Goal: Task Accomplishment & Management: Manage account settings

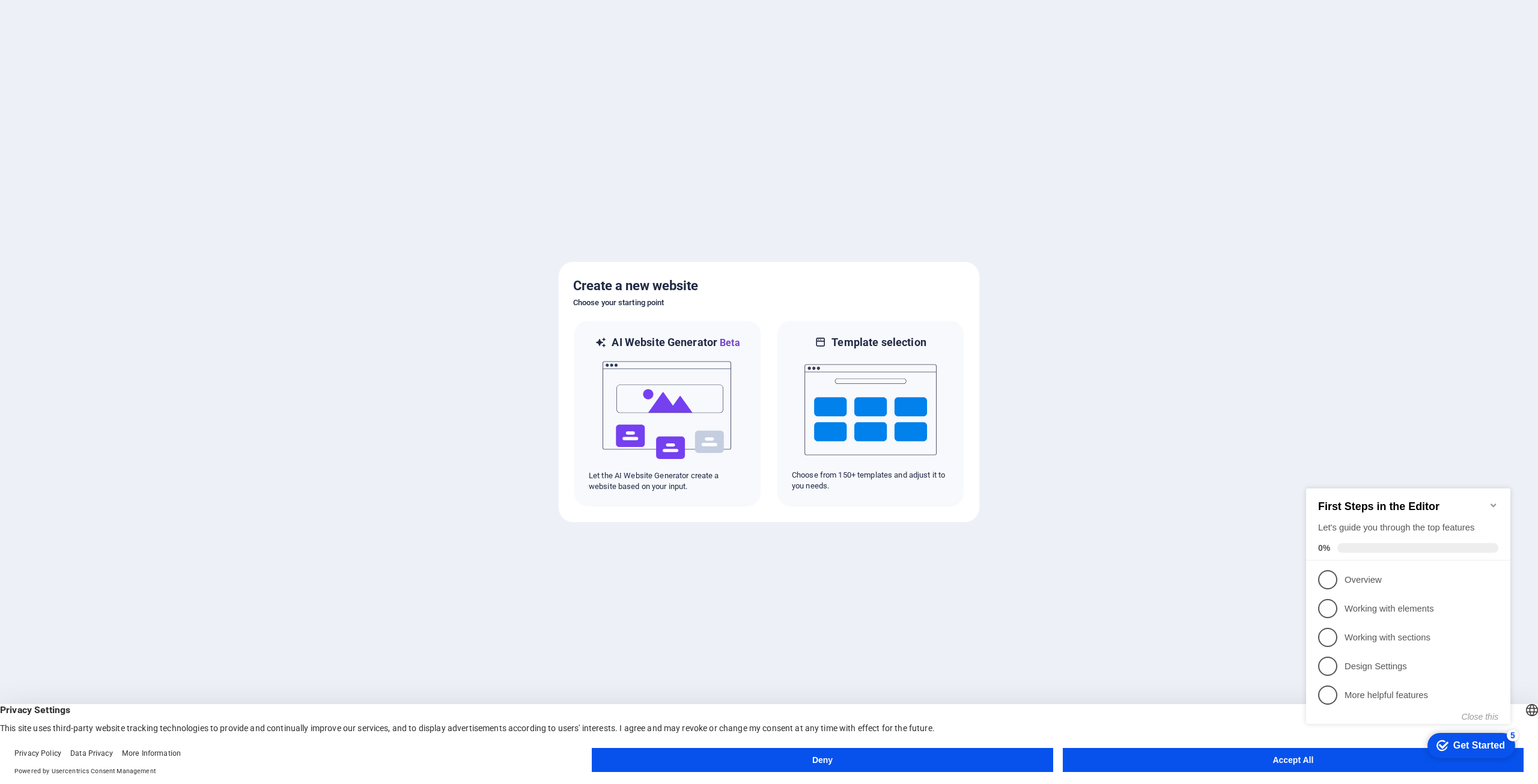
click at [1293, 762] on button "Accept All" at bounding box center [1294, 759] width 461 height 24
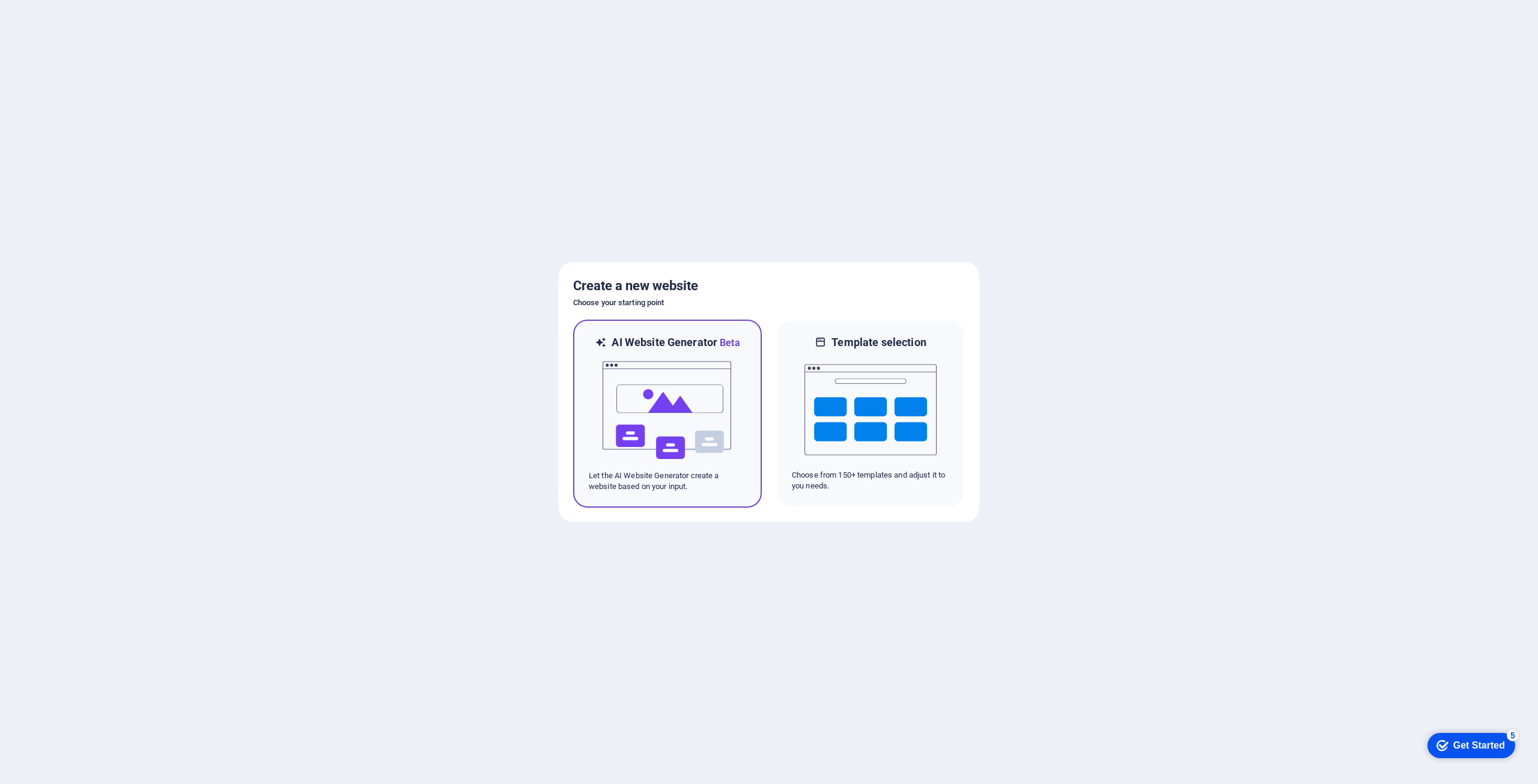
click at [667, 406] on img at bounding box center [667, 410] width 132 height 120
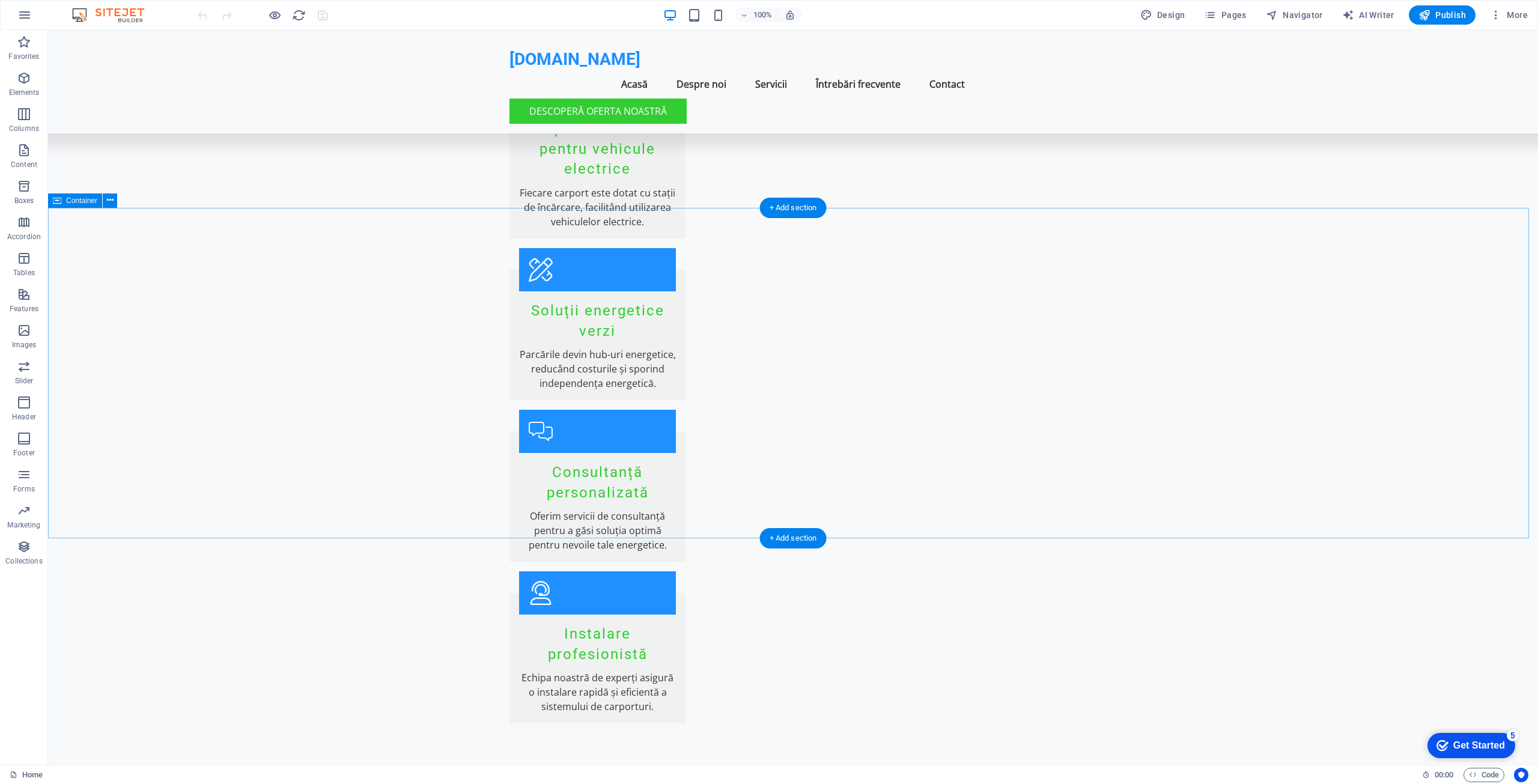
scroll to position [1627, 0]
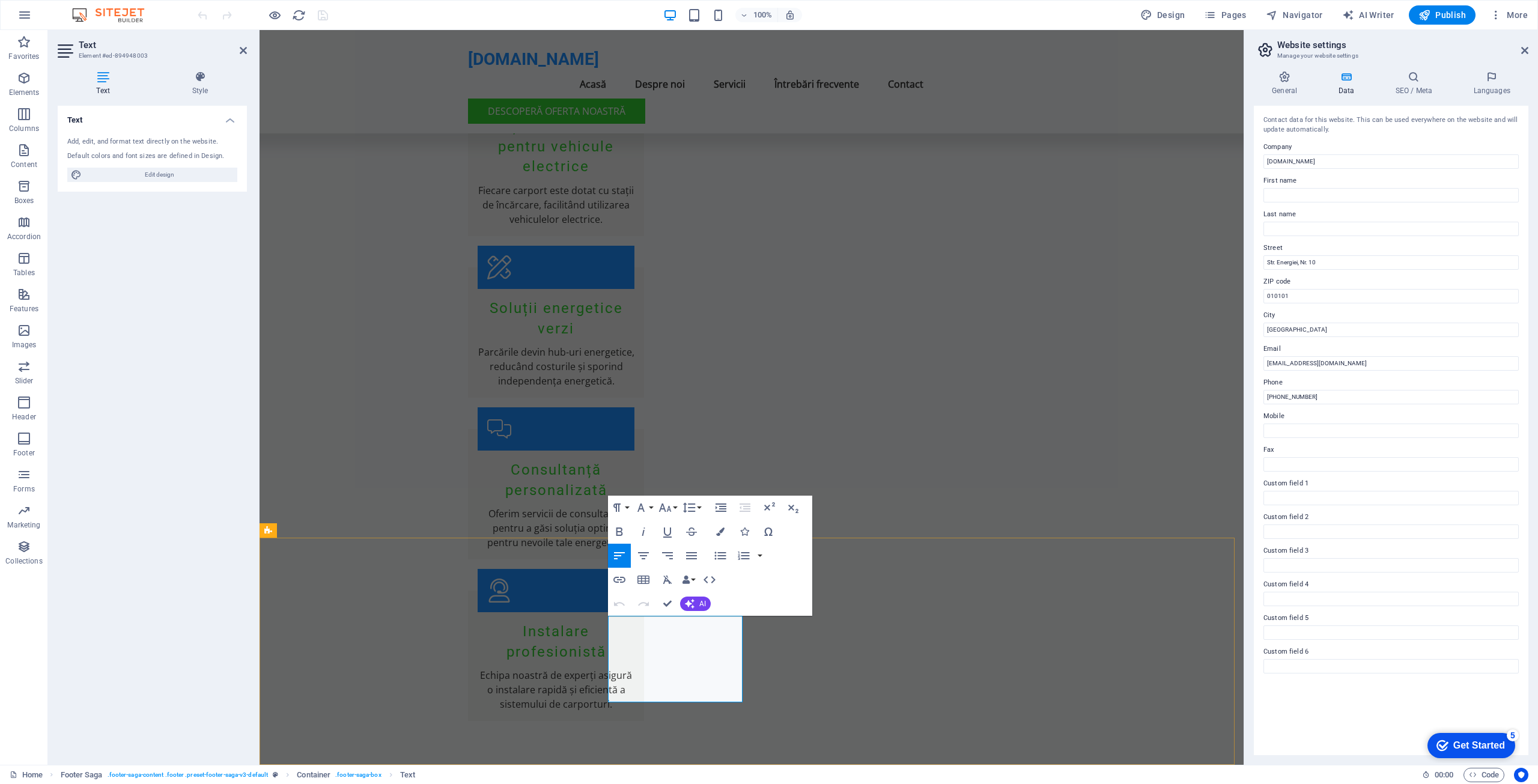
drag, startPoint x: 1332, startPoint y: 262, endPoint x: 1277, endPoint y: 265, distance: 55.1
click at [1277, 265] on input "Str. Energiei, Nr. 10" at bounding box center [1391, 262] width 255 height 15
type input "Str. Drumul Tarii Nr. 122"
drag, startPoint x: 1295, startPoint y: 295, endPoint x: 1253, endPoint y: 297, distance: 42.0
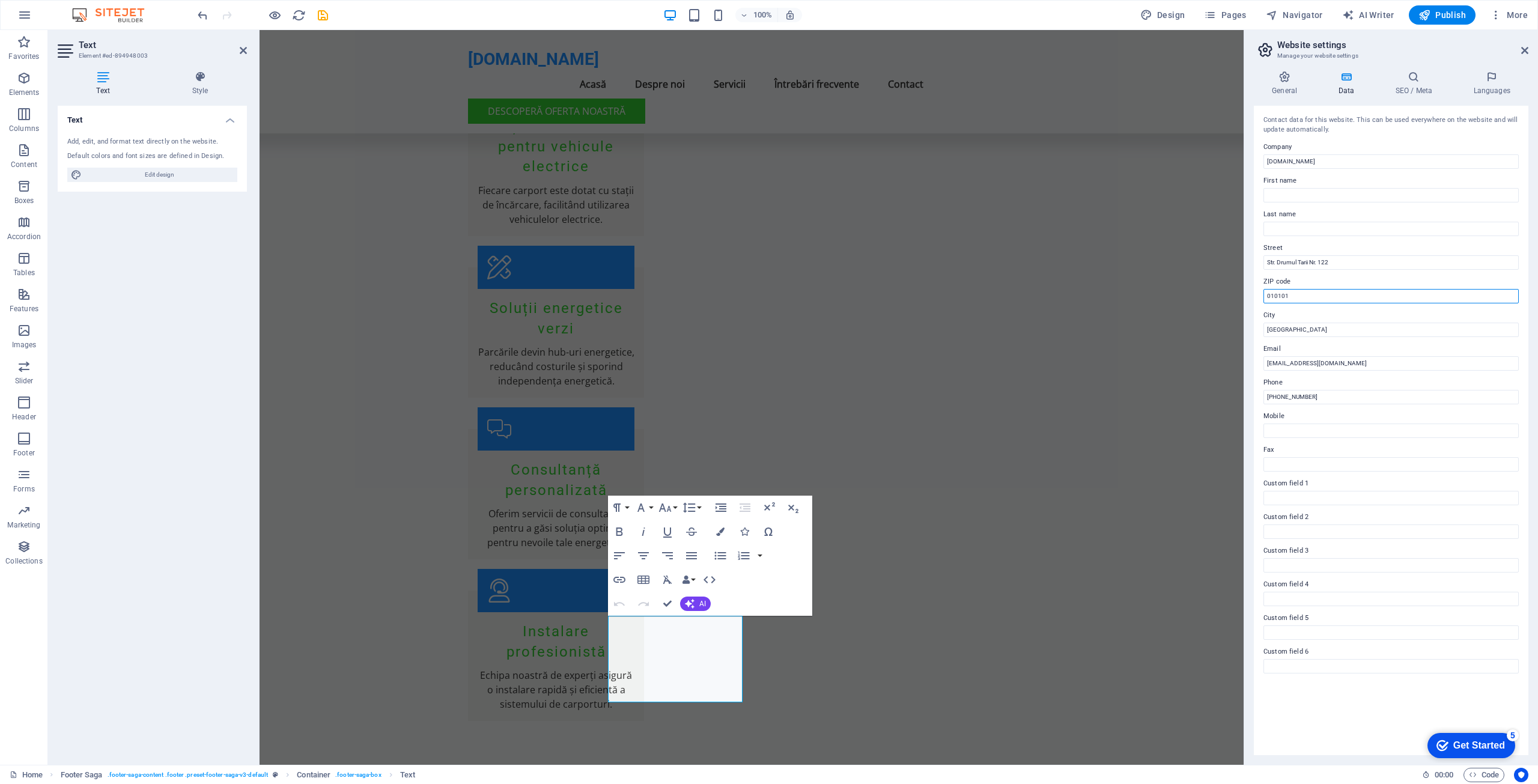
click at [1253, 297] on div "General Data SEO / Meta Languages Website name e-carport.solar Logo Drag files …" at bounding box center [1391, 412] width 294 height 703
type input "407353"
click at [1523, 418] on div "Contact data for this website. This can be used everywhere on the website and w…" at bounding box center [1391, 431] width 275 height 649
drag, startPoint x: 1573, startPoint y: 359, endPoint x: 1225, endPoint y: 320, distance: 350.2
click at [1305, 326] on input "București" at bounding box center [1391, 329] width 255 height 15
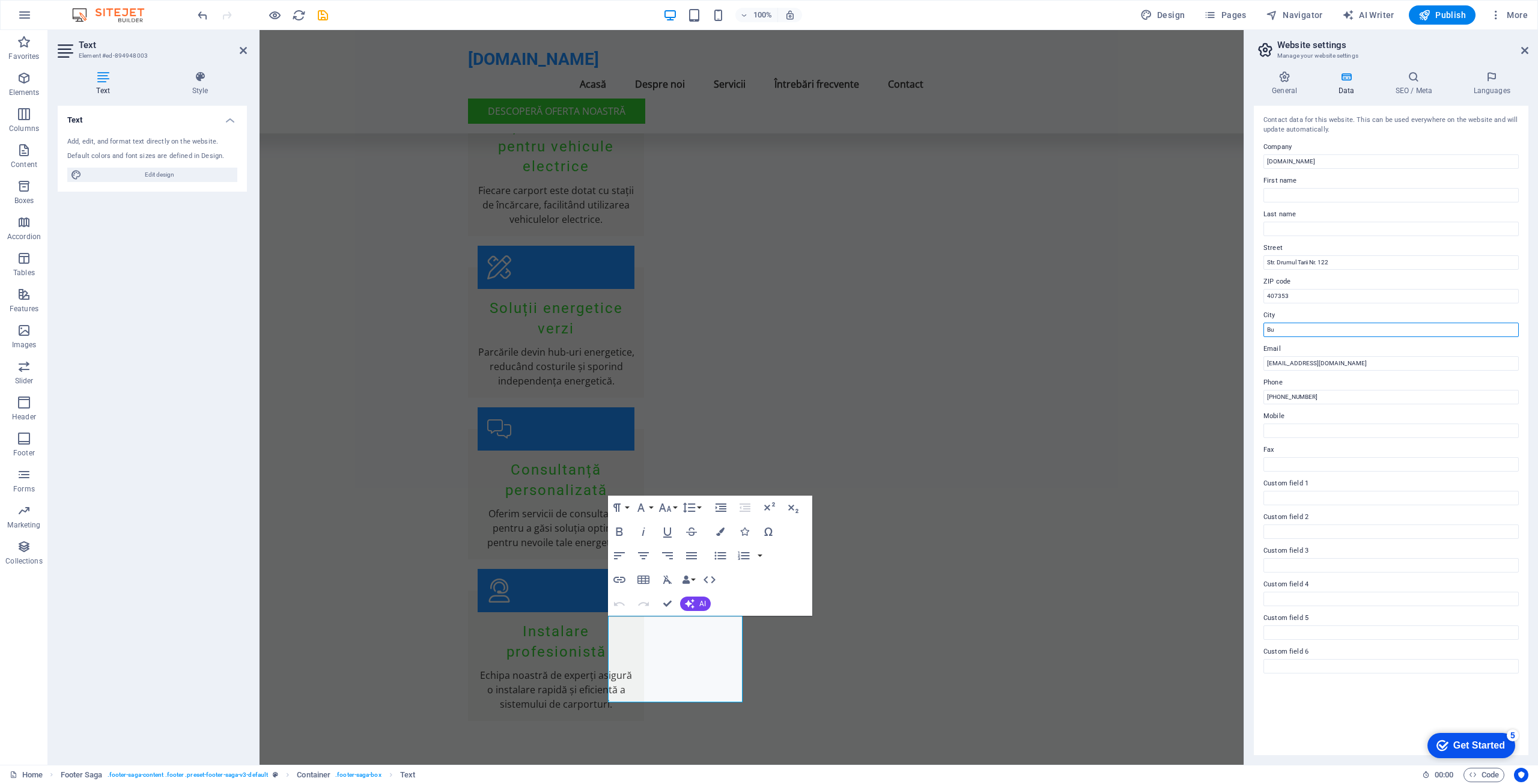
type input "B"
type input "Jucu de Mijloc"
click at [1250, 353] on div "General Data SEO / Meta Languages Website name e-carport.solar Logo Drag files …" at bounding box center [1391, 412] width 294 height 703
click at [1323, 397] on input "+40 123 456 789" at bounding box center [1391, 397] width 255 height 15
type input "[PHONE_NUMBER]"
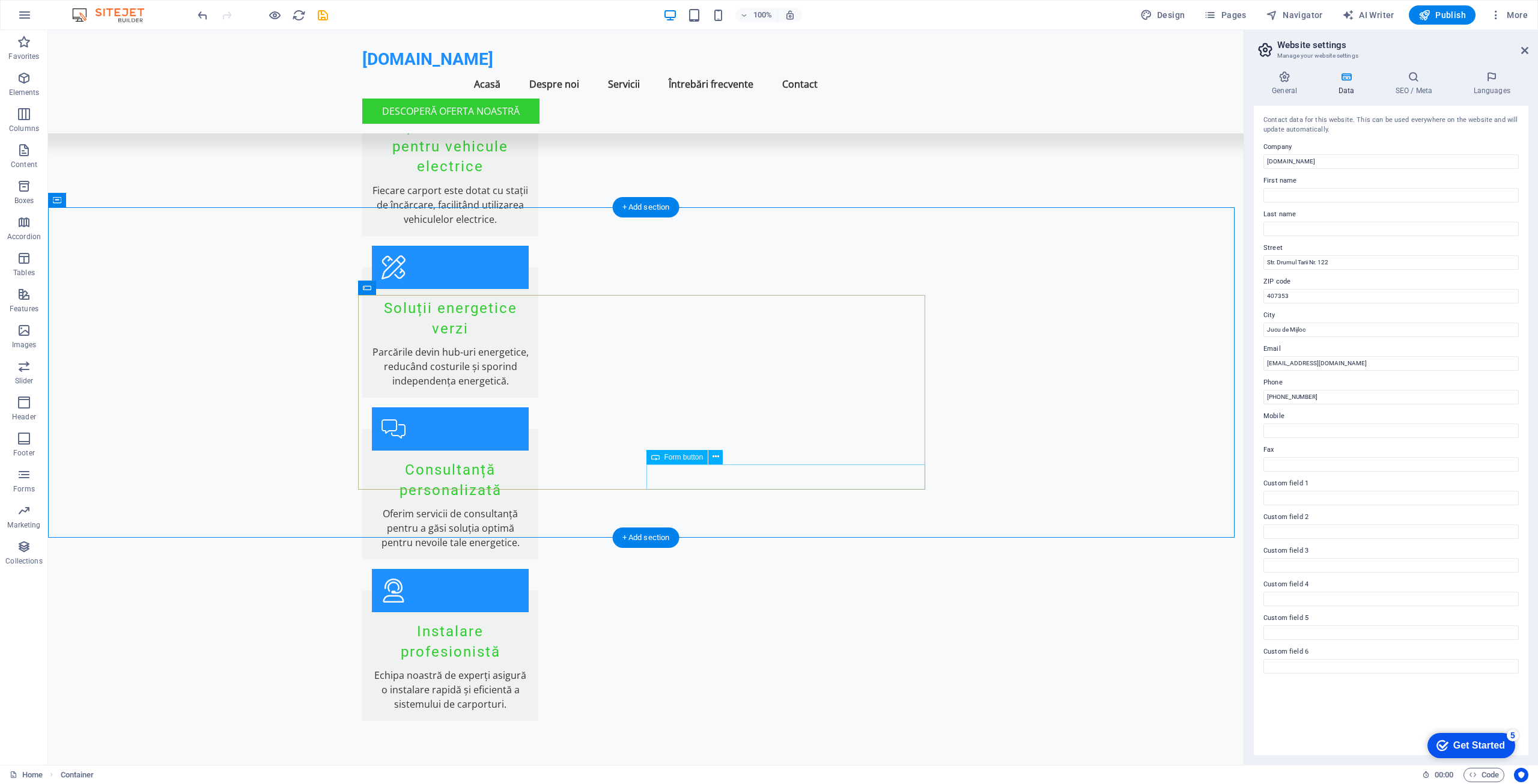
click at [685, 458] on span "Form button" at bounding box center [684, 456] width 39 height 7
click at [714, 459] on icon at bounding box center [716, 456] width 7 height 12
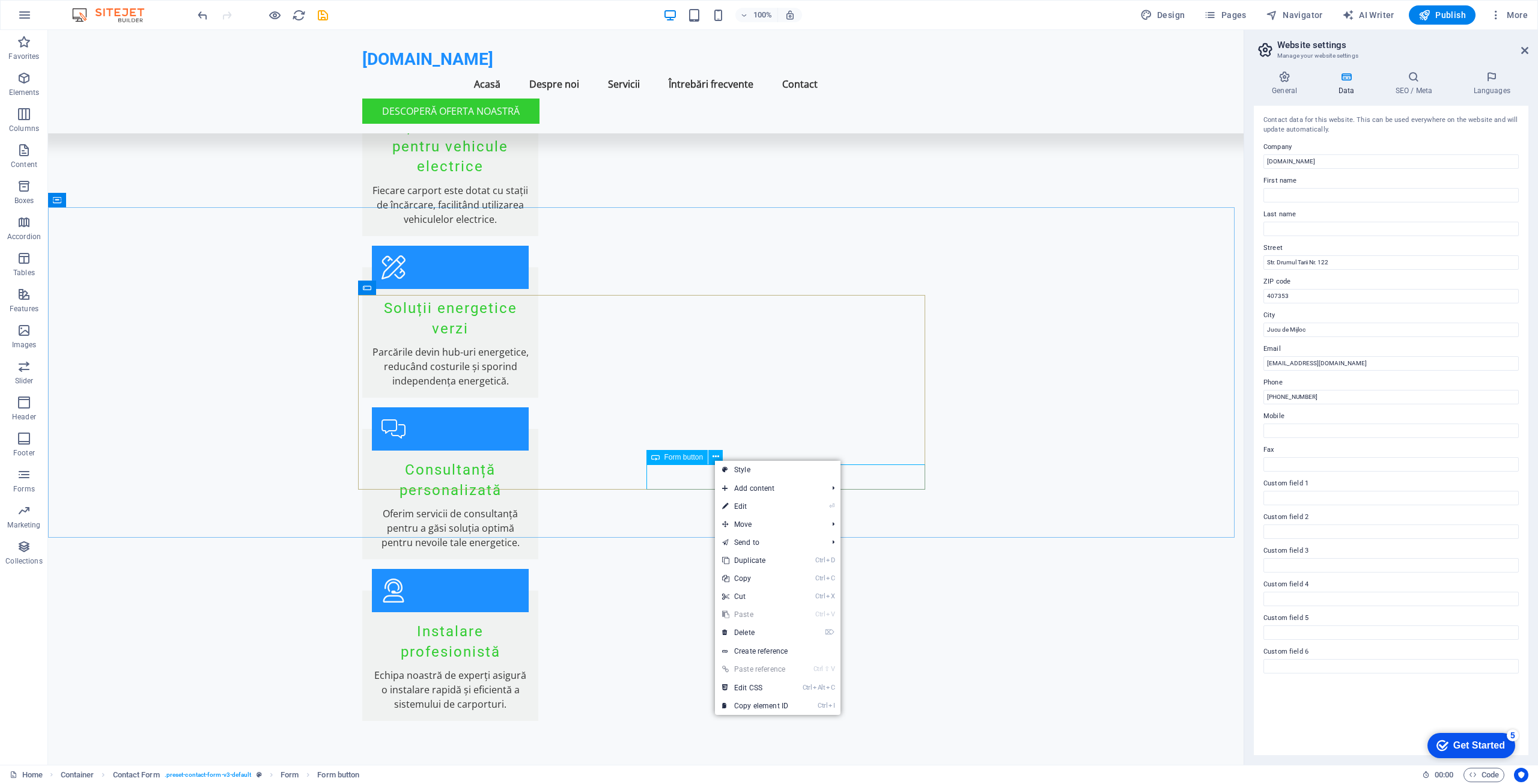
click at [690, 463] on div "Form button" at bounding box center [678, 457] width 62 height 15
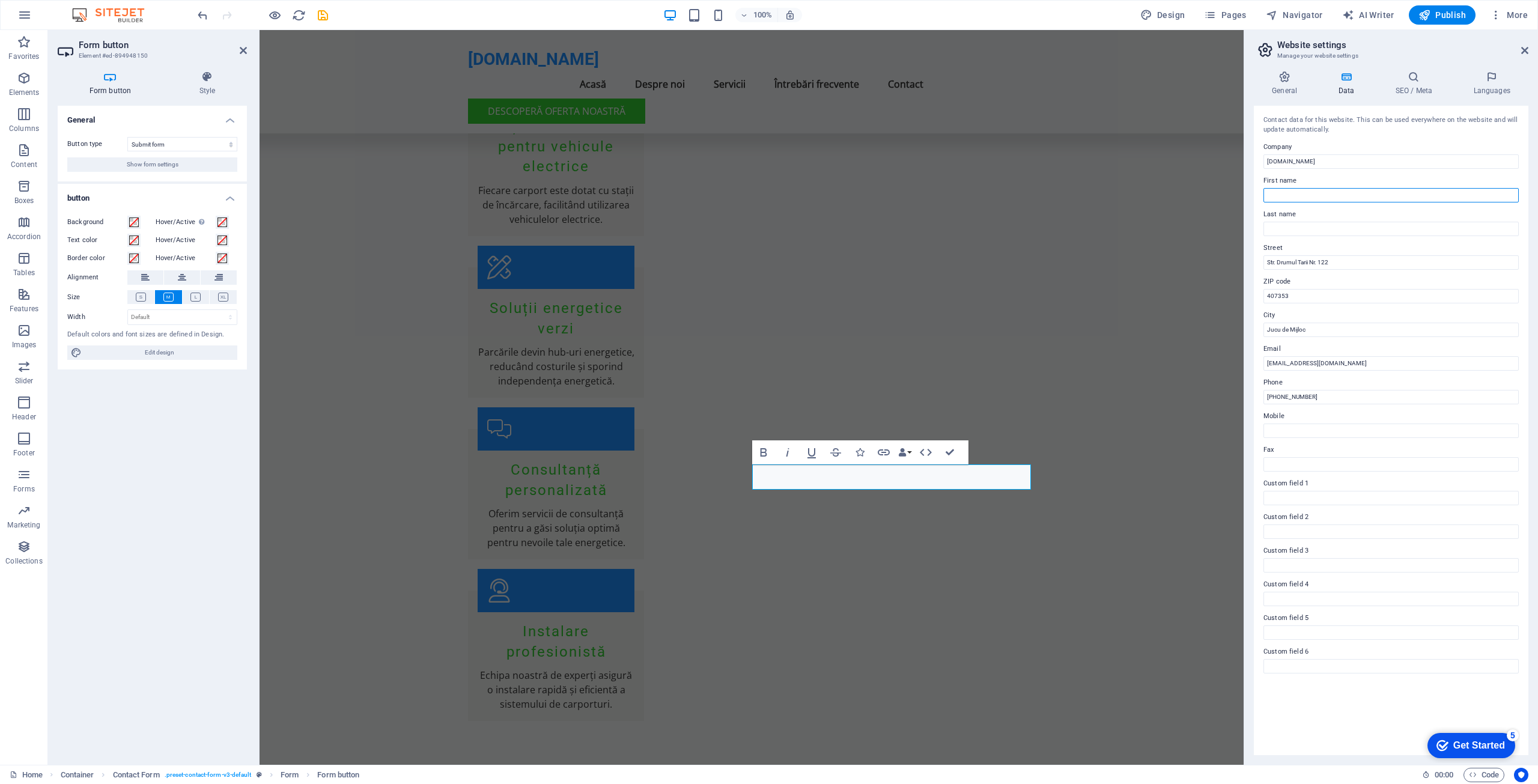
click at [1281, 195] on input "First name" at bounding box center [1391, 195] width 255 height 15
type input "COTAN METAL CONSTRUCT"
click at [1297, 228] on input "Last name" at bounding box center [1391, 229] width 255 height 15
type input "SRL"
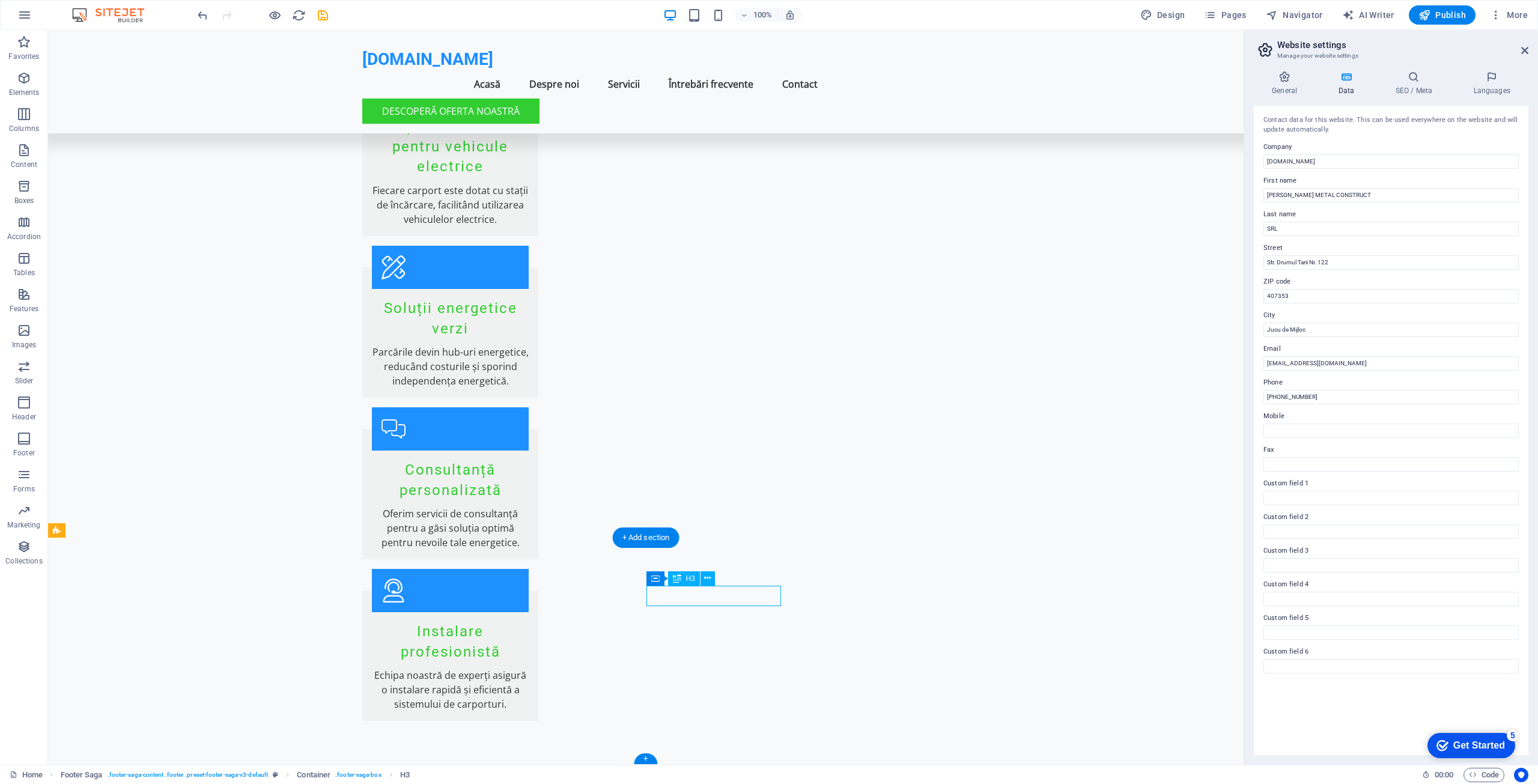
click at [706, 577] on icon at bounding box center [707, 578] width 7 height 12
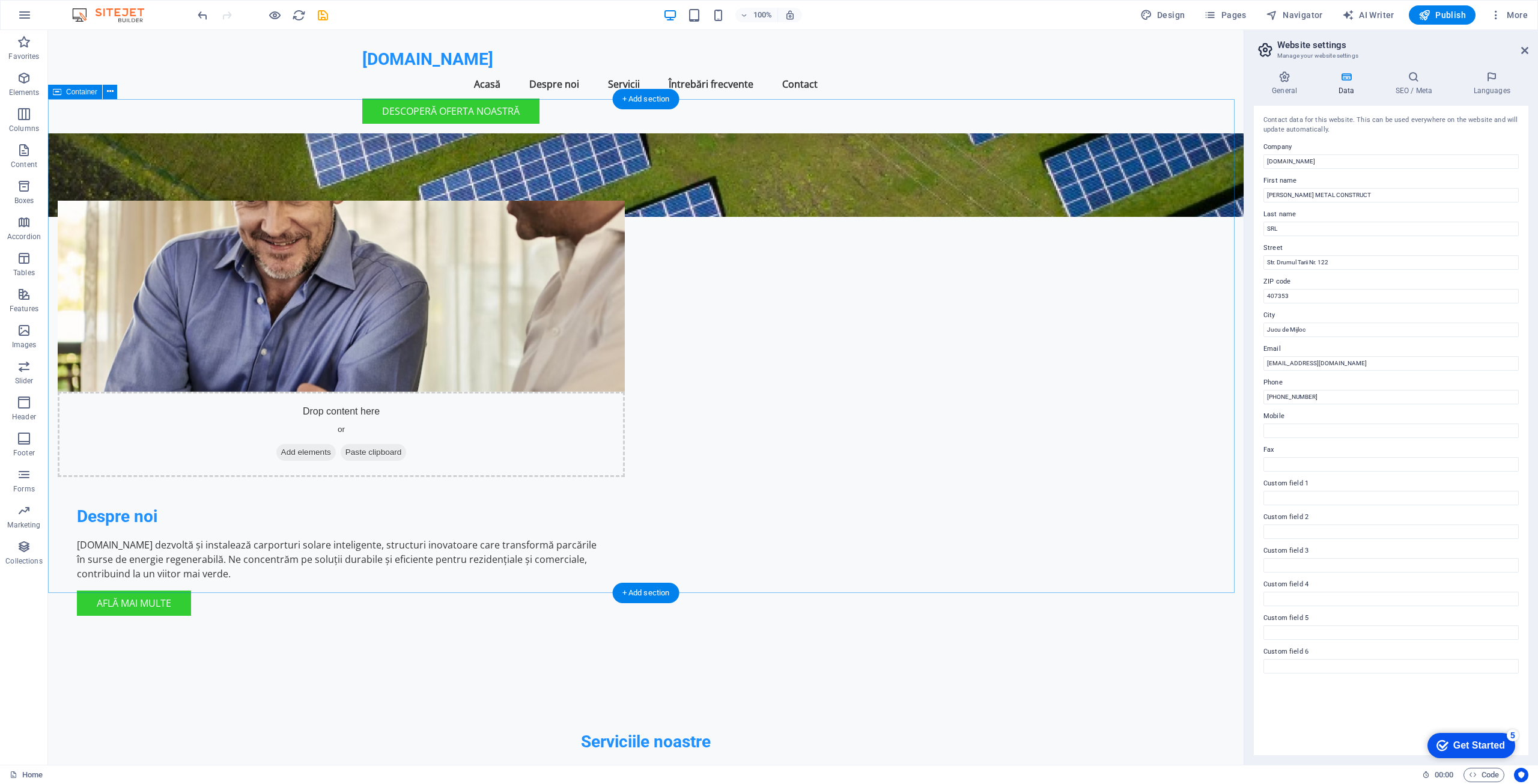
scroll to position [486, 0]
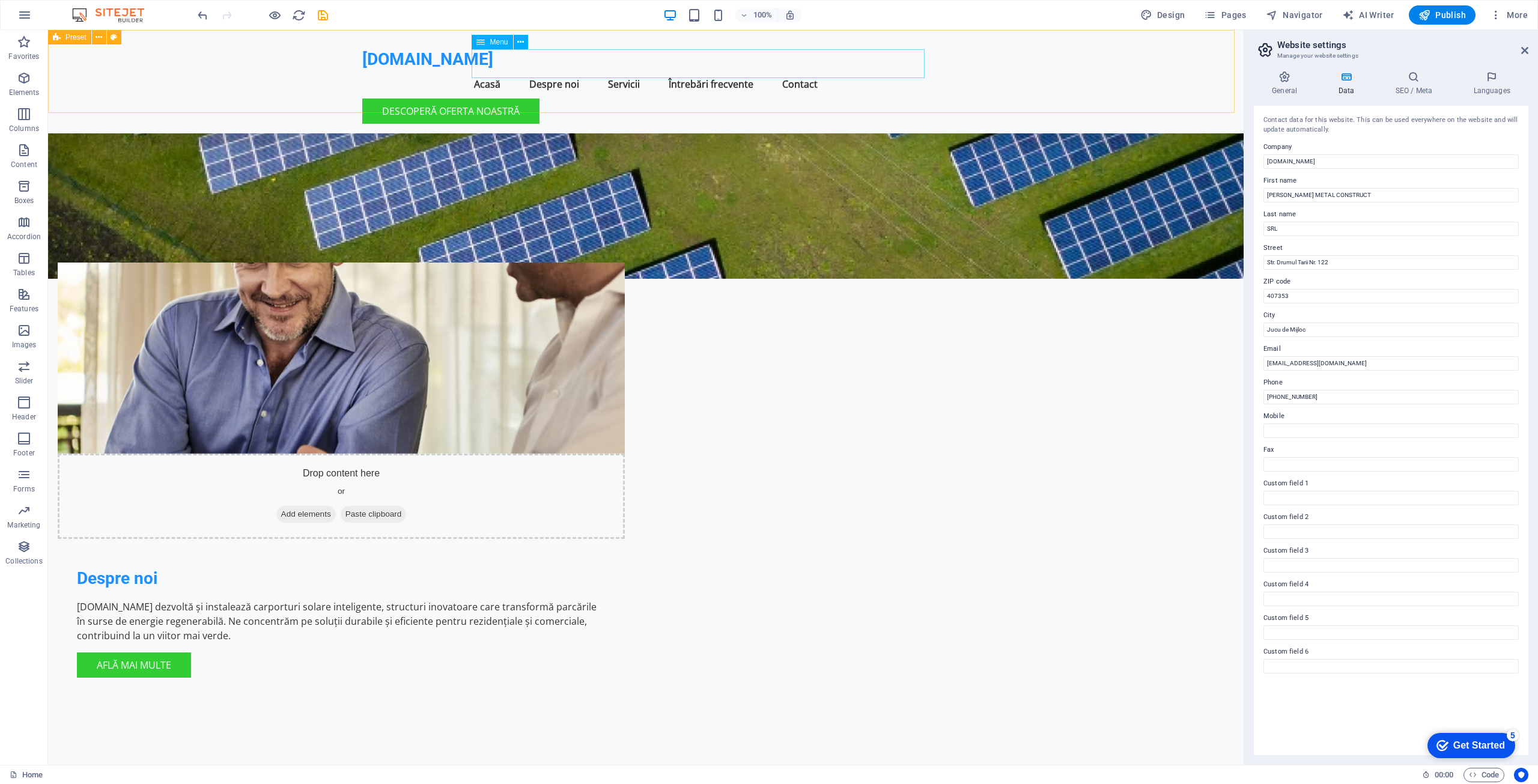
click at [597, 70] on nav "Acasă Despre noi Servicii Întrebări frecvente Contact" at bounding box center [645, 84] width 567 height 29
click at [1448, 14] on span "Publish" at bounding box center [1442, 15] width 47 height 12
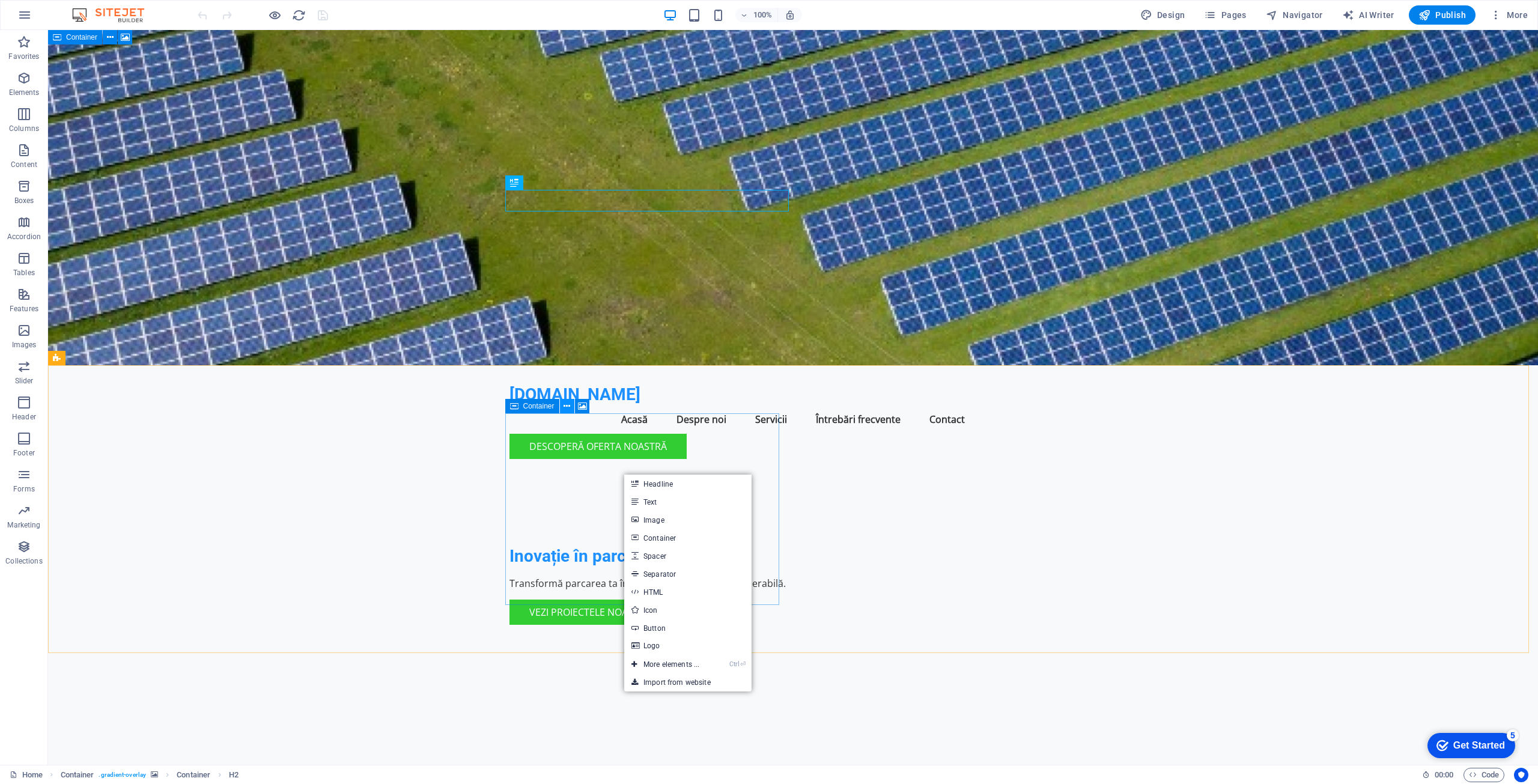
click at [569, 405] on icon at bounding box center [567, 406] width 7 height 12
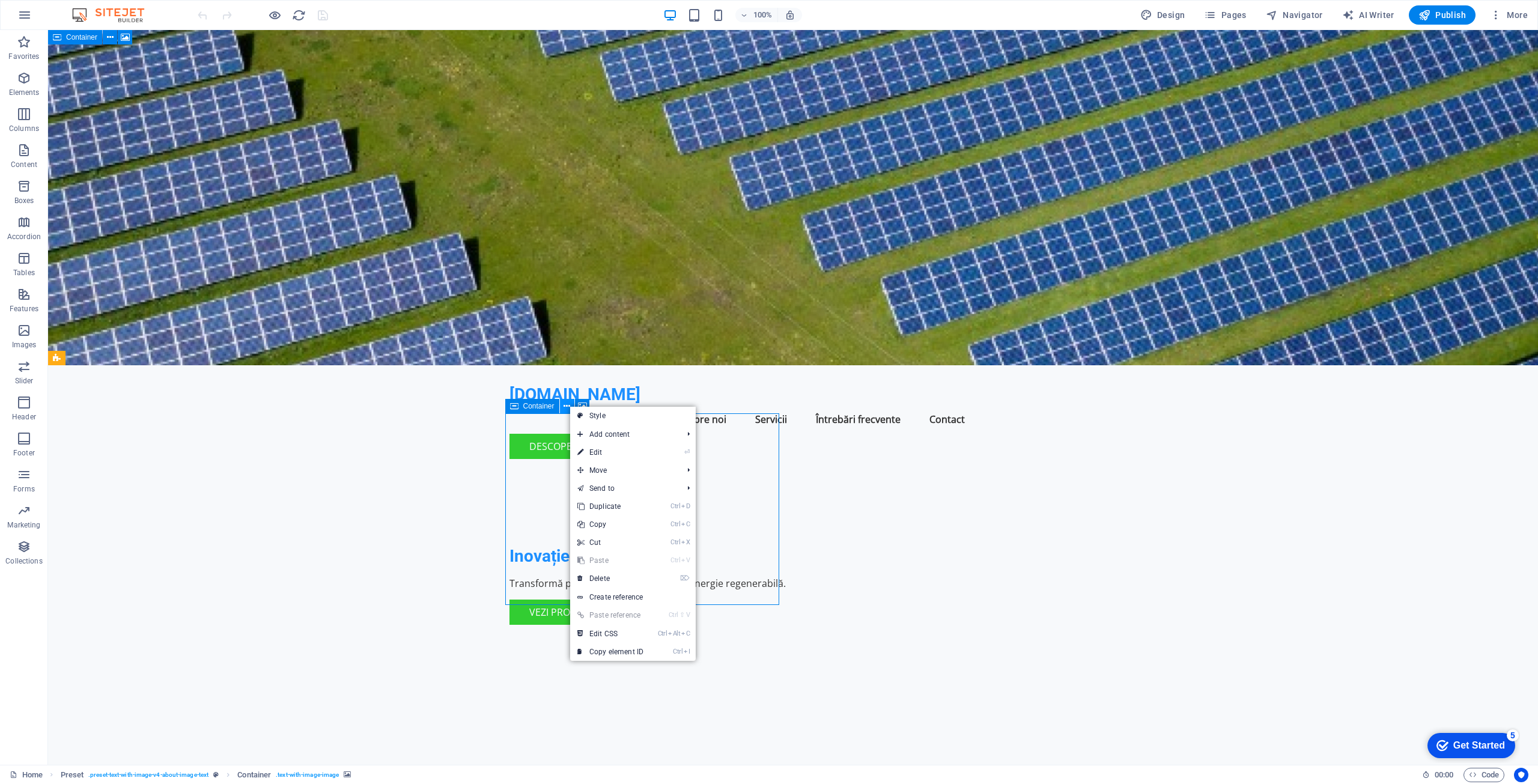
click at [566, 405] on icon at bounding box center [567, 406] width 7 height 12
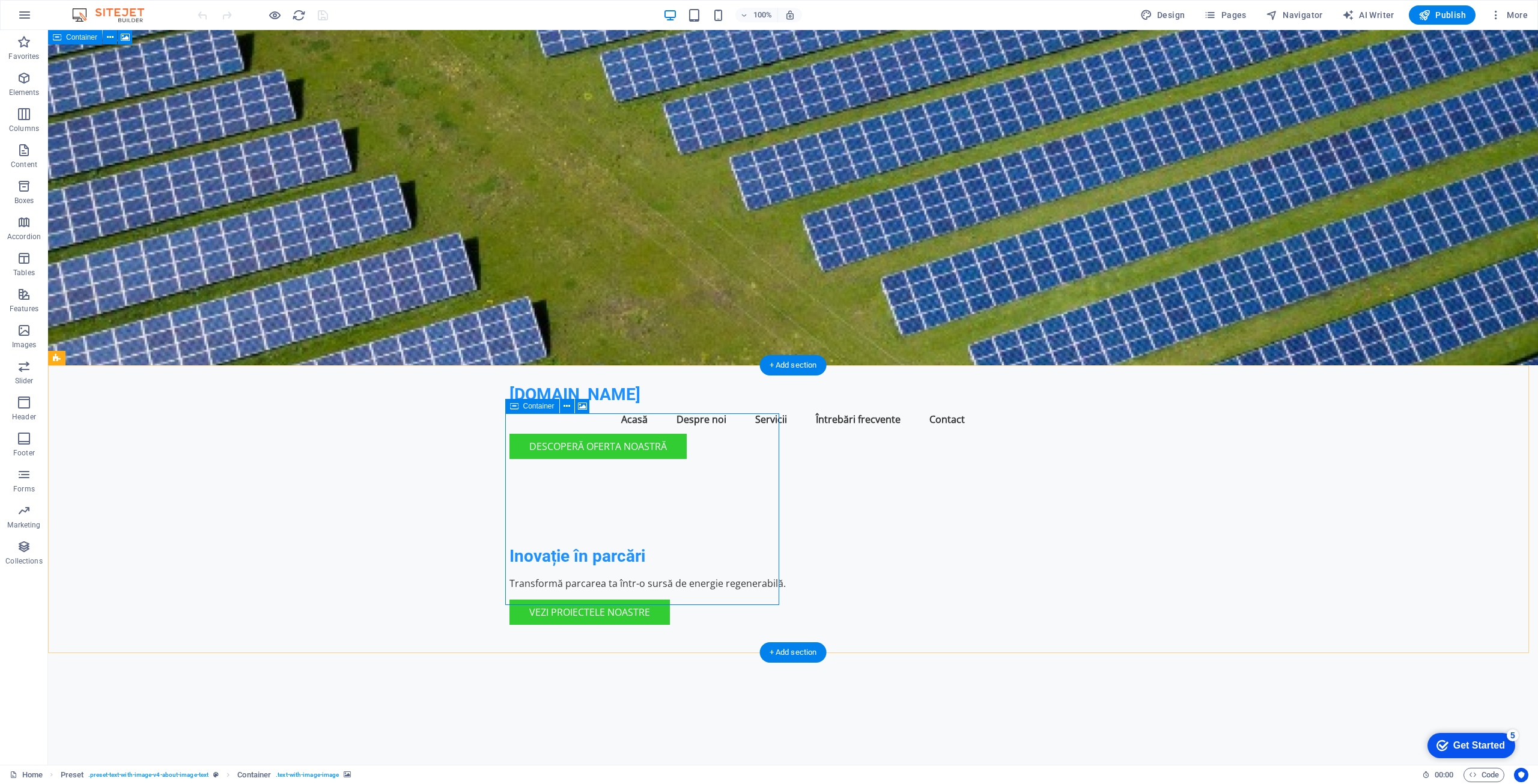
click at [542, 407] on span "Container" at bounding box center [538, 405] width 31 height 7
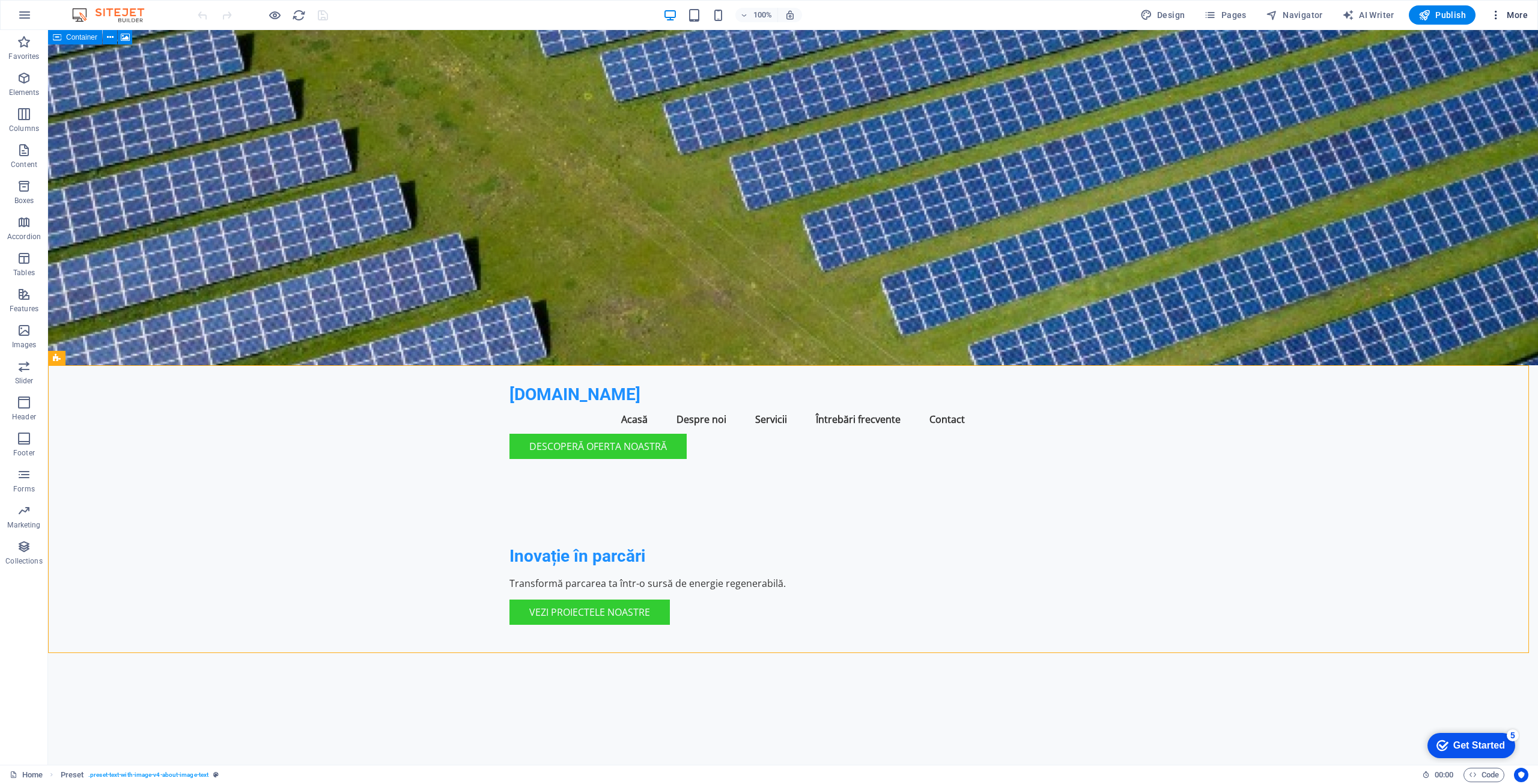
click at [1519, 18] on span "More" at bounding box center [1509, 15] width 38 height 12
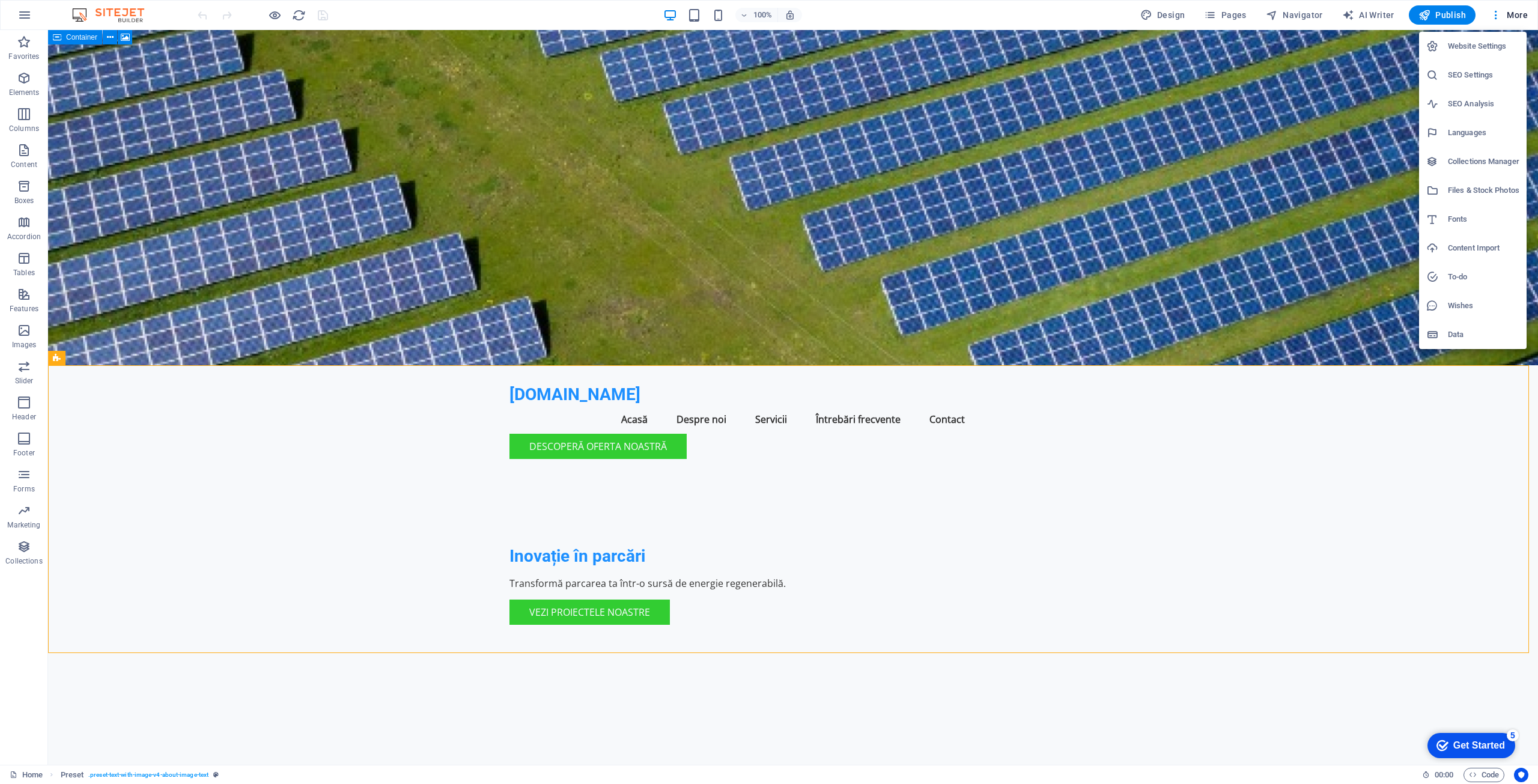
click at [1470, 130] on h6 "Languages" at bounding box center [1484, 132] width 71 height 15
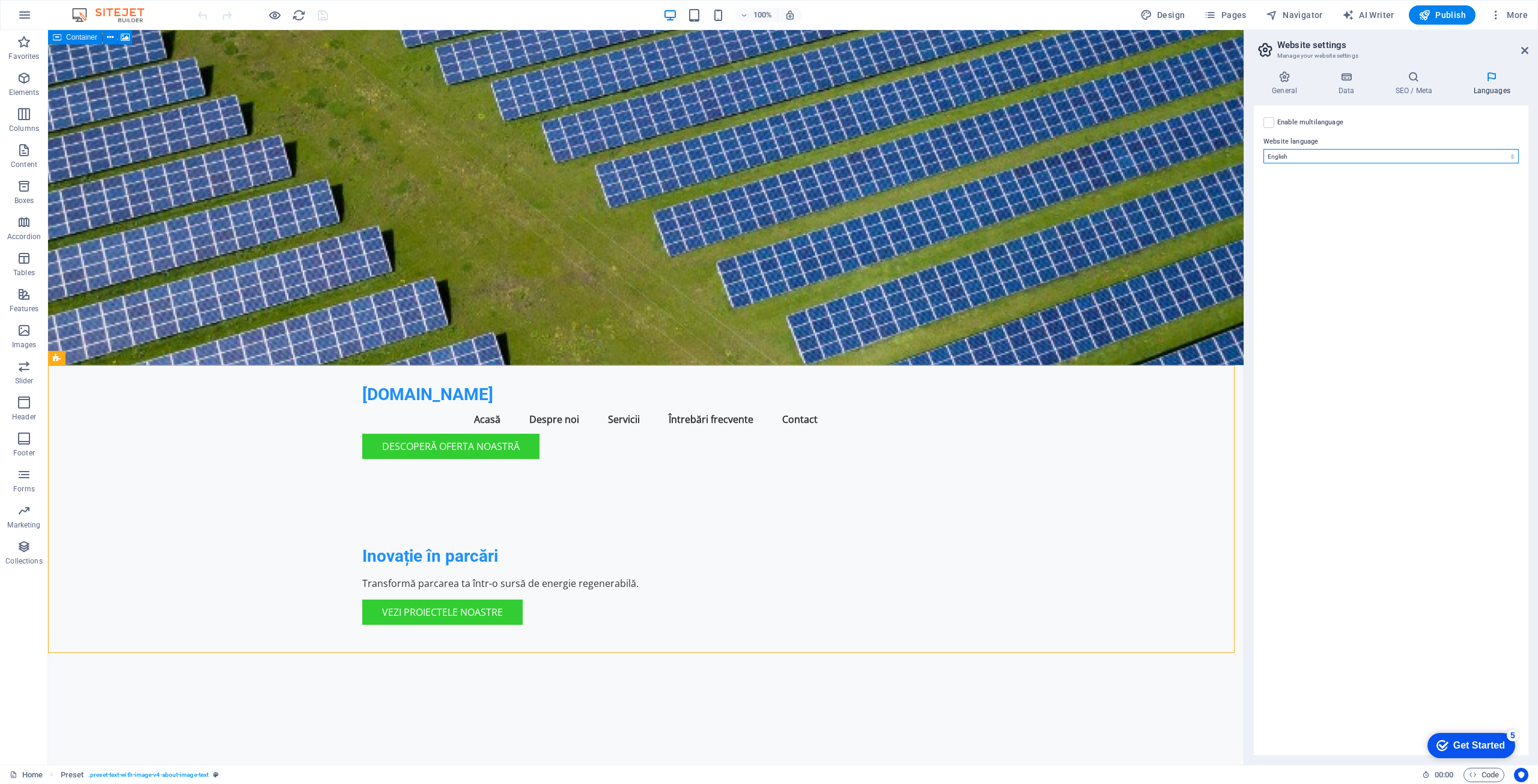
click at [1470, 154] on select "Abkhazian Afar Afrikaans Akan Albanian Amharic Arabic Aragonese Armenian Assame…" at bounding box center [1391, 156] width 255 height 15
select select "131"
click at [1263, 149] on select "Abkhazian Afar Afrikaans Akan Albanian Amharic Arabic Aragonese Armenian Assame…" at bounding box center [1391, 156] width 255 height 15
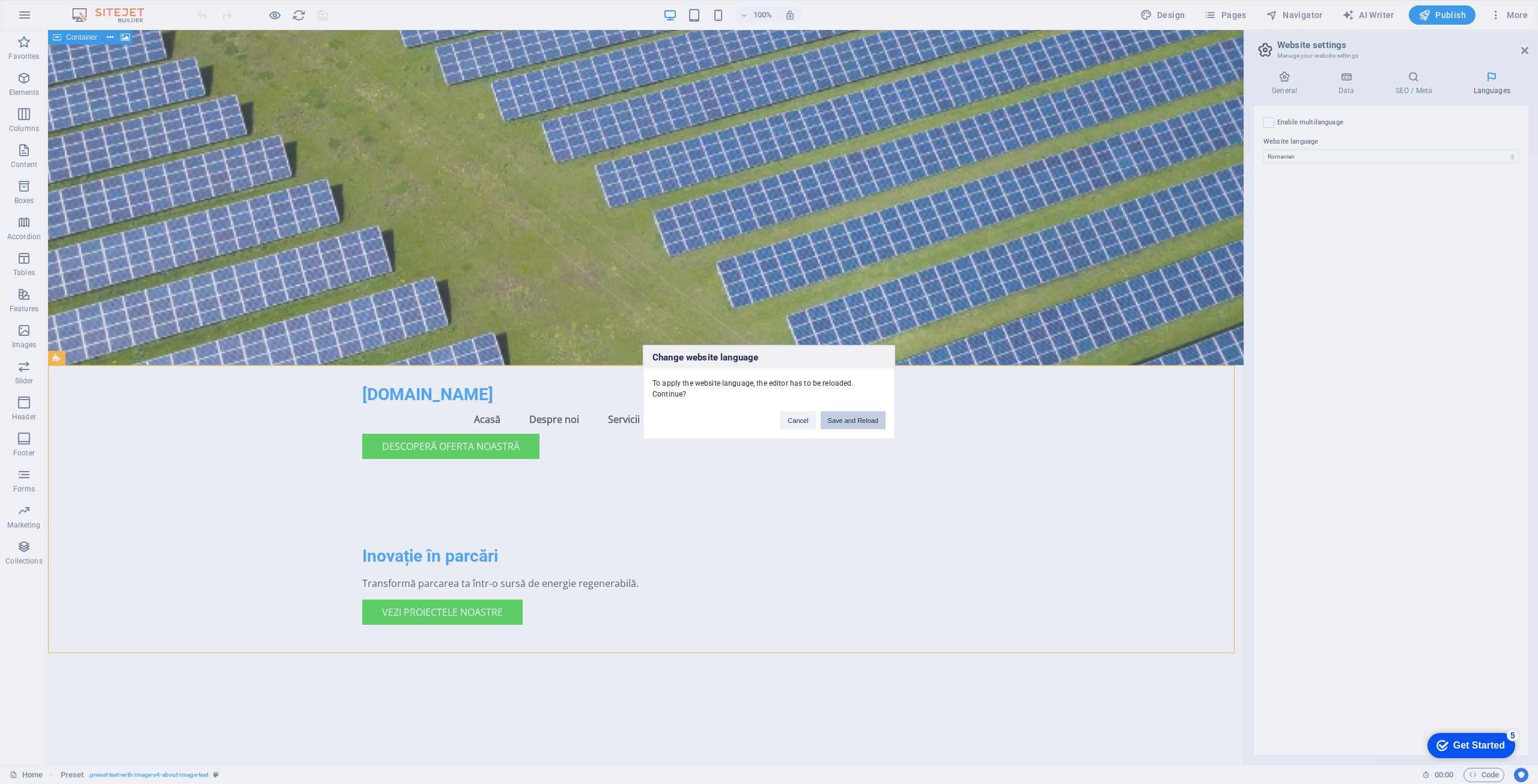
click at [846, 421] on button "Save and Reload" at bounding box center [853, 419] width 65 height 18
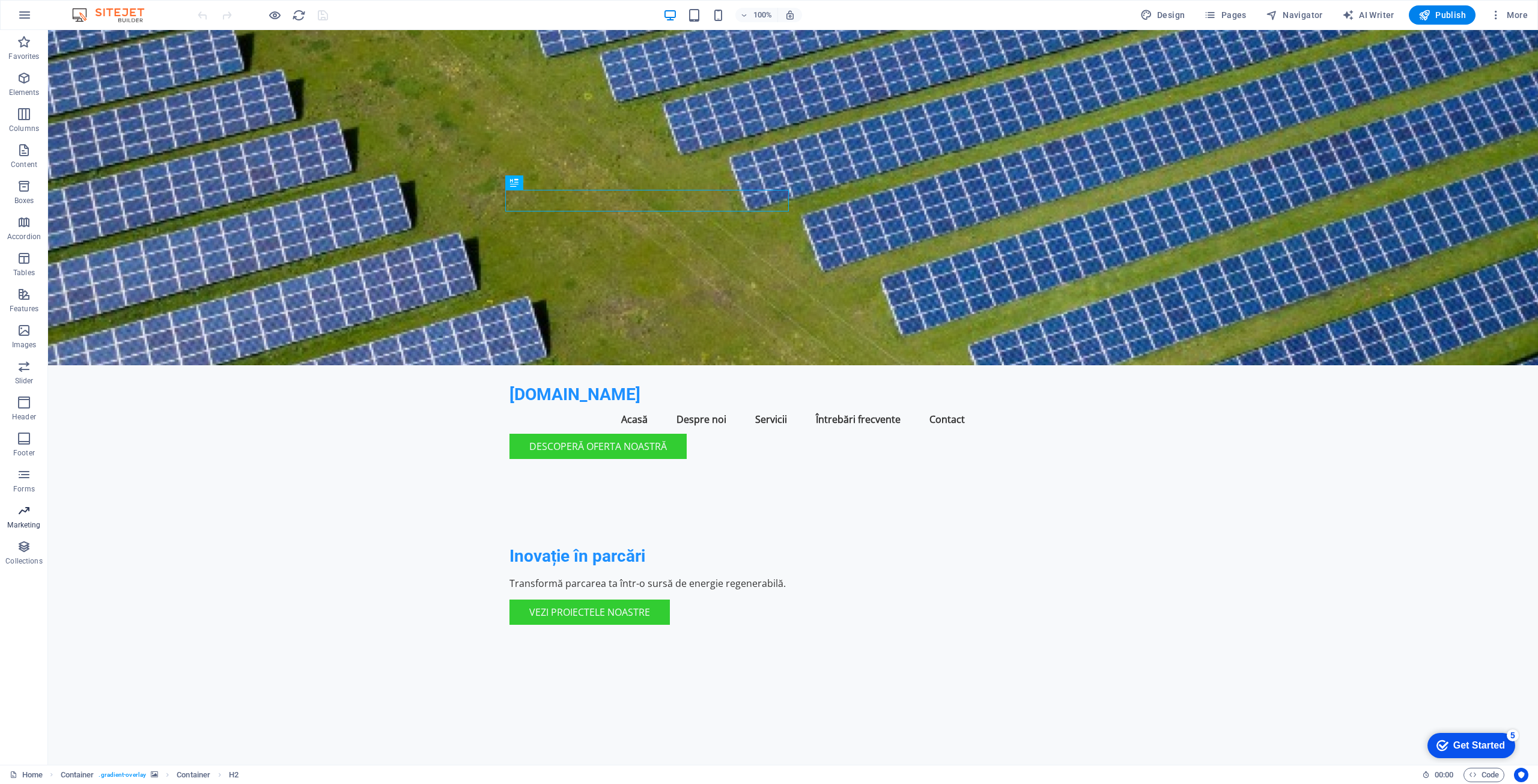
click at [23, 520] on span "Marketing" at bounding box center [24, 517] width 48 height 29
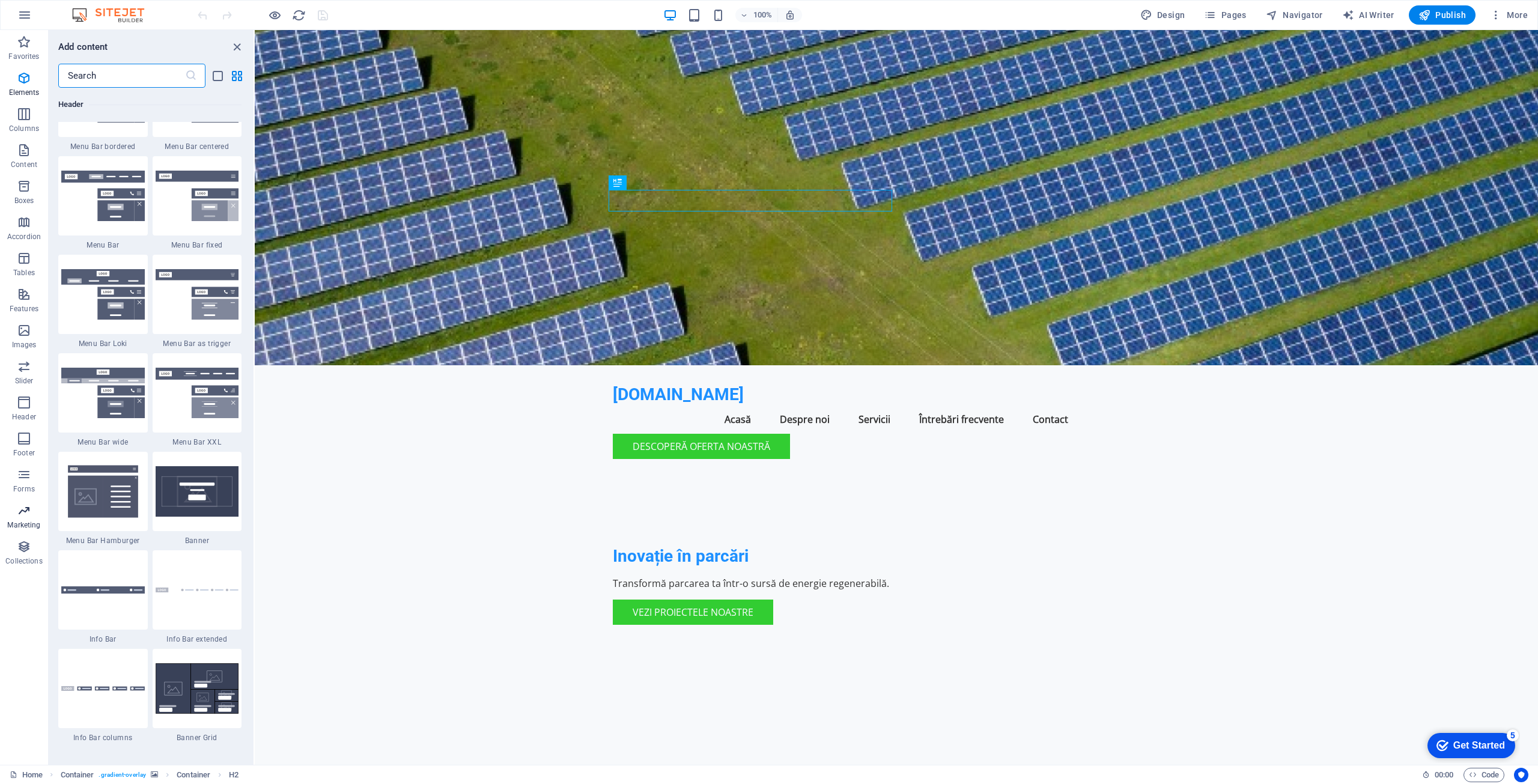
scroll to position [9781, 0]
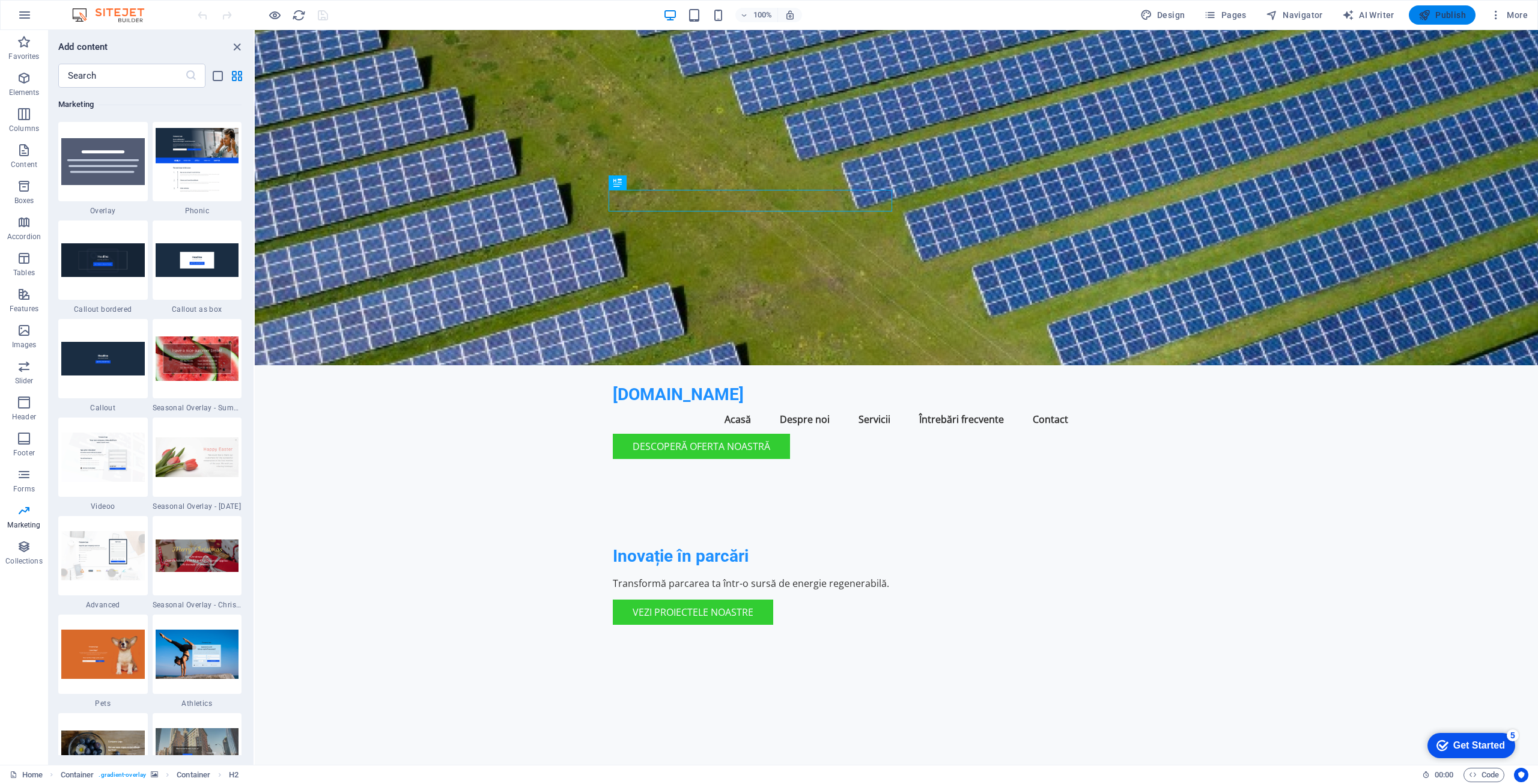
click at [1444, 13] on span "Publish" at bounding box center [1442, 15] width 47 height 12
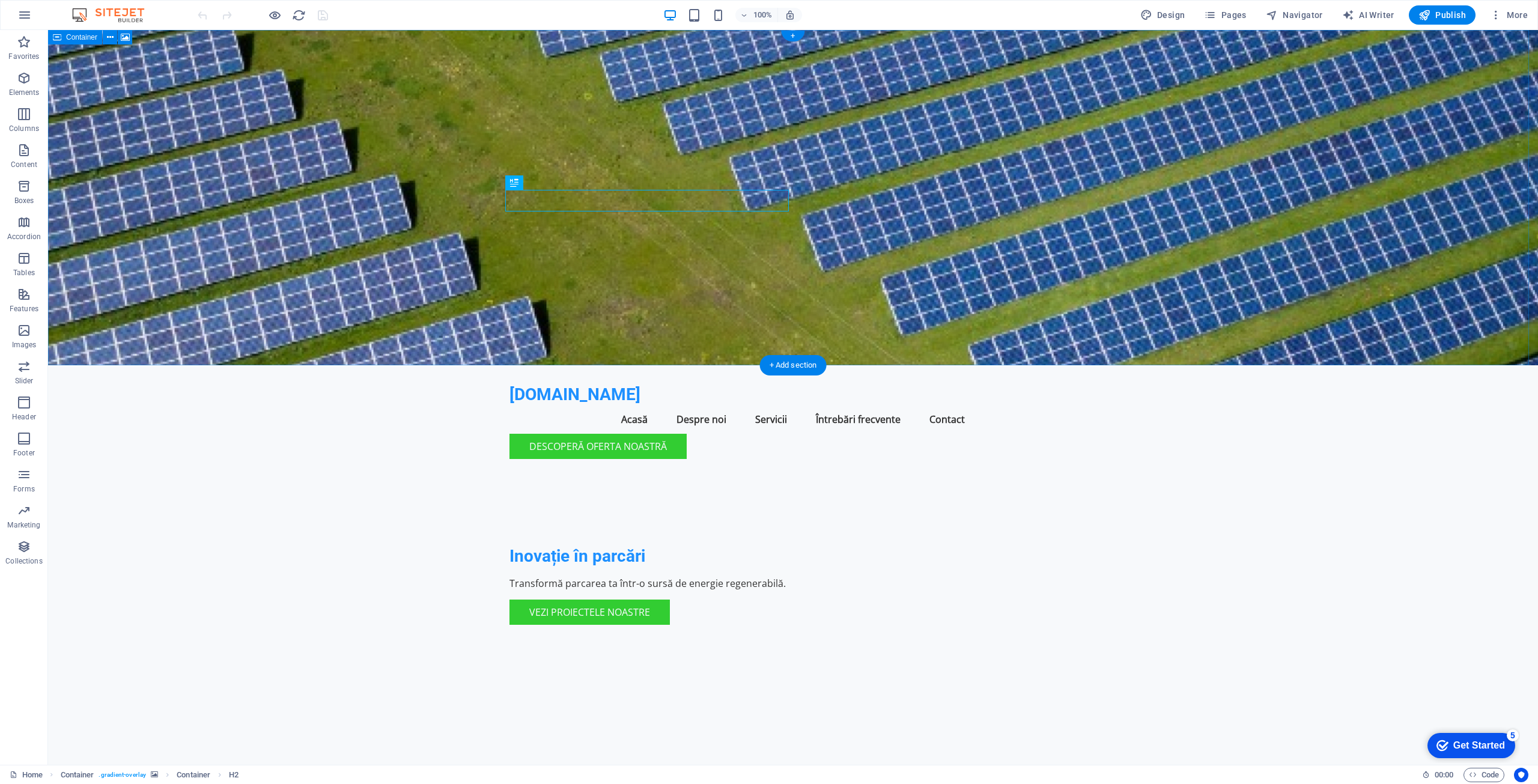
click at [1044, 256] on figure at bounding box center [793, 197] width 1490 height 335
click at [1152, 254] on figure at bounding box center [793, 197] width 1490 height 335
click at [1373, 15] on span "AI Writer" at bounding box center [1369, 15] width 53 height 12
select select "English"
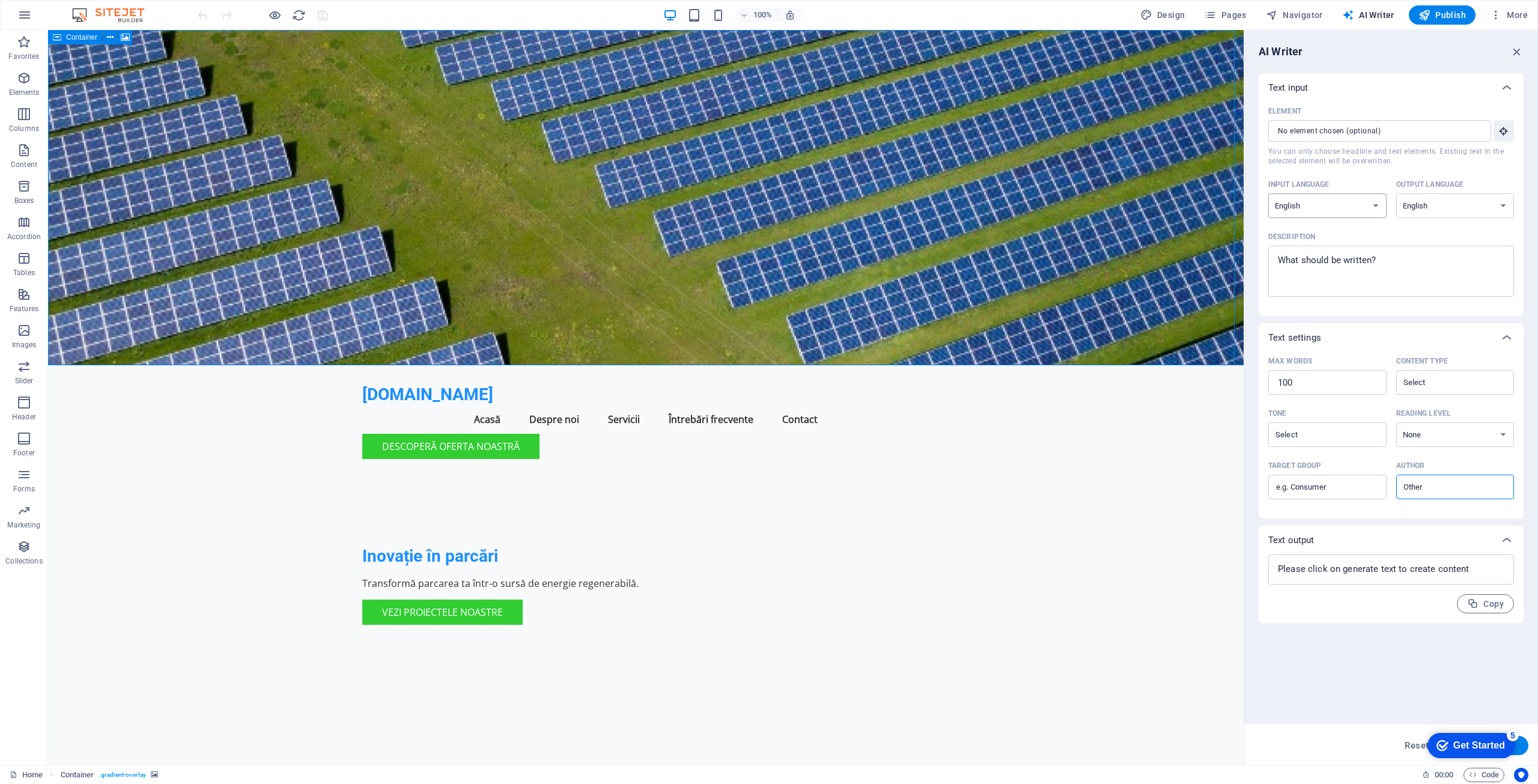
click at [1376, 206] on select "Albanian Arabic Armenian Awadhi Azerbaijani Bashkir Basque Belarusian Bengali B…" at bounding box center [1328, 206] width 118 height 25
select select "Romanian"
click at [1269, 193] on select "Albanian Arabic Armenian Awadhi Azerbaijani Bashkir Basque Belarusian Bengali B…" at bounding box center [1328, 206] width 118 height 25
click at [1501, 204] on select "Albanian Arabic Armenian Awadhi Azerbaijani Bashkir Basque Belarusian Bengali B…" at bounding box center [1455, 206] width 118 height 25
select select "Romanian"
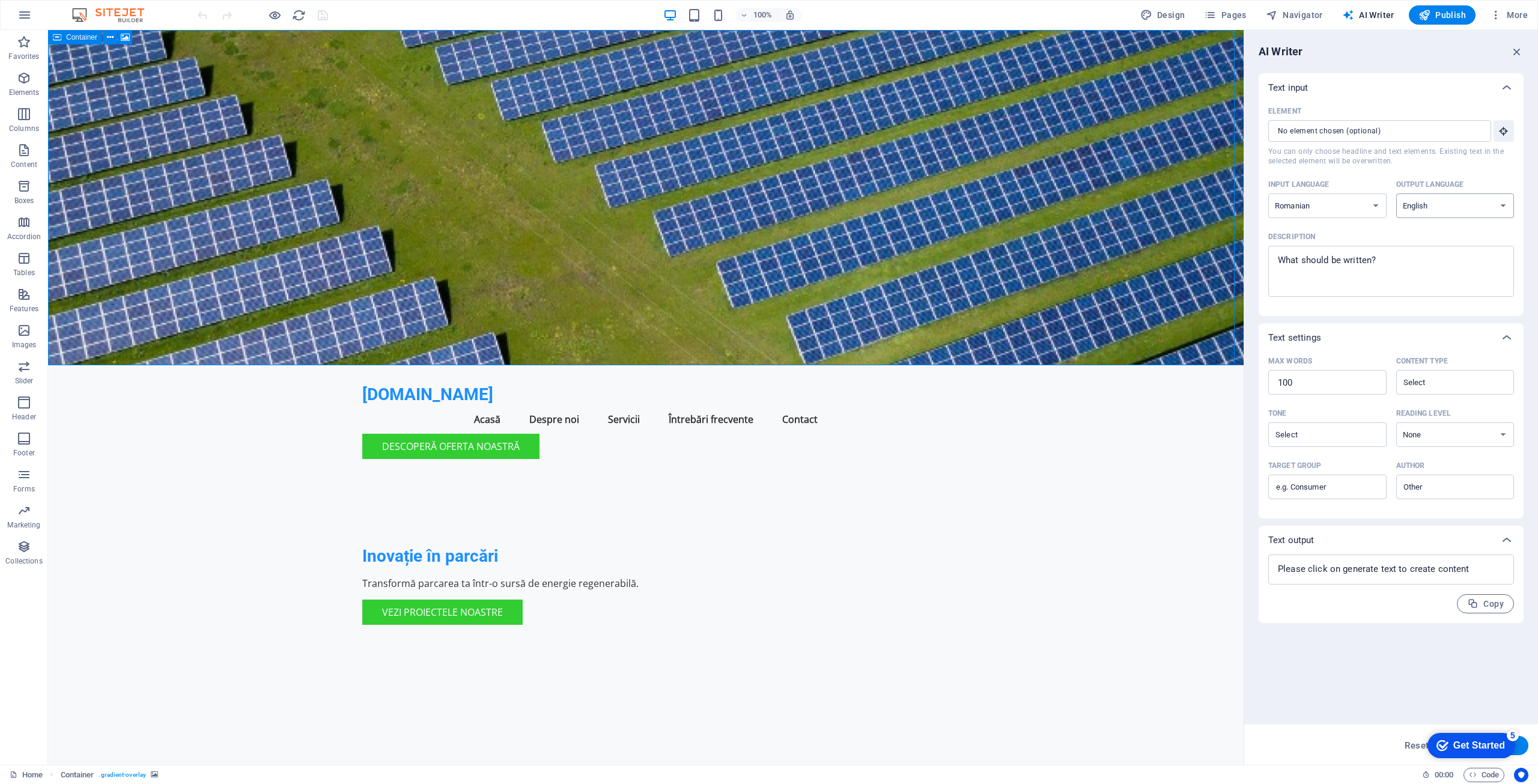
click at [1396, 193] on select "Albanian Arabic Armenian Awadhi Azerbaijani Bashkir Basque Belarusian Bengali B…" at bounding box center [1455, 206] width 118 height 25
click at [1407, 273] on textarea "Description x ​" at bounding box center [1391, 271] width 234 height 39
type textarea "x"
click at [1424, 128] on input "Element ​ You can only choose headline and text elements. Existing text in the …" at bounding box center [1376, 131] width 214 height 22
click at [1349, 128] on input "Element ​ You can only choose headline and text elements. Existing text in the …" at bounding box center [1376, 131] width 214 height 22
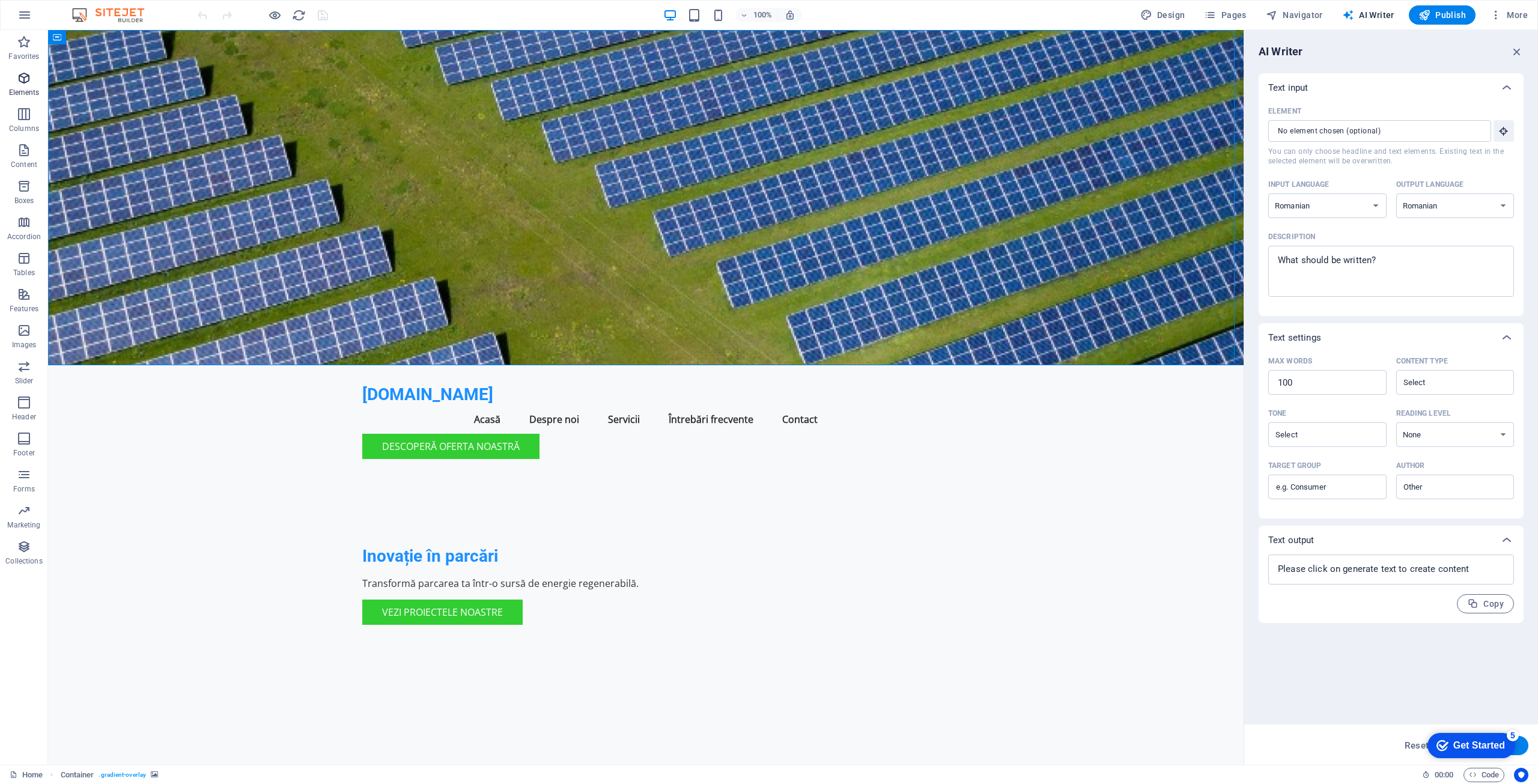
click at [26, 89] on p "Elements" at bounding box center [25, 92] width 31 height 9
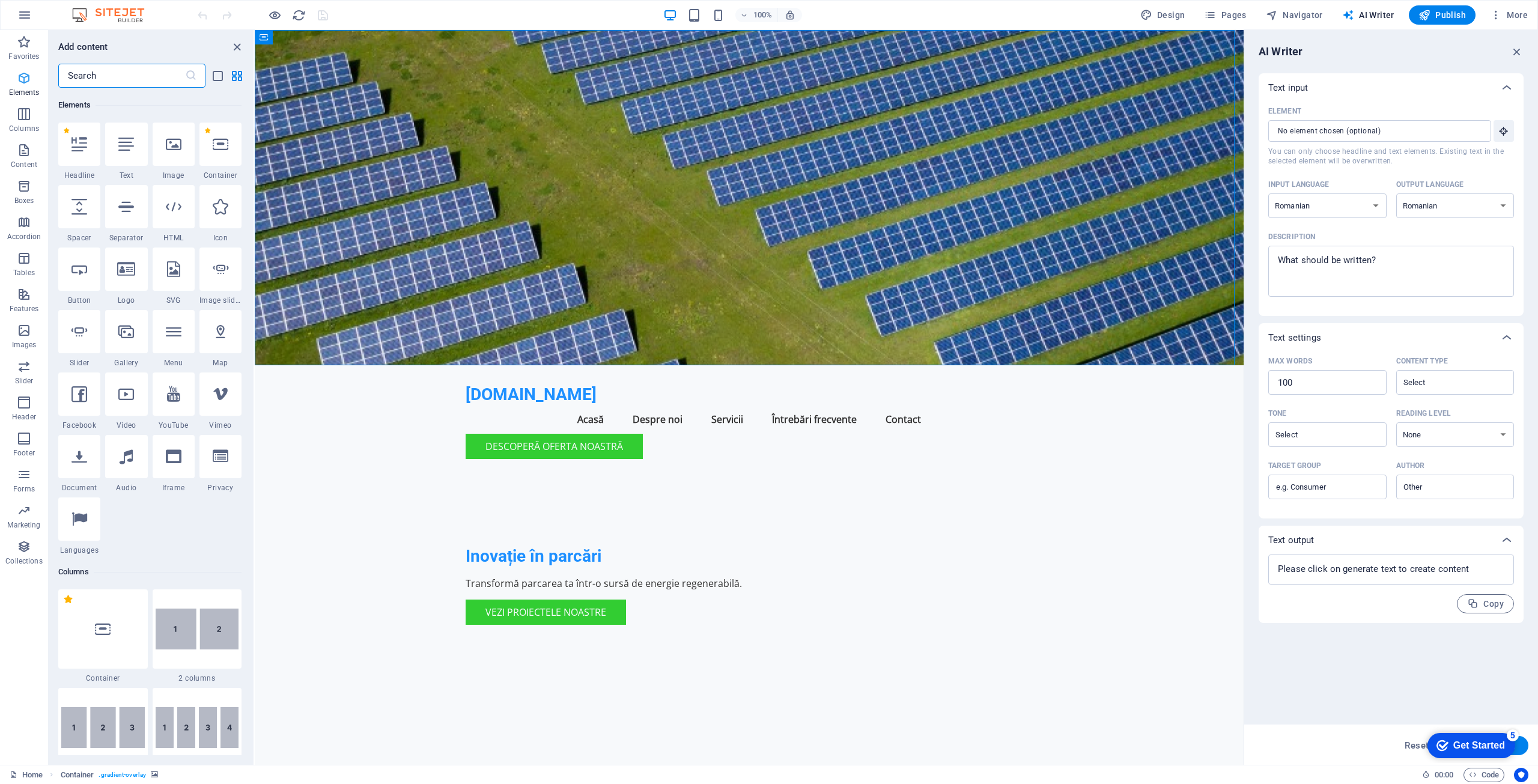
scroll to position [128, 0]
click at [216, 298] on span "Image slider" at bounding box center [220, 299] width 42 height 9
select select "ms"
select select "s"
select select "progressive"
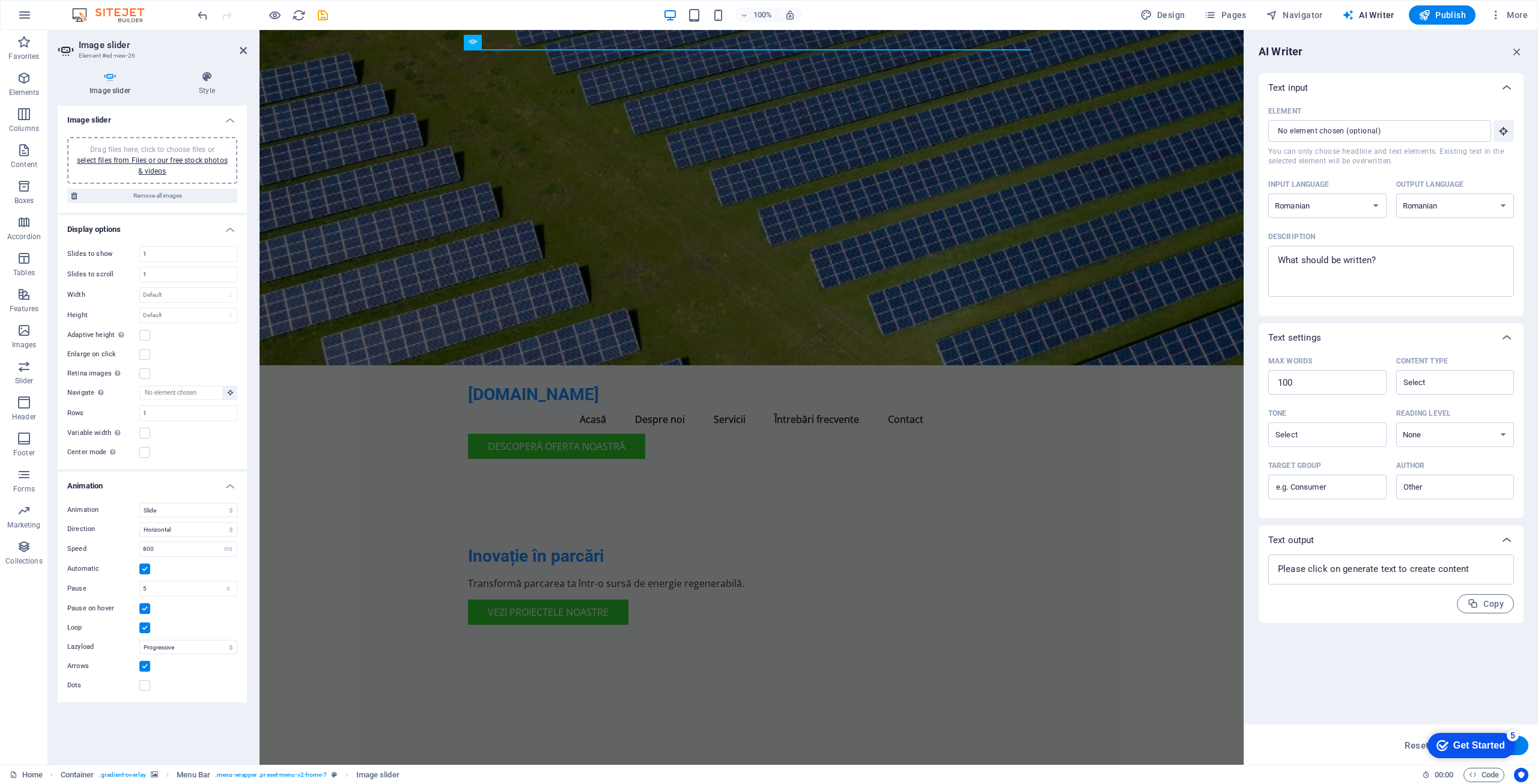
click at [929, 214] on figure at bounding box center [752, 197] width 984 height 335
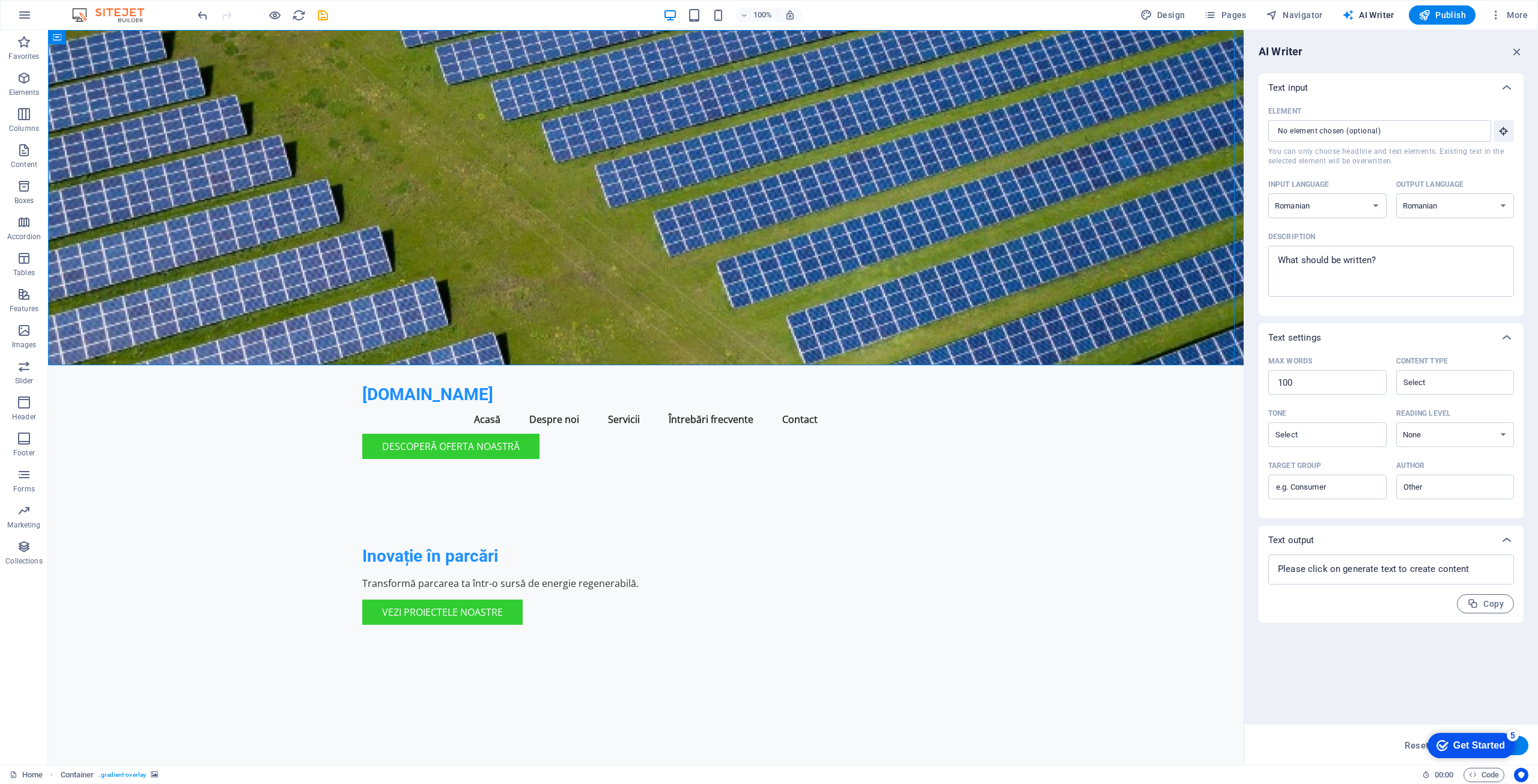
click at [980, 210] on figure at bounding box center [646, 197] width 1196 height 335
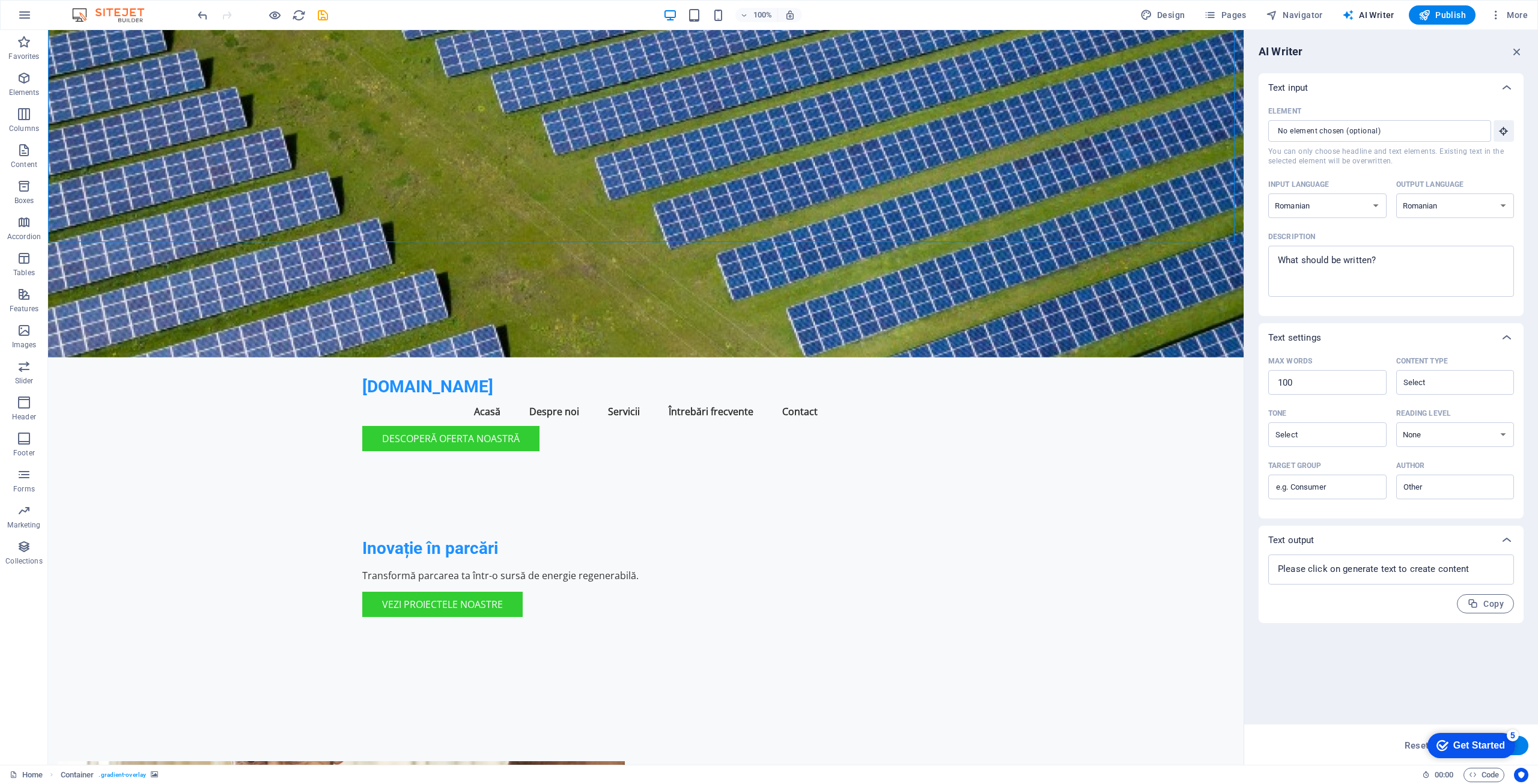
scroll to position [0, 0]
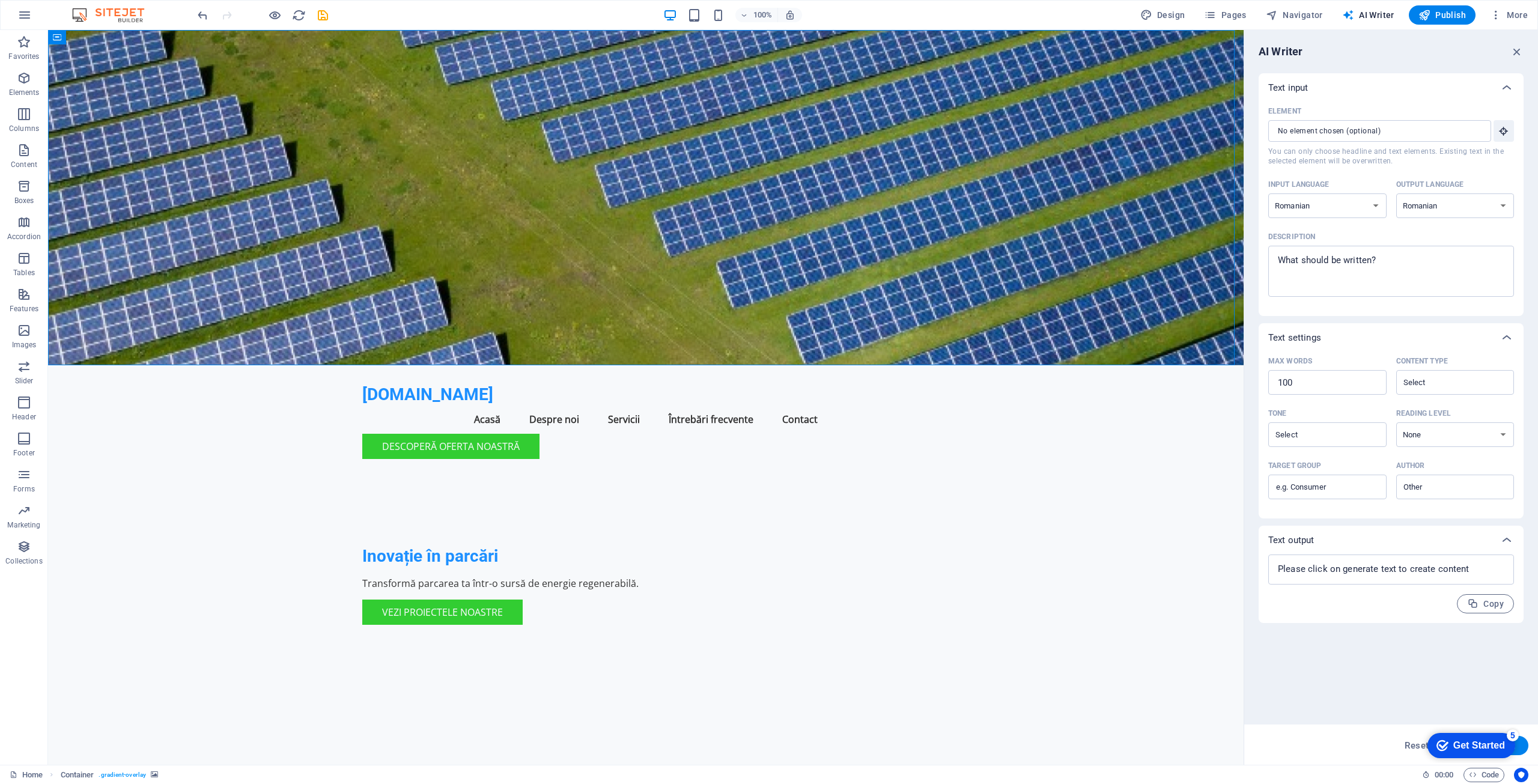
drag, startPoint x: 1242, startPoint y: 199, endPoint x: 1293, endPoint y: 213, distance: 52.9
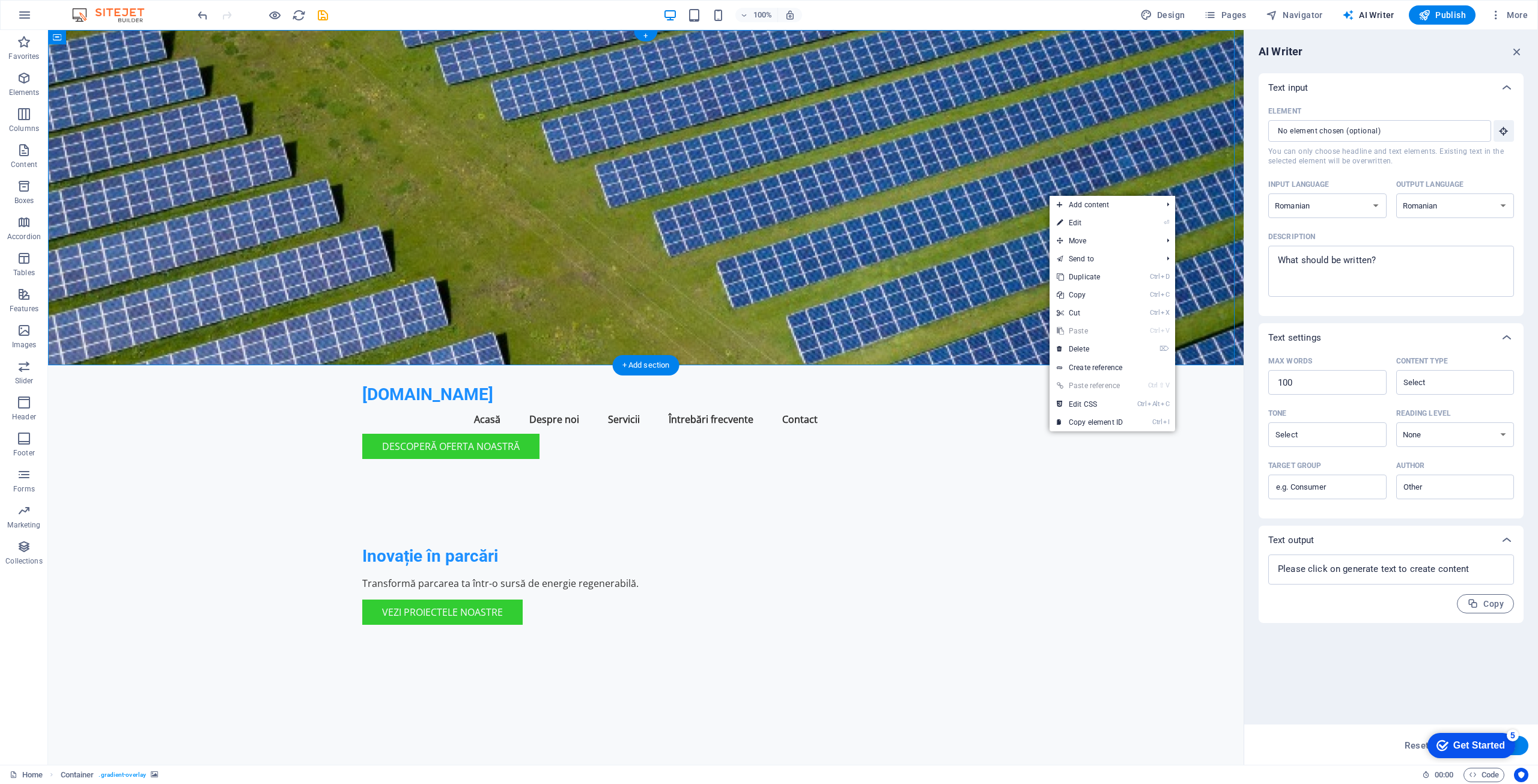
click at [974, 196] on figure at bounding box center [646, 197] width 1196 height 335
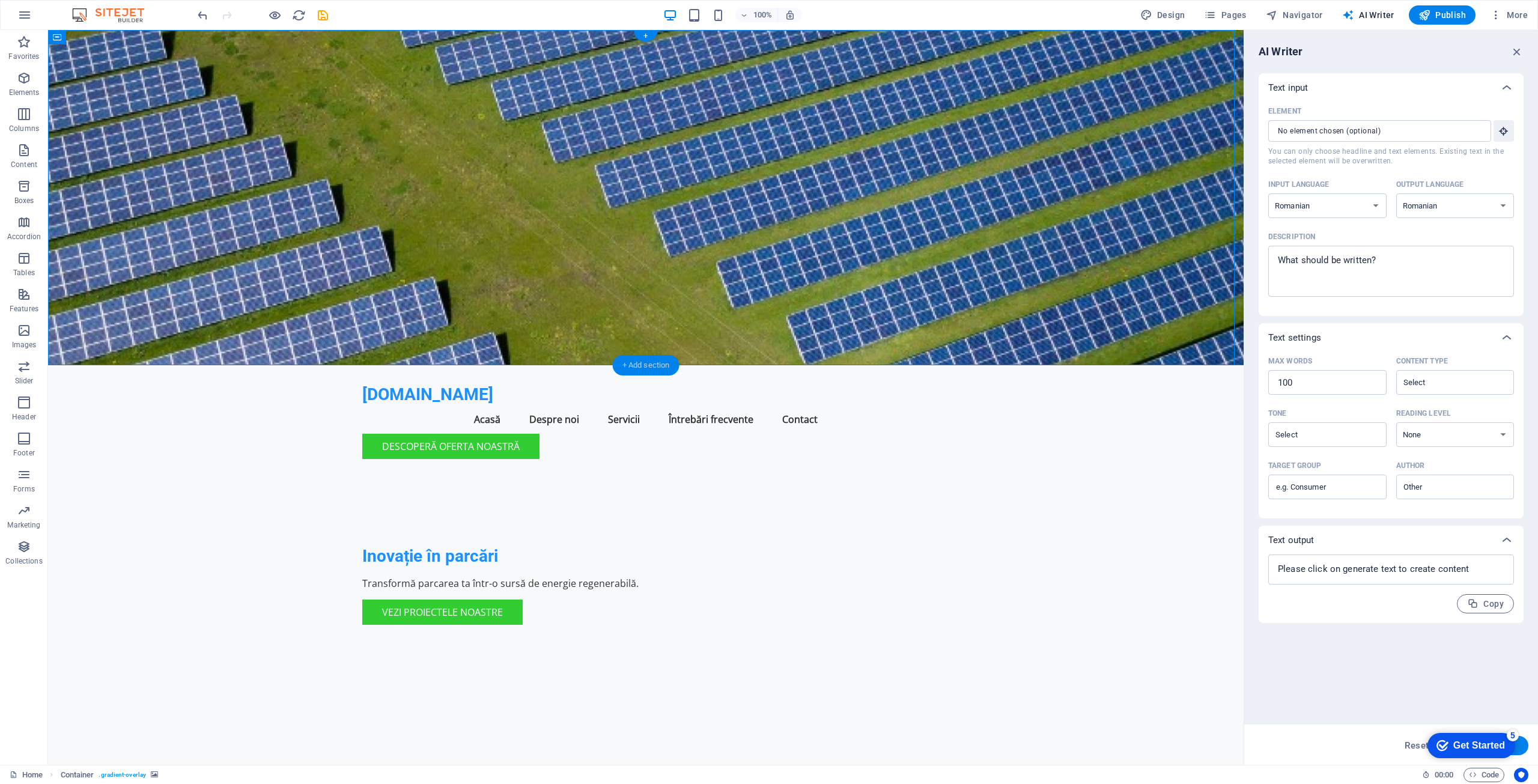
click at [650, 363] on div "+ Add section" at bounding box center [646, 365] width 67 height 20
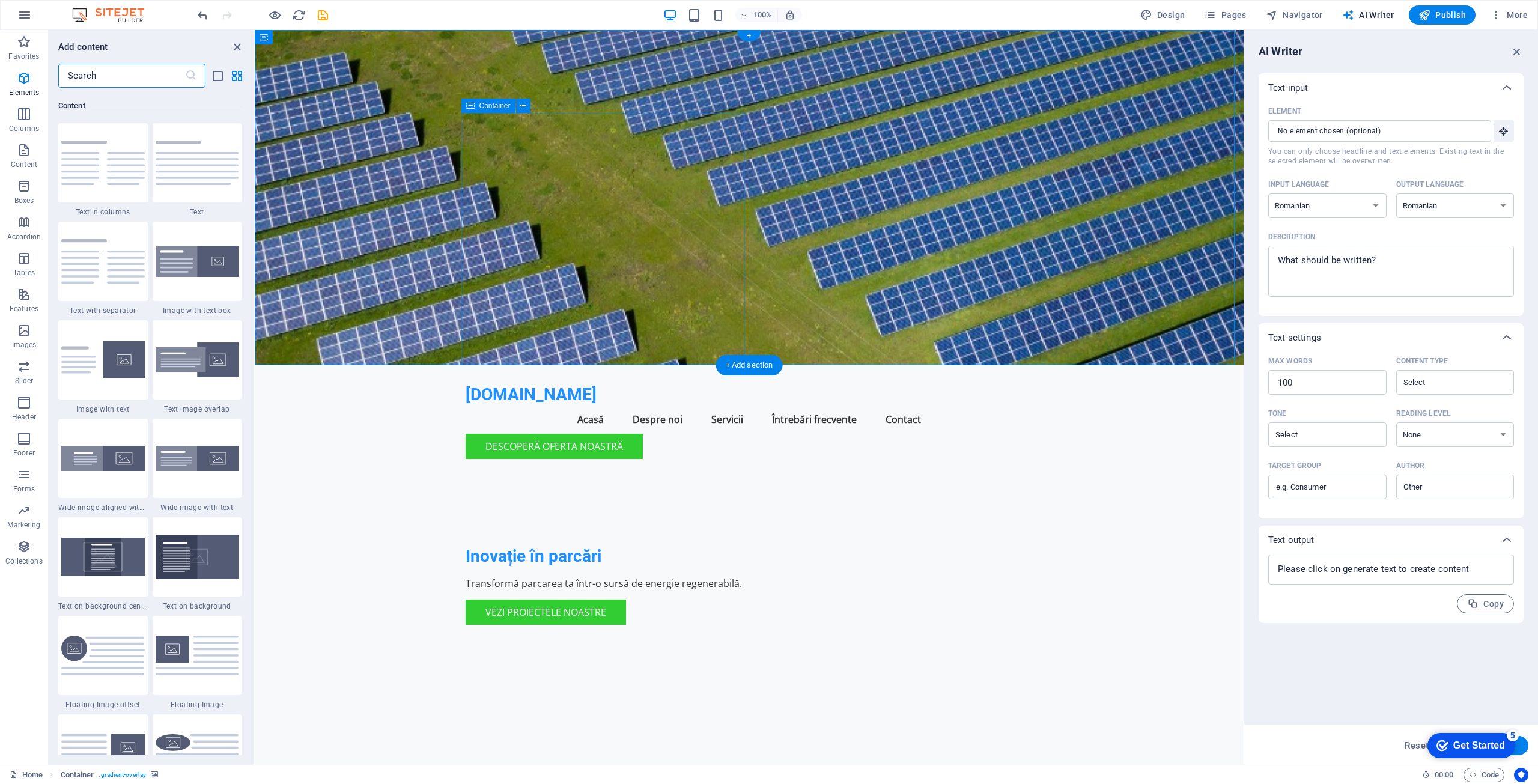
scroll to position [2101, 0]
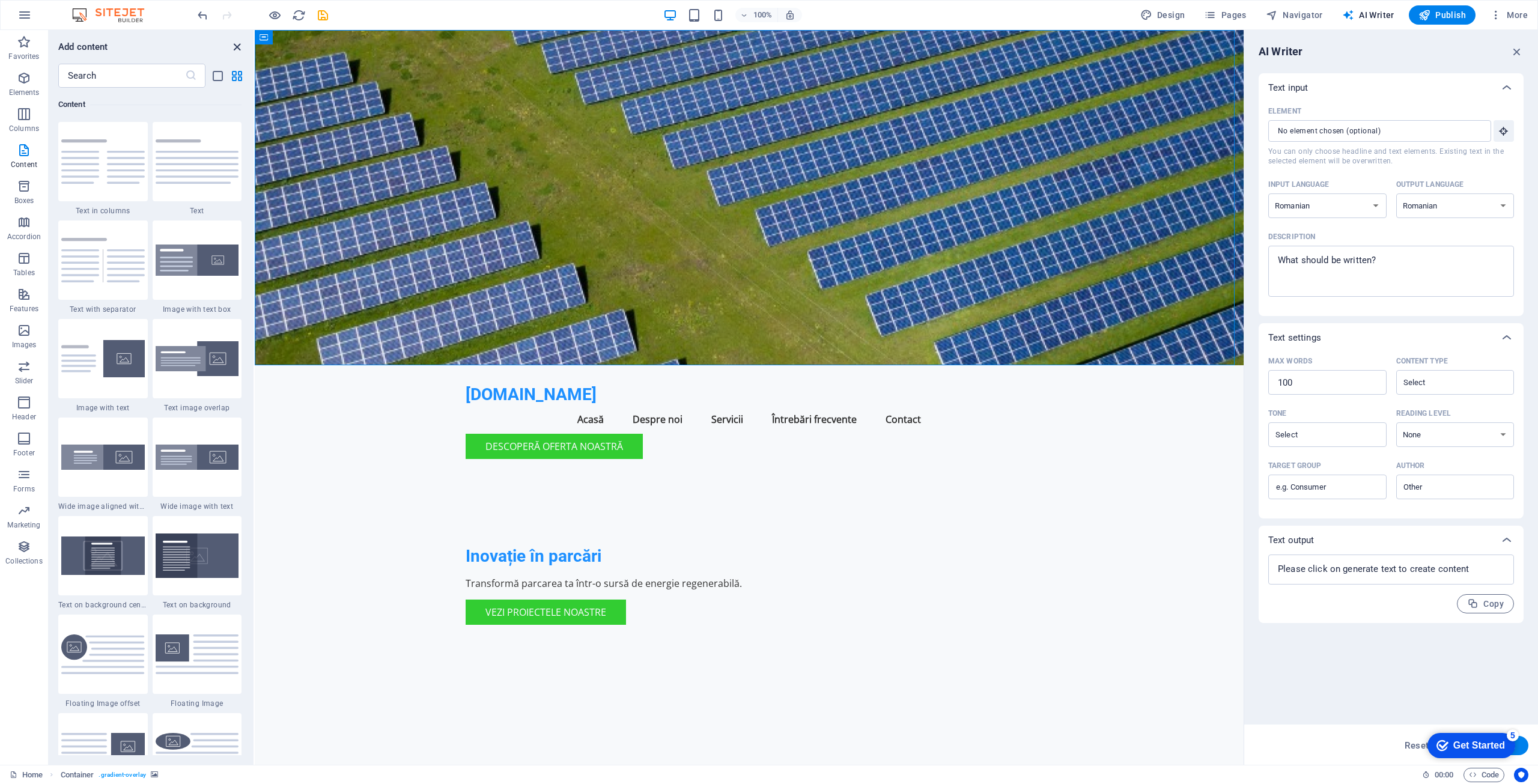
click at [237, 47] on icon "close panel" at bounding box center [237, 47] width 14 height 14
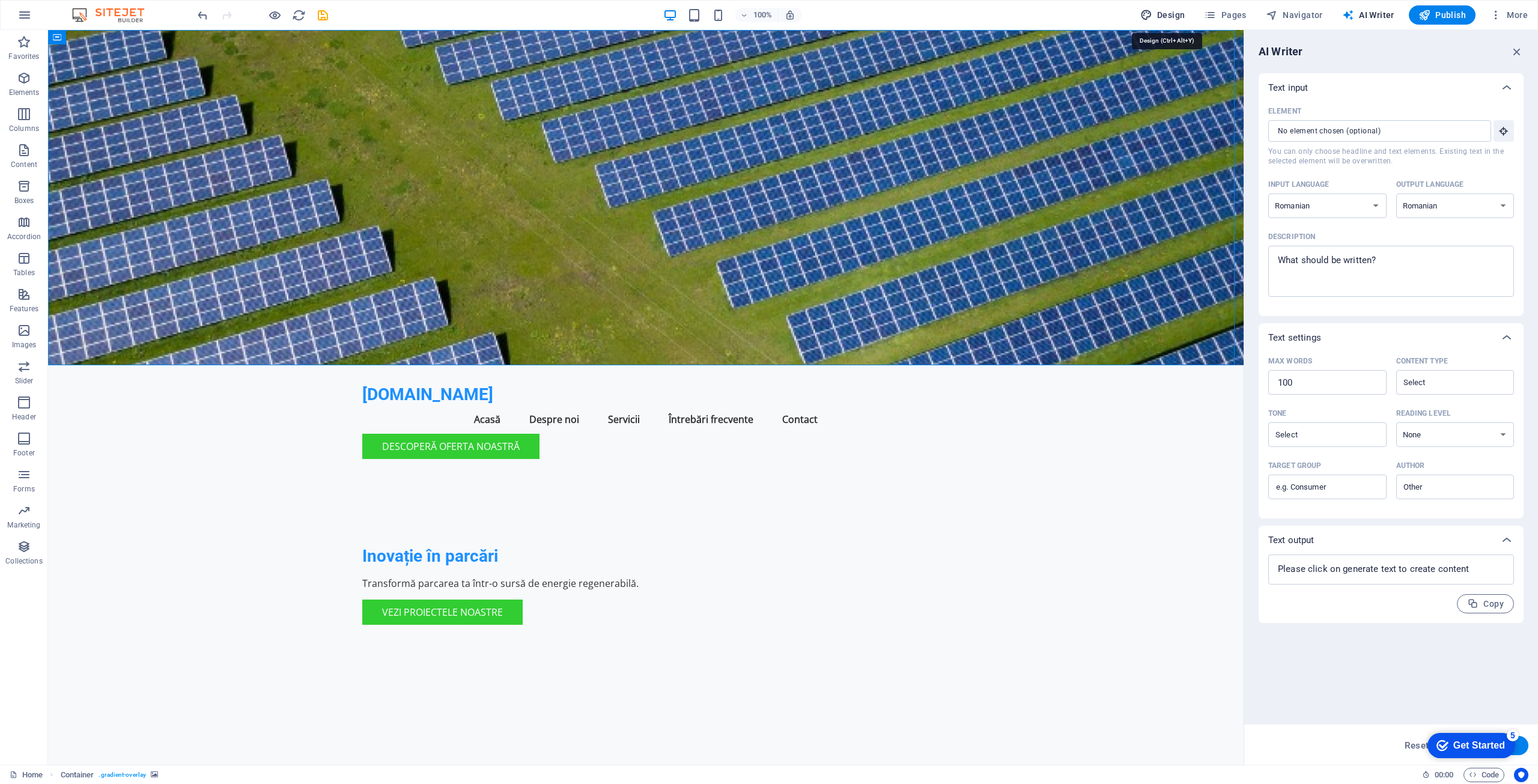
click at [1169, 12] on span "Design" at bounding box center [1163, 15] width 45 height 12
select select "px"
select select "200"
select select "px"
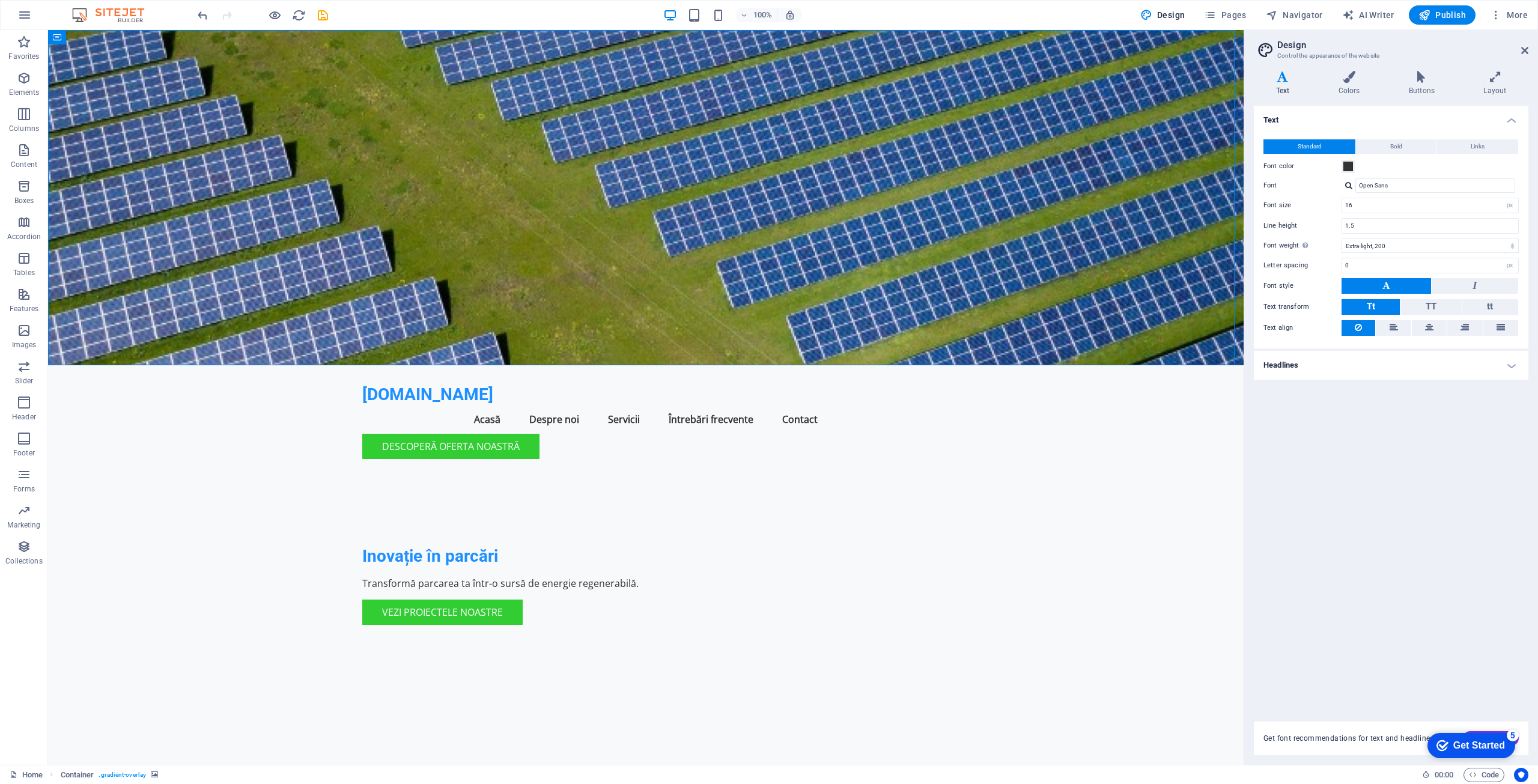
click at [1471, 747] on div "Get Started" at bounding box center [1479, 745] width 52 height 11
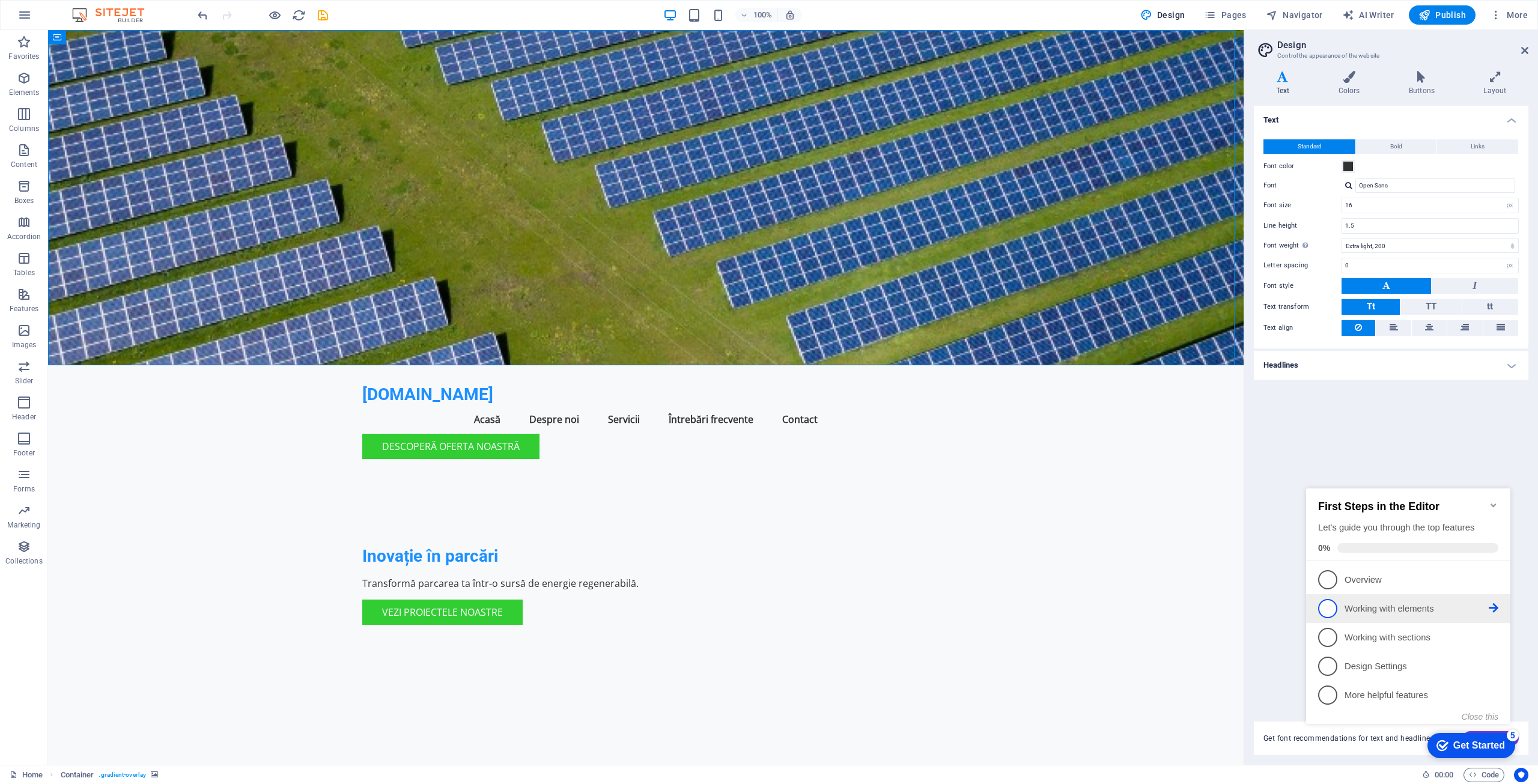
click at [1331, 606] on span "2" at bounding box center [1328, 608] width 19 height 19
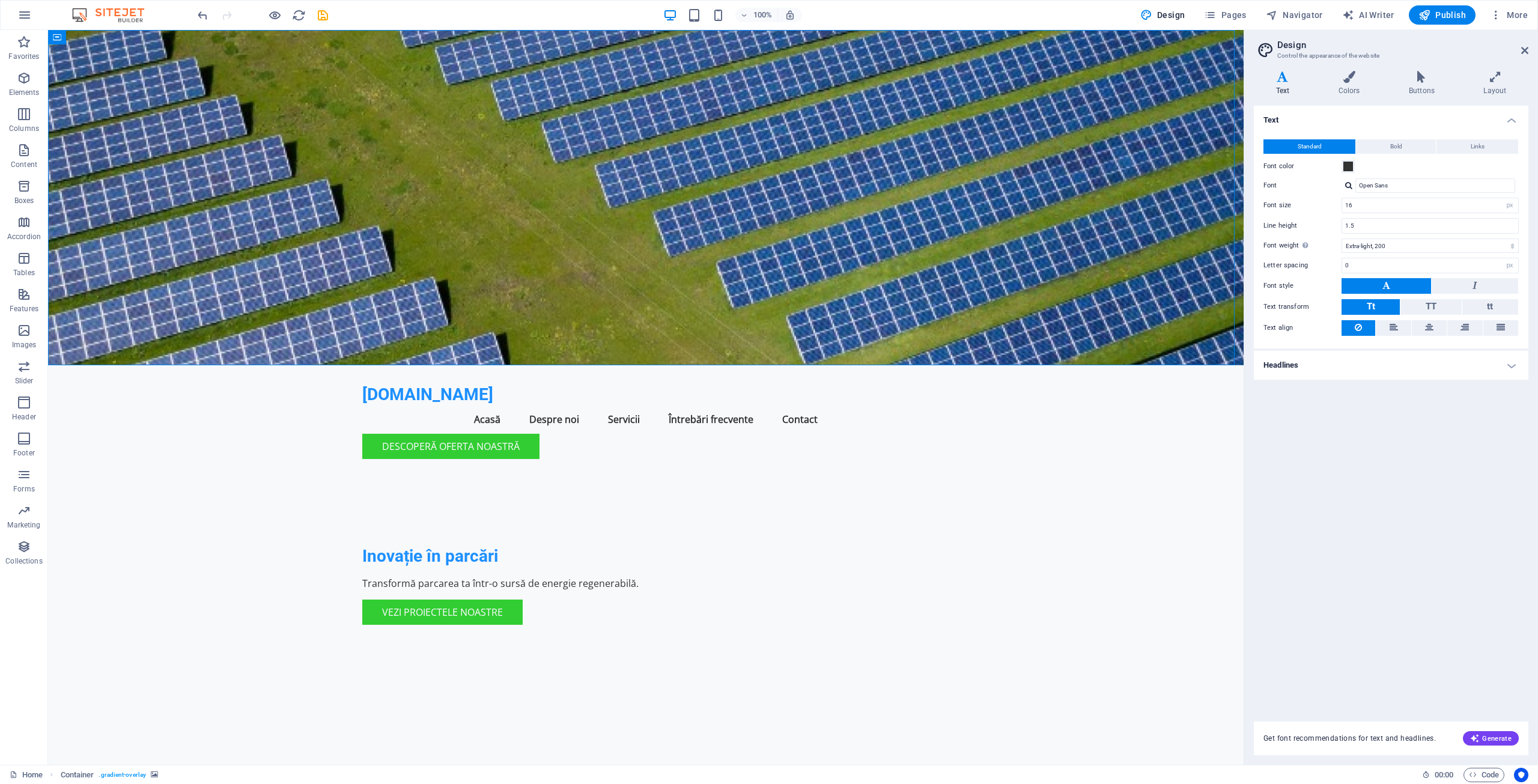
scroll to position [0, 0]
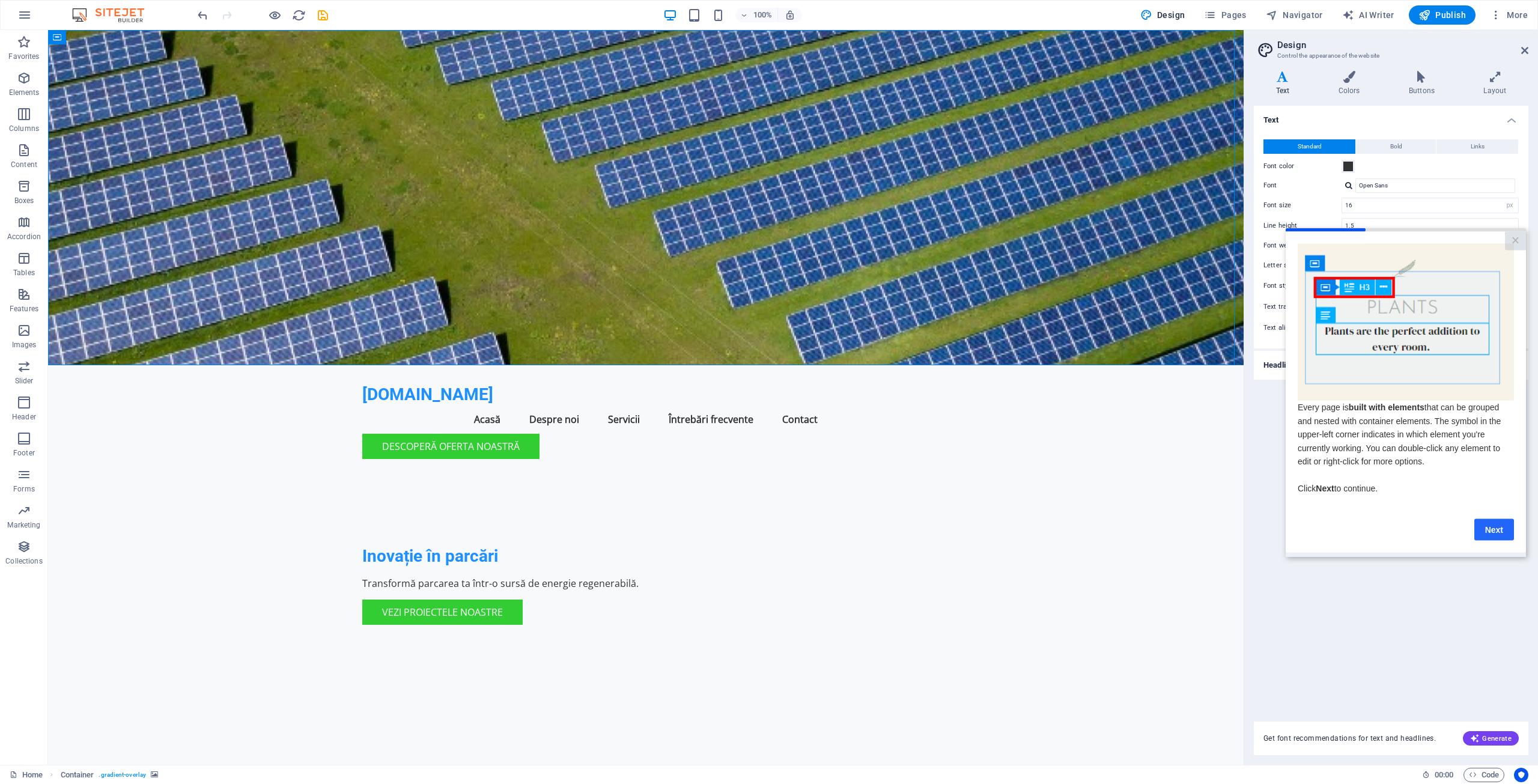
click at [1497, 533] on link "Next" at bounding box center [1494, 529] width 39 height 22
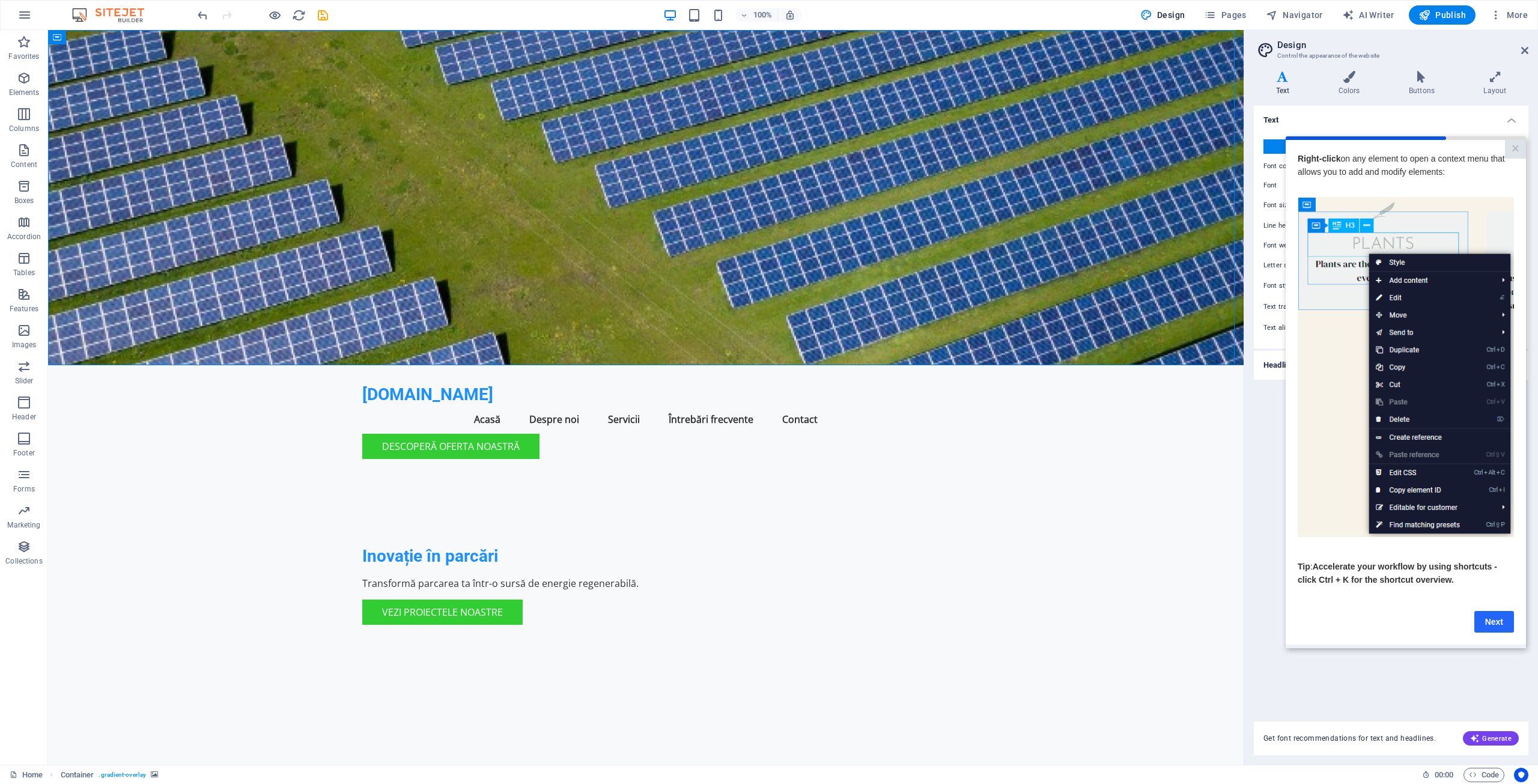
click at [1496, 625] on link "Next" at bounding box center [1494, 621] width 39 height 22
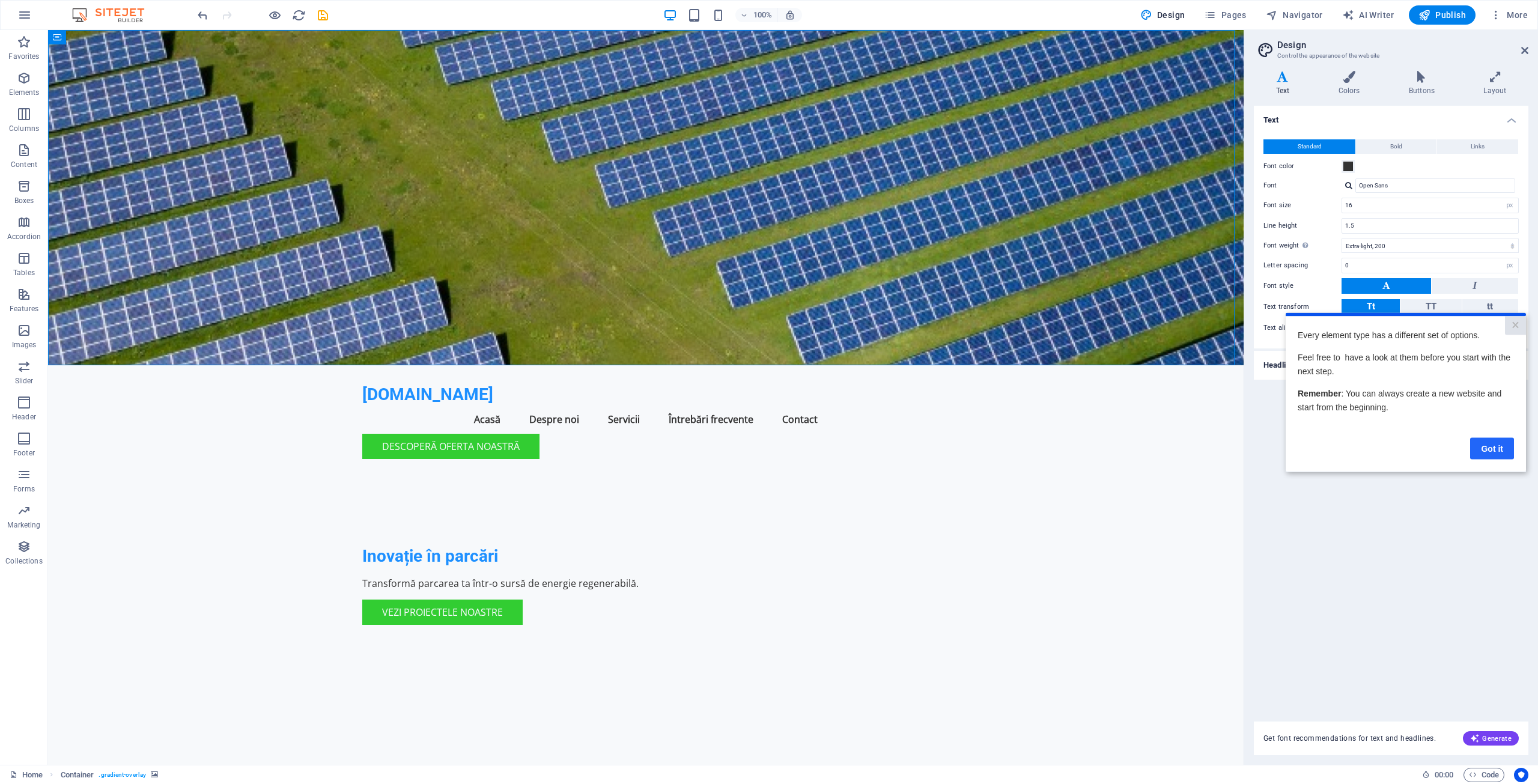
click at [1497, 450] on link "Got it" at bounding box center [1492, 448] width 44 height 22
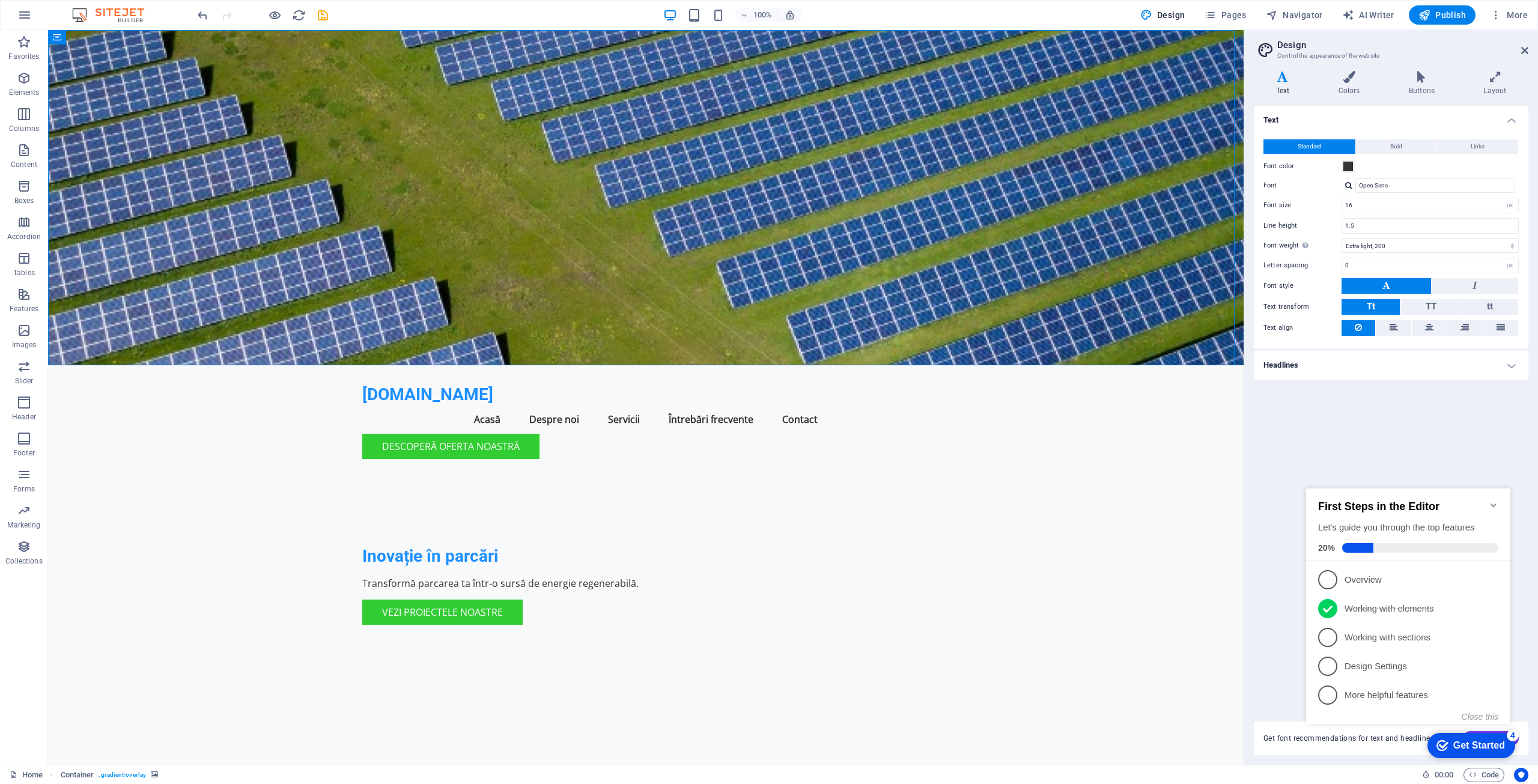
click at [1483, 745] on div "Get Started" at bounding box center [1479, 745] width 52 height 11
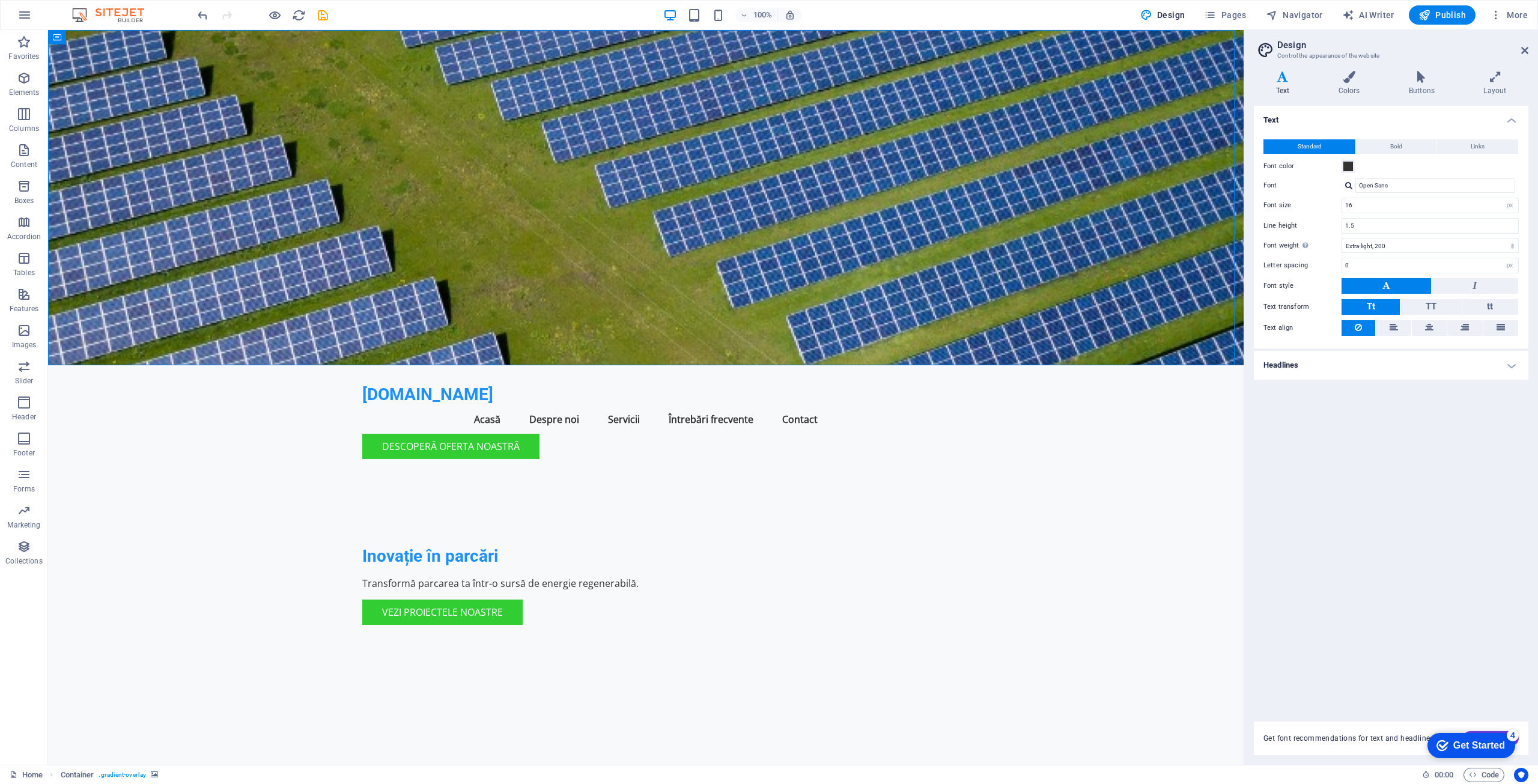
click at [1483, 745] on div "Get Started" at bounding box center [1479, 745] width 52 height 11
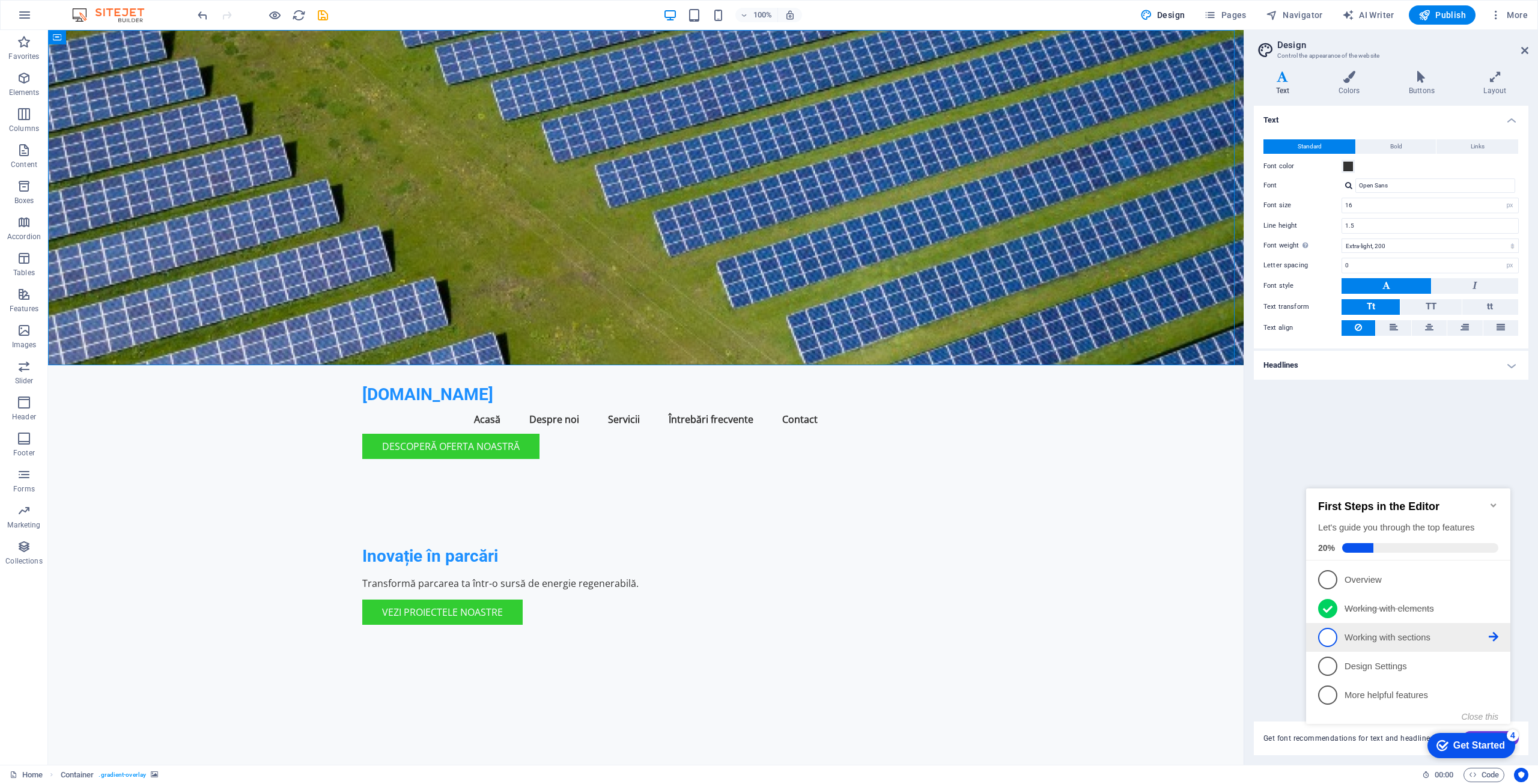
click at [1333, 636] on span "3" at bounding box center [1328, 637] width 19 height 19
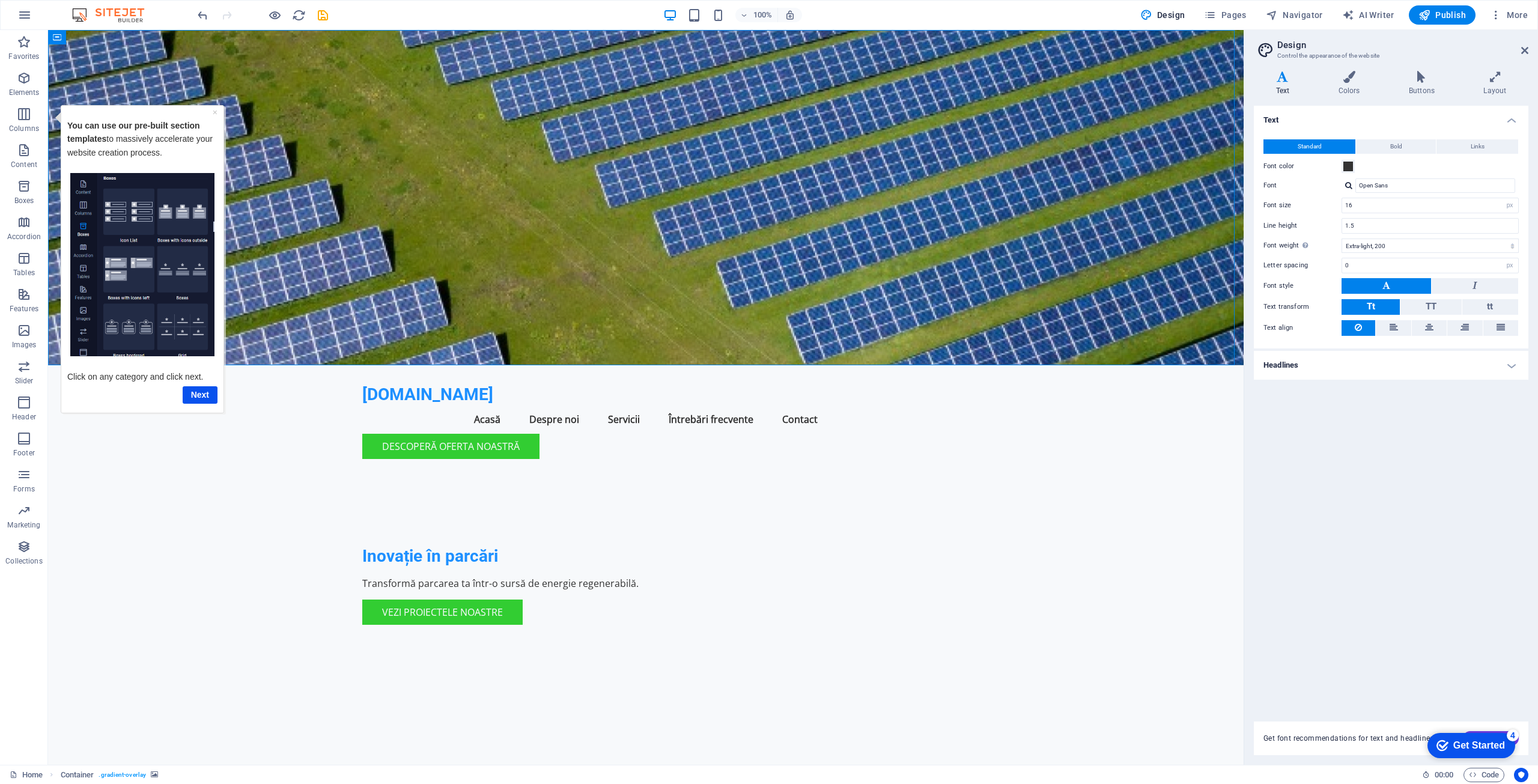
click at [1475, 738] on div "checkmark Get Started 4" at bounding box center [1471, 745] width 87 height 26
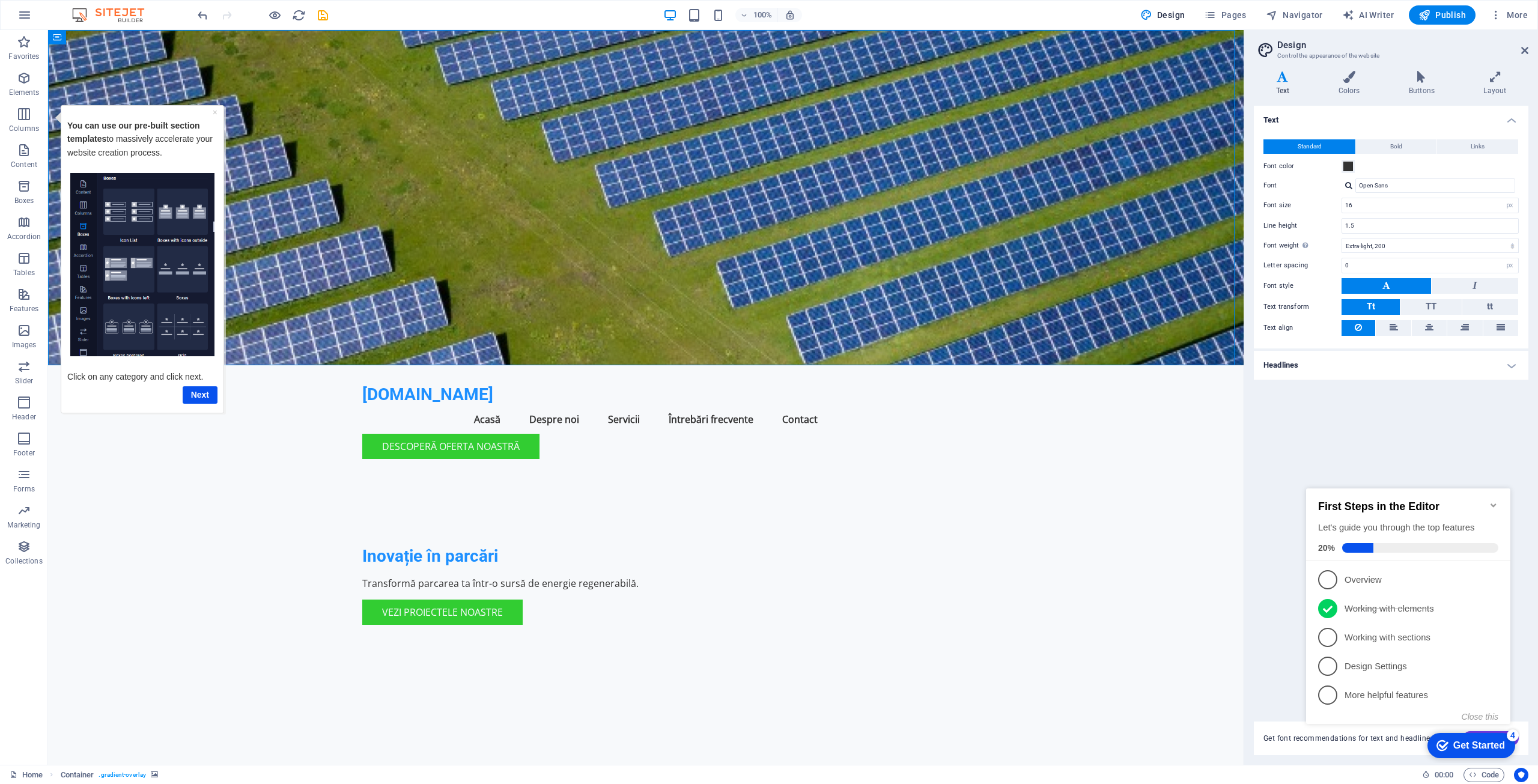
click at [1328, 577] on span "1" at bounding box center [1328, 579] width 19 height 19
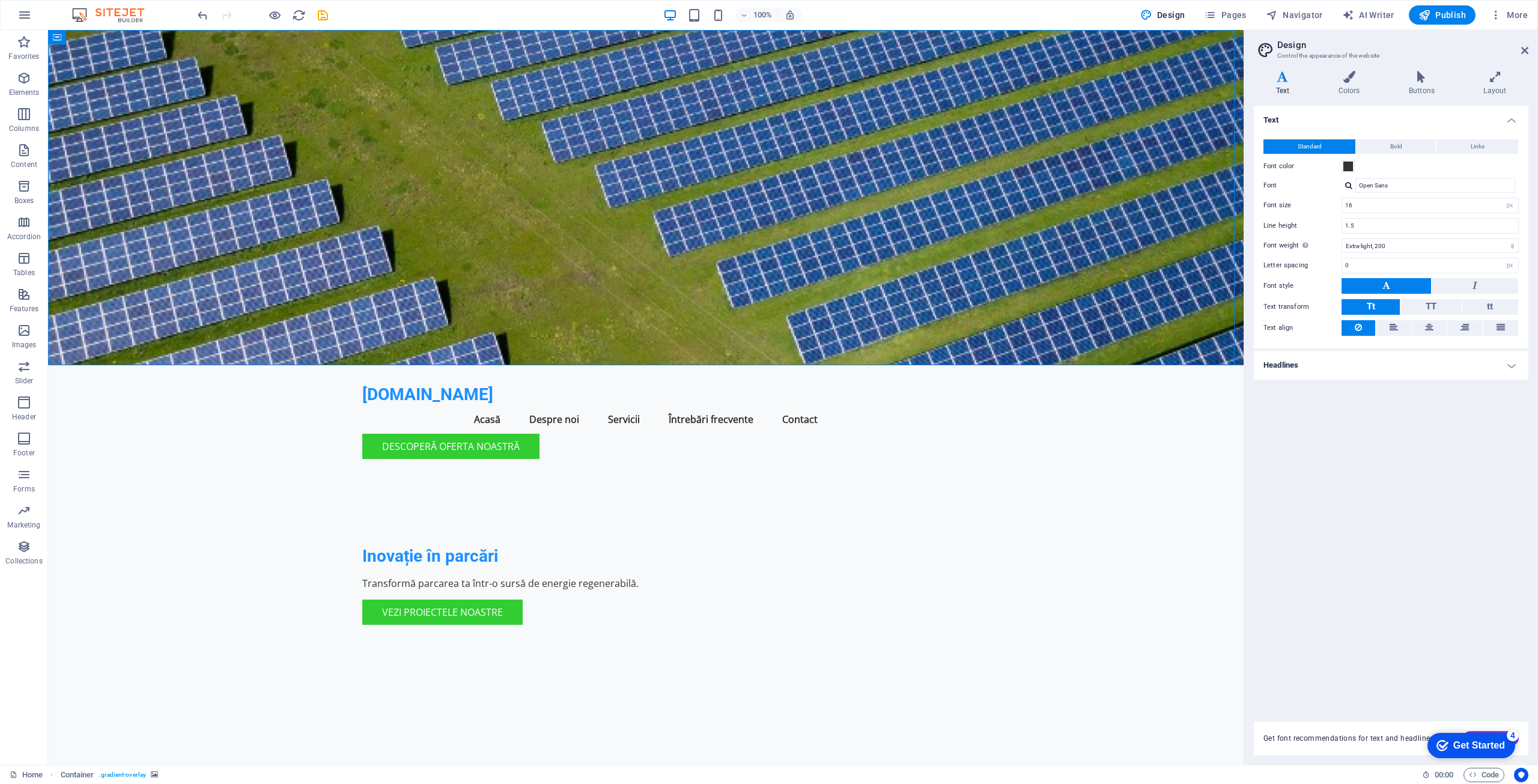
click at [1468, 744] on div "Get Started" at bounding box center [1479, 745] width 52 height 11
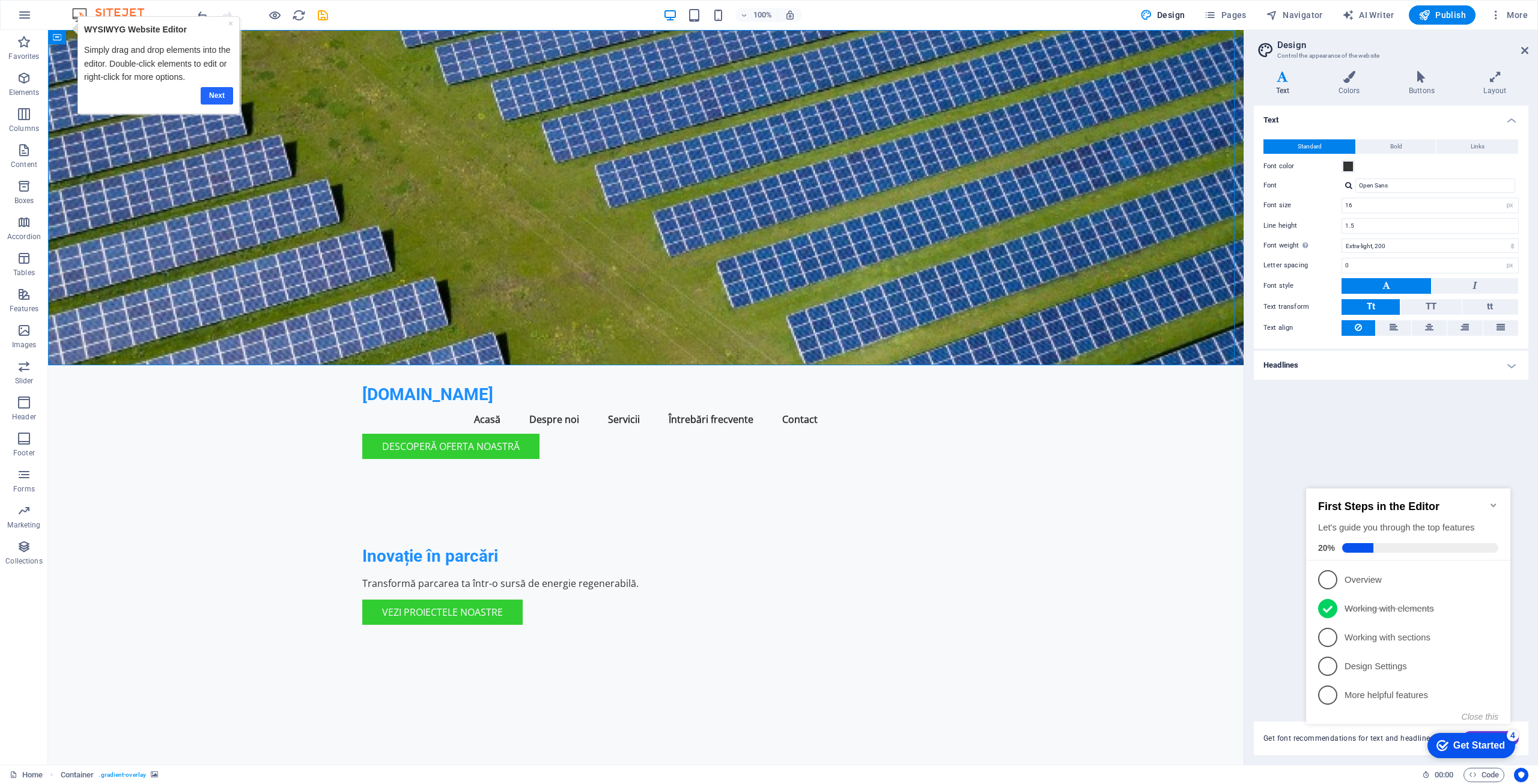
click at [219, 91] on link "Next" at bounding box center [217, 96] width 32 height 18
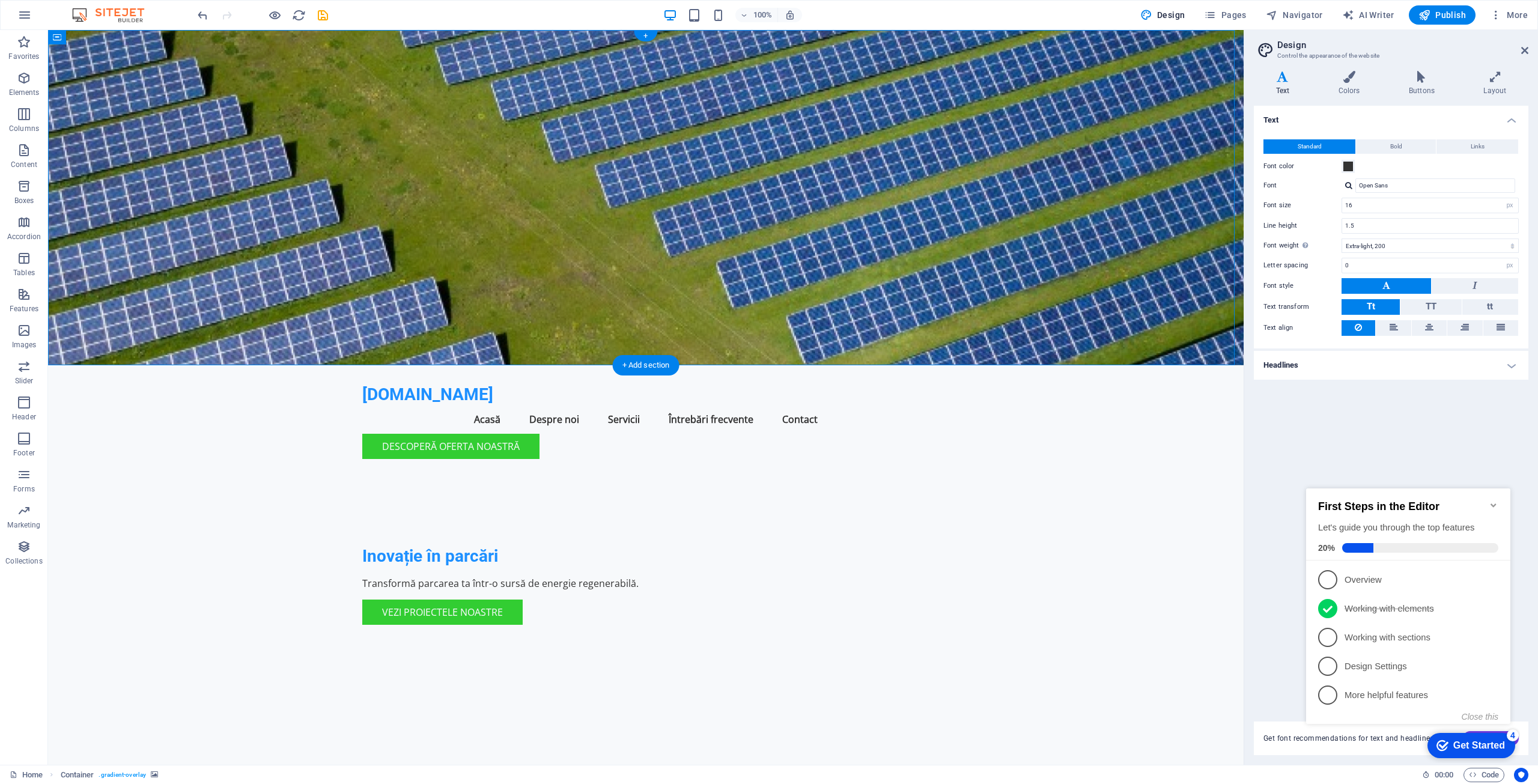
click at [900, 211] on figure at bounding box center [646, 197] width 1196 height 335
click at [902, 200] on figure at bounding box center [646, 197] width 1196 height 335
select select "header"
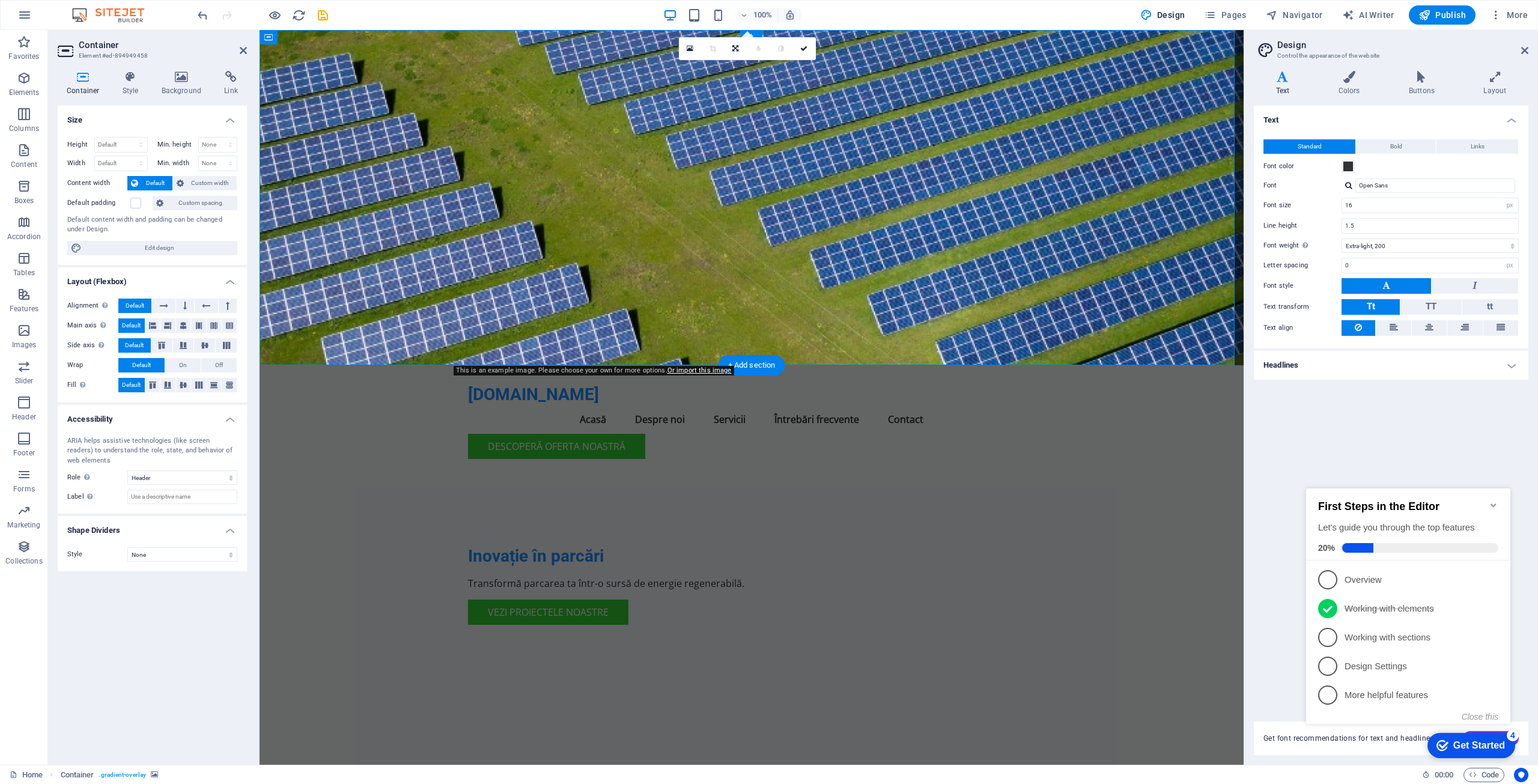
click at [921, 212] on figure at bounding box center [752, 197] width 984 height 335
drag, startPoint x: 935, startPoint y: 211, endPoint x: 872, endPoint y: 220, distance: 63.6
click at [872, 220] on figure at bounding box center [752, 197] width 984 height 335
click at [689, 47] on icon at bounding box center [690, 48] width 7 height 9
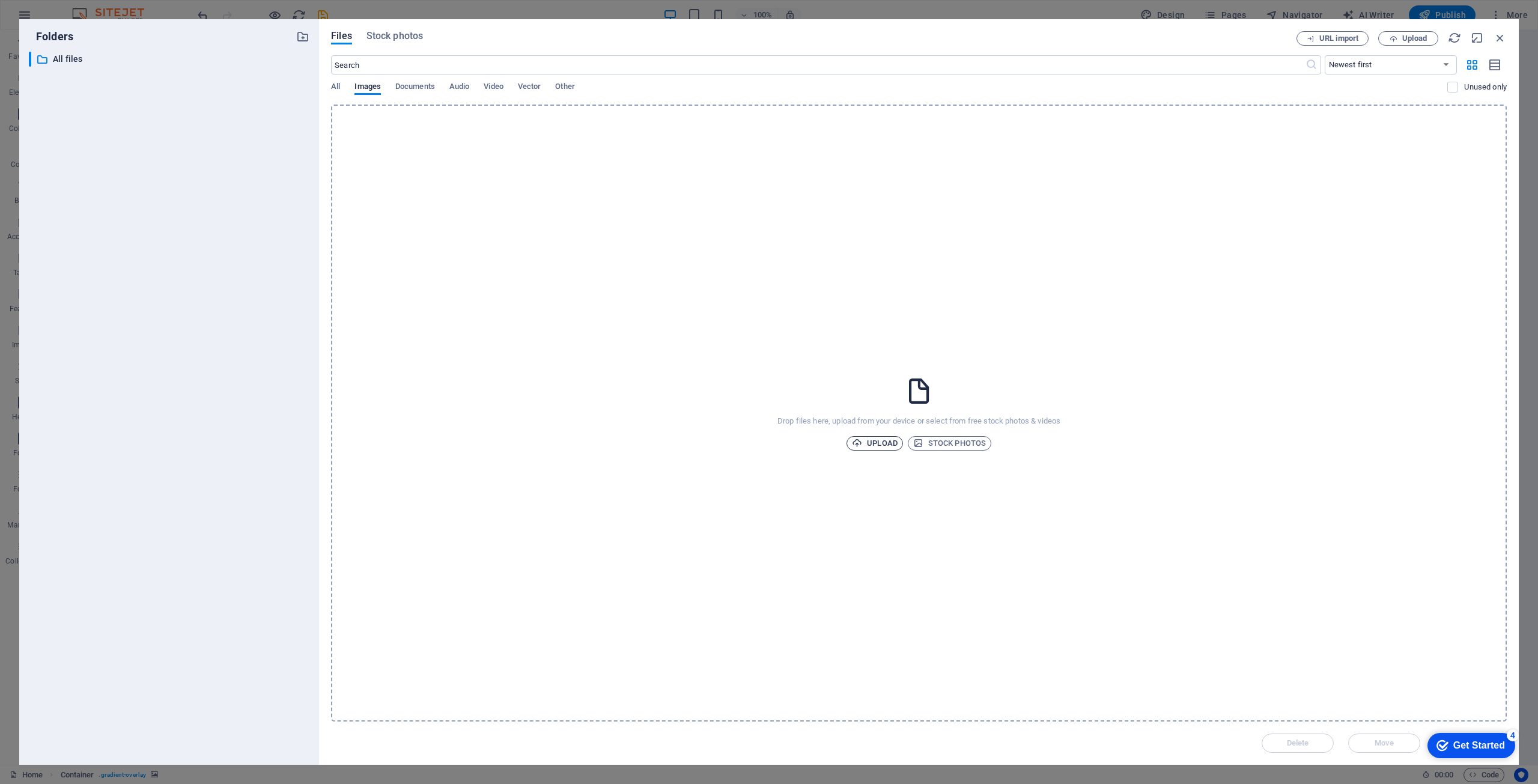
click at [880, 442] on span "Upload" at bounding box center [874, 443] width 46 height 15
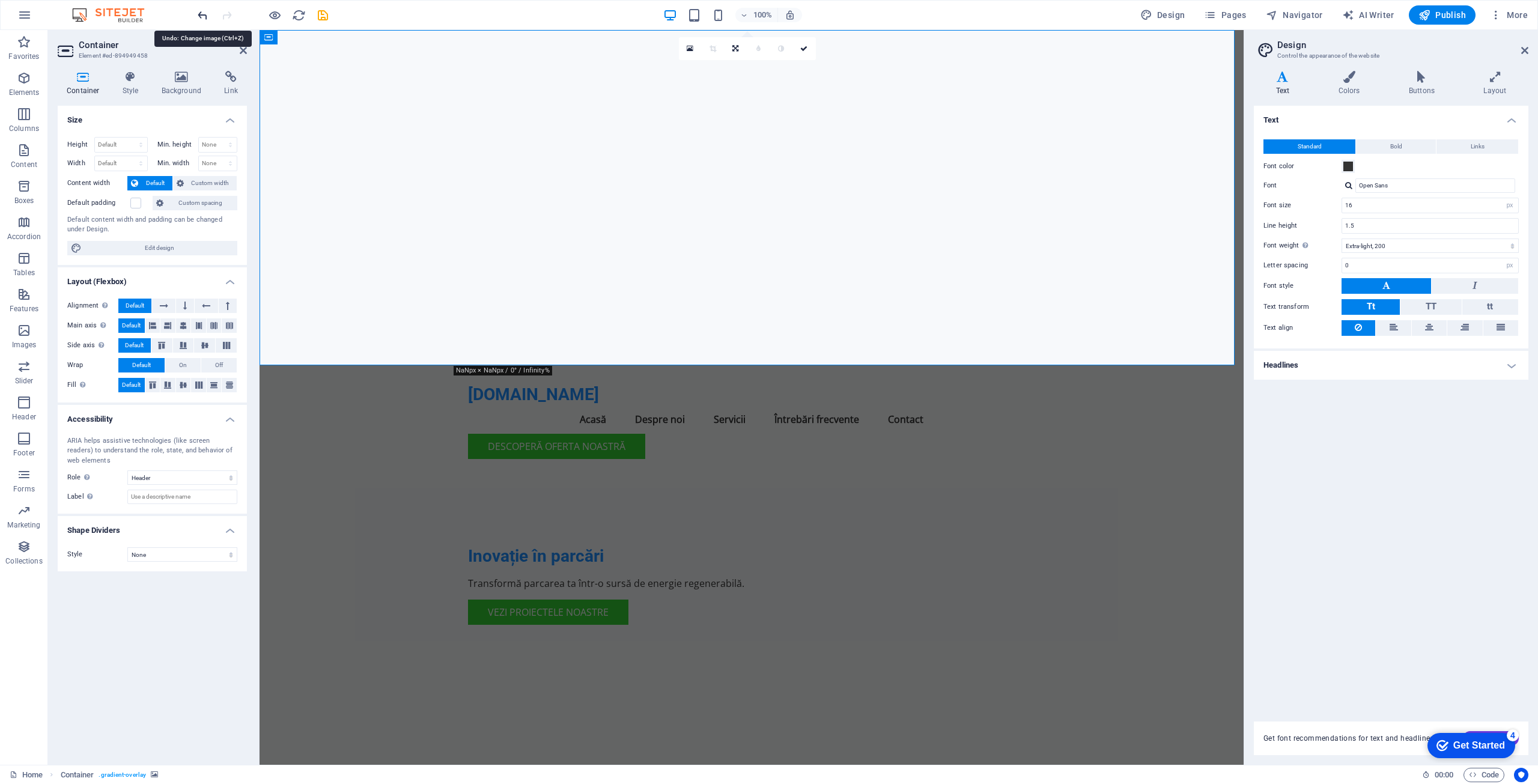
click at [203, 18] on icon "undo" at bounding box center [203, 15] width 14 height 14
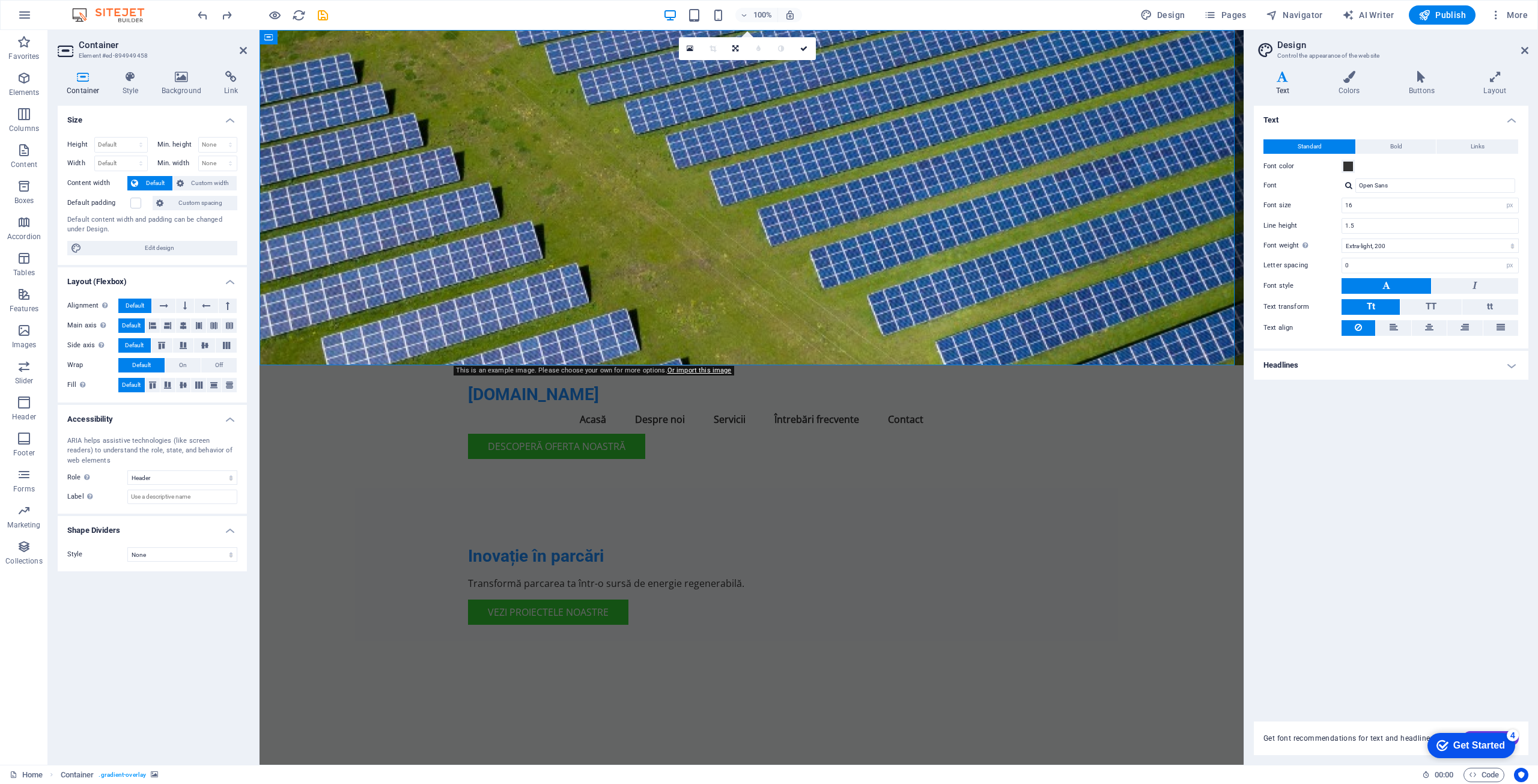
click at [937, 182] on figure at bounding box center [752, 197] width 984 height 335
click at [181, 78] on icon at bounding box center [181, 77] width 58 height 12
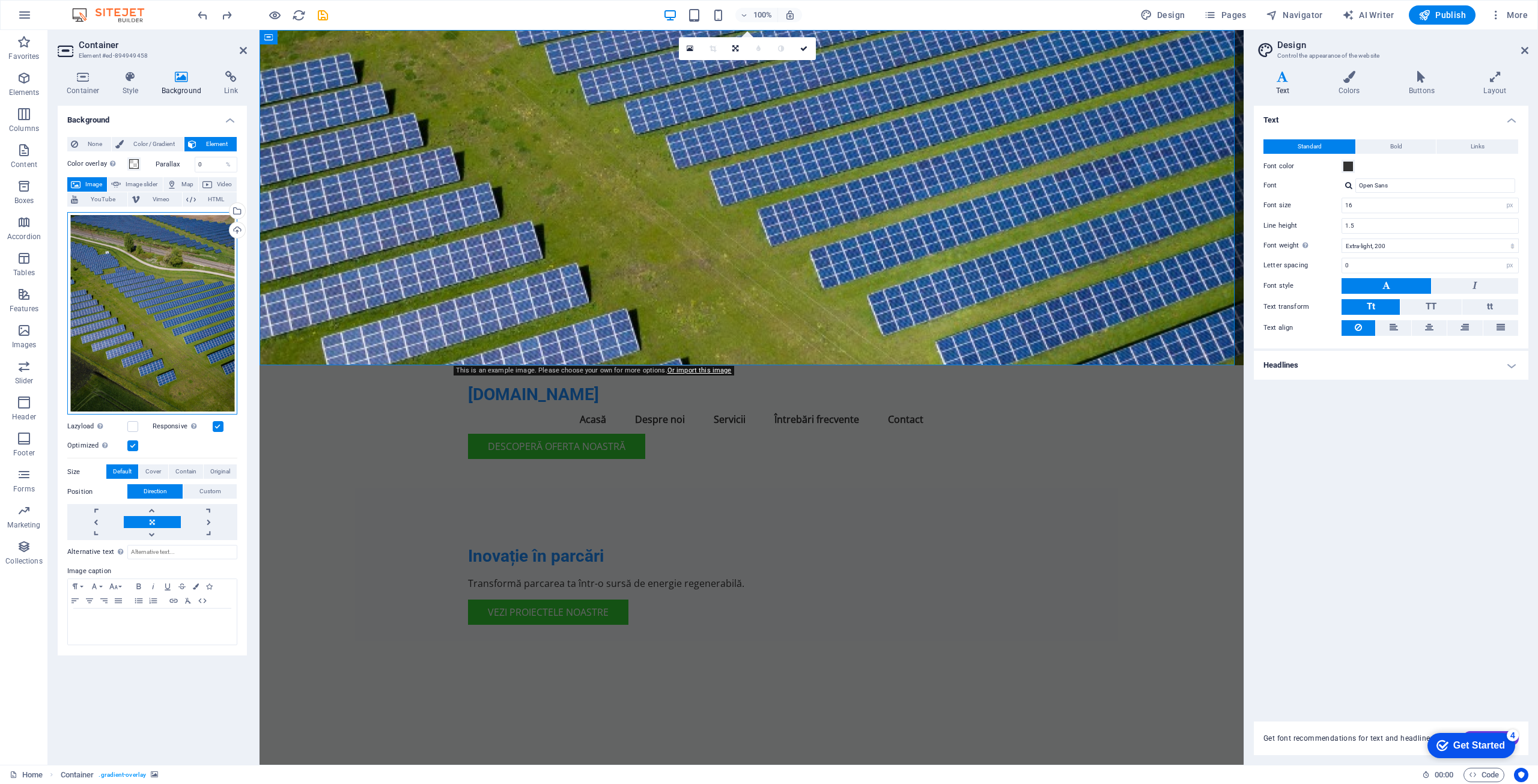
click at [166, 310] on div "Drag files here, click to choose files or select files from Files or our free s…" at bounding box center [152, 313] width 170 height 203
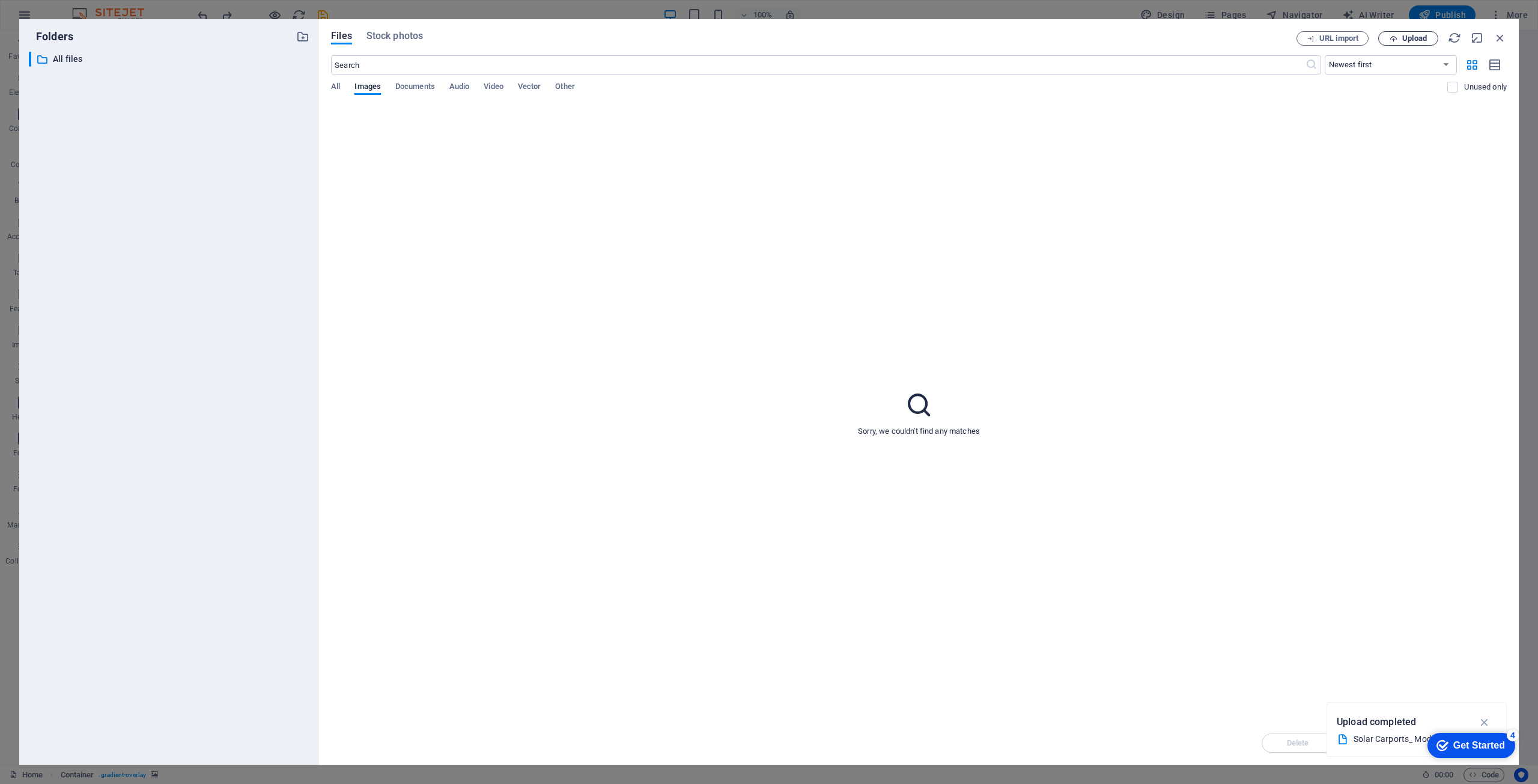
click at [1406, 38] on span "Upload" at bounding box center [1415, 38] width 25 height 7
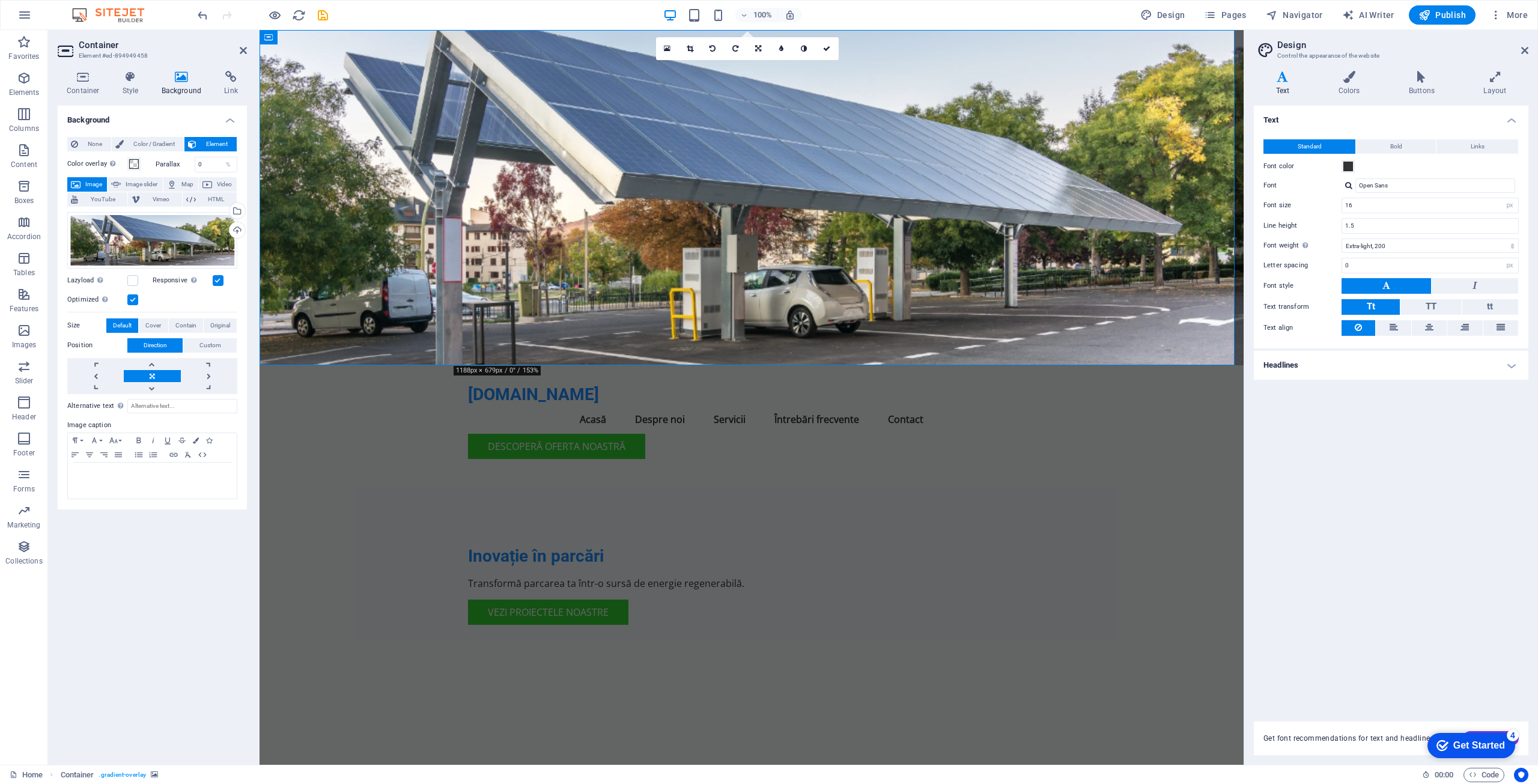
click at [187, 564] on div "Background None Color / Gradient Element Stretch background to full-width Color…" at bounding box center [152, 431] width 190 height 649
click at [1444, 12] on span "Publish" at bounding box center [1442, 15] width 47 height 12
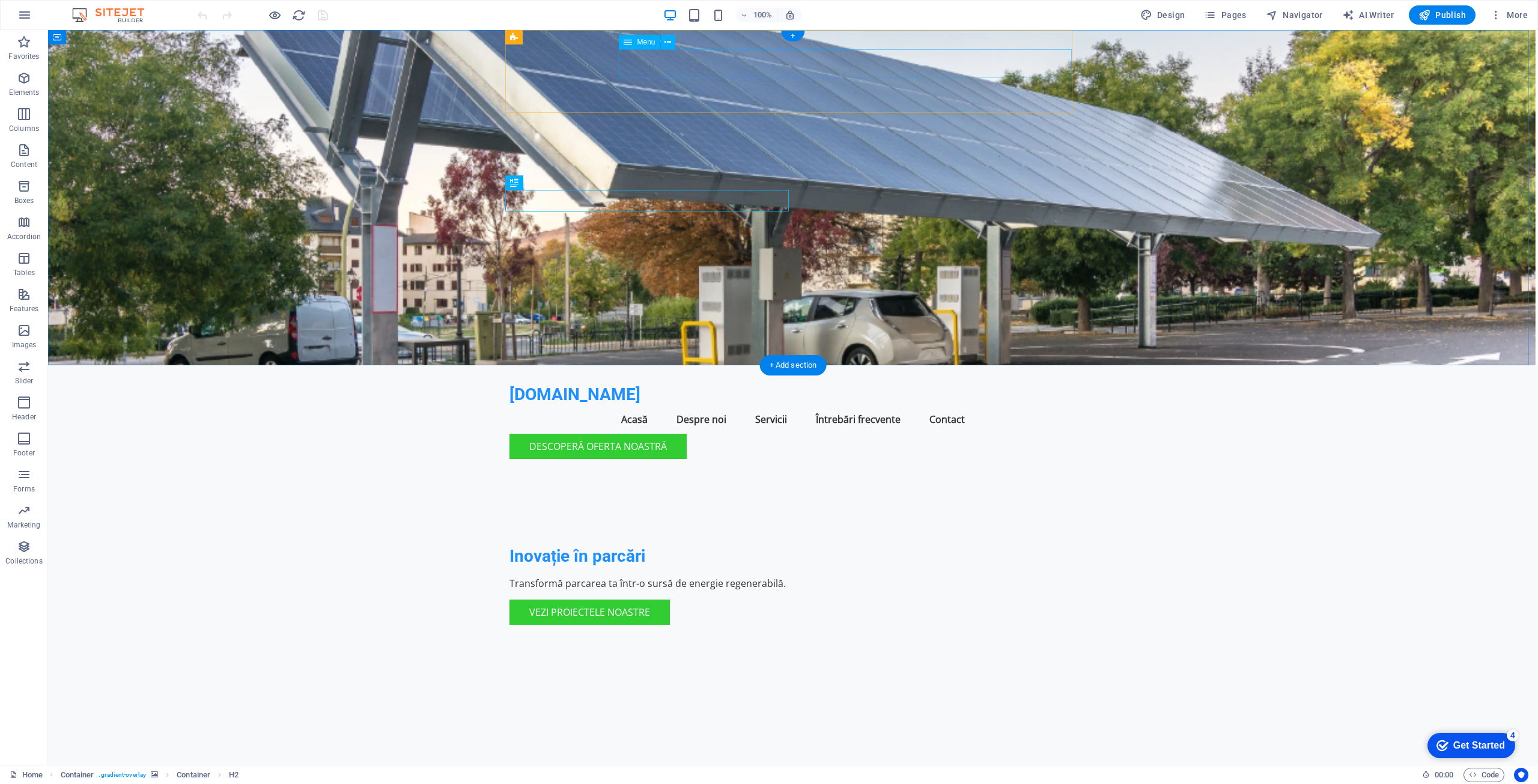
click at [998, 404] on nav "Acasă Despre noi Servicii Întrebări frecvente Contact" at bounding box center [793, 418] width 567 height 29
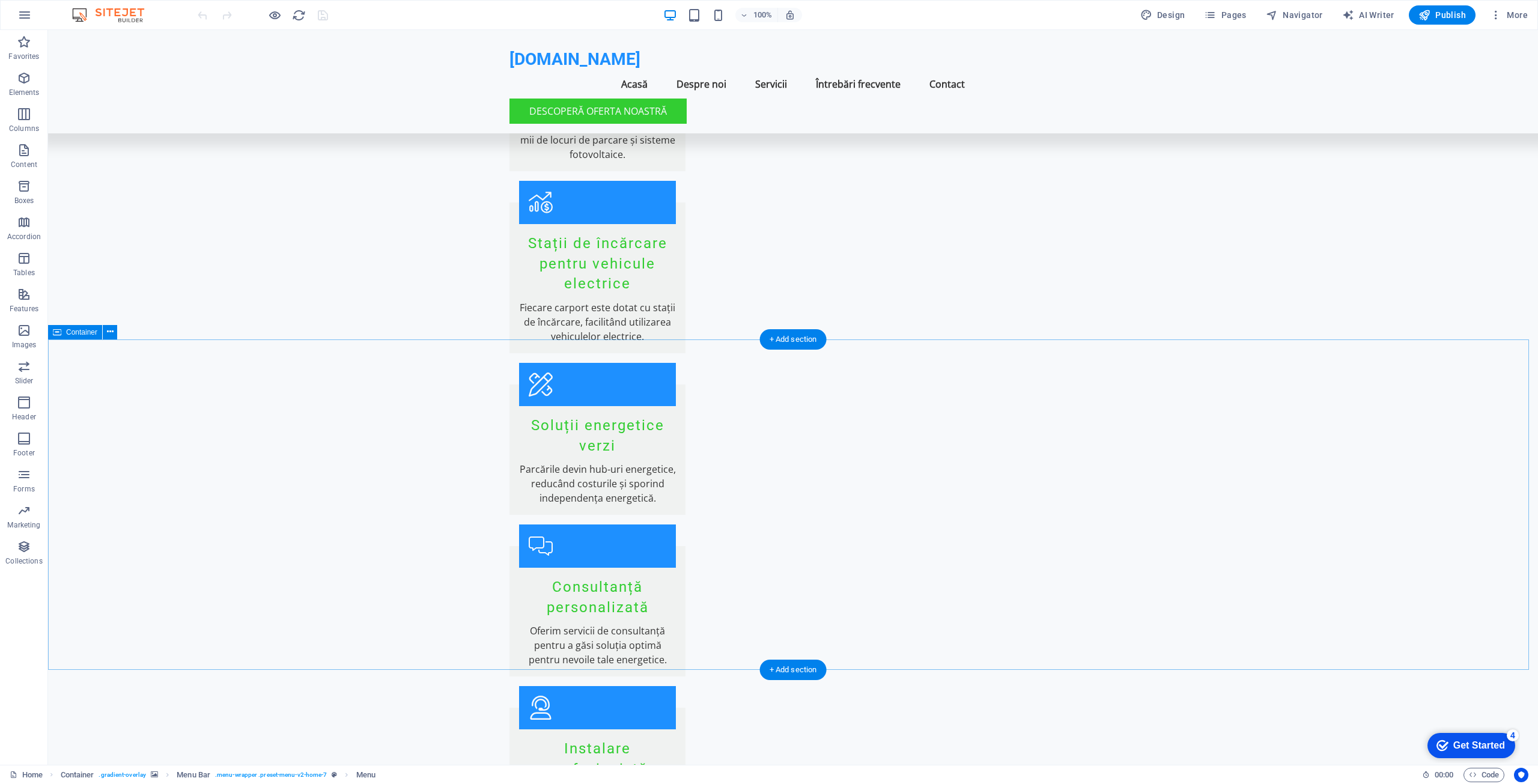
scroll to position [1561, 0]
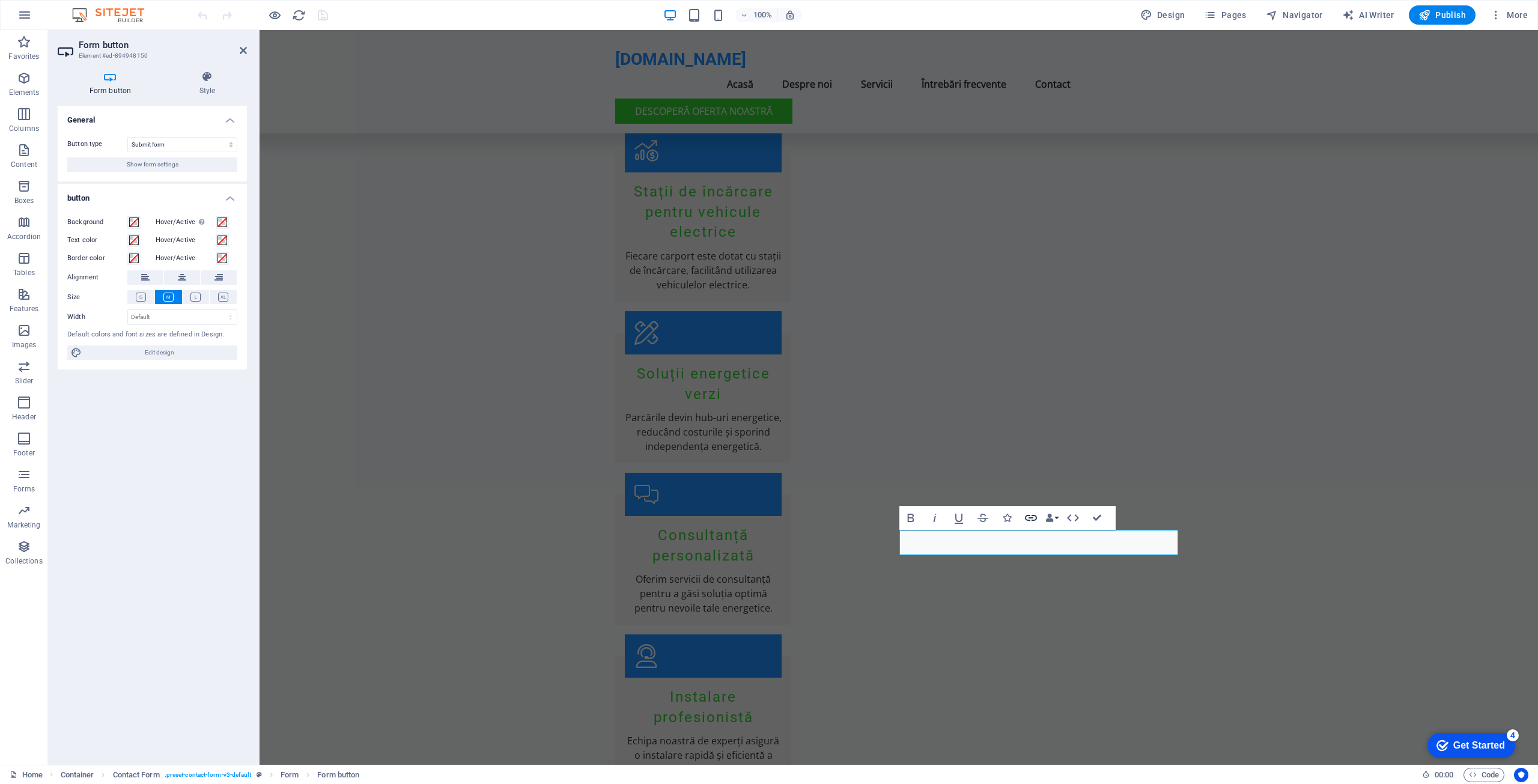
click at [1033, 515] on icon "button" at bounding box center [1031, 518] width 12 height 6
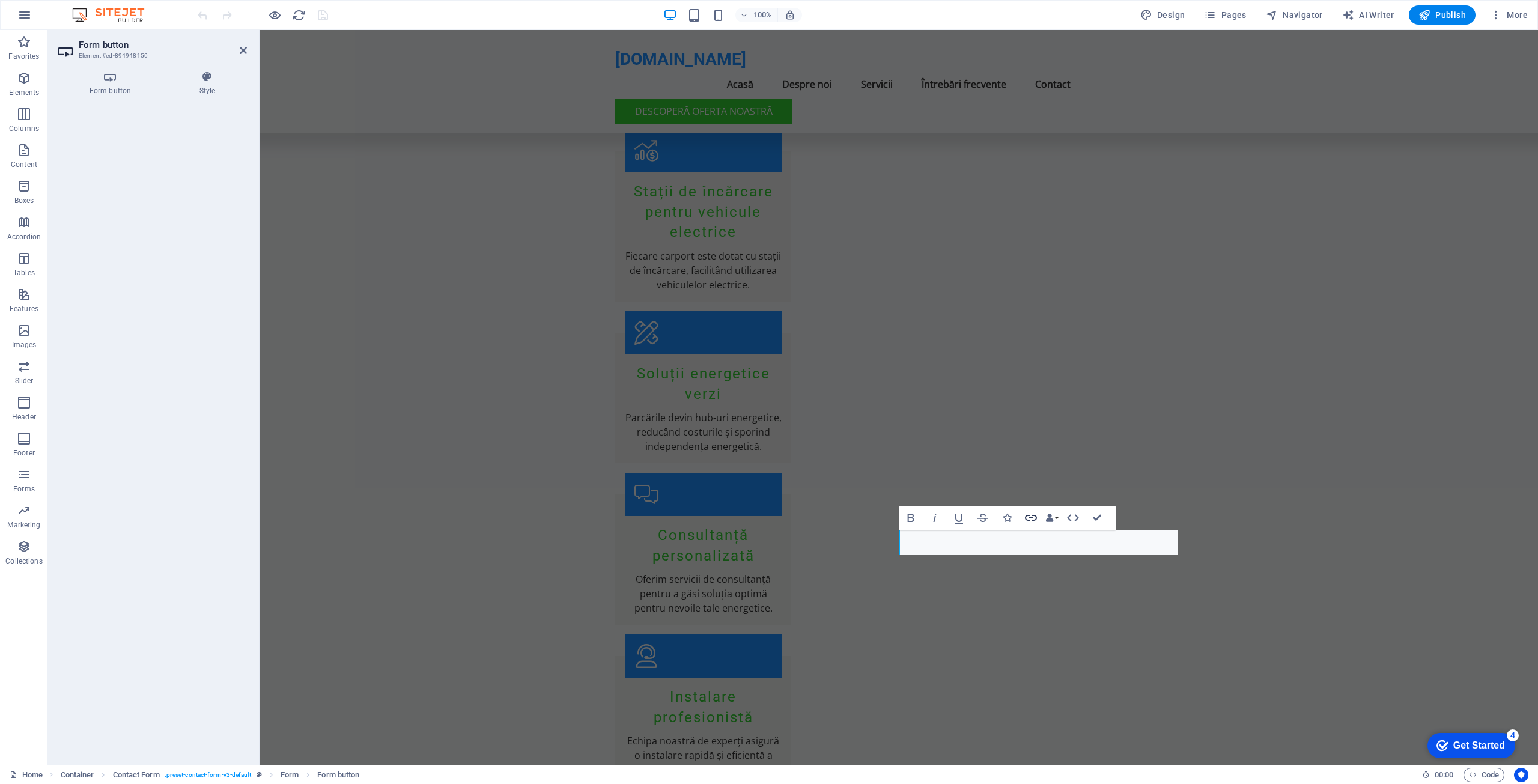
click at [1029, 517] on icon "button" at bounding box center [1031, 518] width 12 height 6
click at [111, 84] on h4 "Form button" at bounding box center [113, 84] width 110 height 26
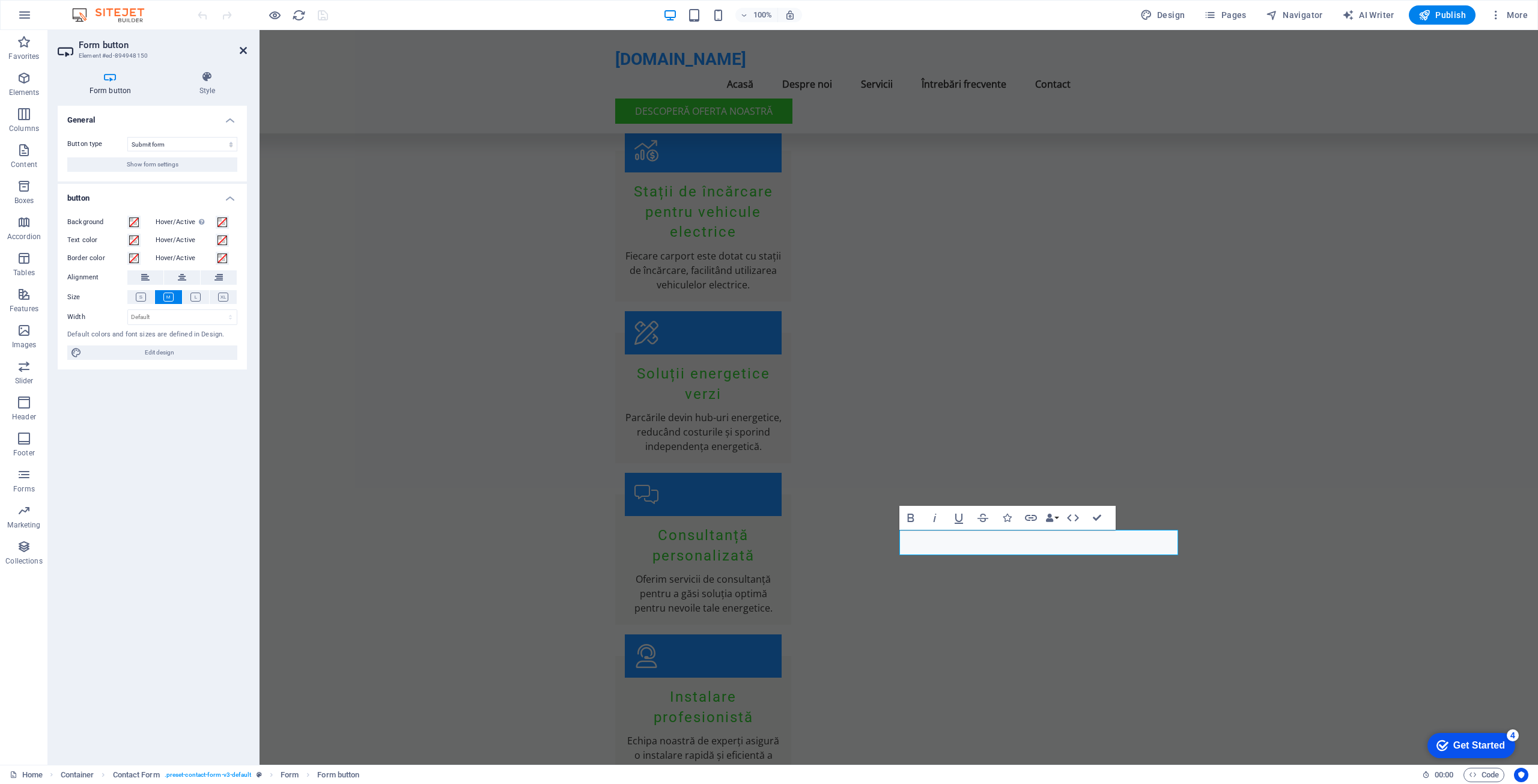
click at [242, 52] on icon at bounding box center [243, 50] width 7 height 9
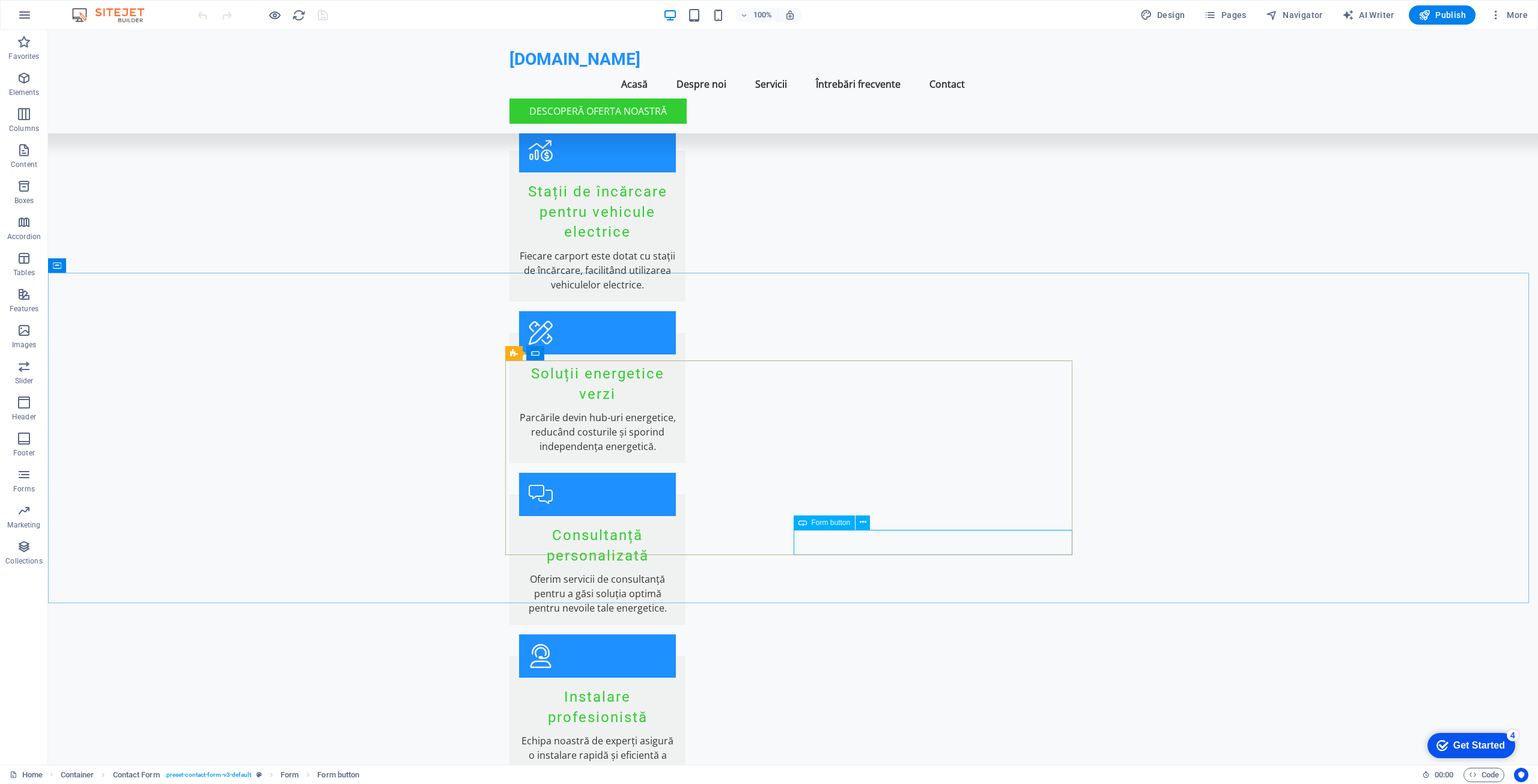
click at [802, 525] on icon at bounding box center [802, 522] width 9 height 15
click at [803, 523] on icon at bounding box center [802, 522] width 9 height 15
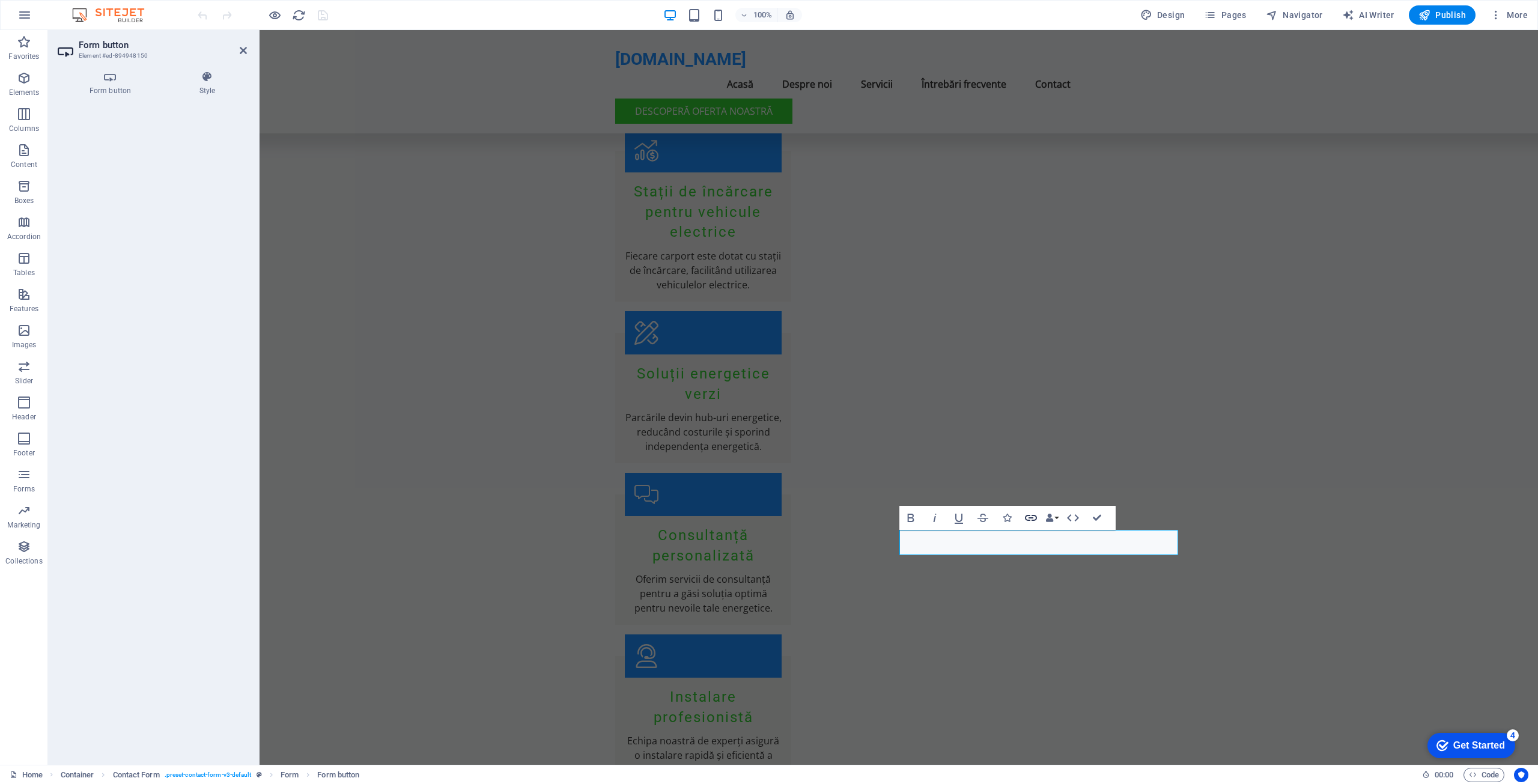
click at [1032, 517] on icon "button" at bounding box center [1031, 518] width 12 height 6
click at [118, 87] on h4 "Form button" at bounding box center [113, 84] width 110 height 26
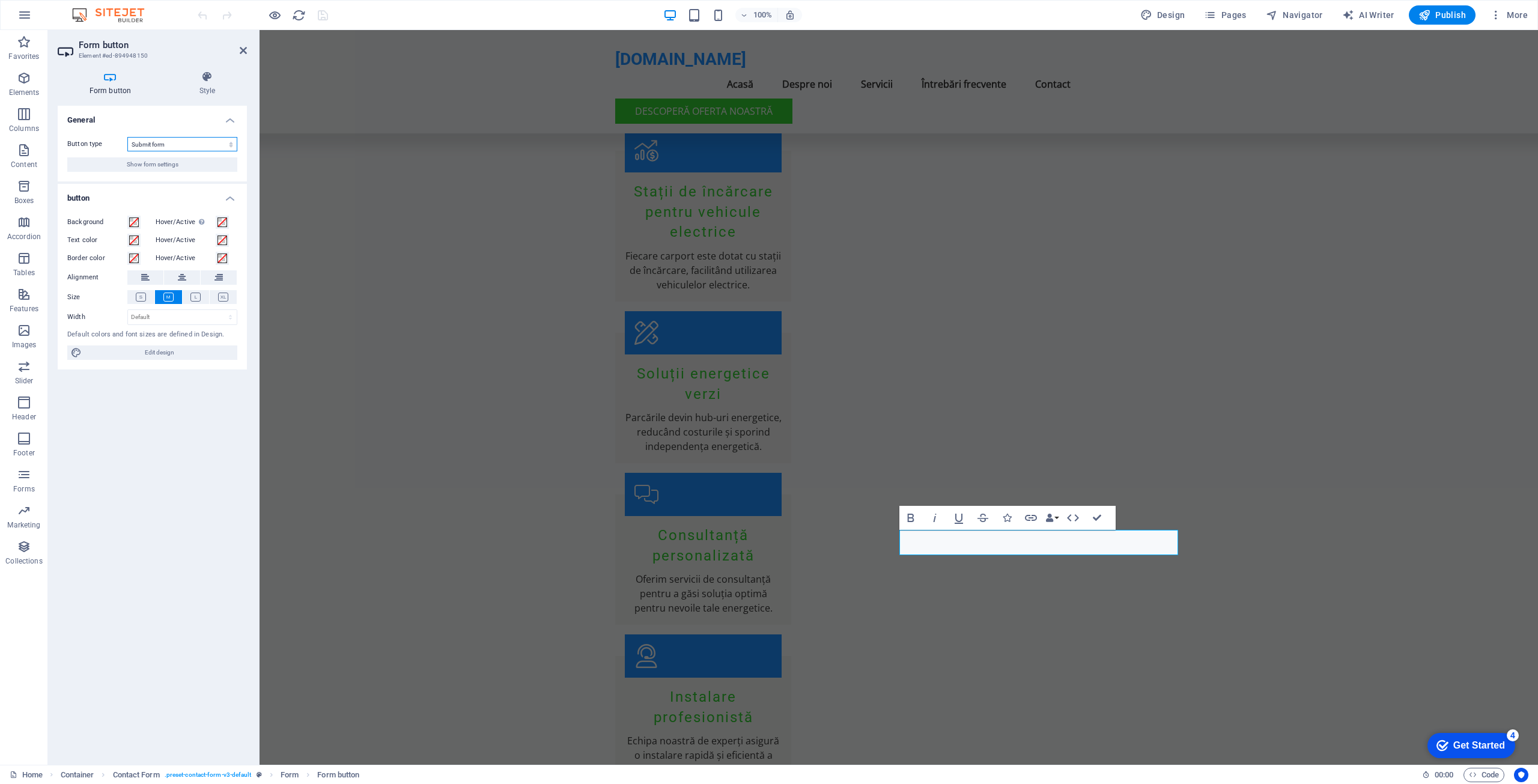
click at [230, 144] on select "Submit form Reset form No action" at bounding box center [183, 144] width 110 height 15
click at [230, 146] on select "Submit form Reset form No action" at bounding box center [183, 144] width 110 height 15
click at [182, 163] on button "Show form settings" at bounding box center [152, 164] width 170 height 15
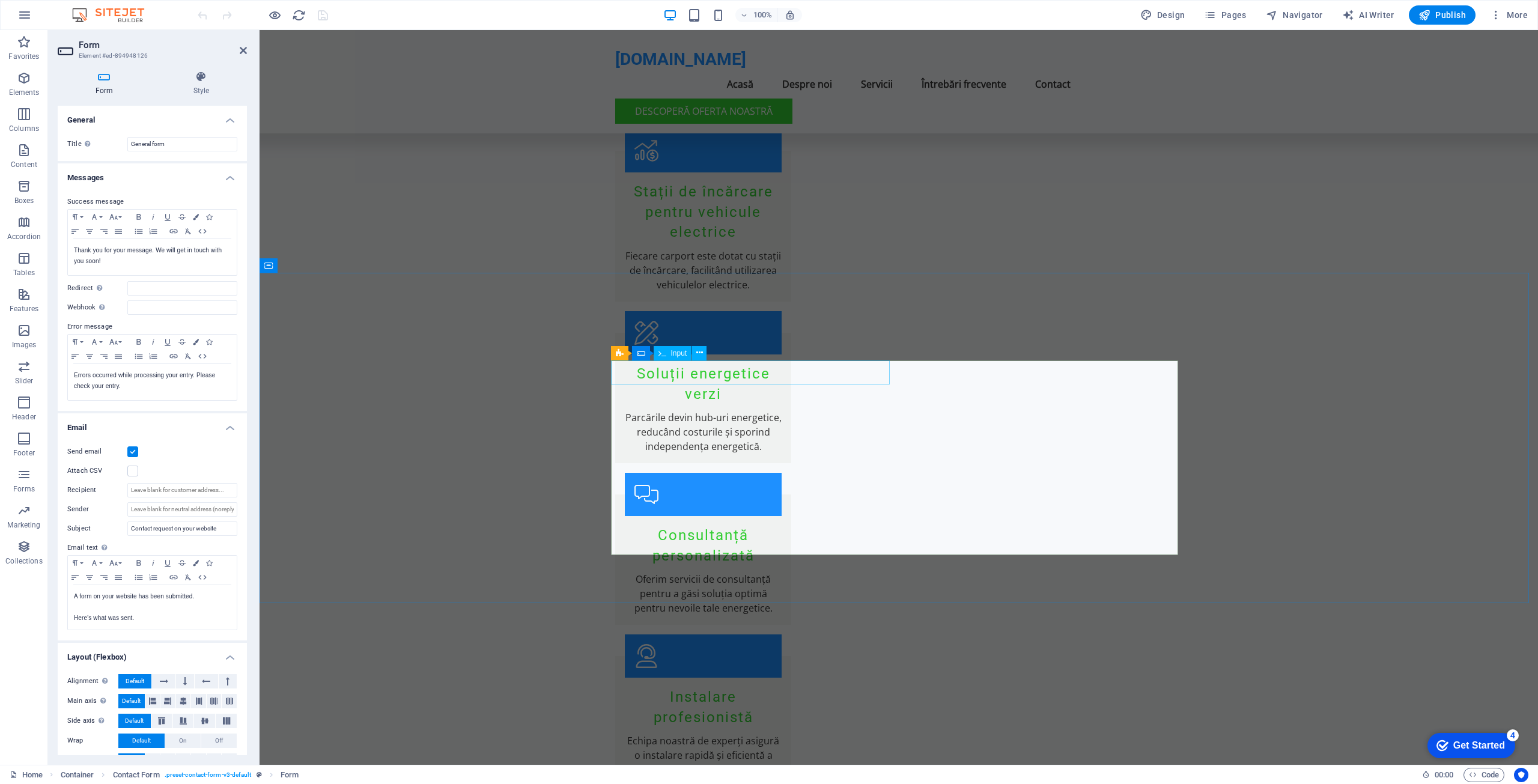
type input "Compania"
type input "Nimele"
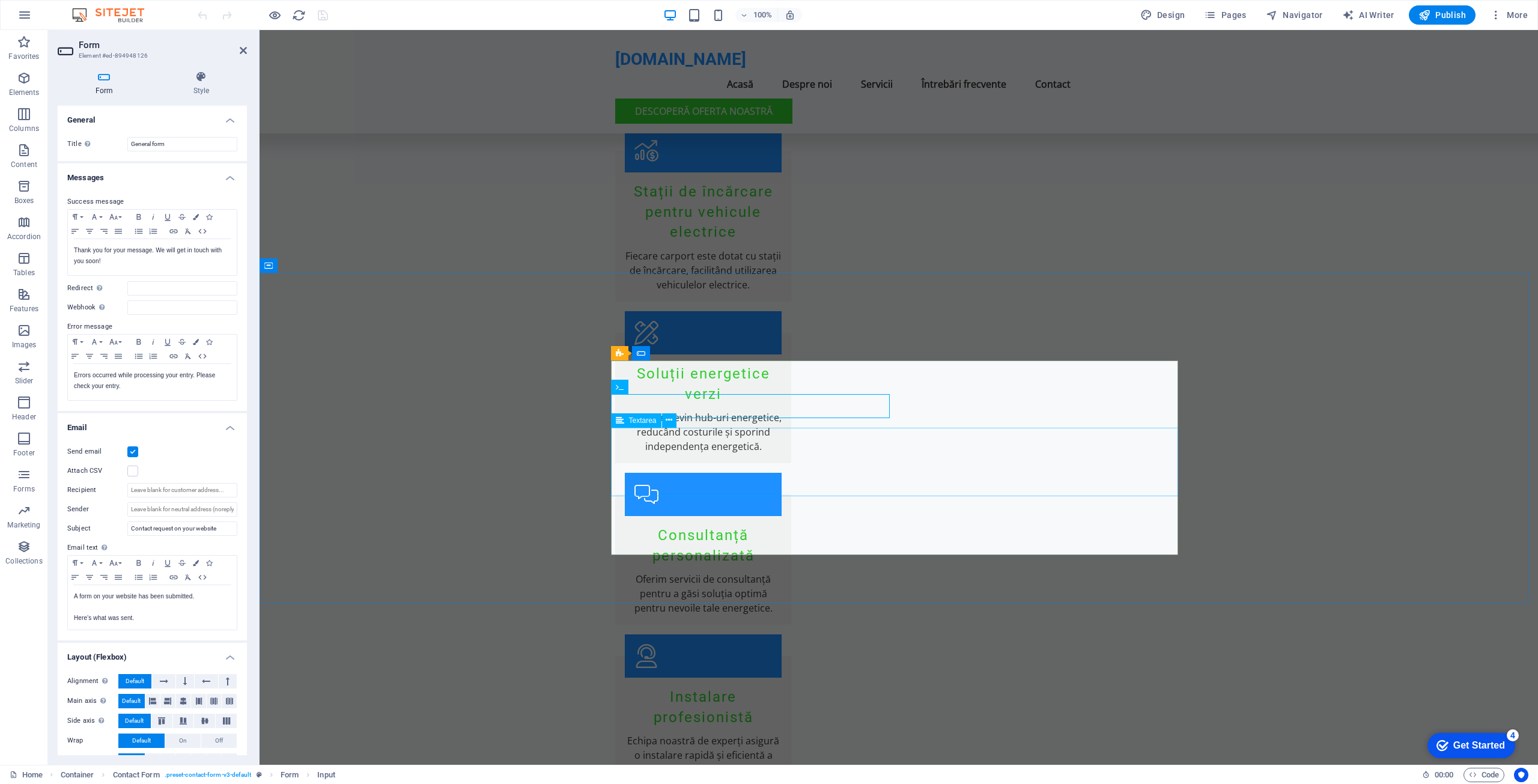
type input "Telefon"
type textarea "Mesaj"
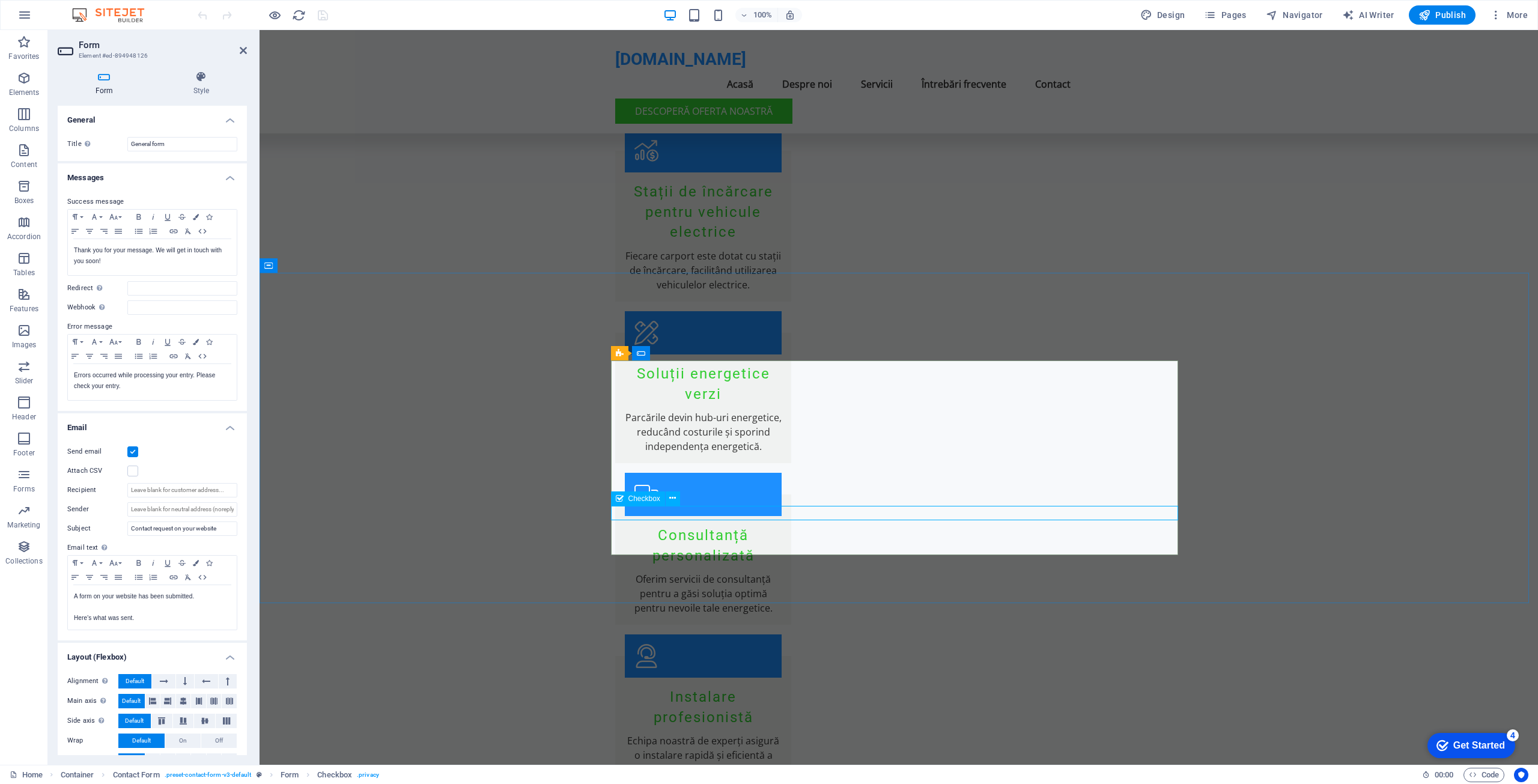
click at [647, 500] on span "Checkbox" at bounding box center [644, 498] width 32 height 7
click at [675, 498] on icon at bounding box center [672, 498] width 7 height 12
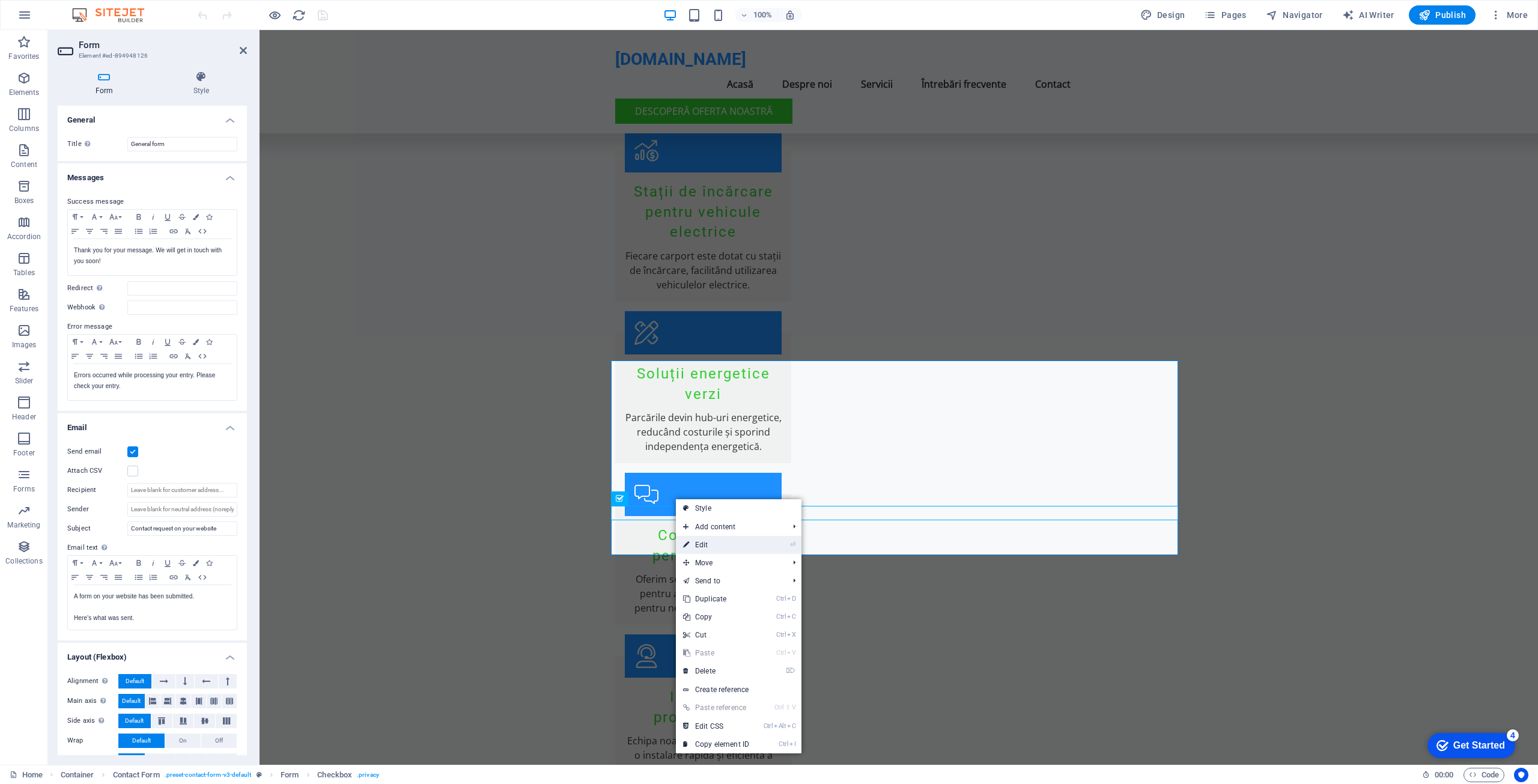
click at [701, 544] on link "⏎ Edit" at bounding box center [716, 544] width 80 height 18
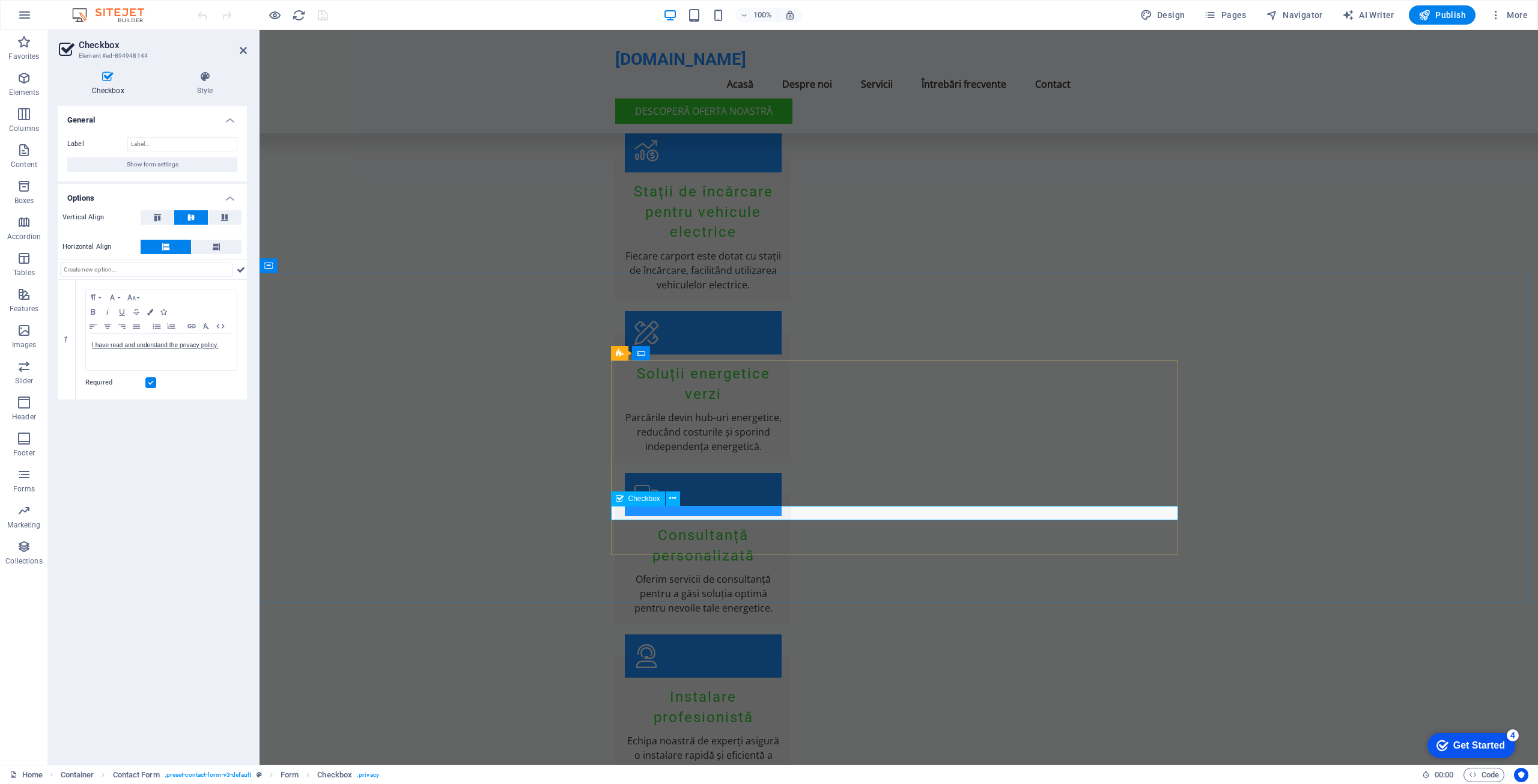
click at [180, 349] on p "I have read and understand the privacy policy." at bounding box center [161, 346] width 138 height 11
drag, startPoint x: 220, startPoint y: 348, endPoint x: 90, endPoint y: 344, distance: 130.1
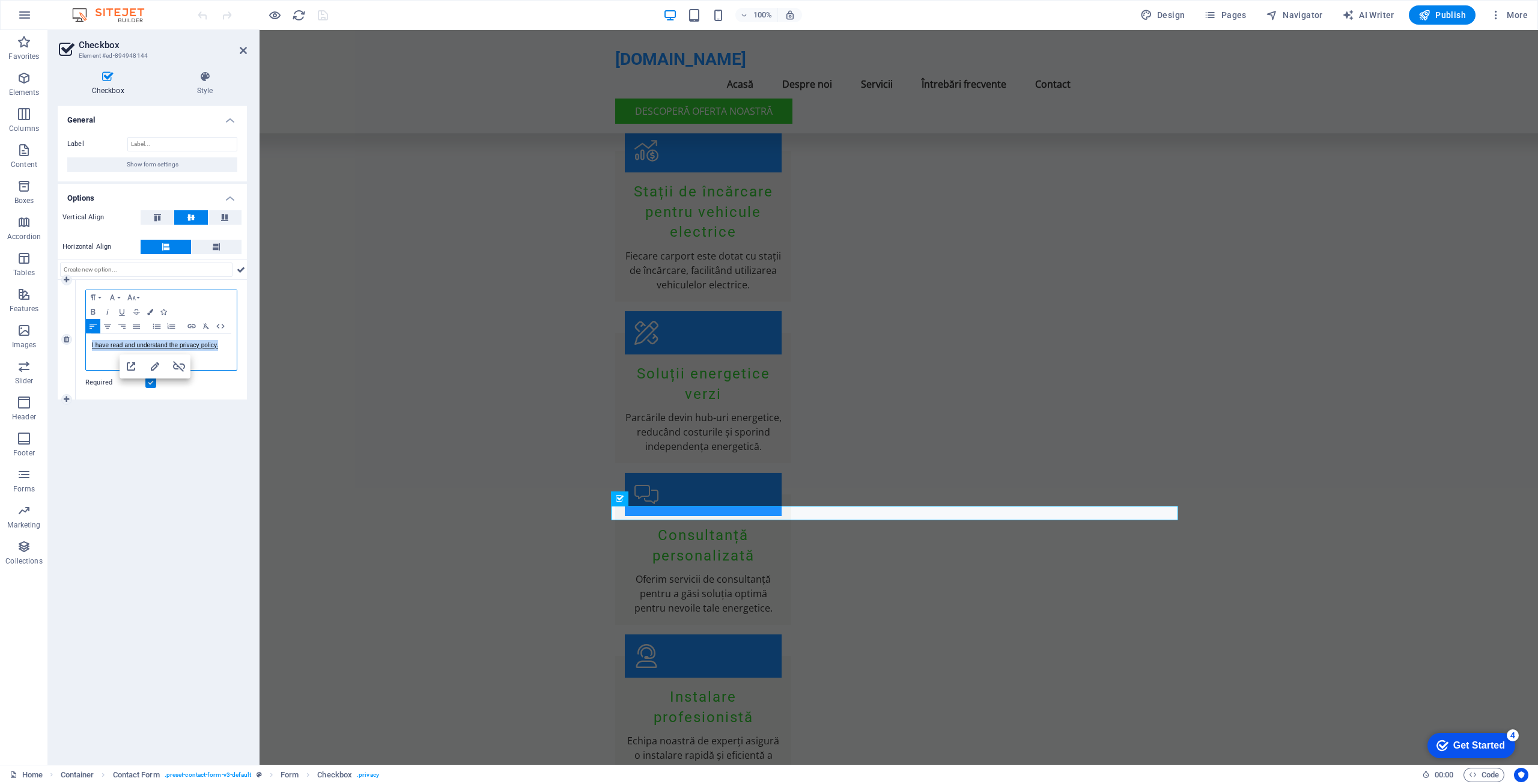
click at [90, 344] on div "I have read and understand the privacy policy." at bounding box center [161, 352] width 151 height 36
copy link "I have read and understand the privacy policy."
click at [223, 345] on p "I have read and understand the privacy policy." at bounding box center [161, 346] width 138 height 11
drag, startPoint x: 223, startPoint y: 345, endPoint x: 86, endPoint y: 347, distance: 137.0
click at [86, 347] on div "I have read and understand the privacy policy." at bounding box center [161, 352] width 151 height 36
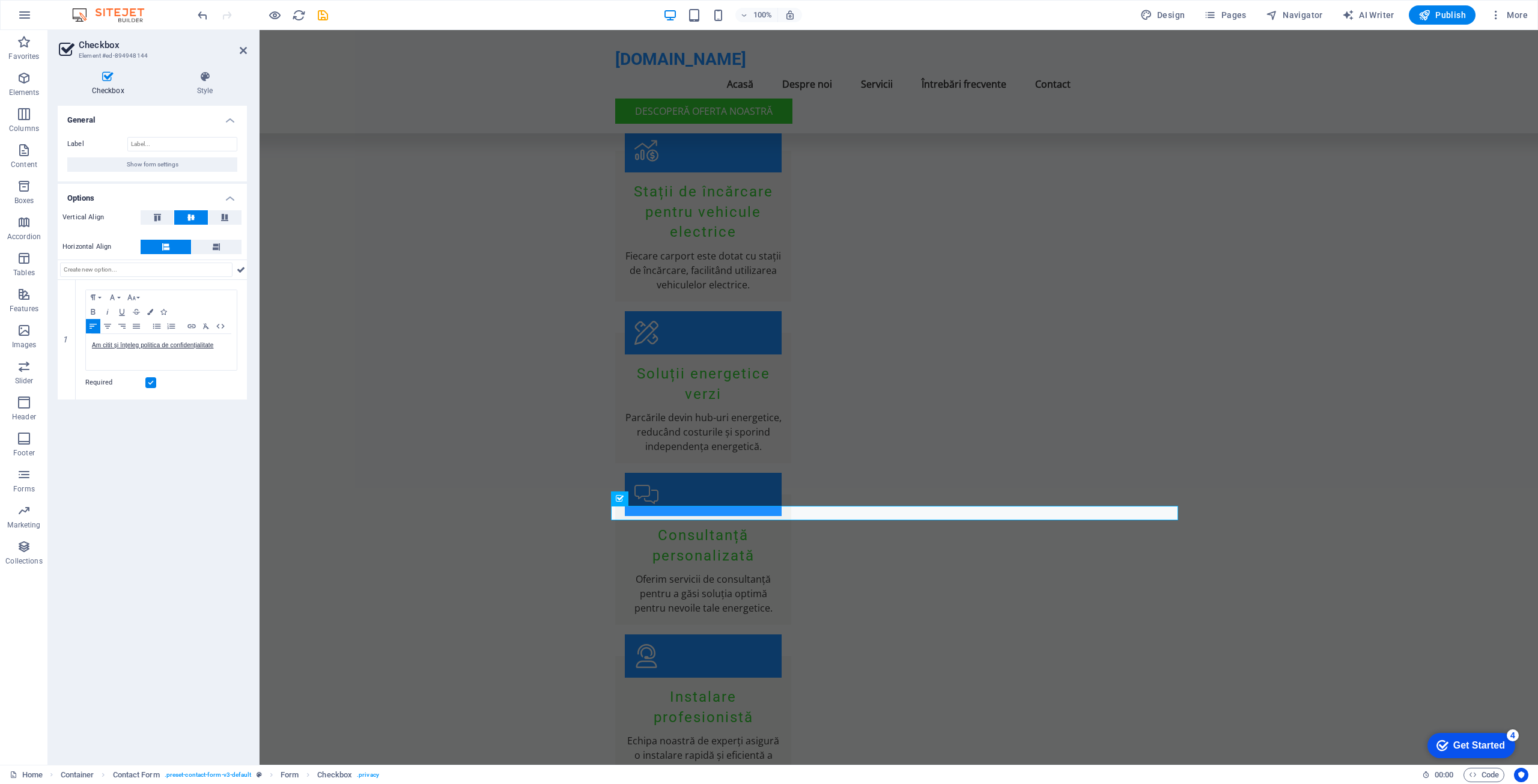
click at [168, 424] on div "General Label Show form settings Options Vertical Align Horizontal Align 1 Para…" at bounding box center [152, 431] width 190 height 649
click at [188, 270] on input "text" at bounding box center [146, 269] width 173 height 15
click at [240, 269] on icon at bounding box center [241, 269] width 9 height 15
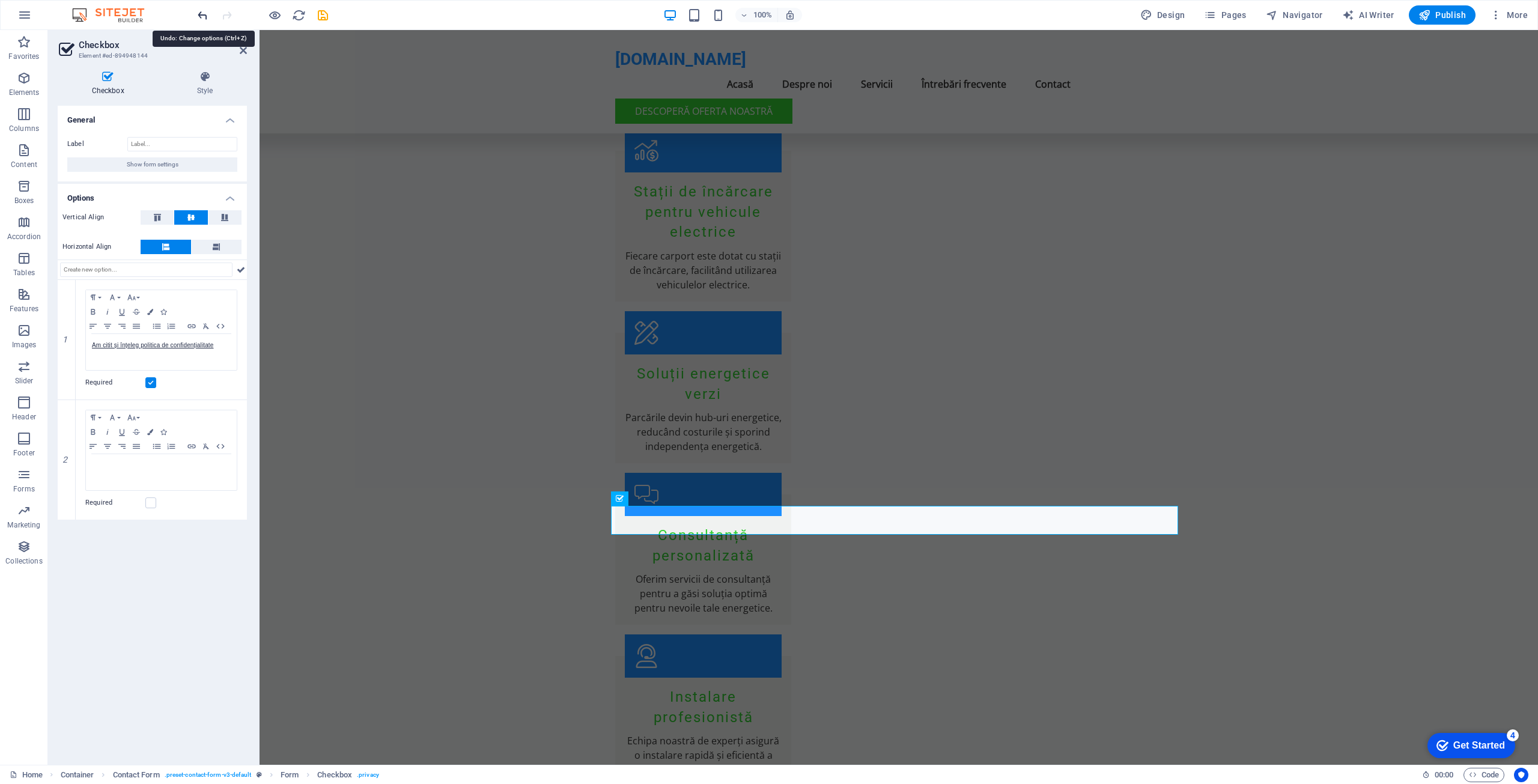
click at [203, 17] on icon "undo" at bounding box center [203, 15] width 14 height 14
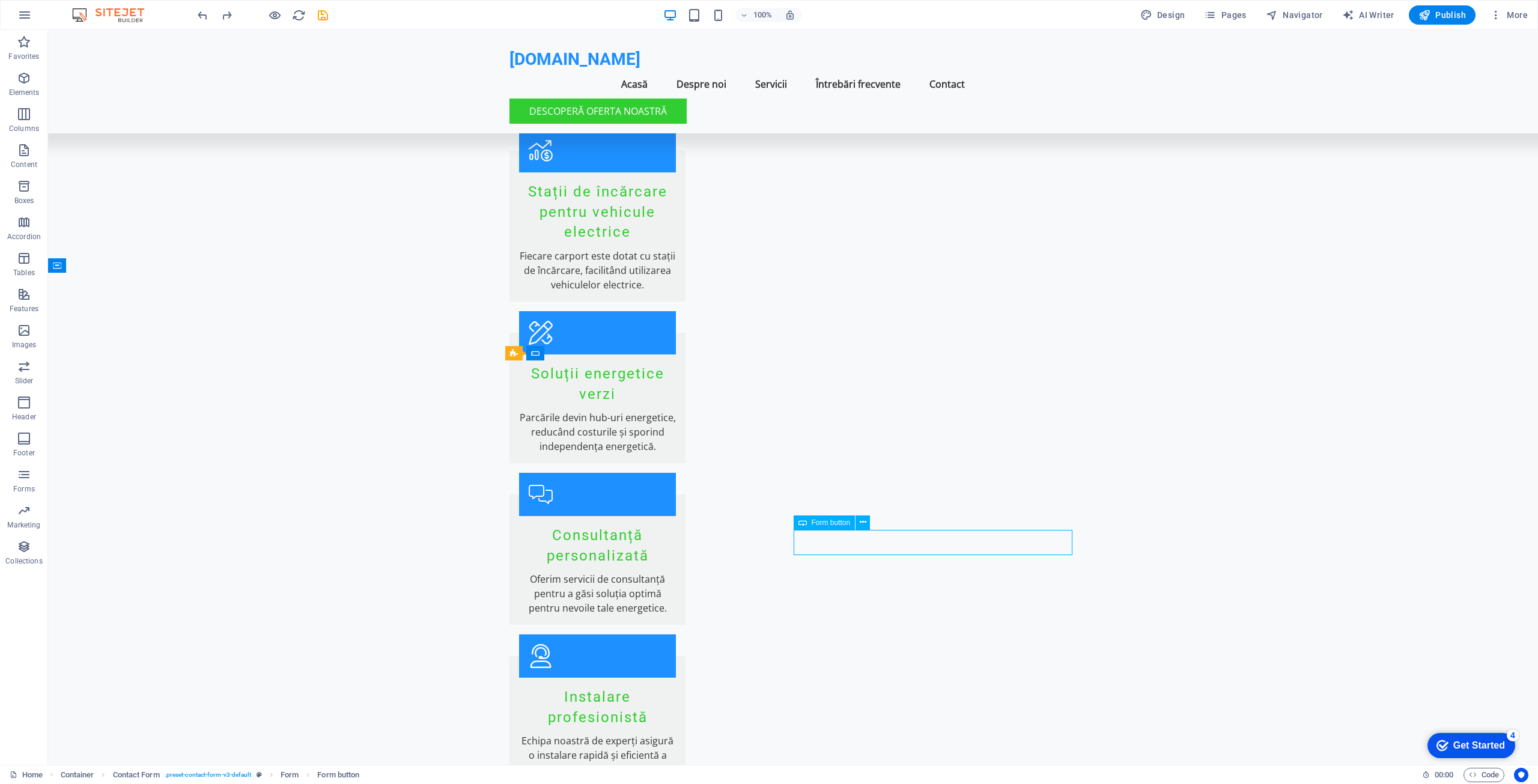
click at [863, 522] on icon at bounding box center [863, 522] width 7 height 12
click at [891, 567] on link "⏎ Edit" at bounding box center [904, 568] width 80 height 18
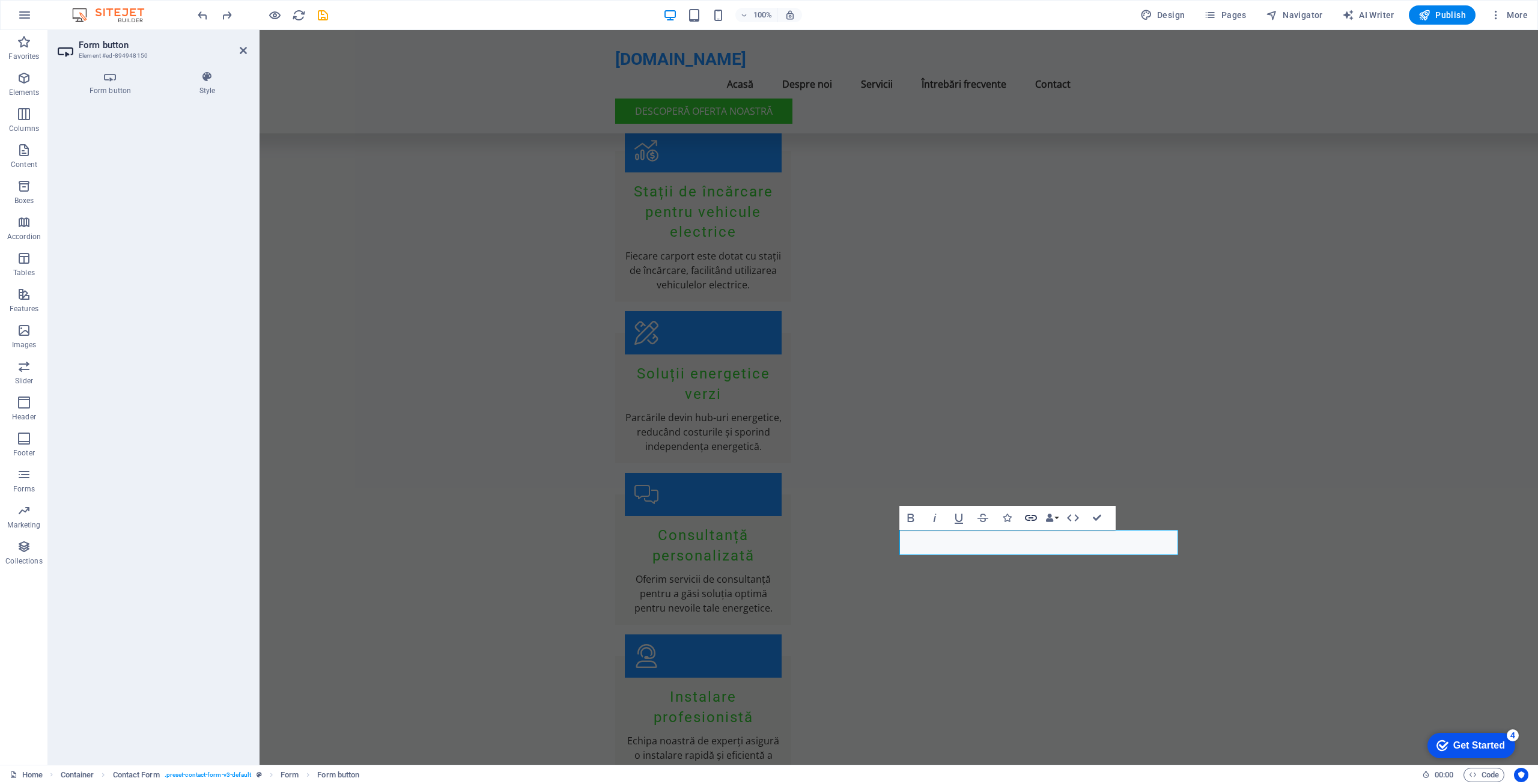
click at [1030, 520] on icon "button" at bounding box center [1030, 517] width 15 height 15
click at [1030, 517] on icon "button" at bounding box center [1031, 518] width 12 height 6
click at [208, 83] on h4 "Style" at bounding box center [207, 84] width 80 height 26
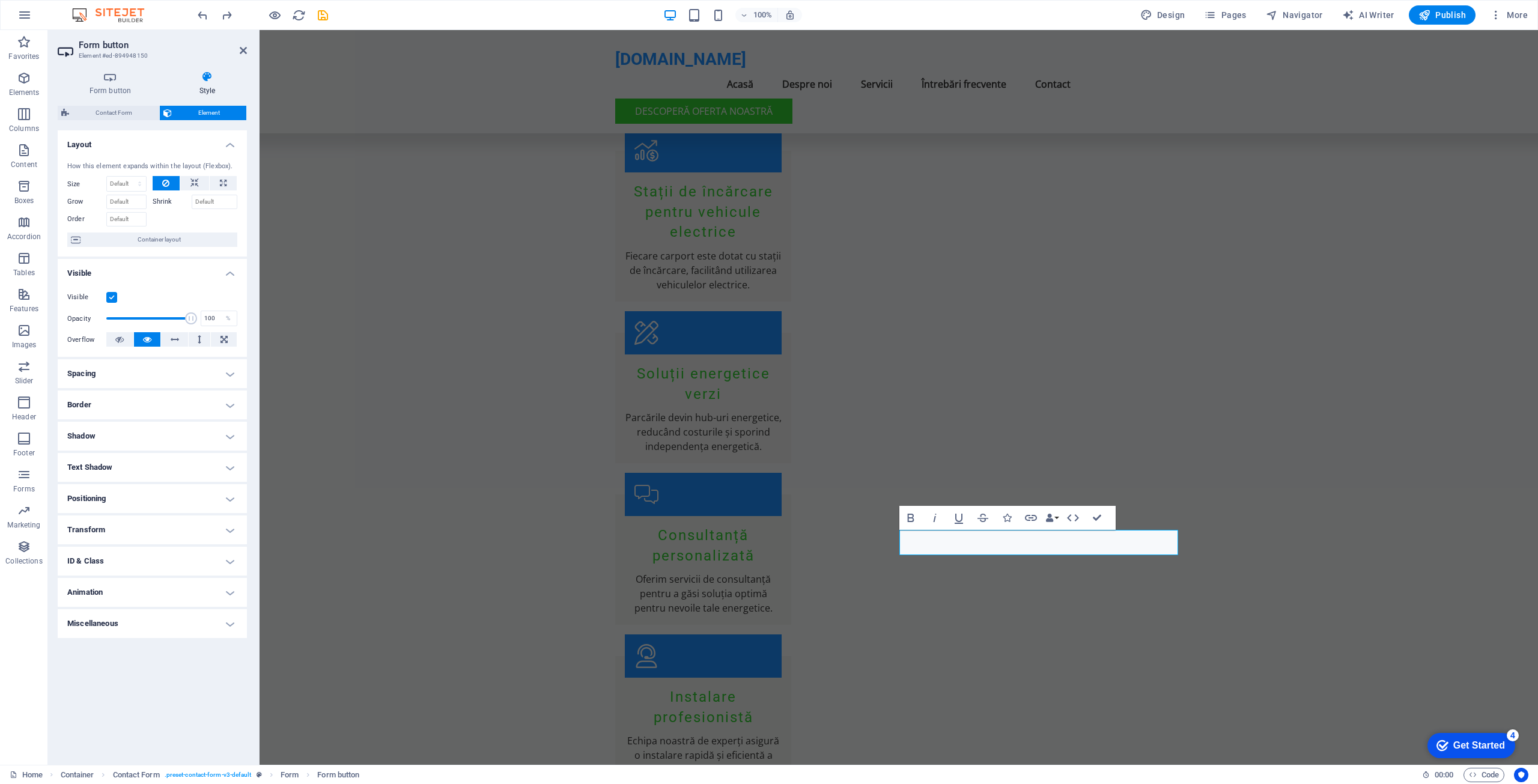
click at [134, 680] on div "Layout How this element expands within the layout (Flexbox). Size Default auto …" at bounding box center [152, 443] width 190 height 625
click at [112, 84] on h4 "Form button" at bounding box center [113, 84] width 110 height 26
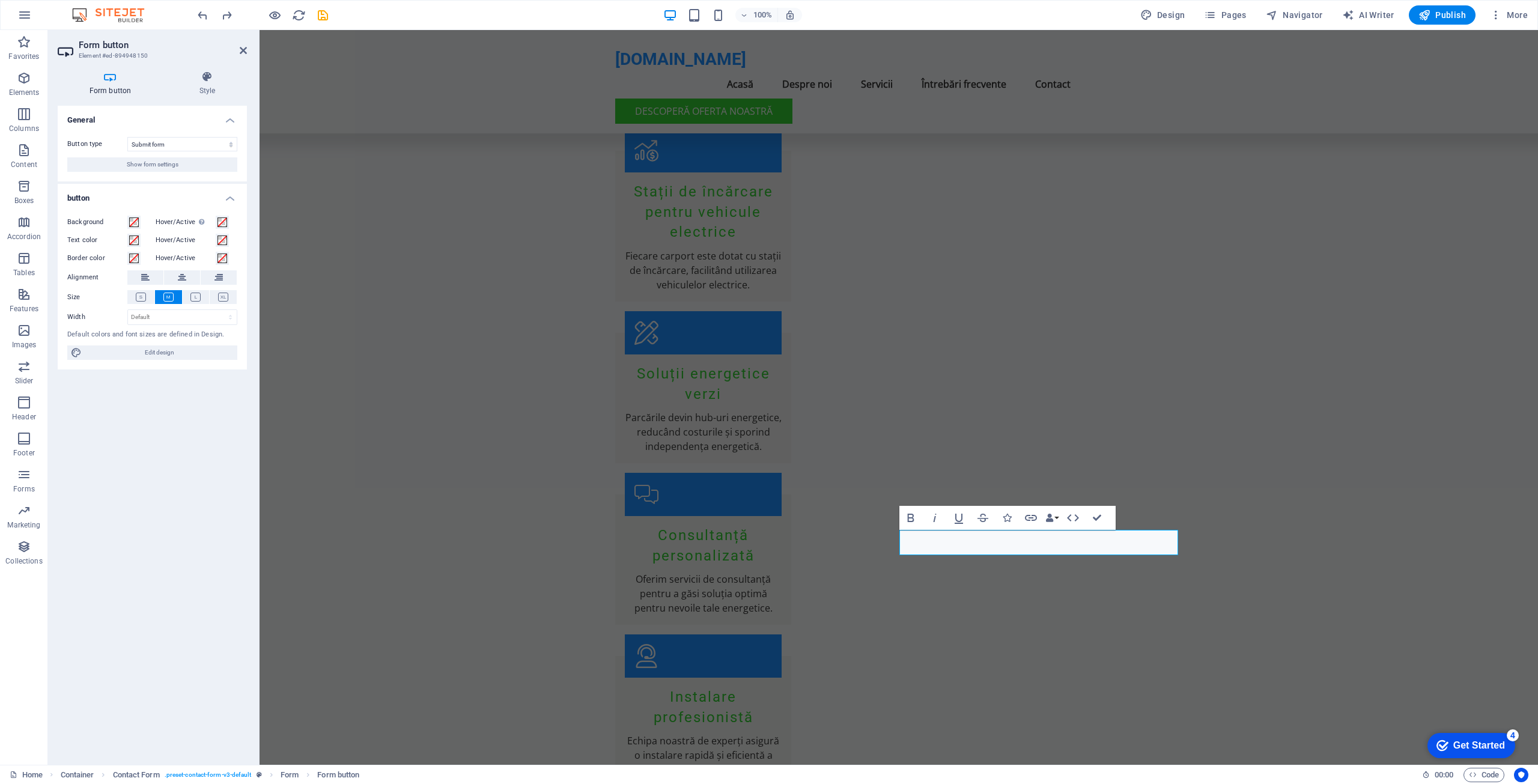
click at [104, 47] on h2 "Form button" at bounding box center [162, 45] width 168 height 11
click at [68, 49] on icon at bounding box center [67, 51] width 18 height 19
click at [153, 163] on span "Show form settings" at bounding box center [152, 164] width 52 height 15
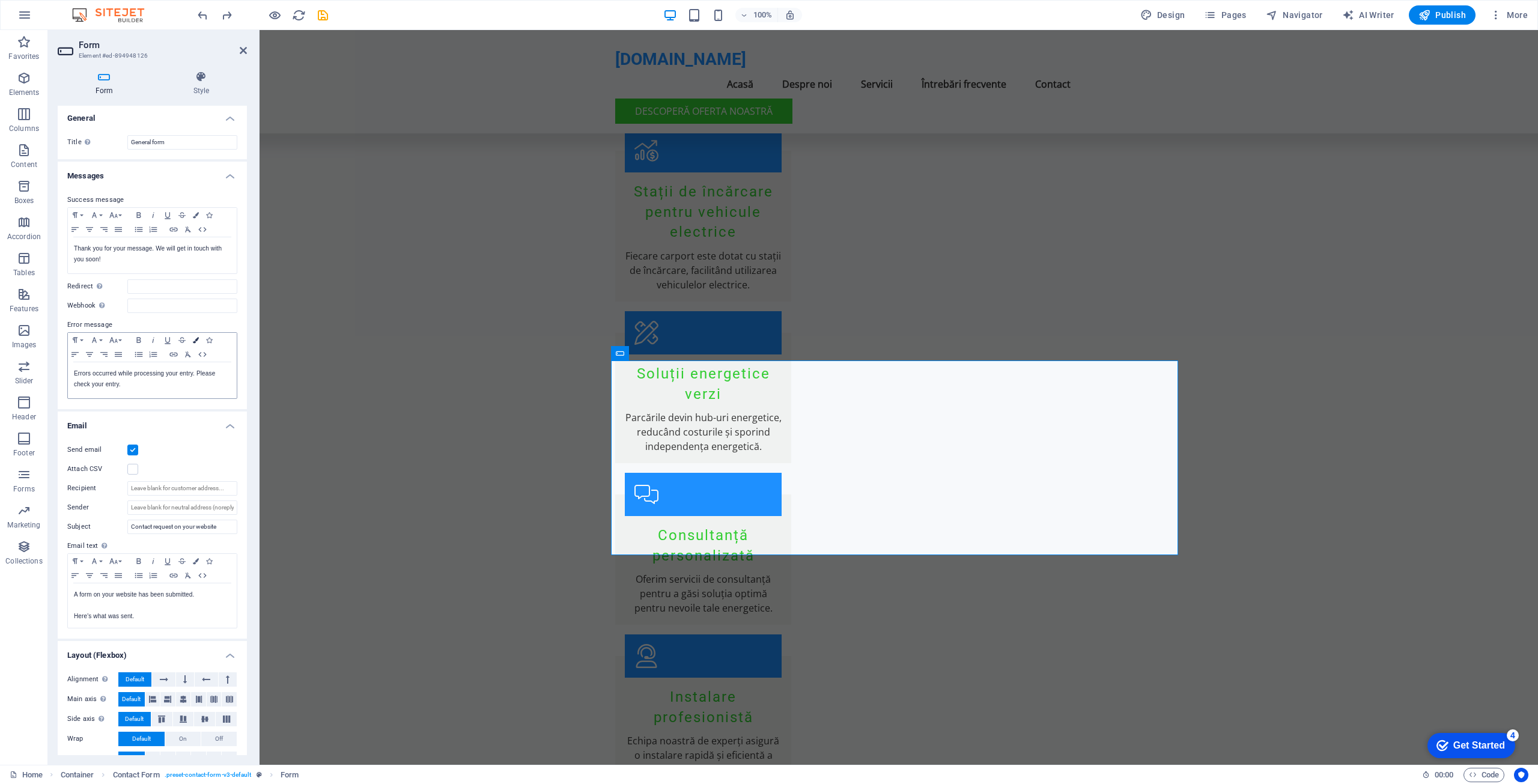
scroll to position [0, 0]
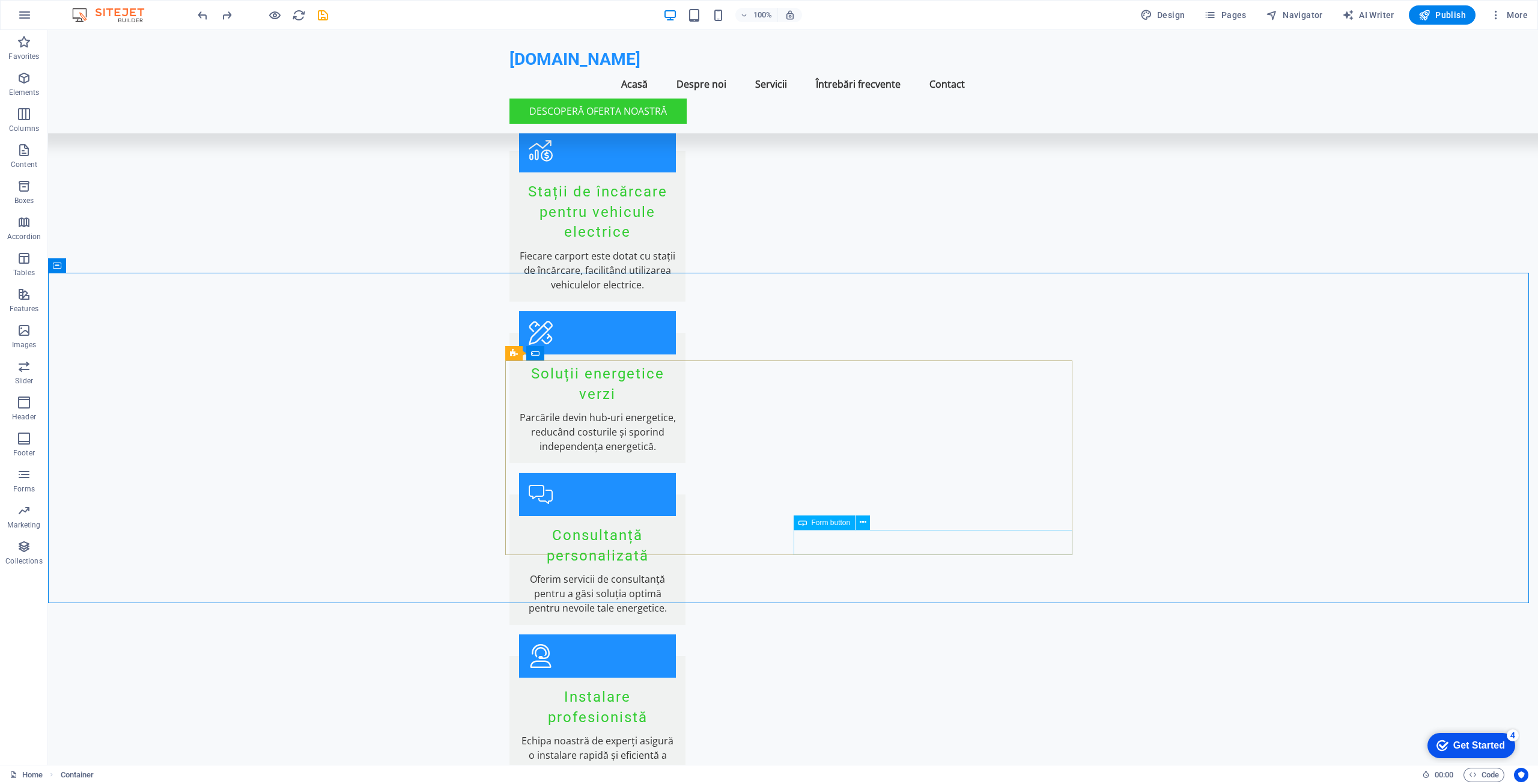
click at [843, 523] on span "Form button" at bounding box center [831, 522] width 39 height 7
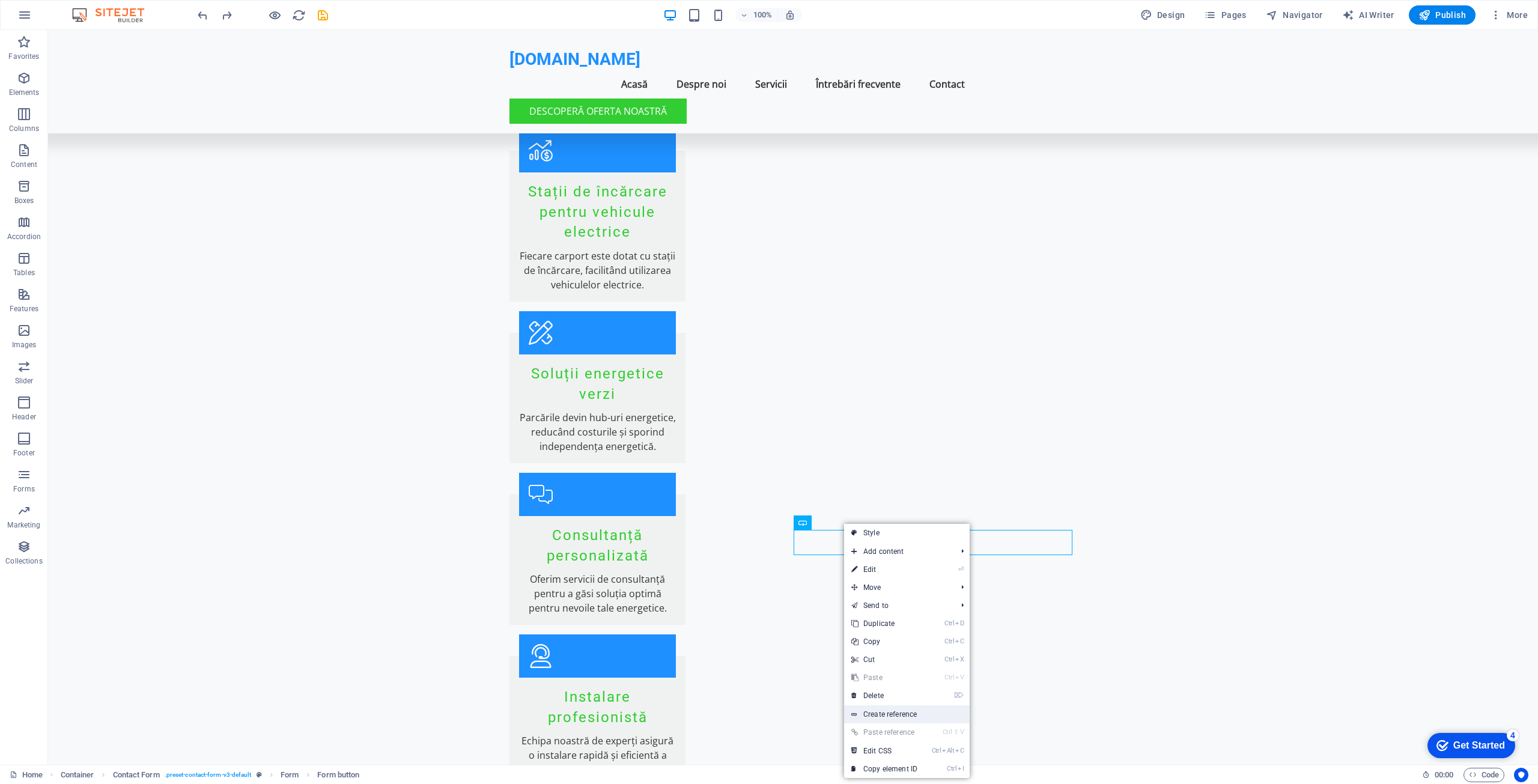
click at [908, 711] on link "Create reference" at bounding box center [907, 714] width 125 height 18
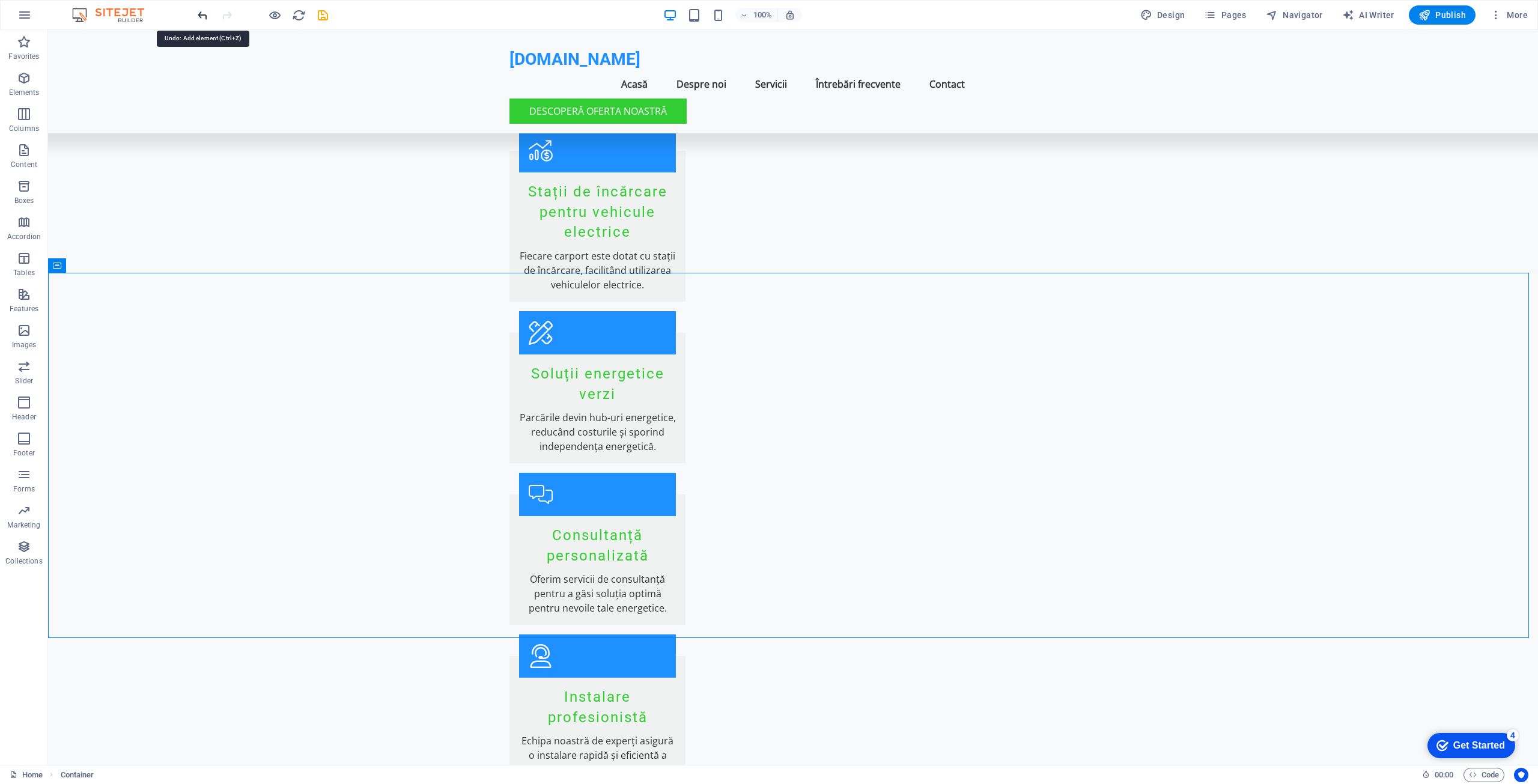
click at [203, 15] on icon "undo" at bounding box center [203, 15] width 14 height 14
click at [864, 523] on icon at bounding box center [863, 522] width 7 height 12
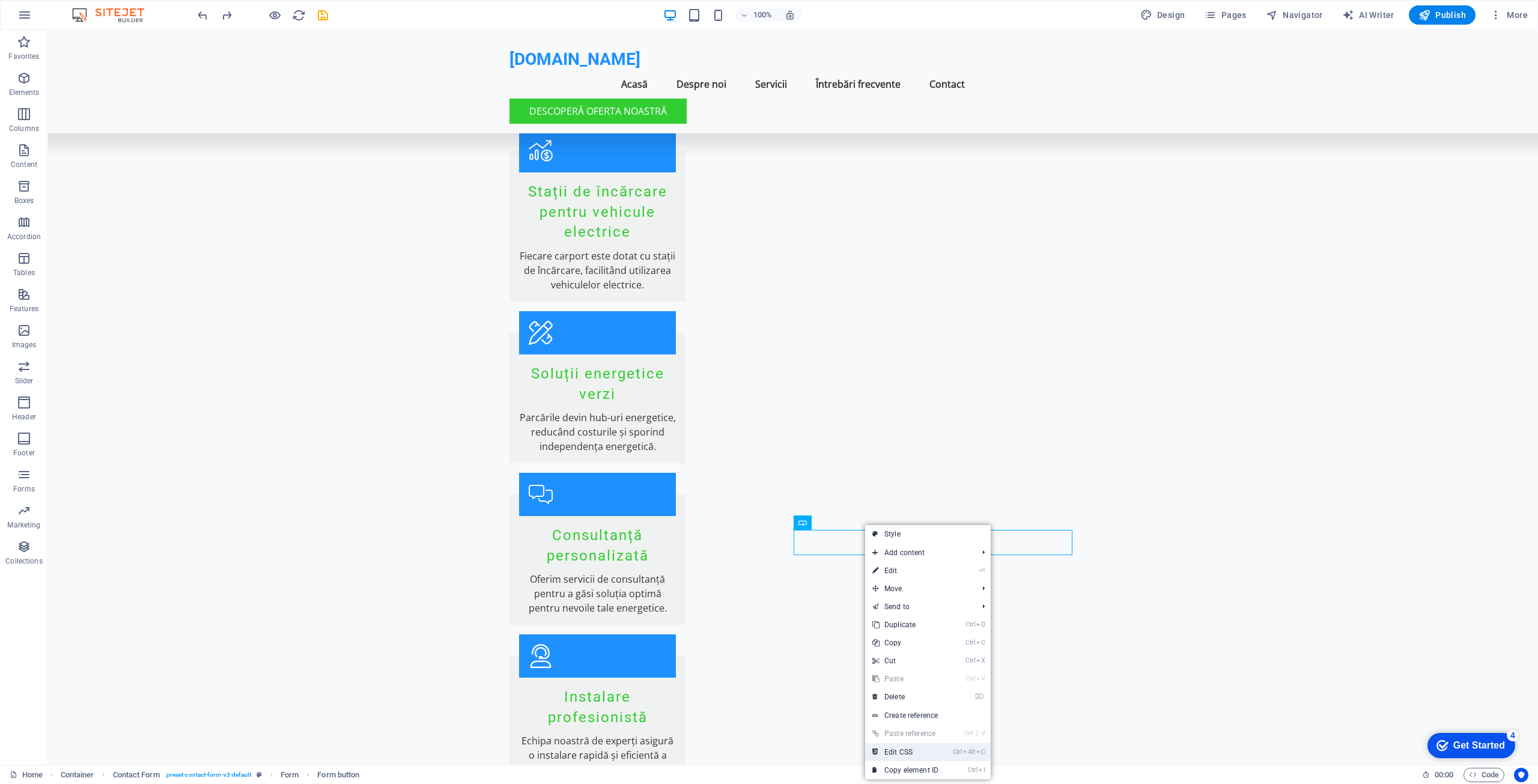
click at [905, 748] on link "Ctrl Alt C Edit CSS" at bounding box center [905, 752] width 80 height 18
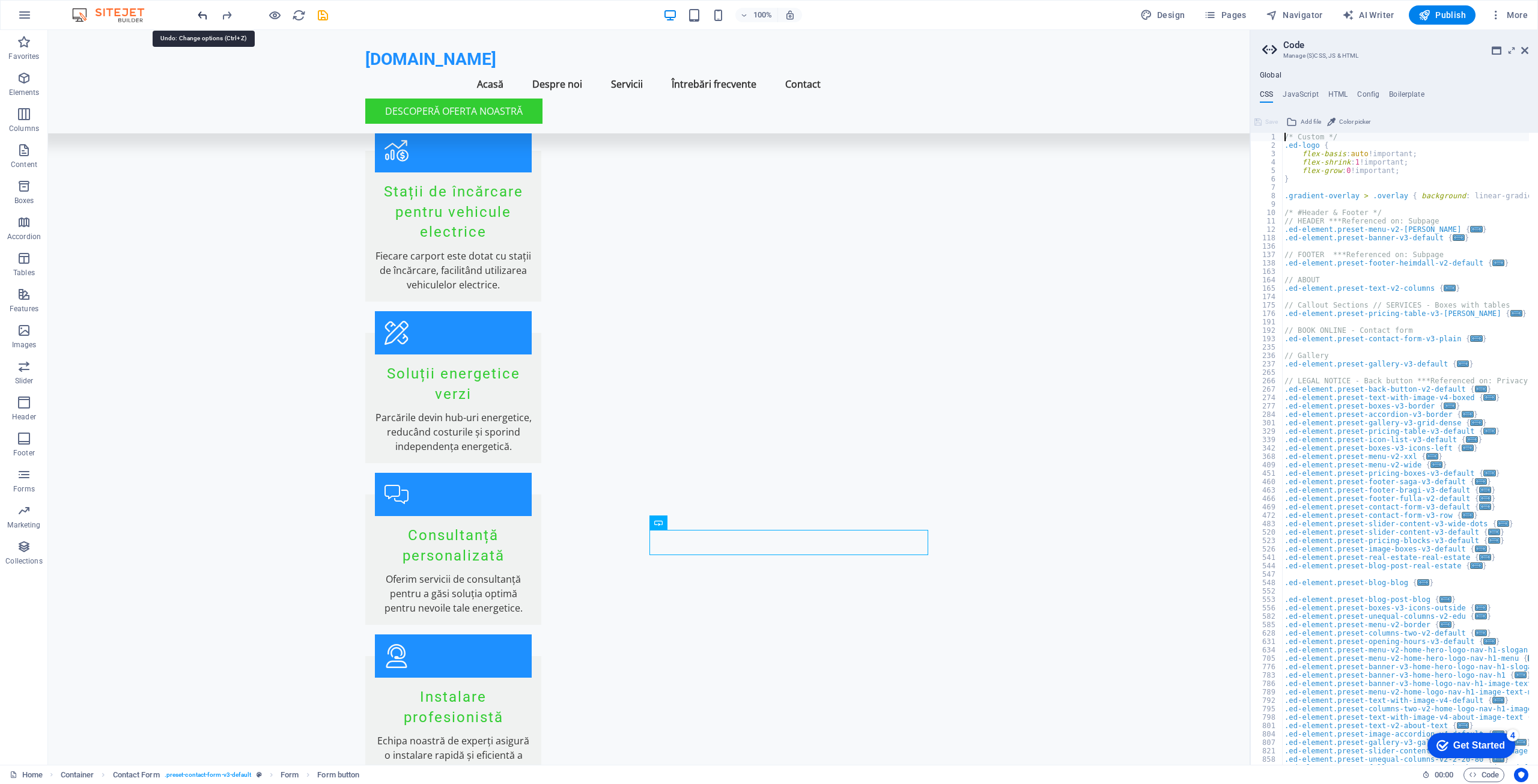
click at [205, 14] on icon "undo" at bounding box center [203, 15] width 14 height 14
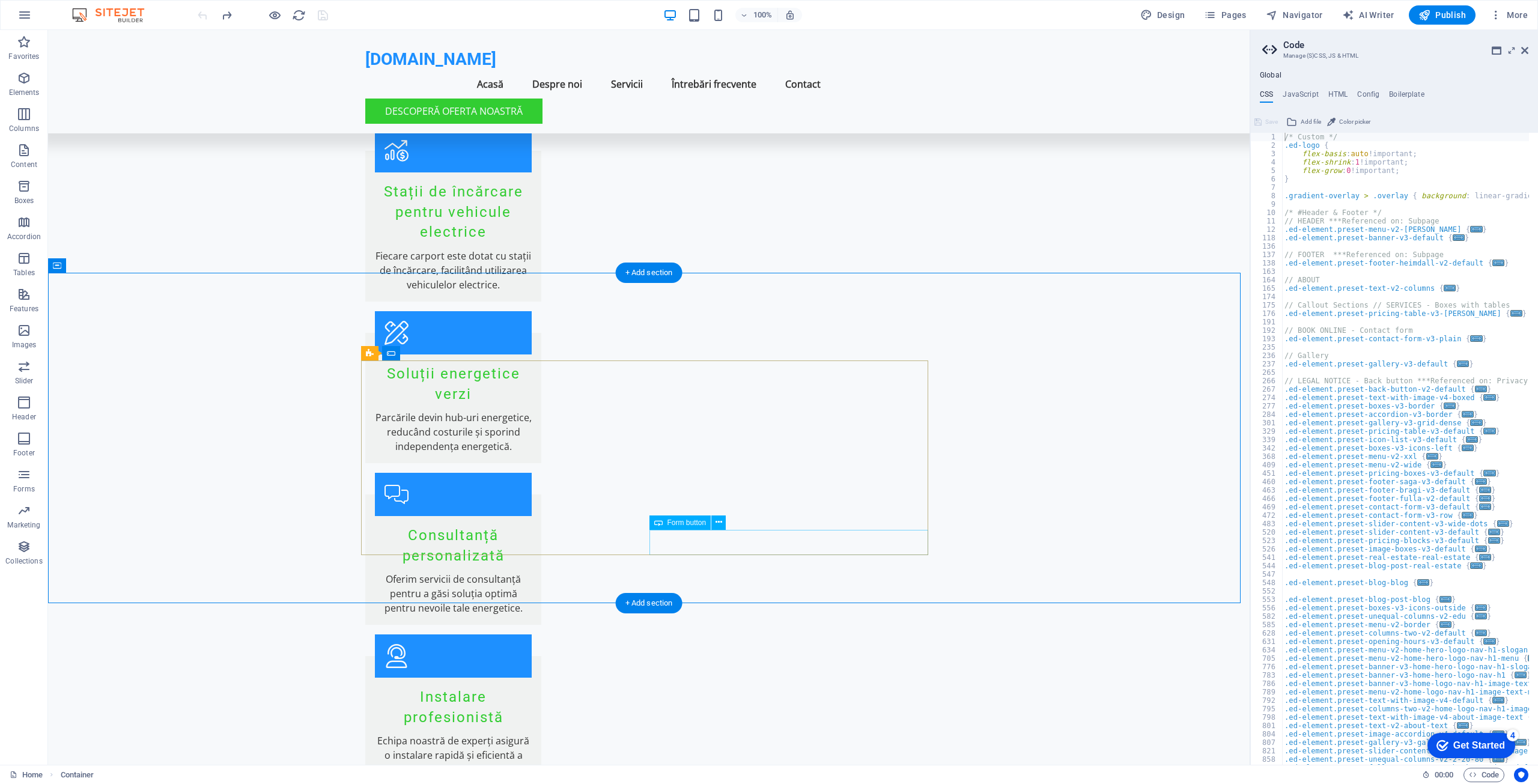
type input "Numele"
click at [1526, 49] on icon at bounding box center [1524, 50] width 7 height 9
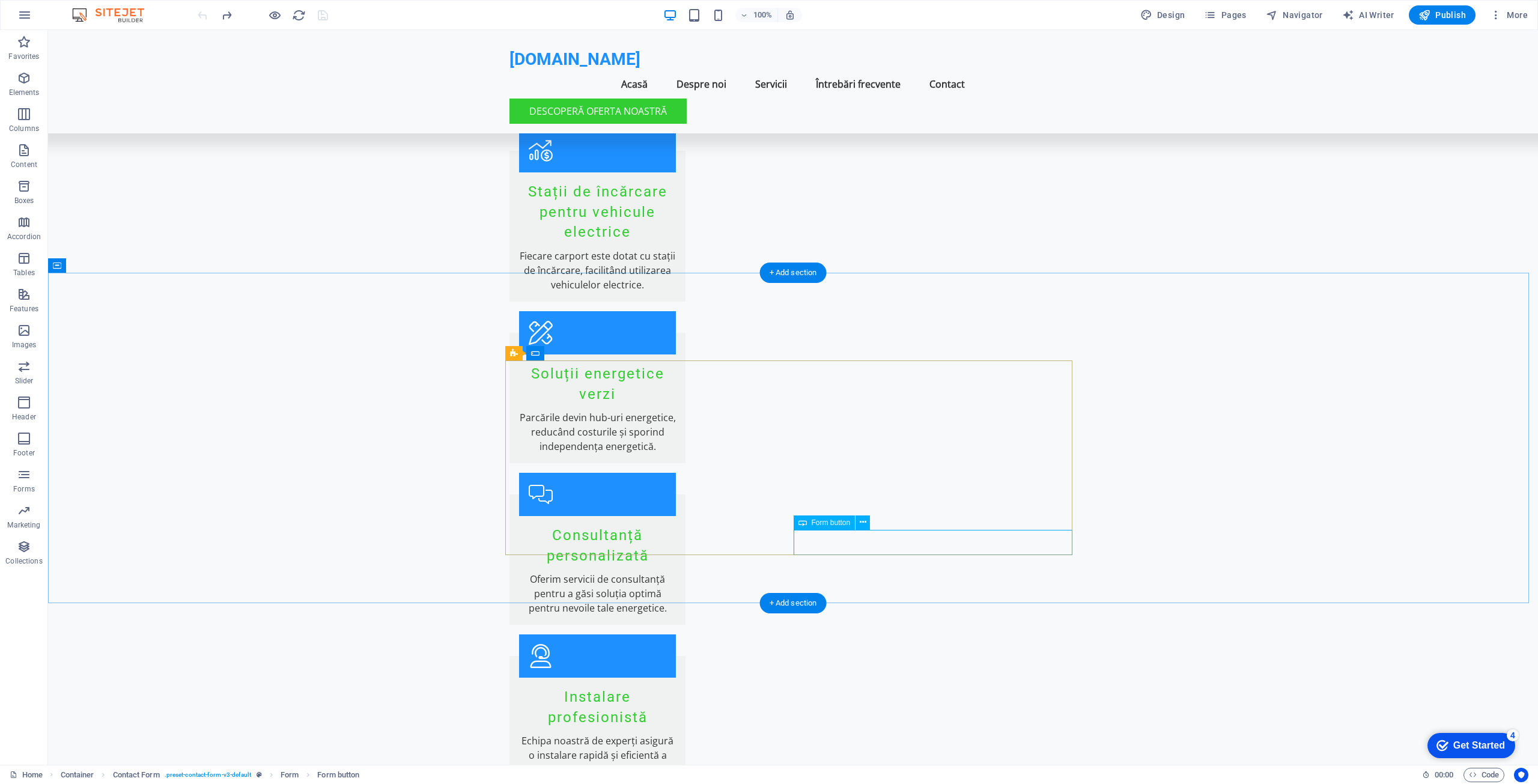
click at [859, 522] on button at bounding box center [863, 522] width 15 height 15
click at [802, 522] on icon at bounding box center [802, 522] width 9 height 15
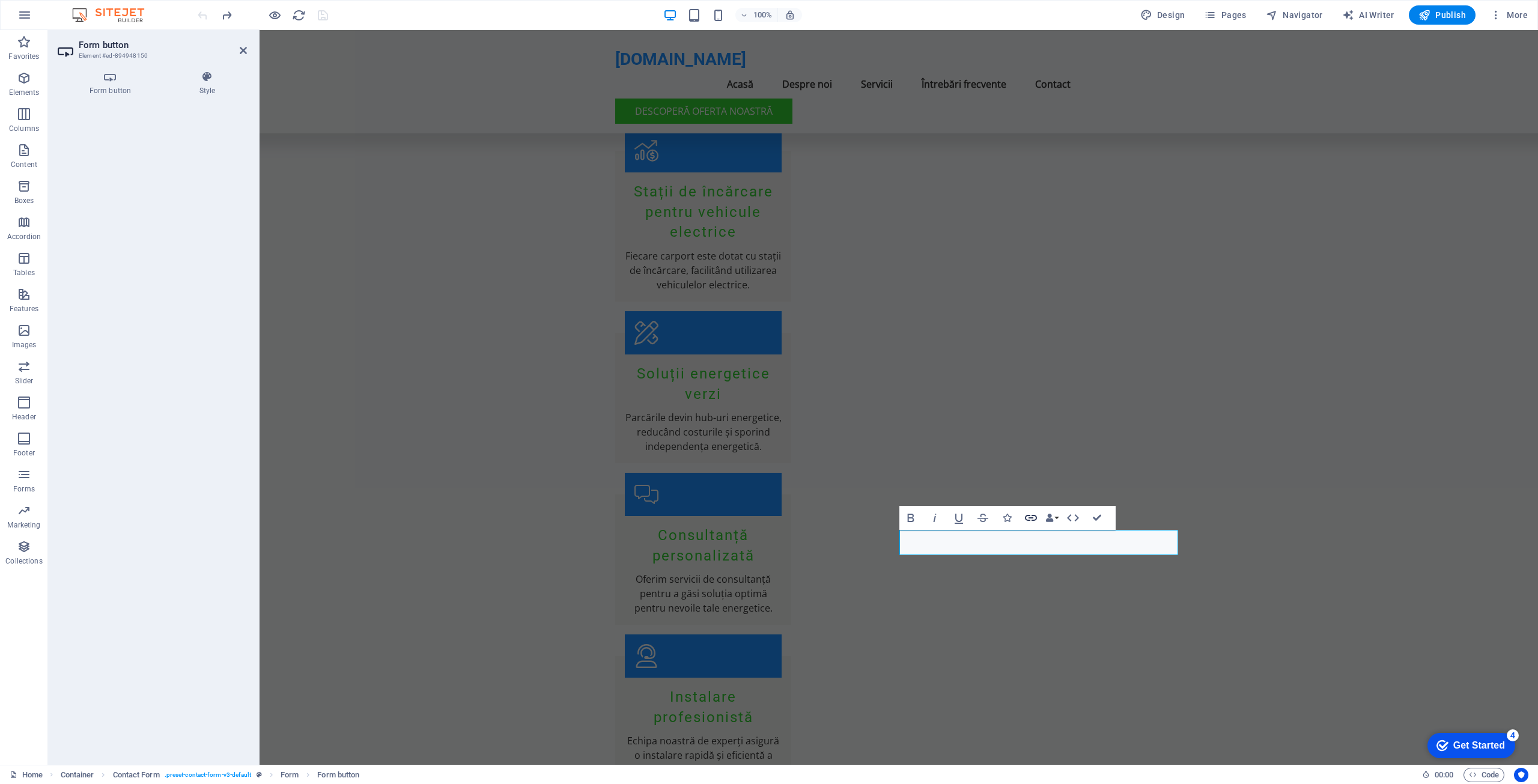
click at [1029, 516] on icon "button" at bounding box center [1030, 517] width 15 height 15
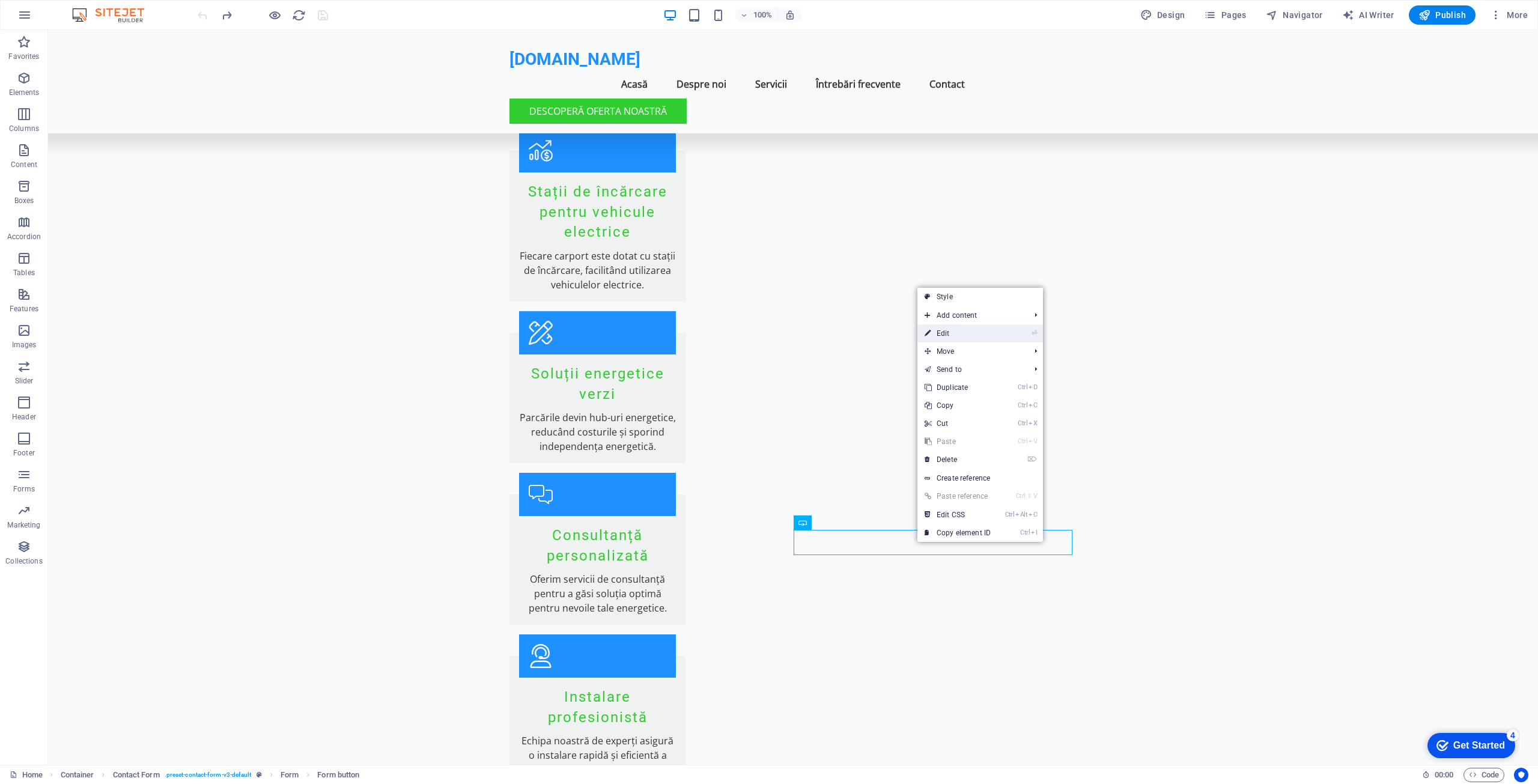
click at [950, 335] on link "⏎ Edit" at bounding box center [958, 332] width 80 height 18
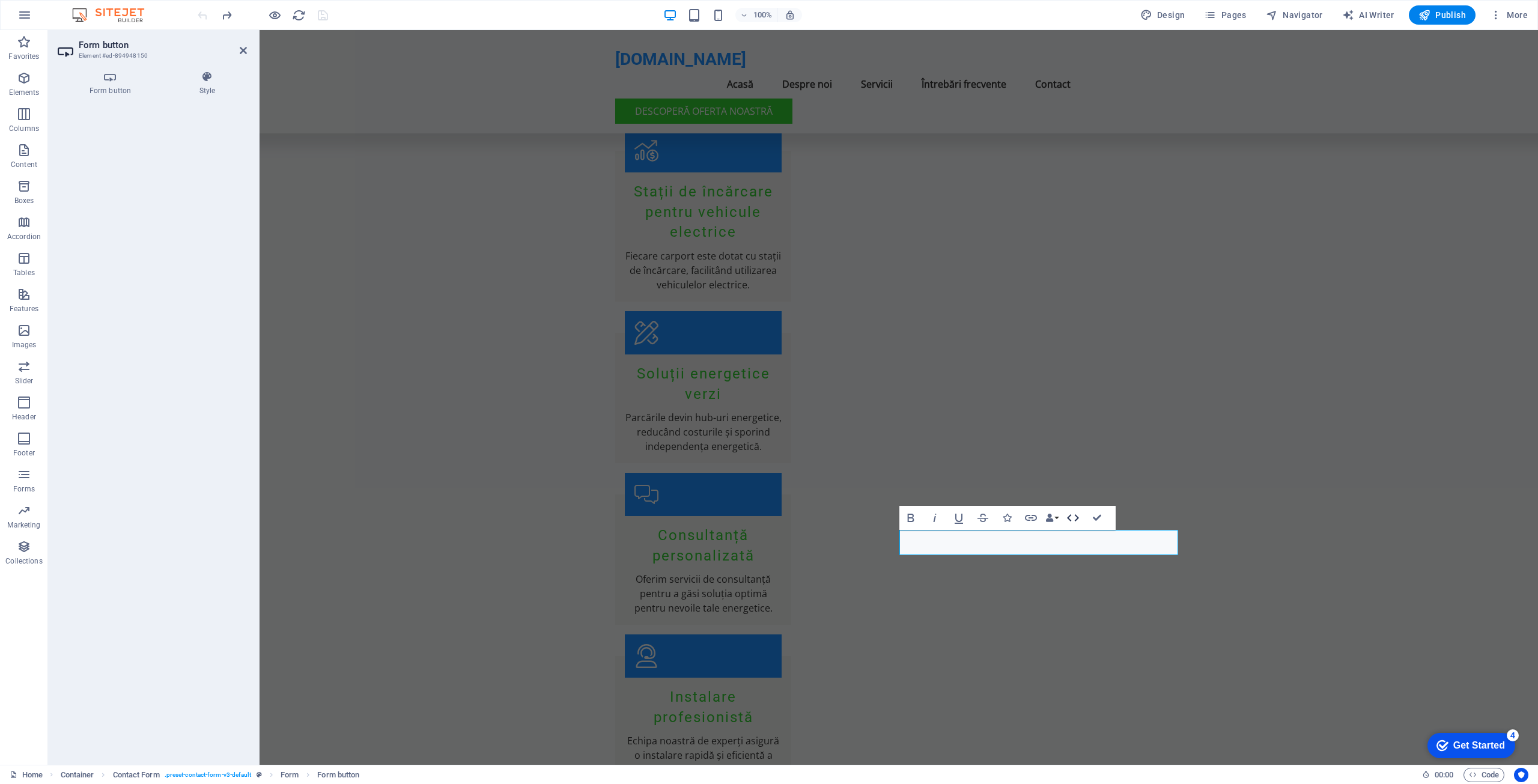
click at [1075, 517] on icon "button" at bounding box center [1073, 517] width 15 height 15
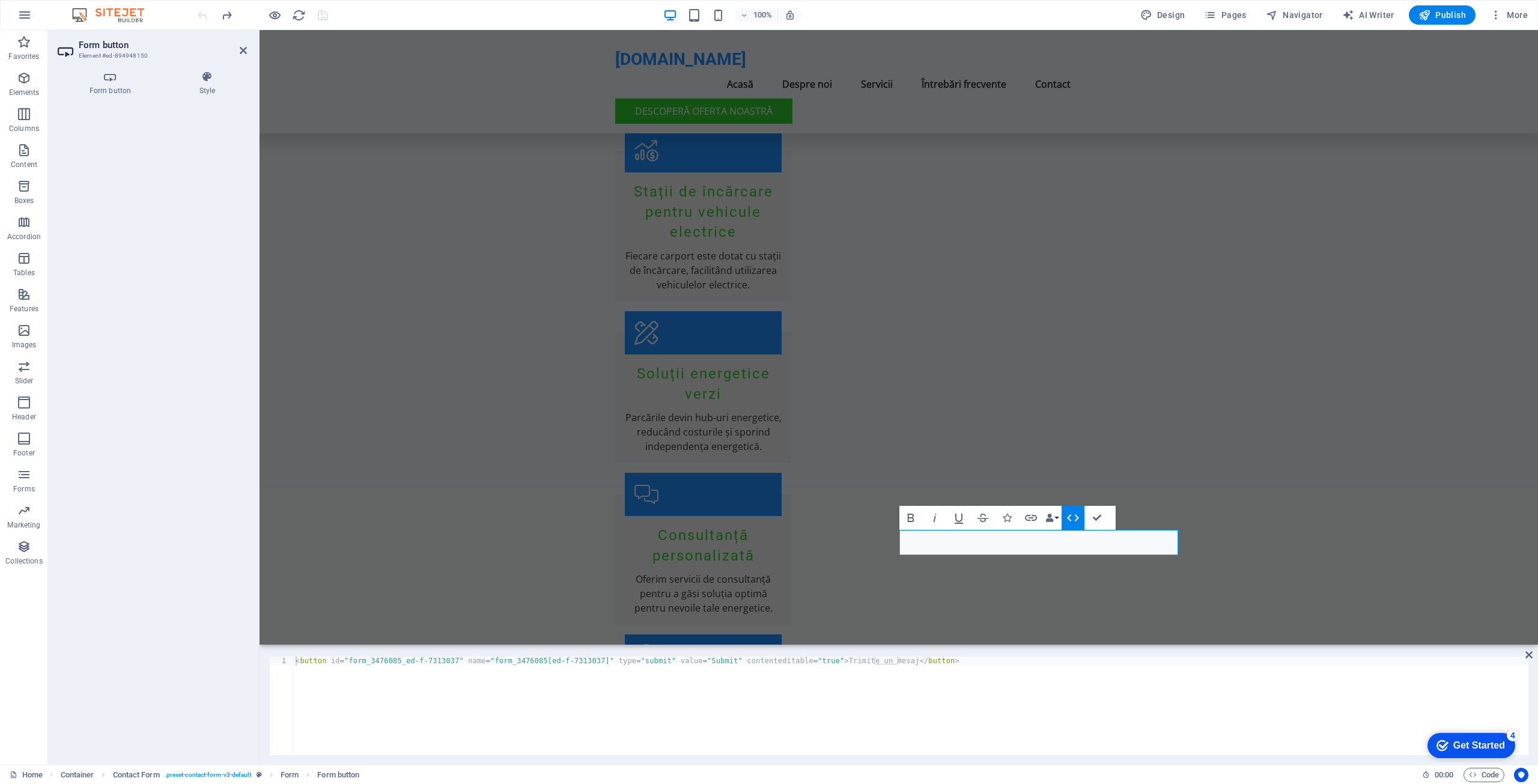
click at [1074, 520] on icon "button" at bounding box center [1073, 517] width 15 height 15
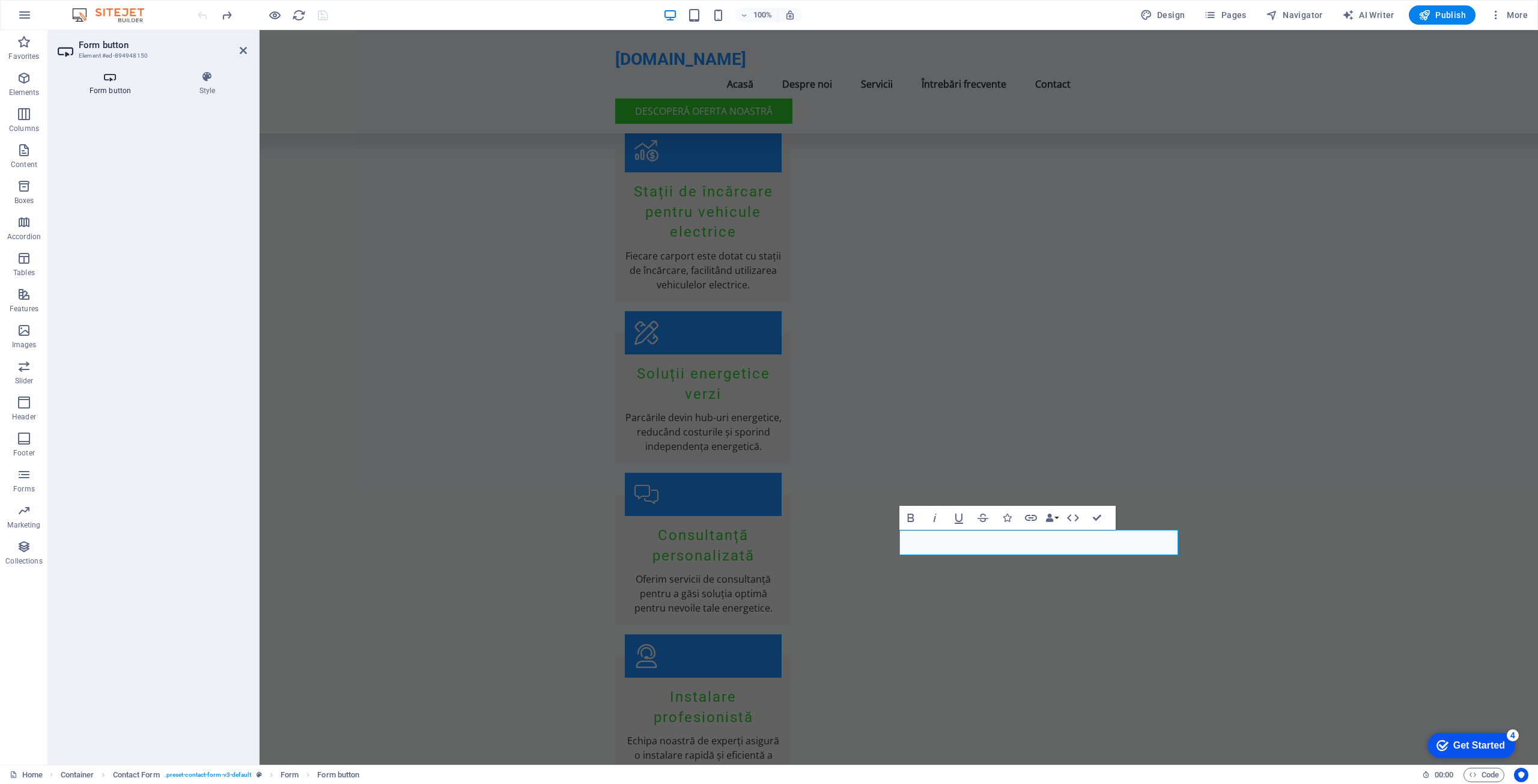
click at [104, 86] on h4 "Form button" at bounding box center [113, 84] width 110 height 26
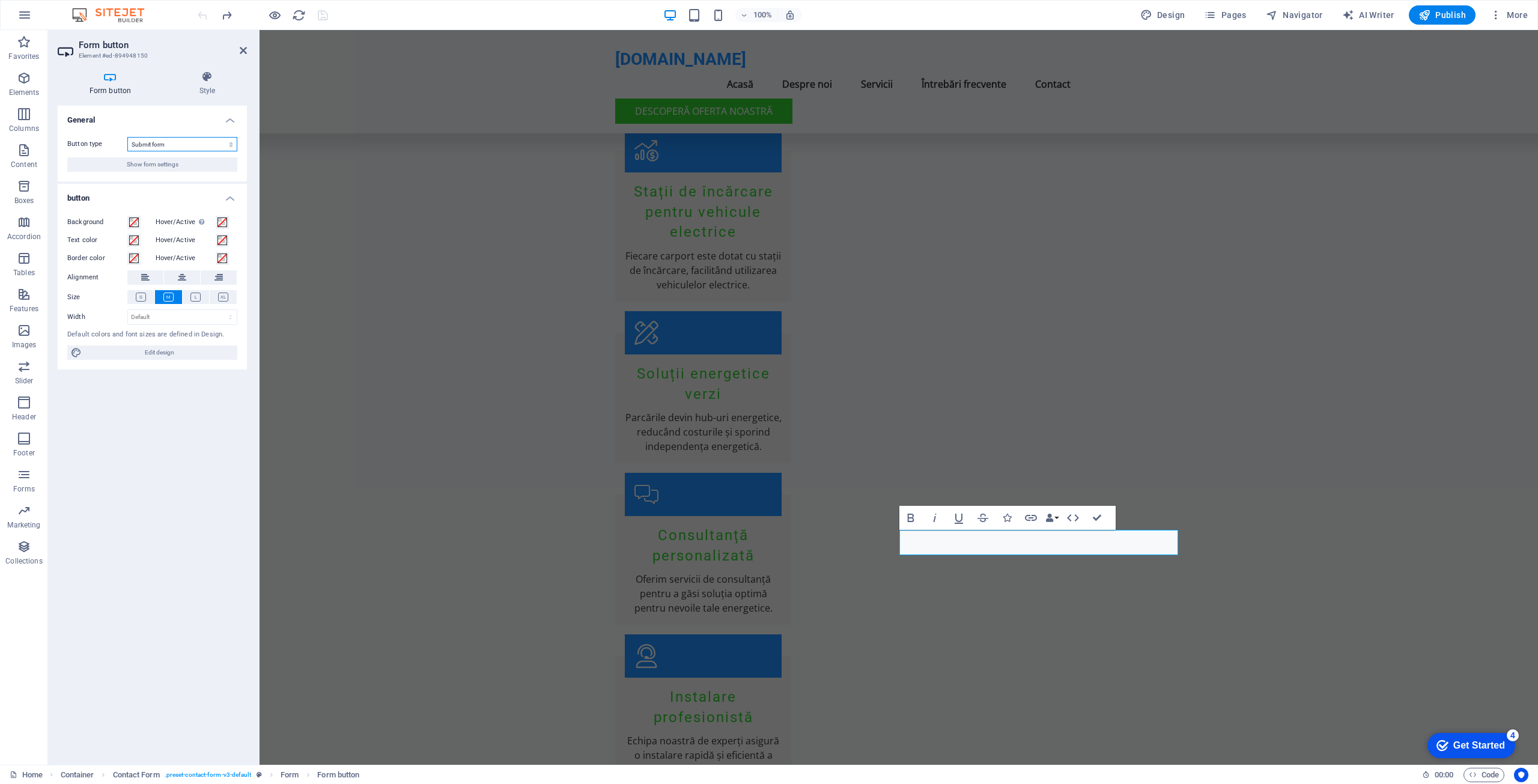
click at [197, 143] on select "Submit form Reset form No action" at bounding box center [183, 144] width 110 height 15
click at [175, 162] on span "Show form settings" at bounding box center [152, 164] width 52 height 15
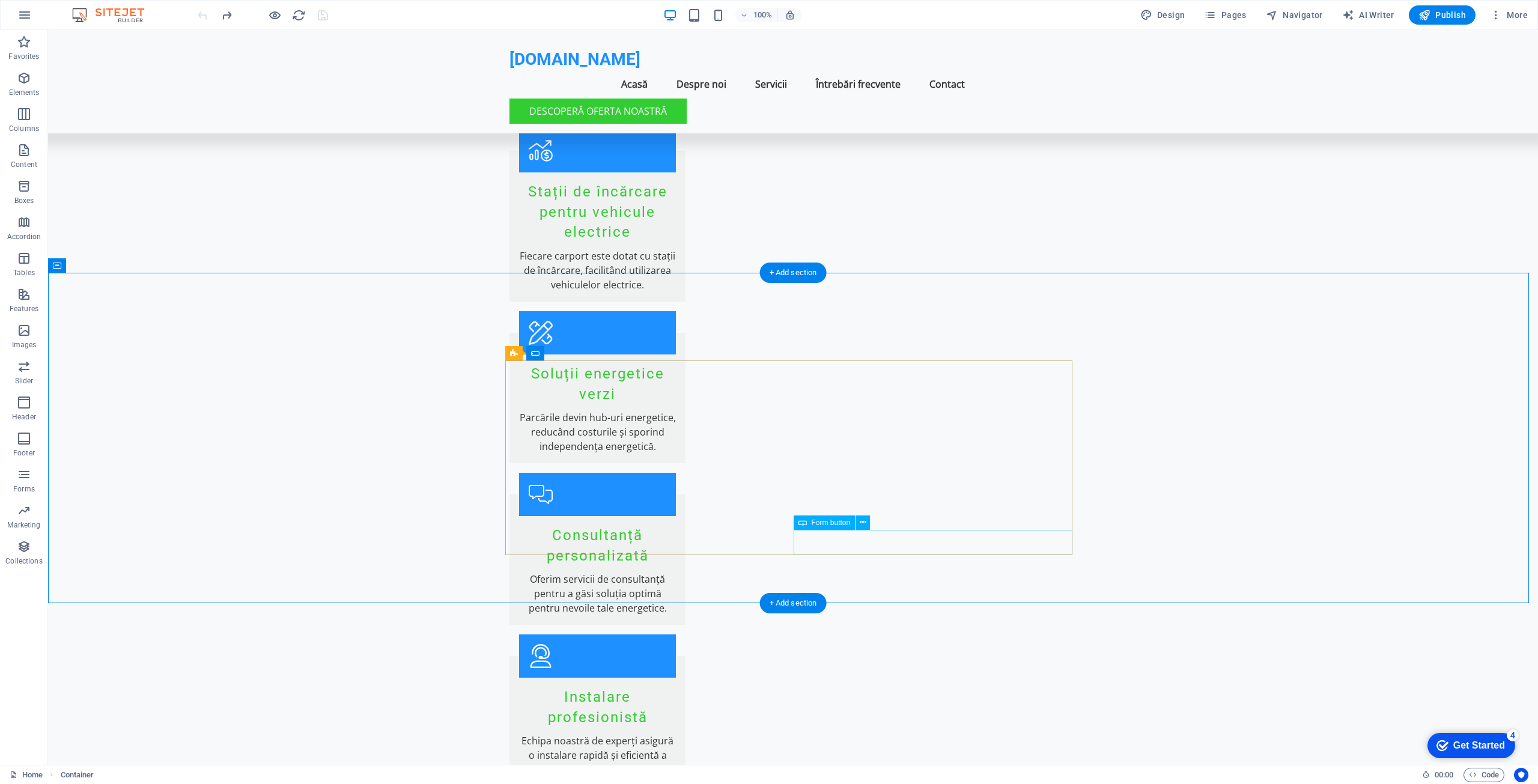
click at [864, 520] on icon at bounding box center [863, 522] width 7 height 12
click at [821, 526] on span "Form button" at bounding box center [831, 522] width 39 height 7
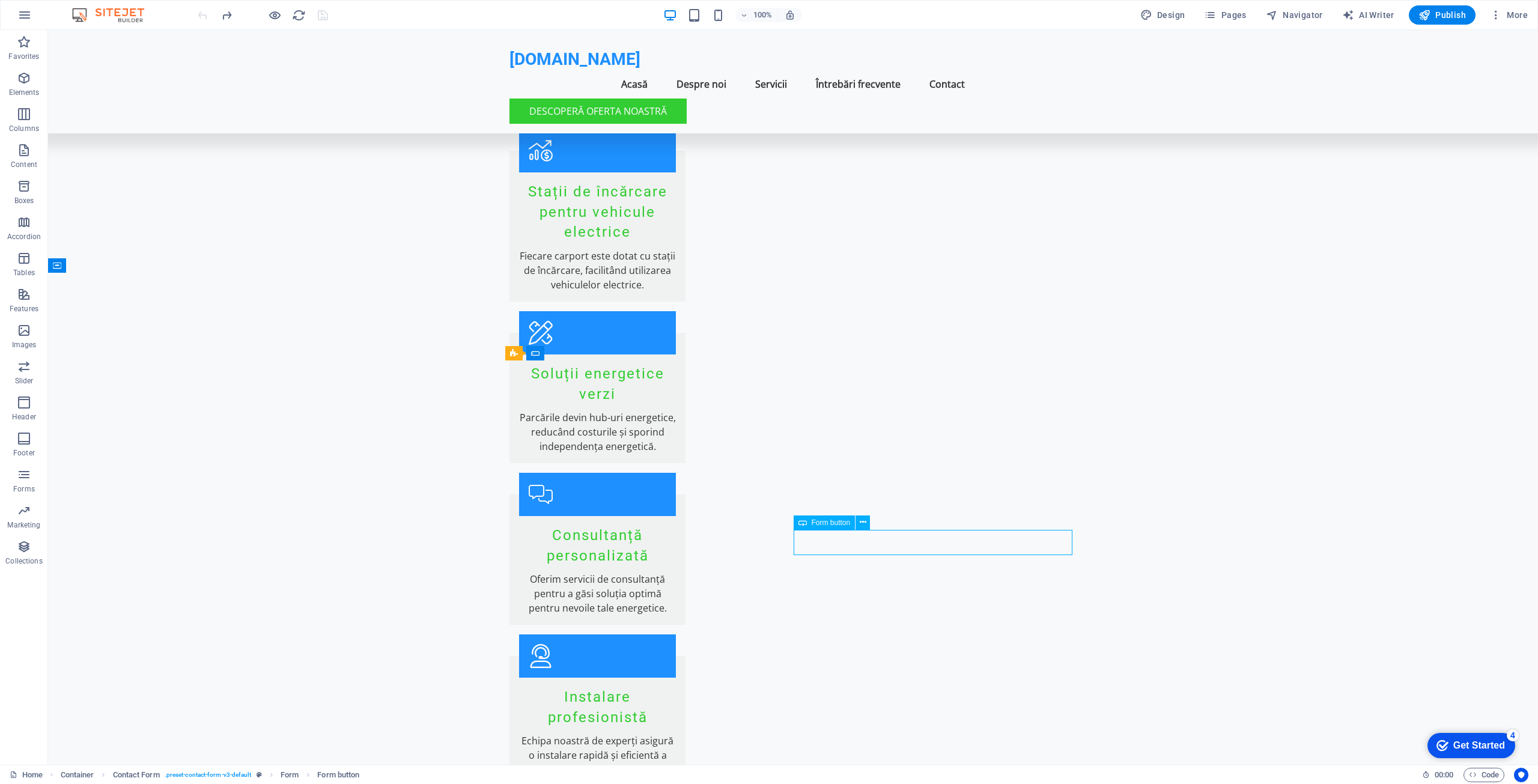
click at [821, 526] on span "Form button" at bounding box center [831, 522] width 39 height 7
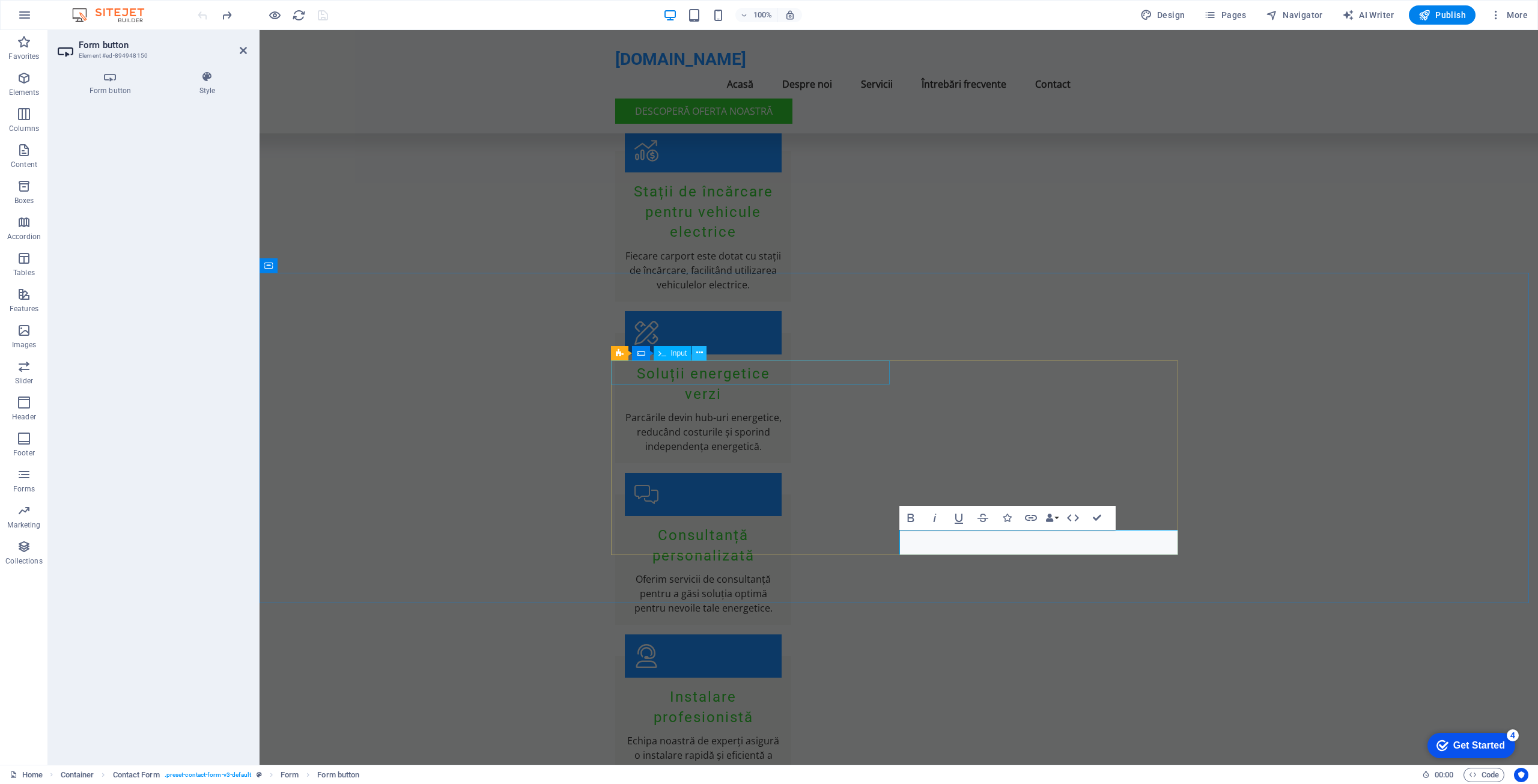
click at [699, 354] on icon at bounding box center [699, 353] width 7 height 12
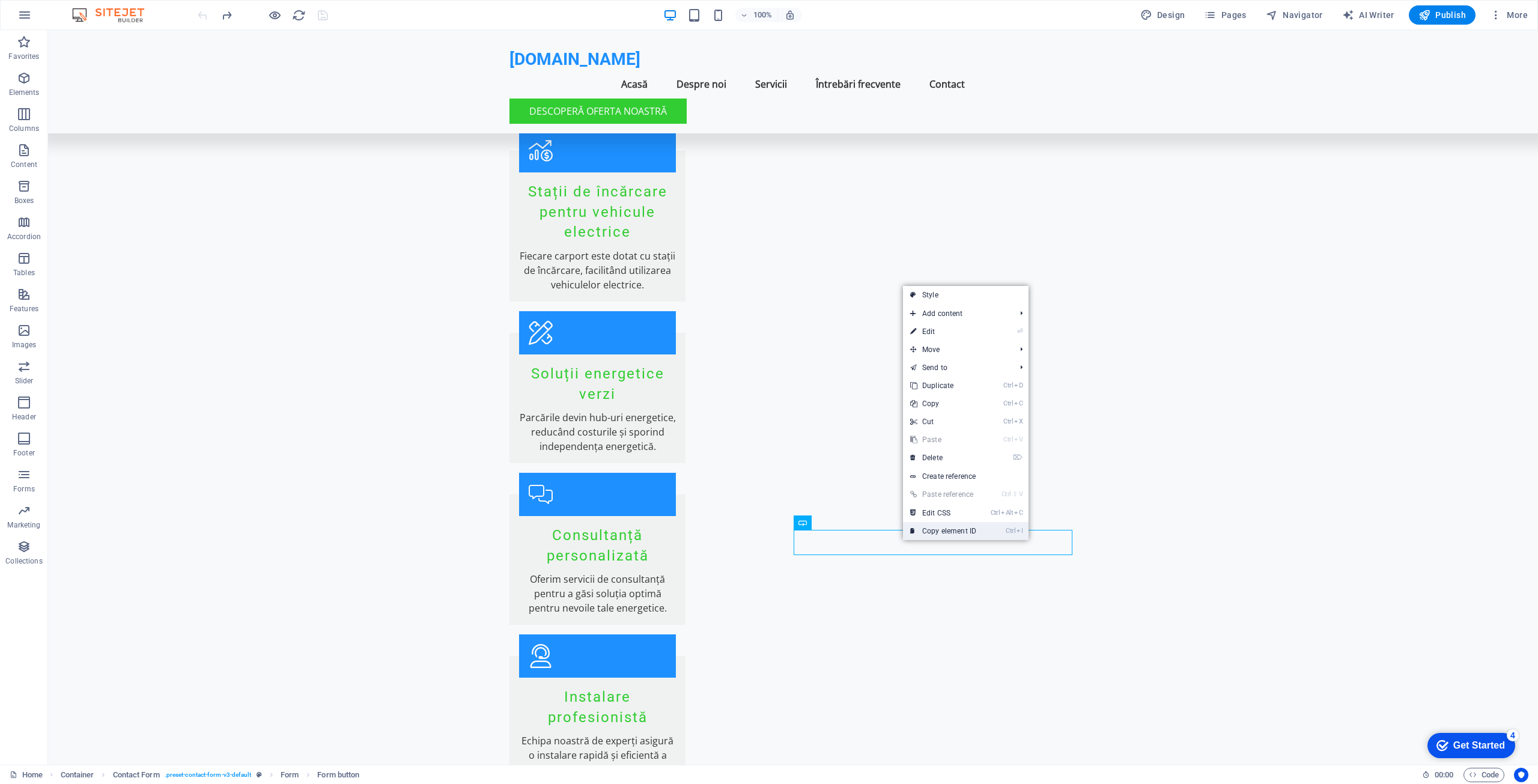
click at [950, 532] on link "Ctrl I Copy element ID" at bounding box center [943, 530] width 80 height 18
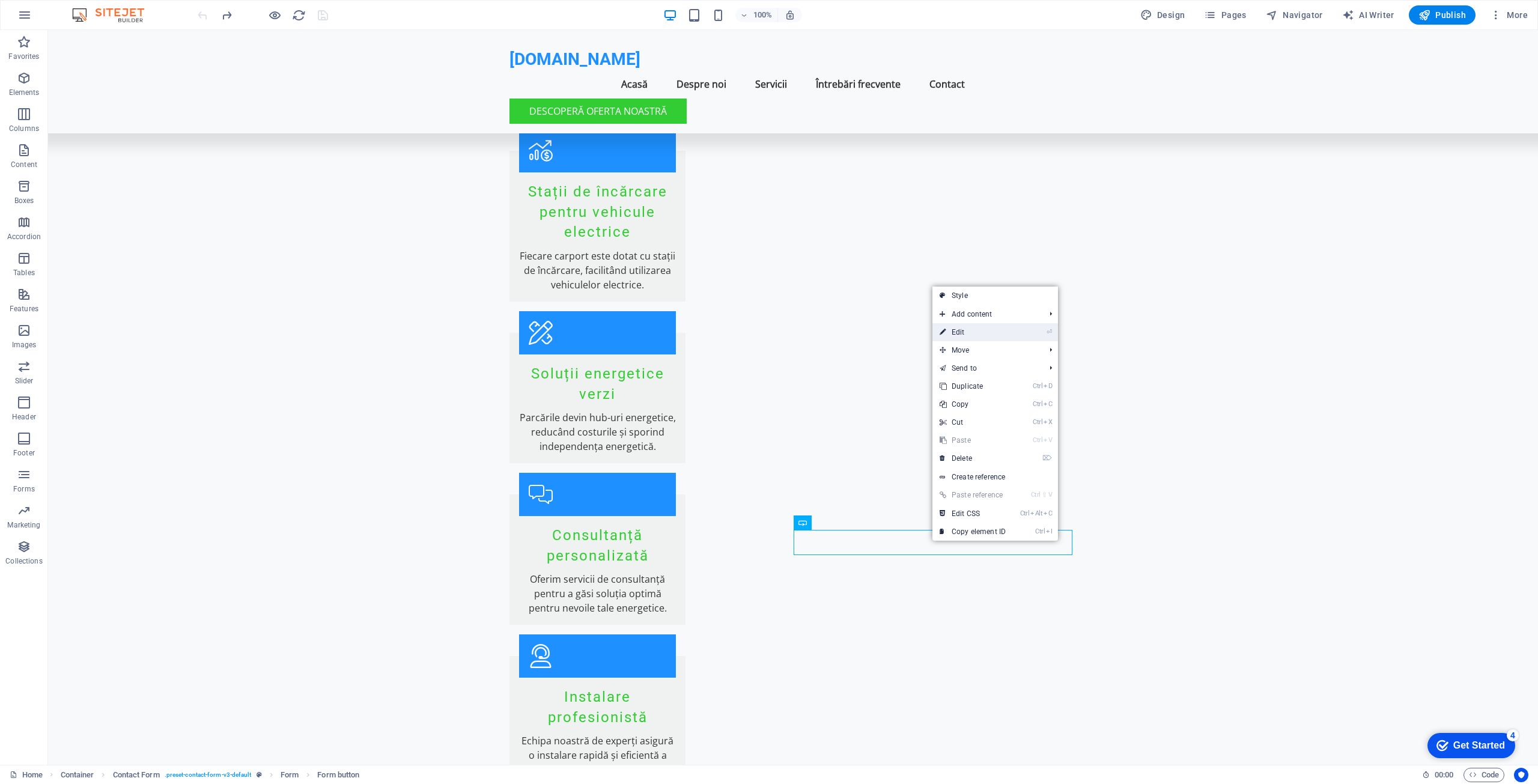
click at [963, 330] on link "⏎ Edit" at bounding box center [972, 332] width 80 height 18
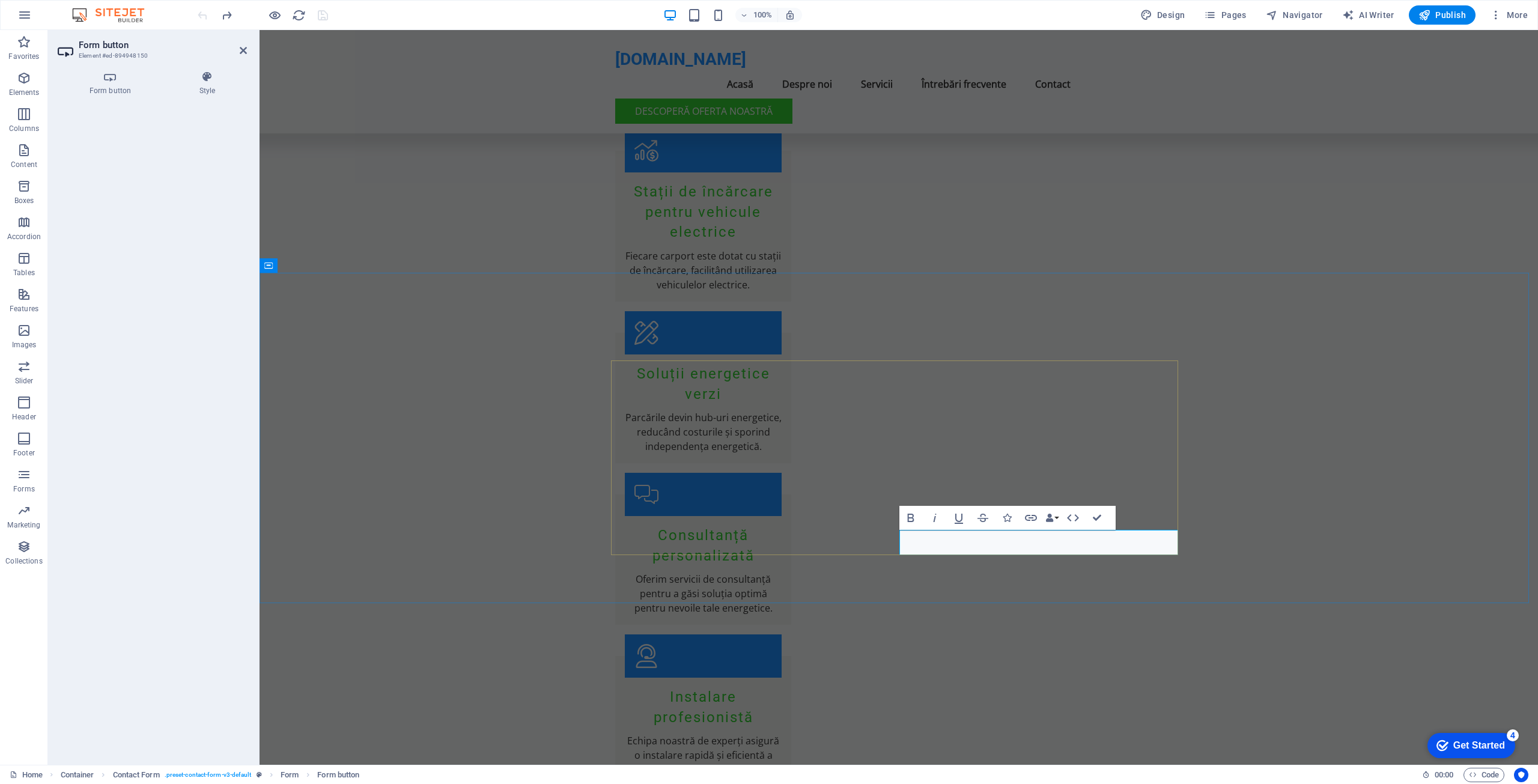
type button "Submit"
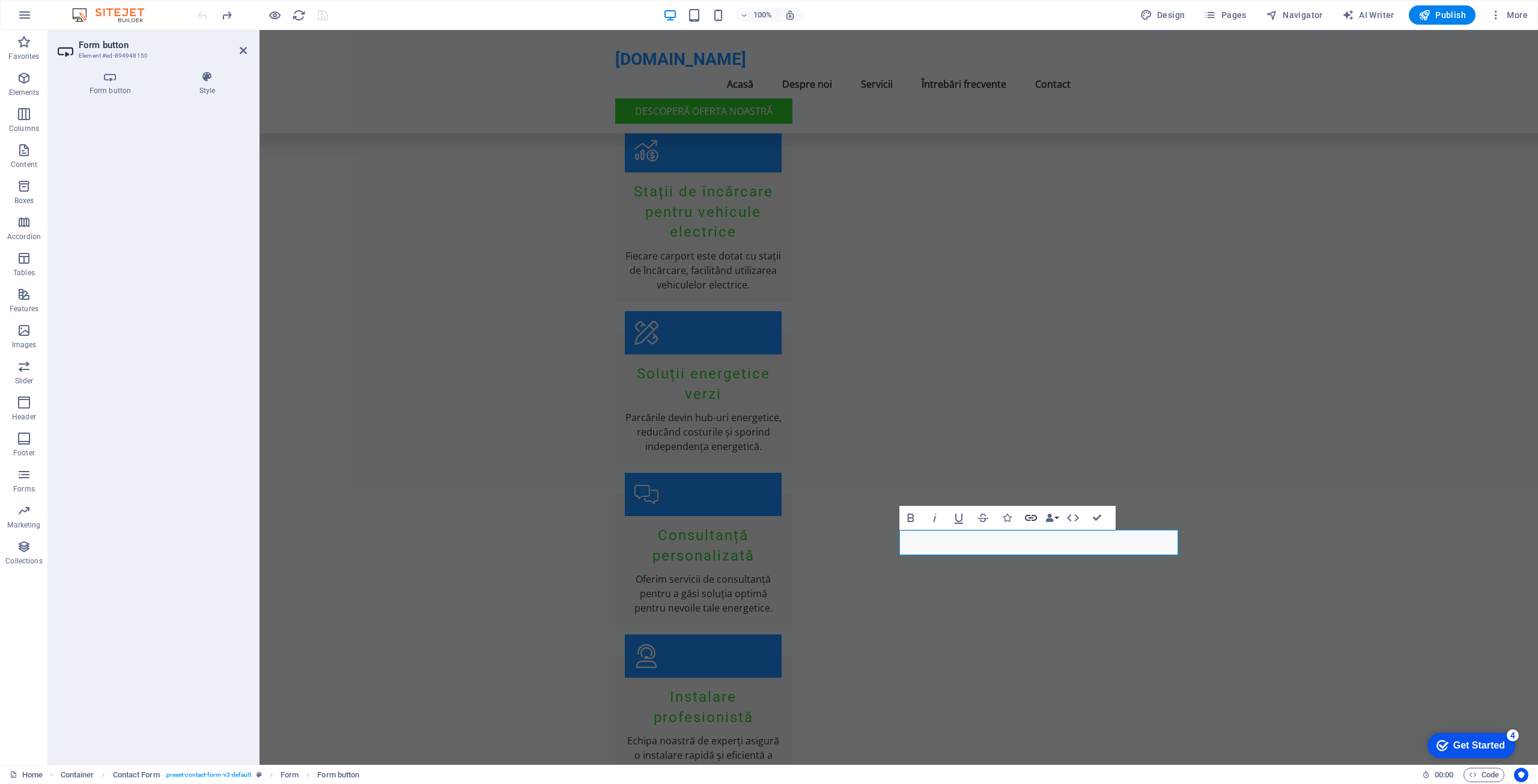
click at [1031, 516] on icon "button" at bounding box center [1030, 517] width 15 height 15
drag, startPoint x: 1290, startPoint y: 547, endPoint x: 1220, endPoint y: 561, distance: 71.4
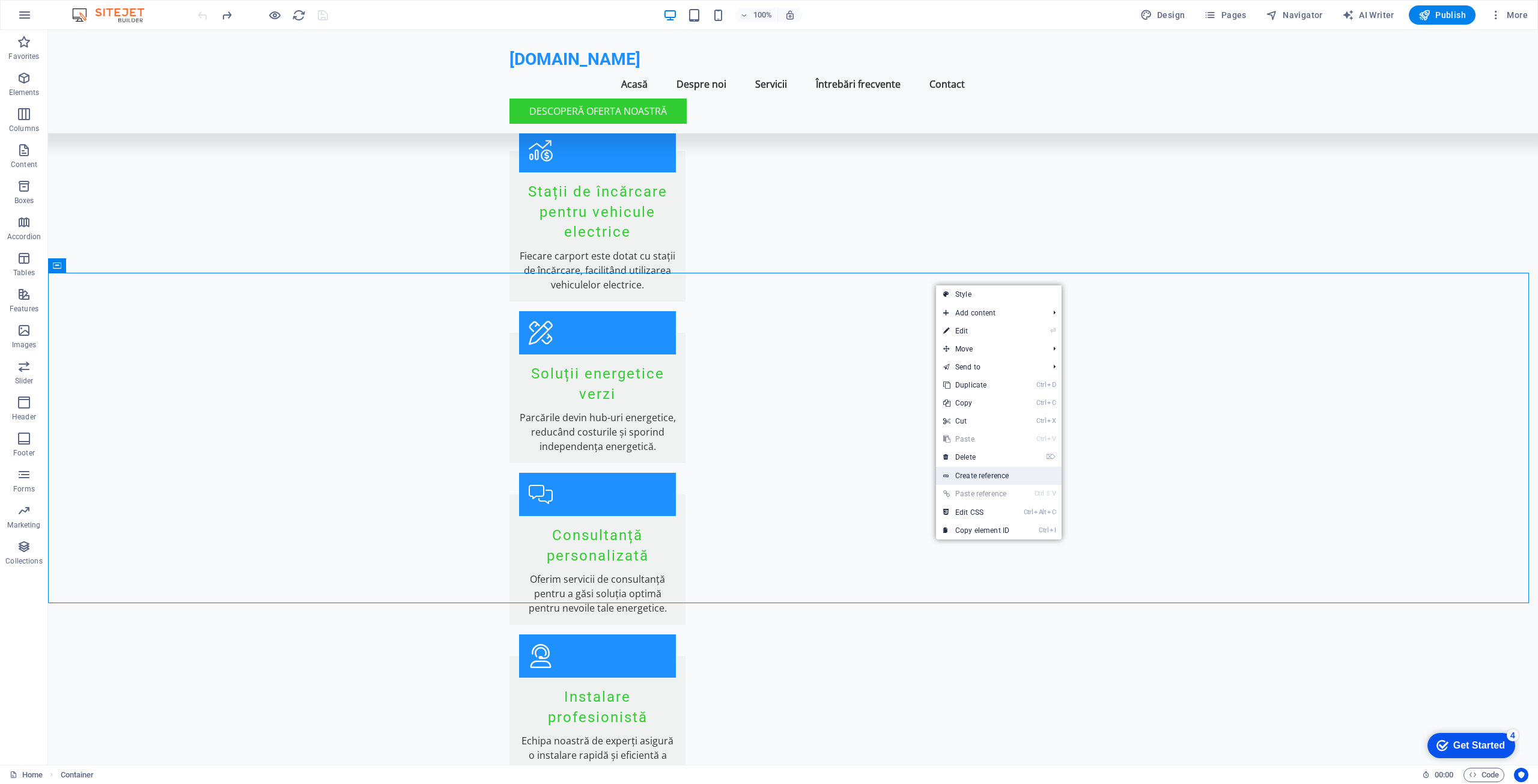
click at [966, 476] on link "Create reference" at bounding box center [999, 475] width 125 height 18
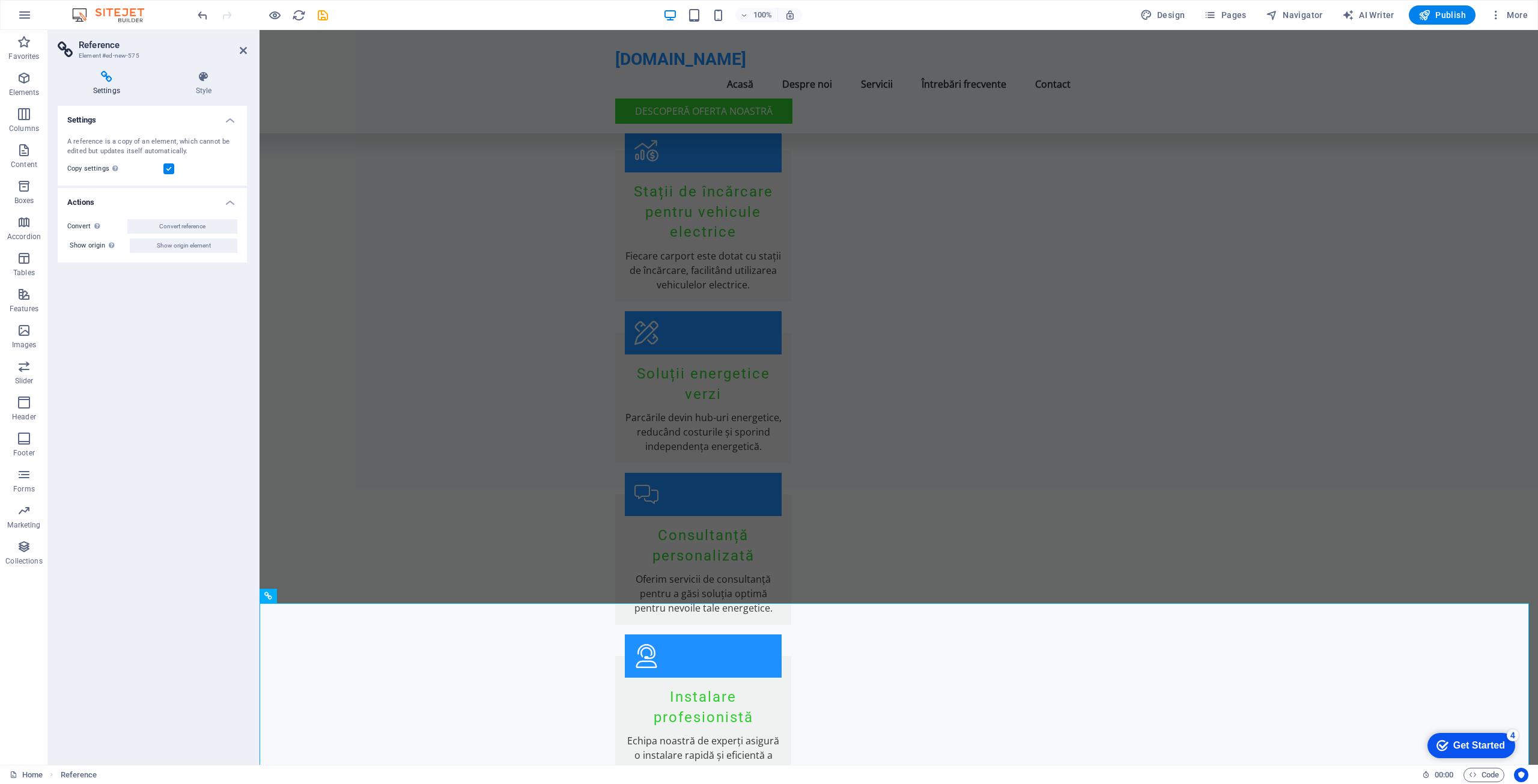
click at [125, 54] on h3 "Element #ed-new-575" at bounding box center [151, 56] width 144 height 11
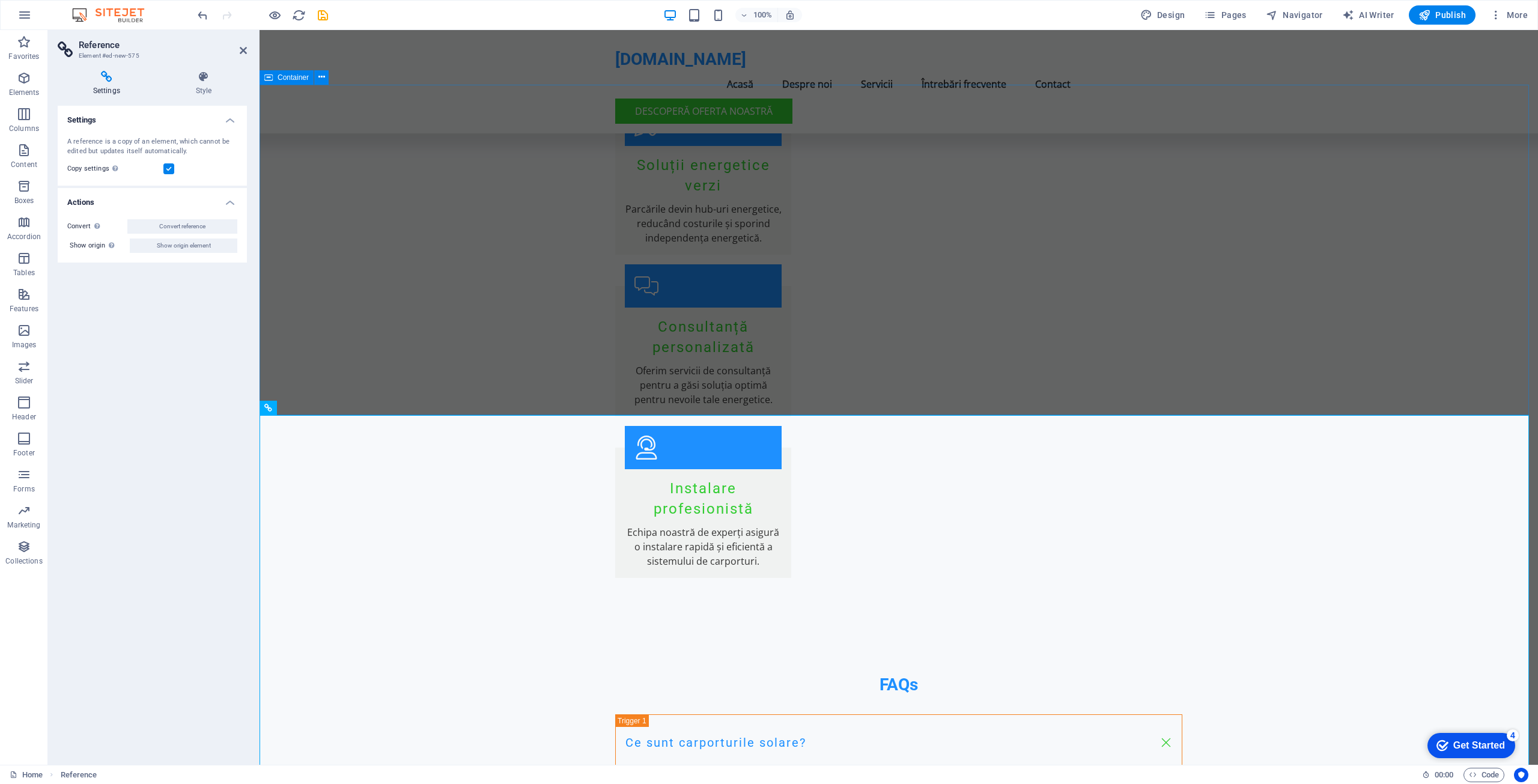
scroll to position [1621, 0]
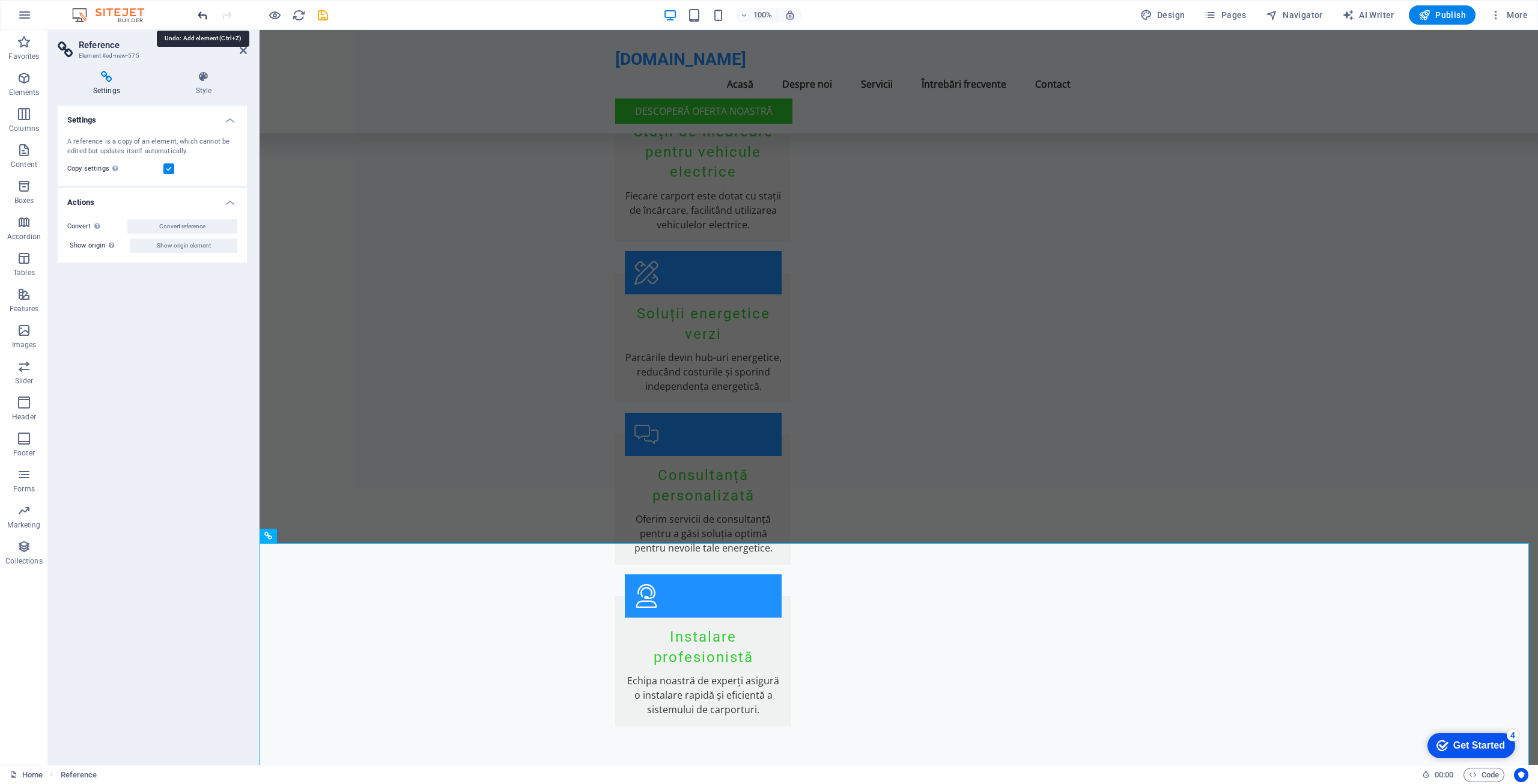
click at [202, 15] on icon "undo" at bounding box center [203, 15] width 14 height 14
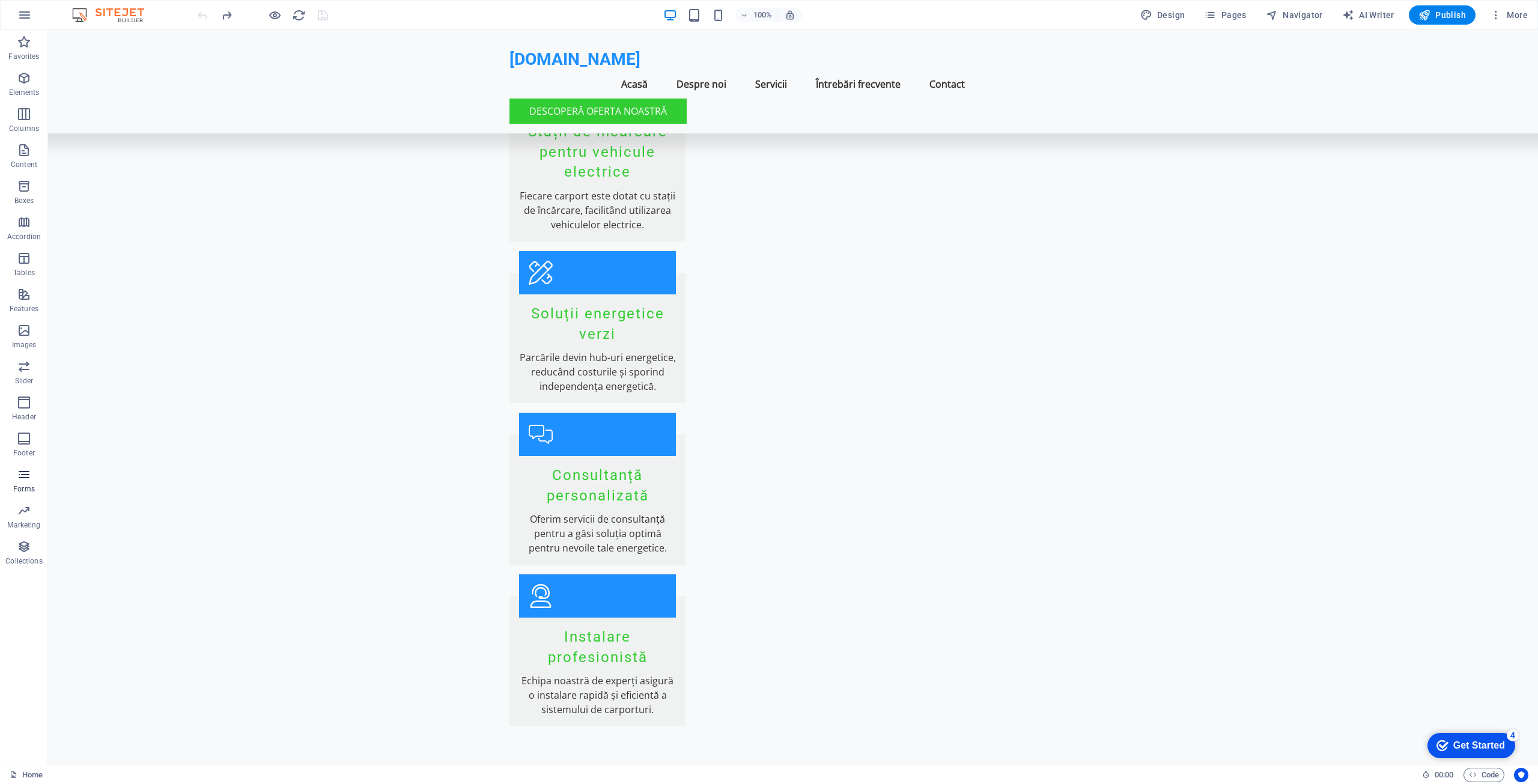
click at [26, 482] on span "Forms" at bounding box center [24, 481] width 48 height 29
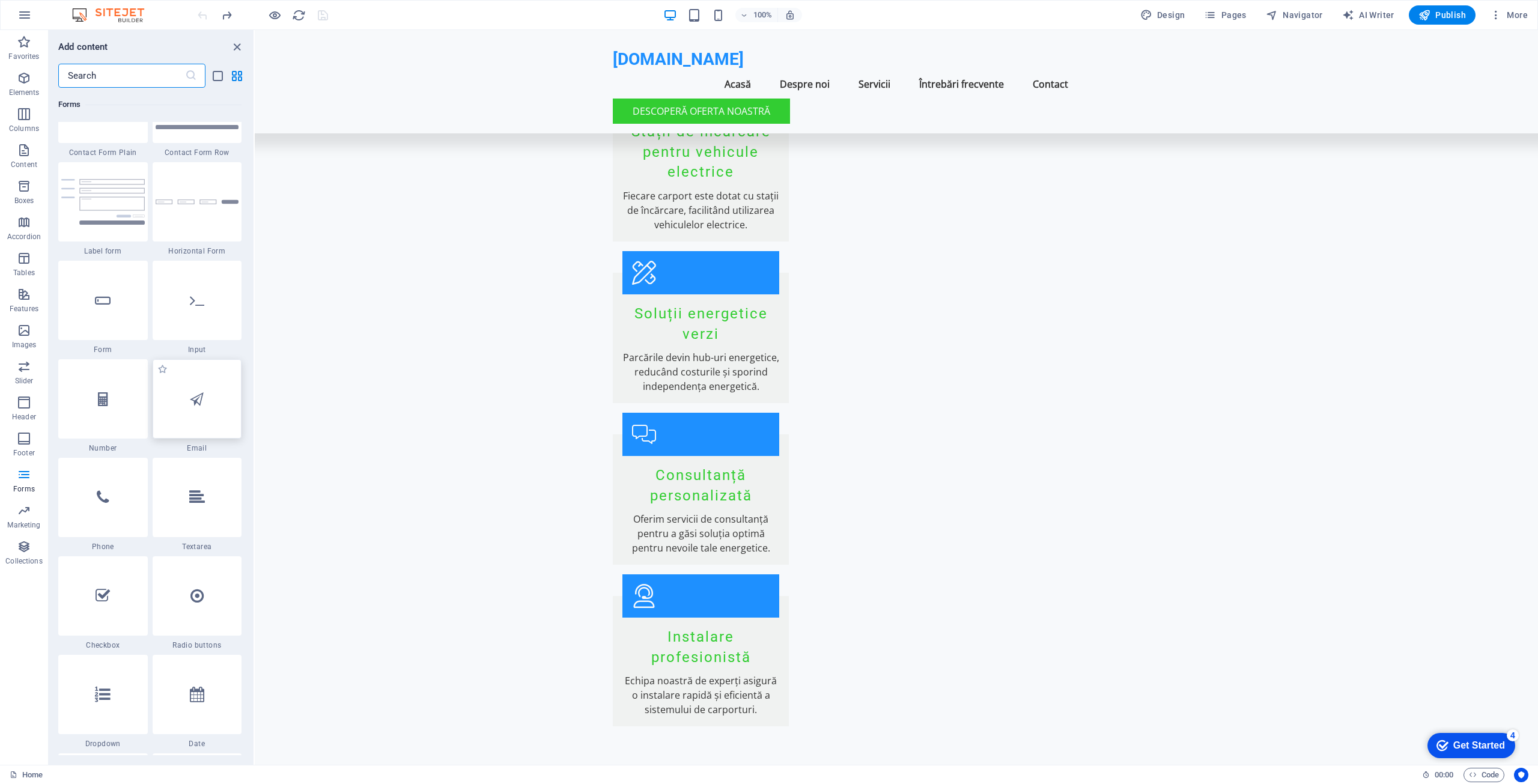
scroll to position [8947, 0]
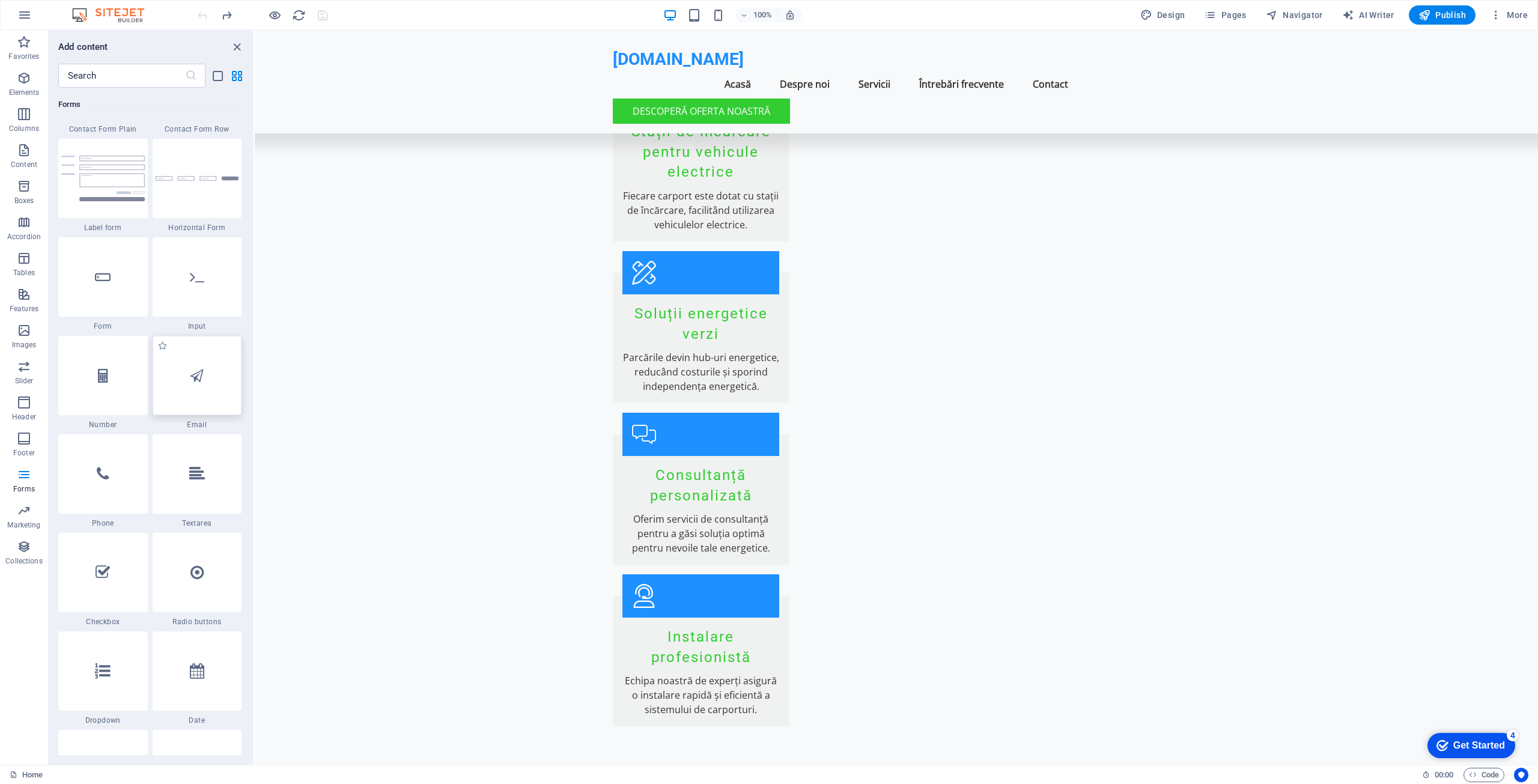
click at [200, 393] on div at bounding box center [197, 375] width 90 height 80
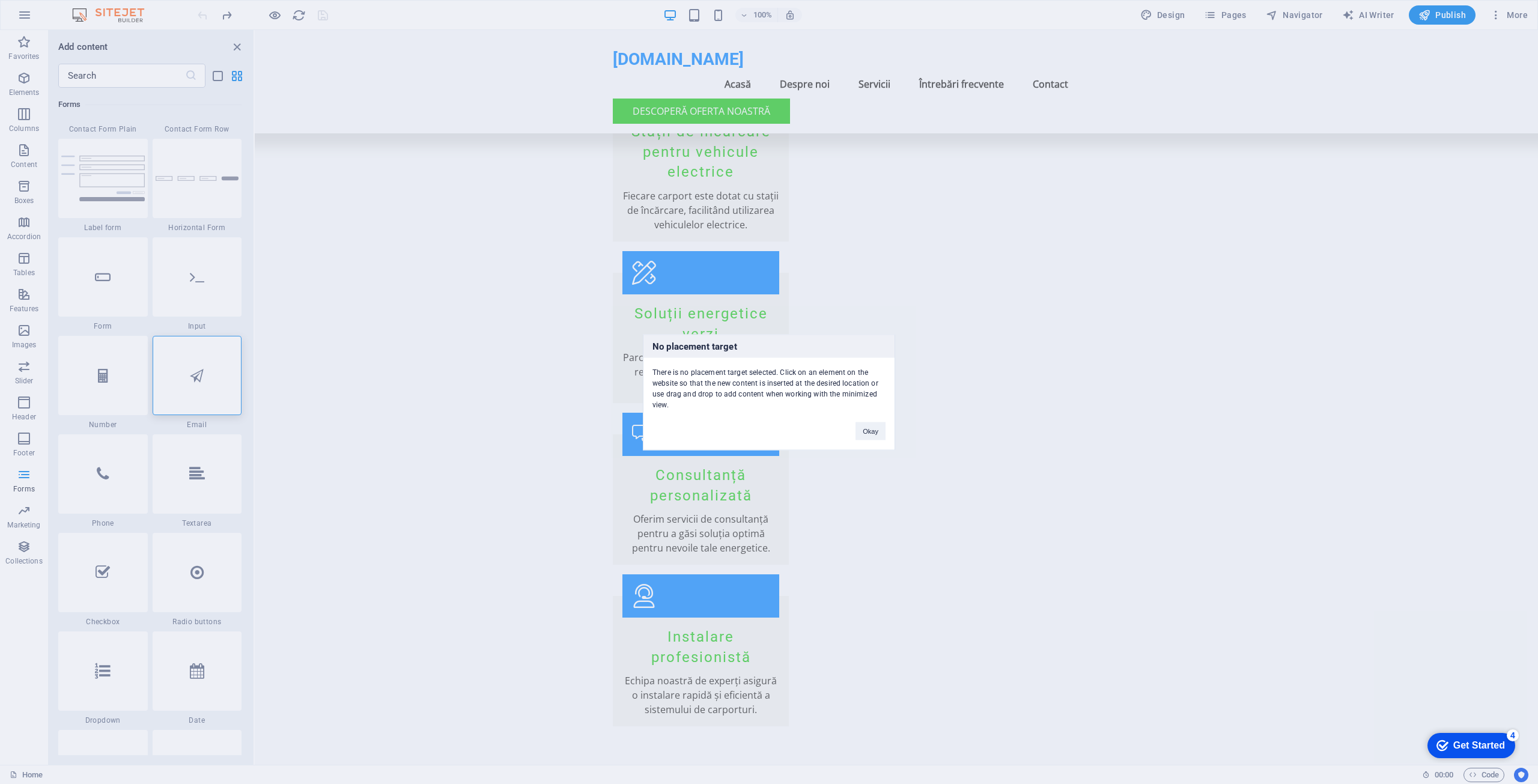
click at [394, 270] on div "No placement target There is no placement target selected. Click on an element …" at bounding box center [769, 392] width 1538 height 784
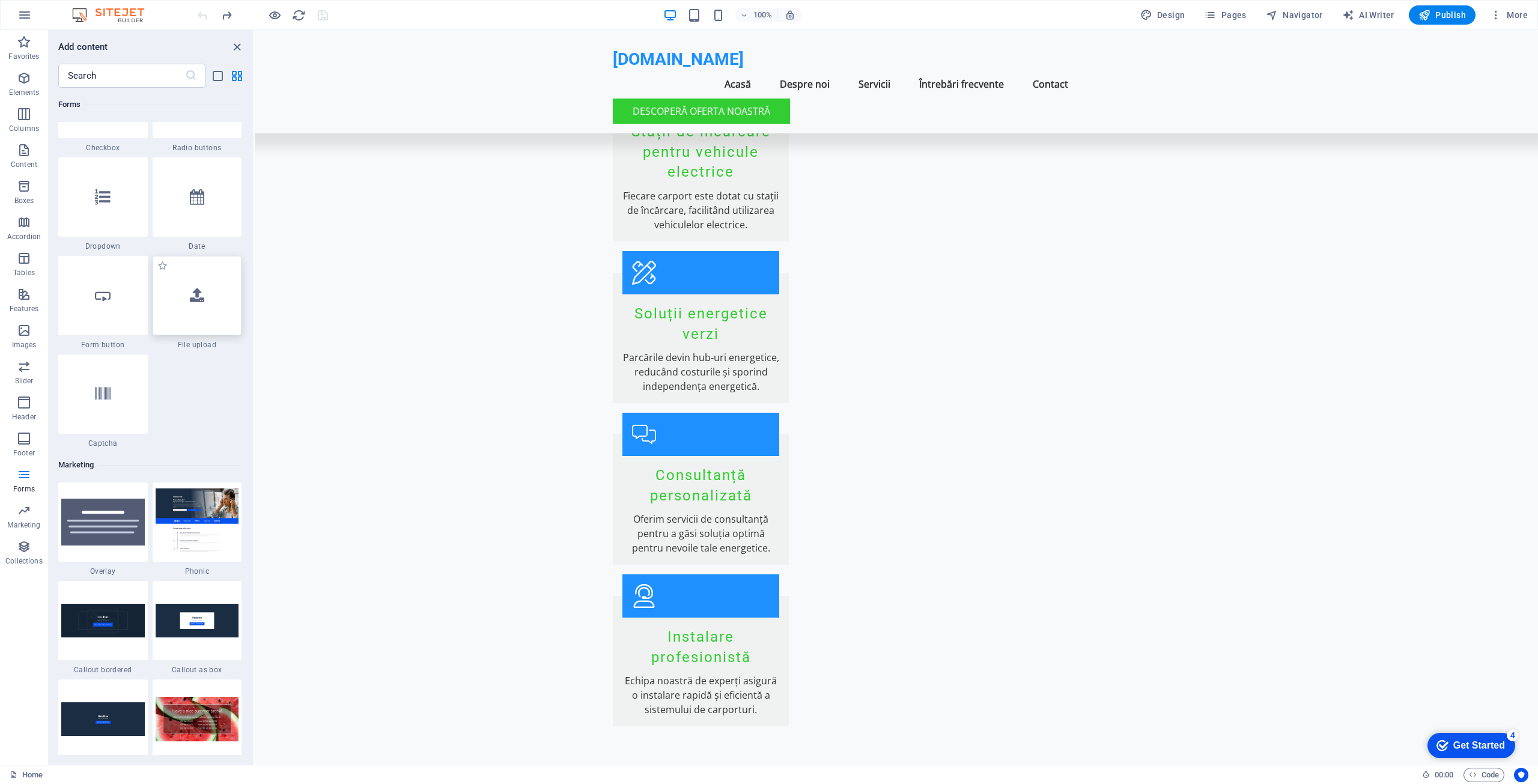
scroll to position [9427, 0]
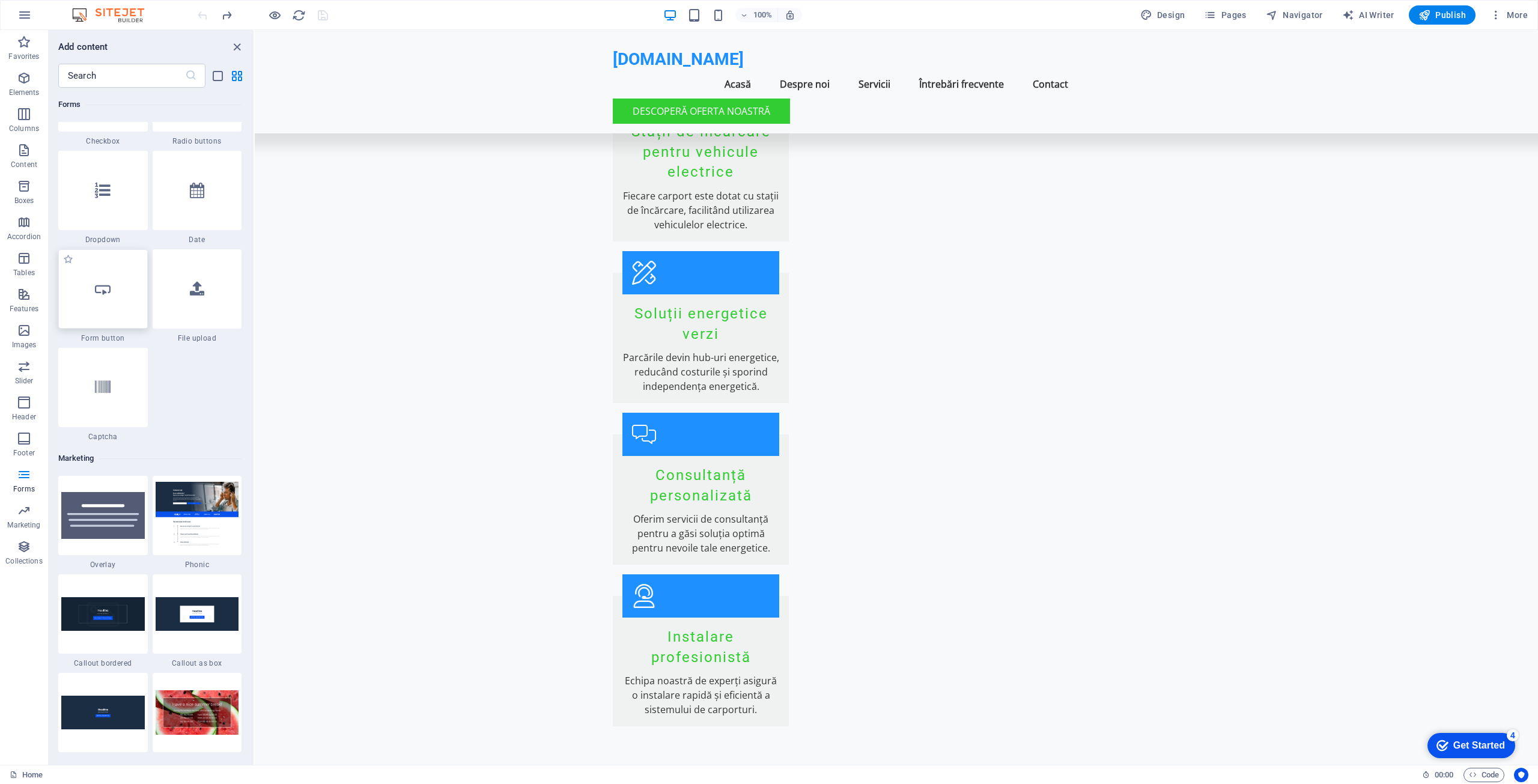
click at [106, 300] on div at bounding box center [103, 288] width 90 height 80
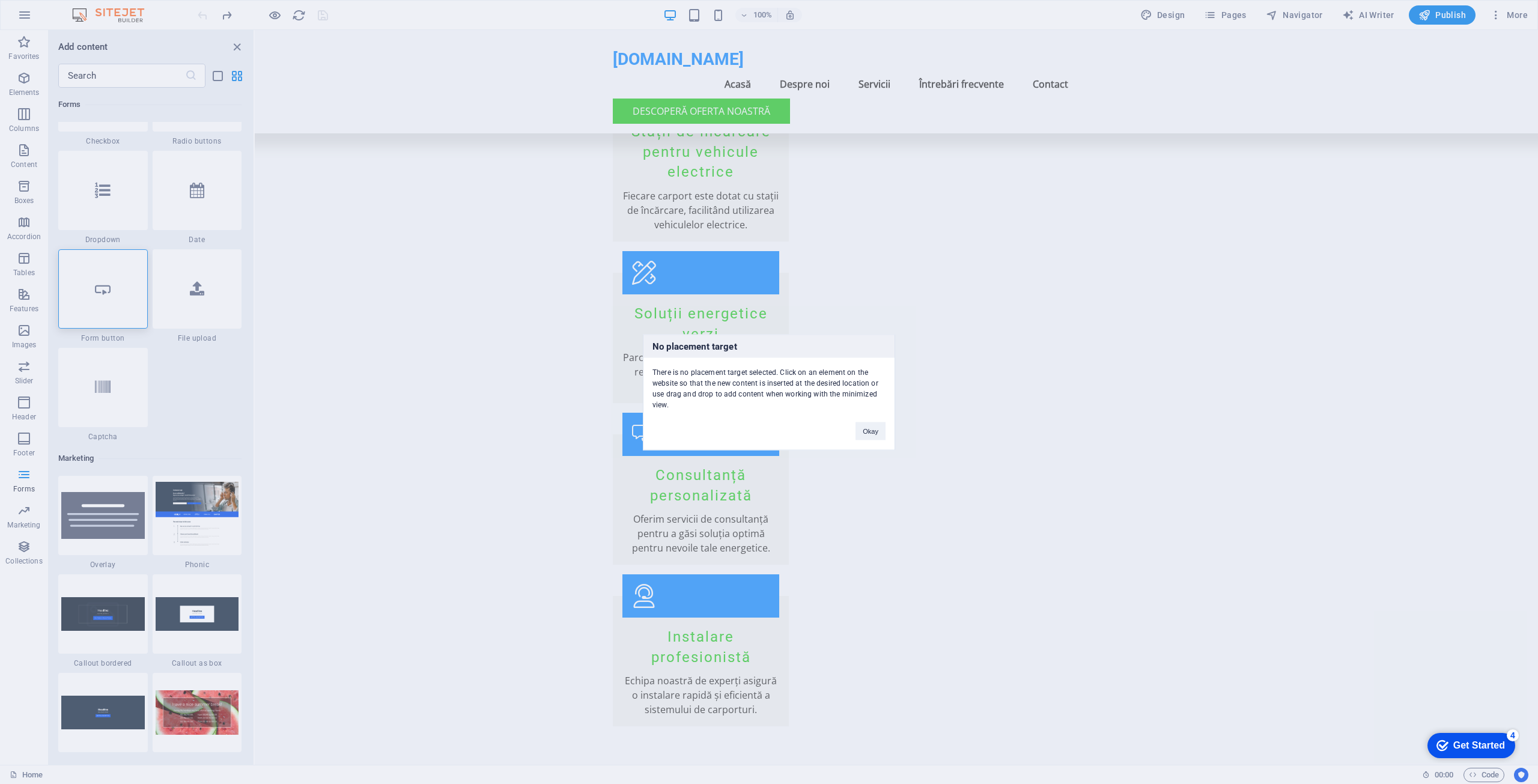
click at [375, 429] on div "No placement target There is no placement target selected. Click on an element …" at bounding box center [769, 392] width 1538 height 784
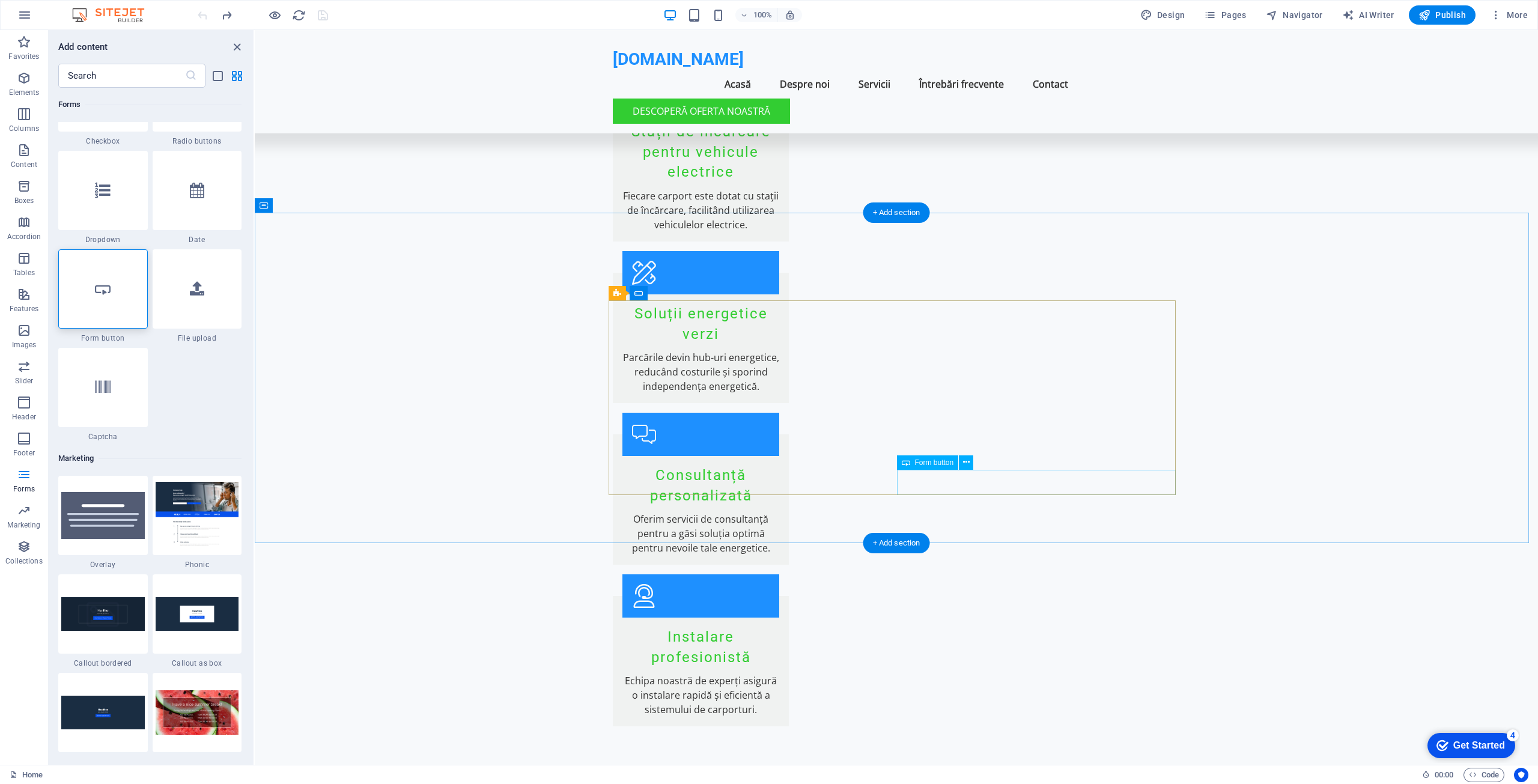
click at [622, 291] on div "Contact Form" at bounding box center [641, 293] width 66 height 15
click at [658, 291] on span "Contact Form" at bounding box center [648, 292] width 44 height 7
click at [967, 462] on icon at bounding box center [966, 462] width 7 height 12
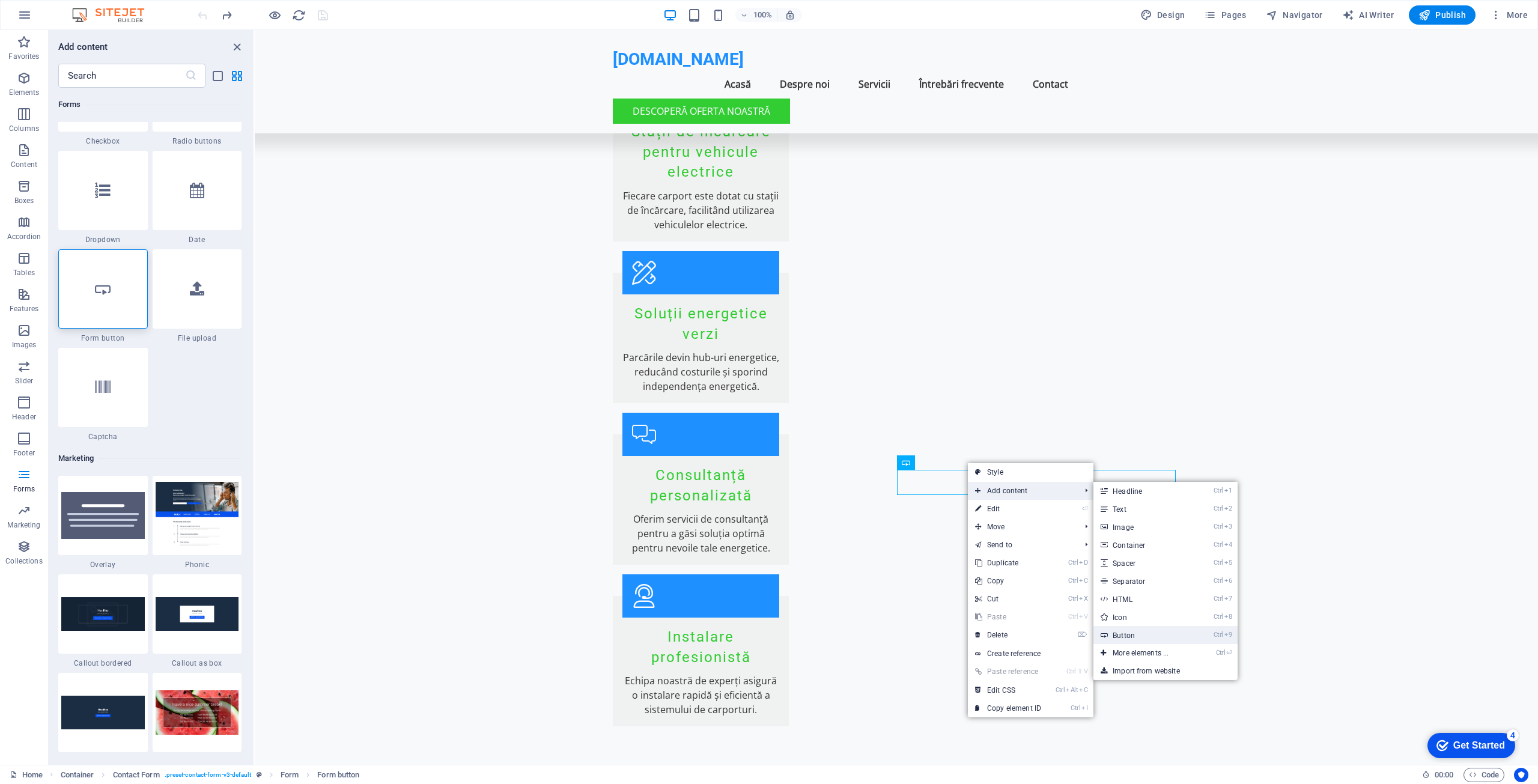
click at [1126, 632] on link "Ctrl 9 Button" at bounding box center [1143, 634] width 99 height 18
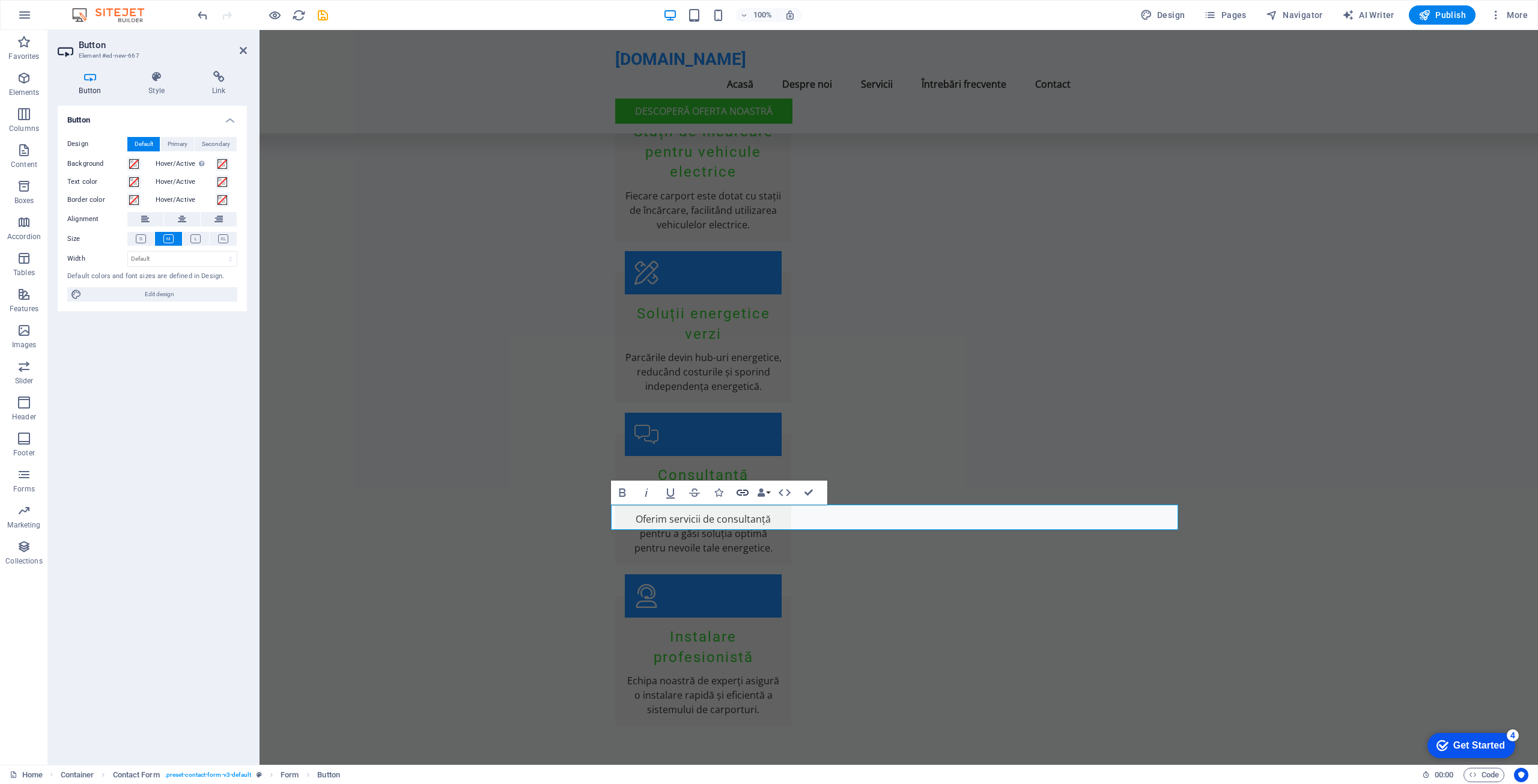
click at [743, 490] on icon "button" at bounding box center [743, 493] width 15 height 15
click at [218, 82] on icon at bounding box center [218, 77] width 56 height 12
click at [219, 92] on h4 "Link" at bounding box center [218, 84] width 56 height 26
click at [217, 80] on icon at bounding box center [218, 77] width 56 height 12
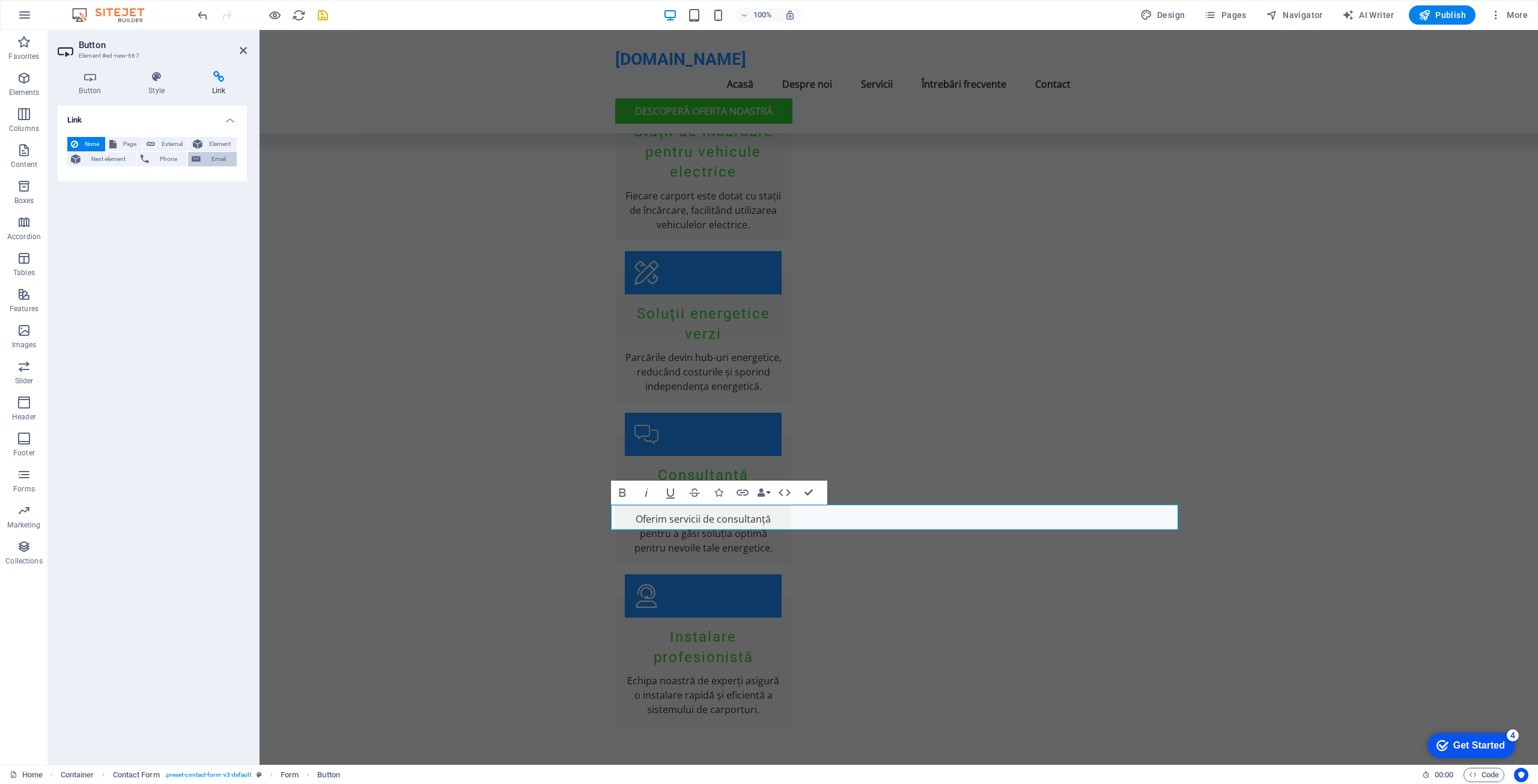
click at [221, 157] on span "Email" at bounding box center [218, 159] width 29 height 15
type input "[EMAIL_ADDRESS][DOMAIN_NAME]"
click at [173, 251] on div "Link None Page External Element Next element Phone Email Page Home Subpage Lega…" at bounding box center [152, 431] width 190 height 649
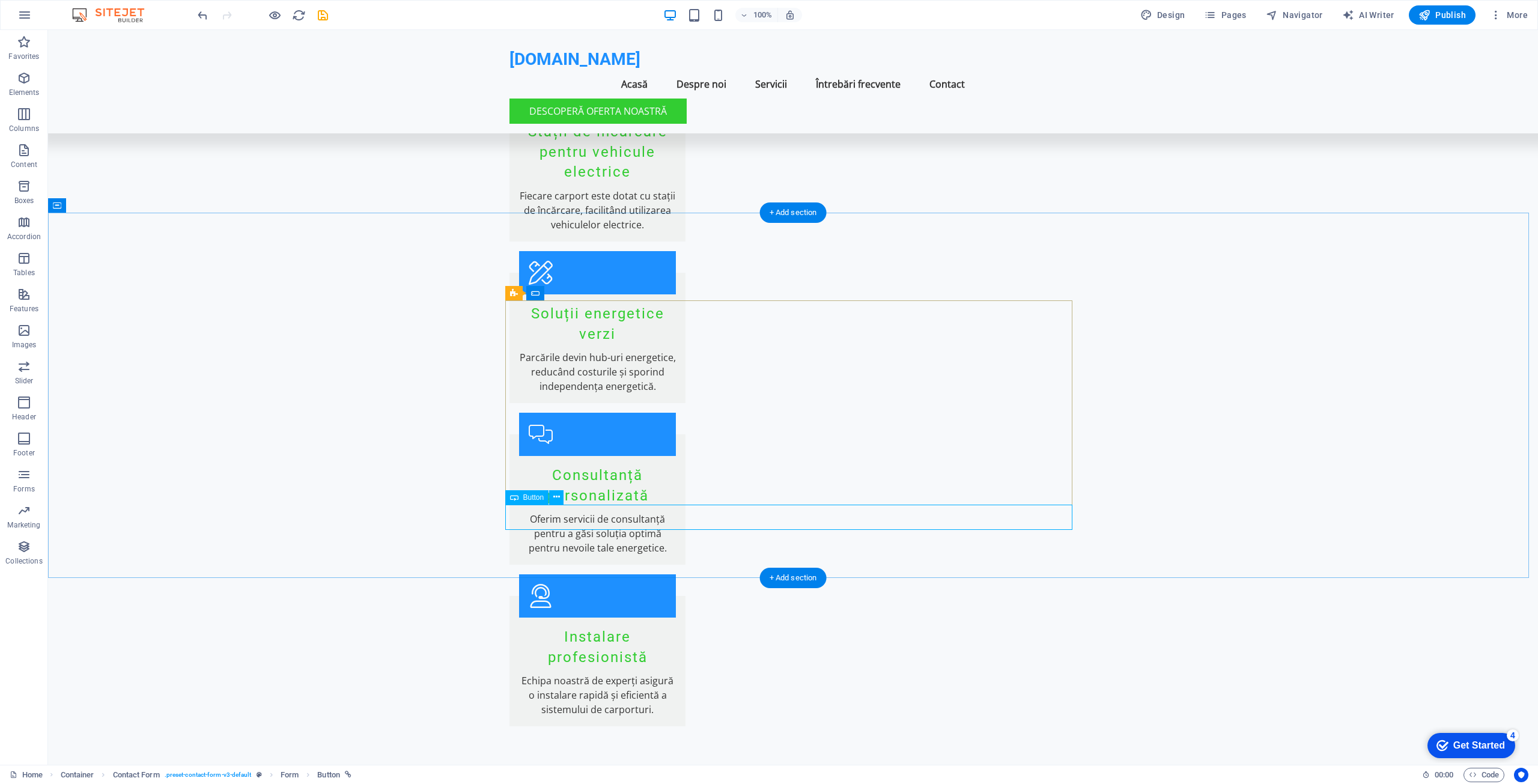
click at [206, 15] on icon "undo" at bounding box center [203, 15] width 14 height 14
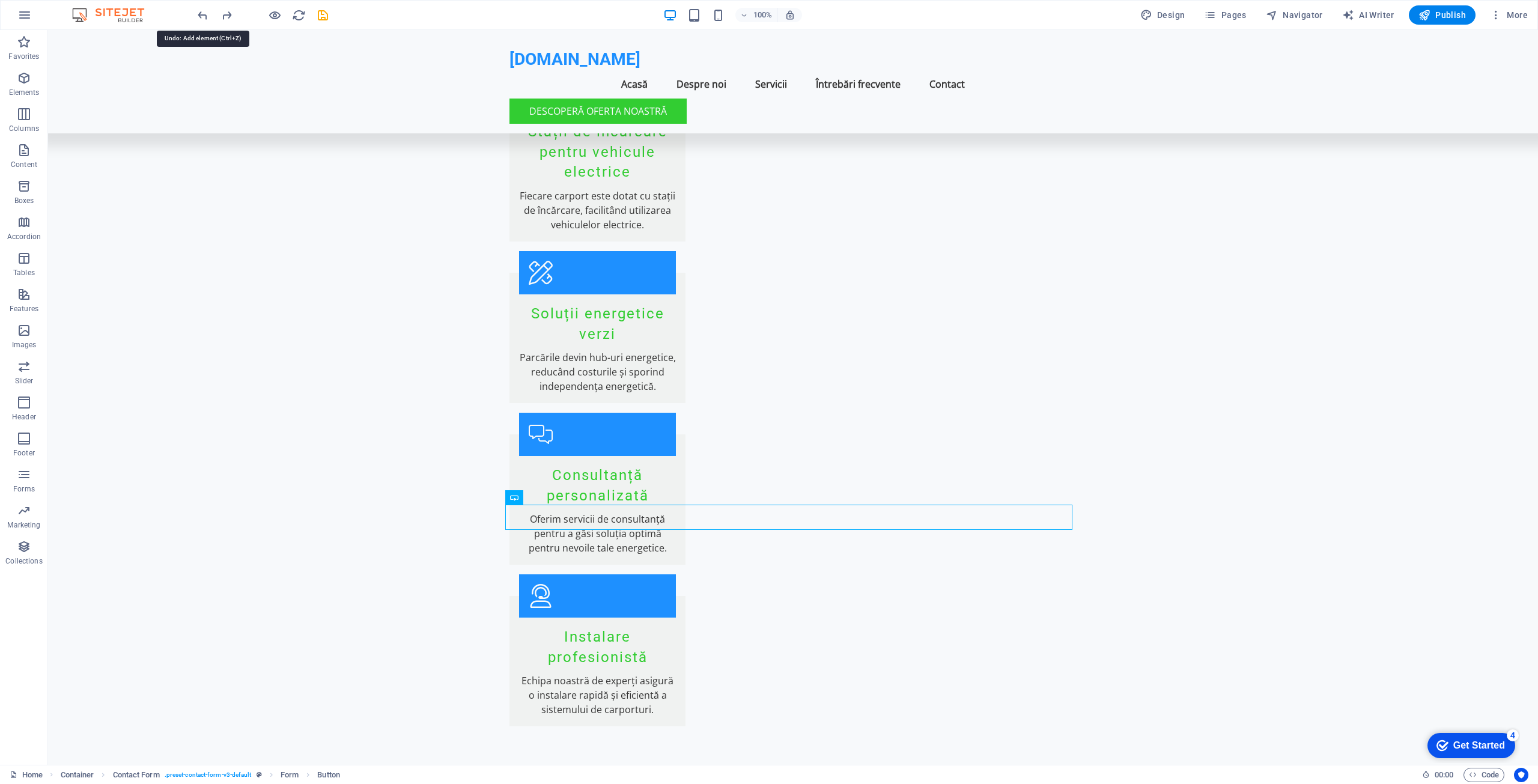
click at [206, 15] on icon "undo" at bounding box center [203, 15] width 14 height 14
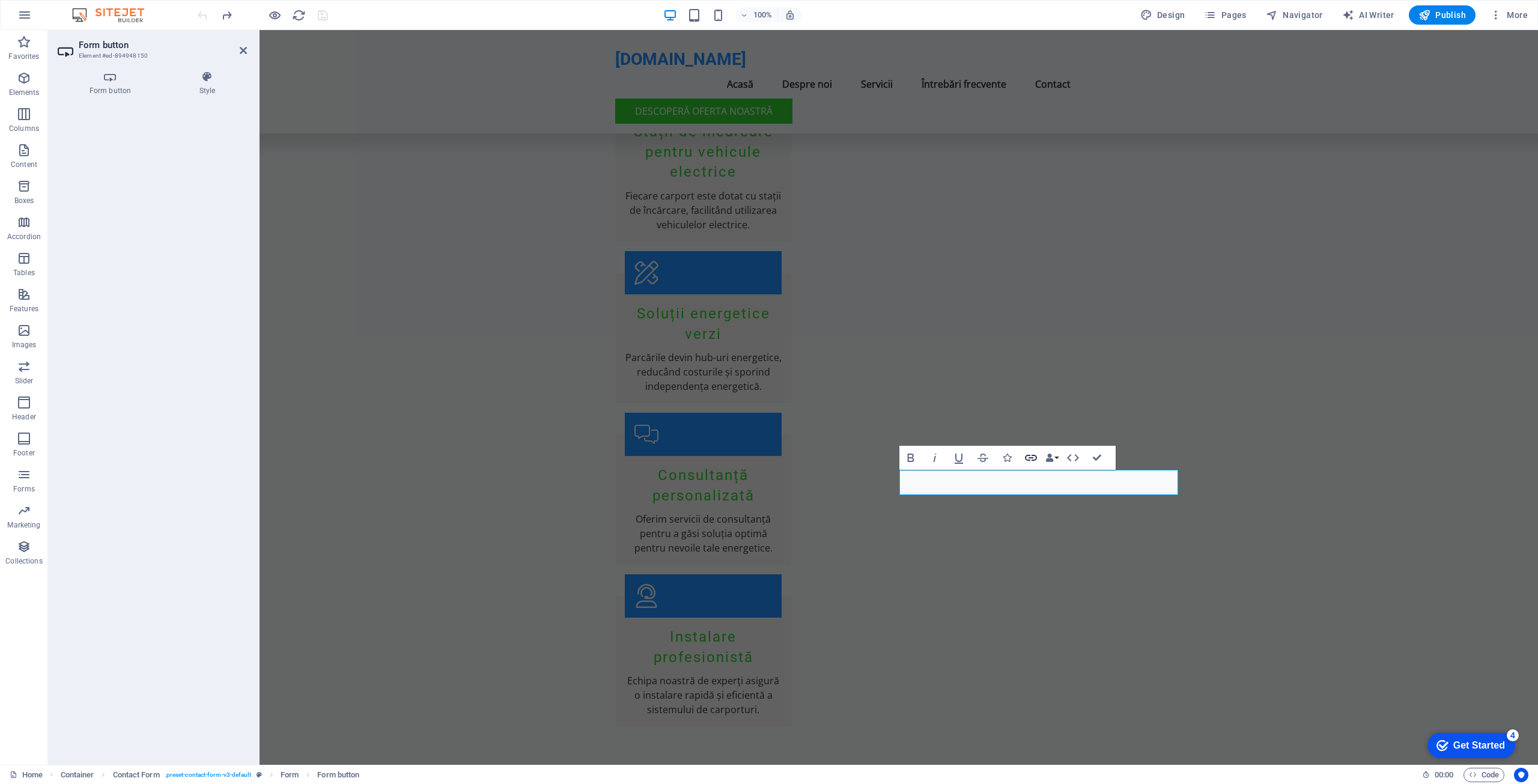
click at [1034, 456] on icon "button" at bounding box center [1030, 457] width 15 height 15
click at [99, 54] on h3 "Element #ed-894948150" at bounding box center [151, 56] width 144 height 11
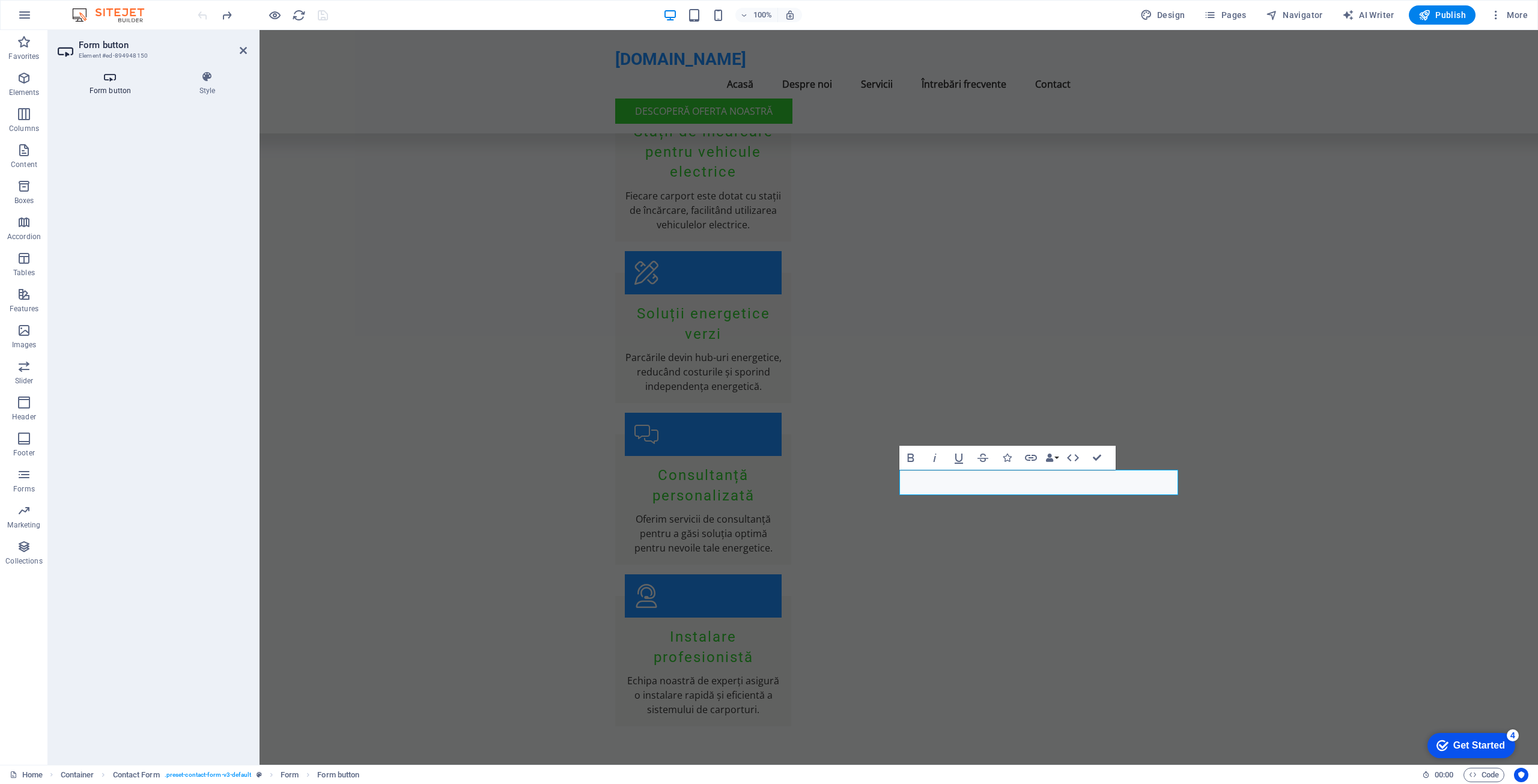
click at [108, 77] on icon at bounding box center [111, 77] width 105 height 12
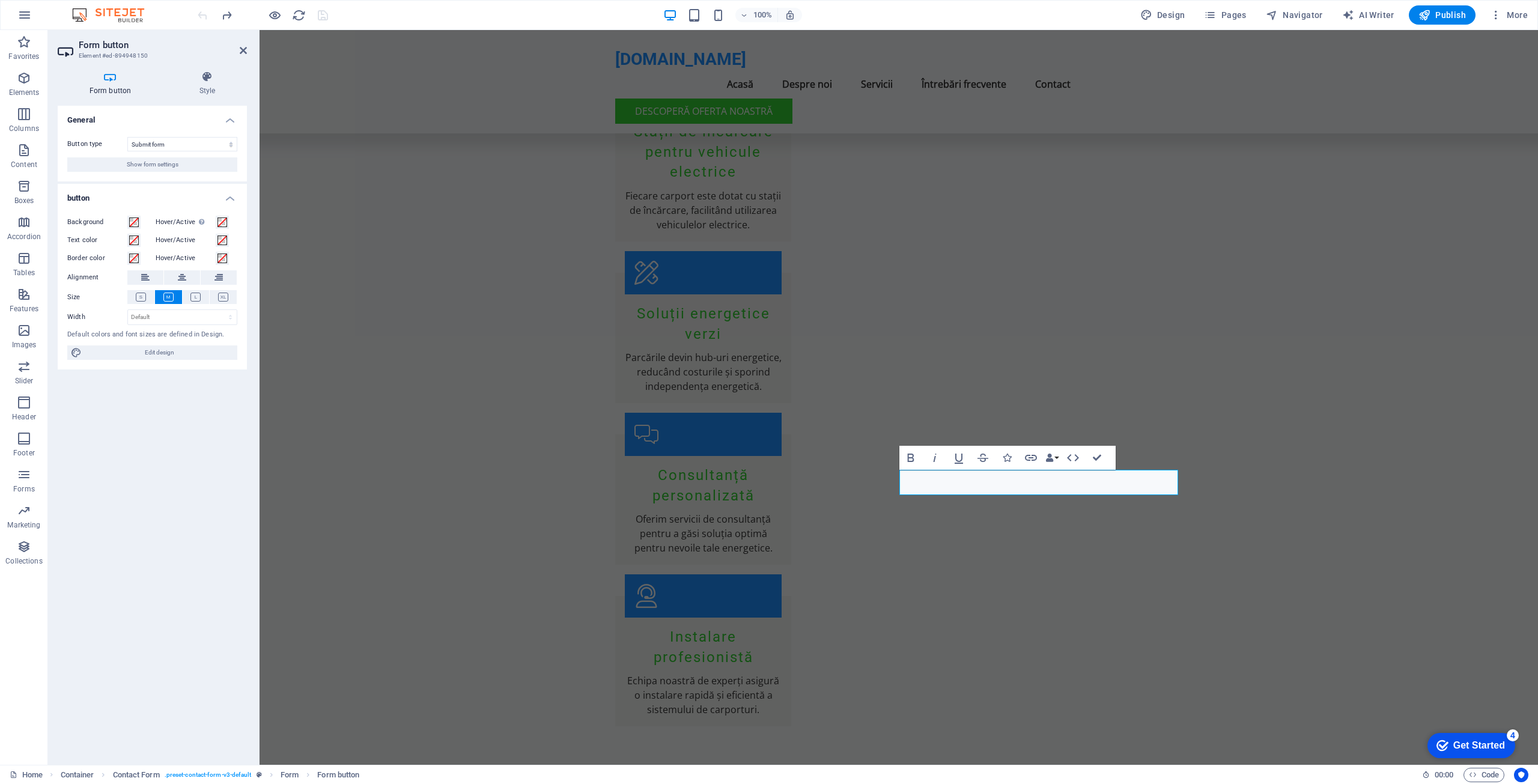
click at [231, 196] on h4 "button" at bounding box center [152, 195] width 190 height 22
click at [231, 196] on h4 "button" at bounding box center [152, 198] width 190 height 29
click at [160, 146] on select "Submit form Reset form No action" at bounding box center [183, 144] width 110 height 15
click at [168, 165] on span "Show form settings" at bounding box center [152, 164] width 52 height 15
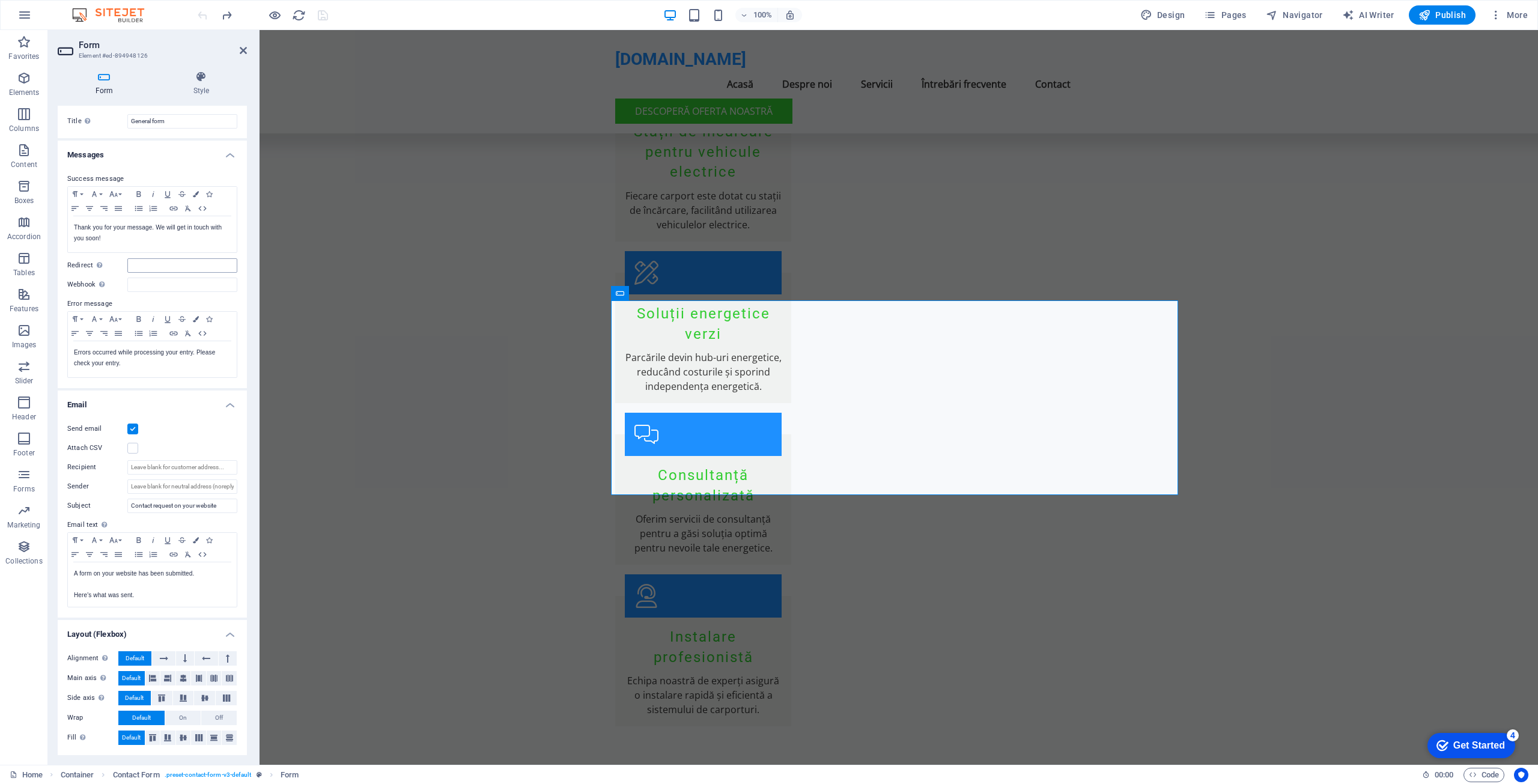
scroll to position [0, 0]
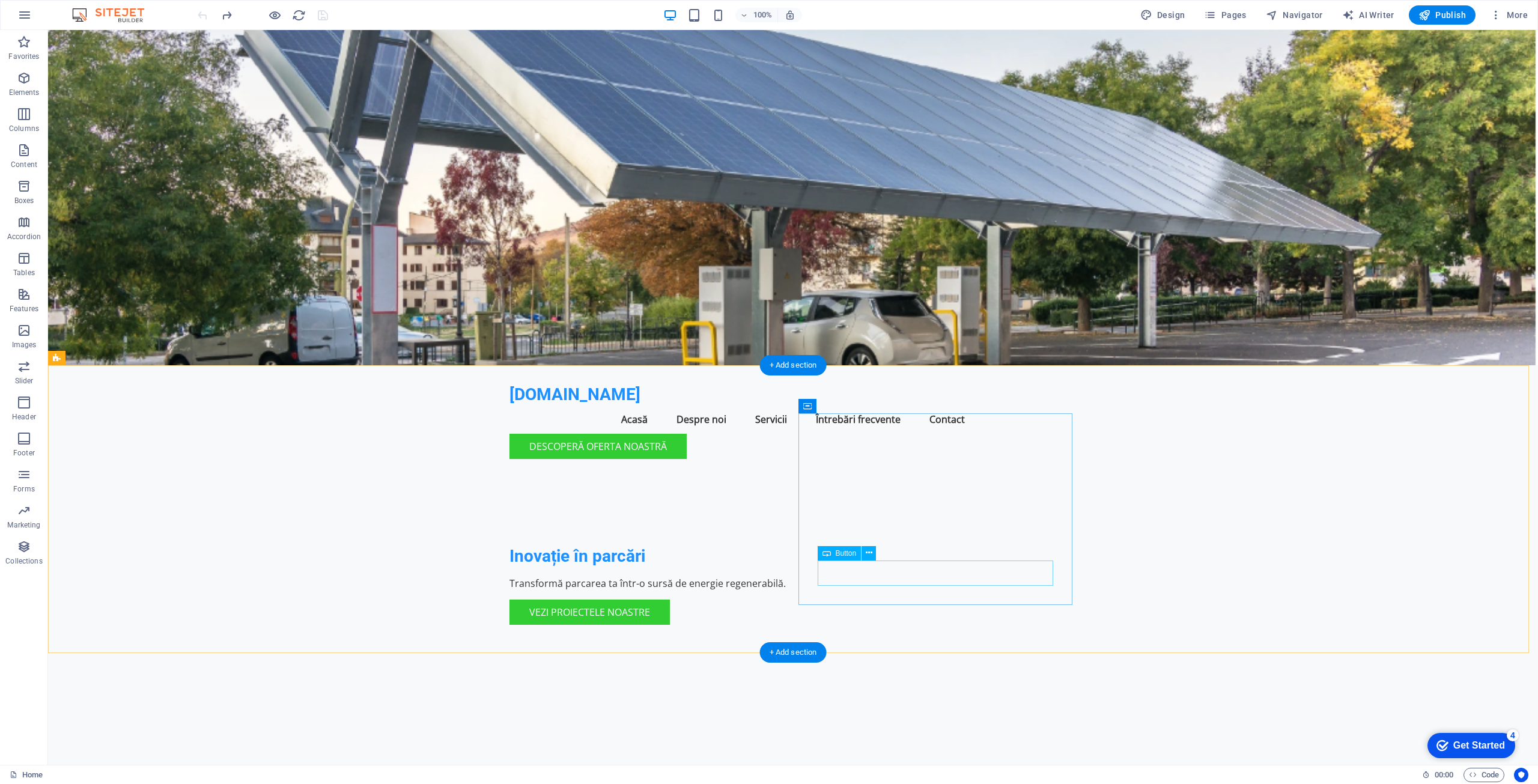
click at [870, 554] on icon at bounding box center [869, 553] width 7 height 12
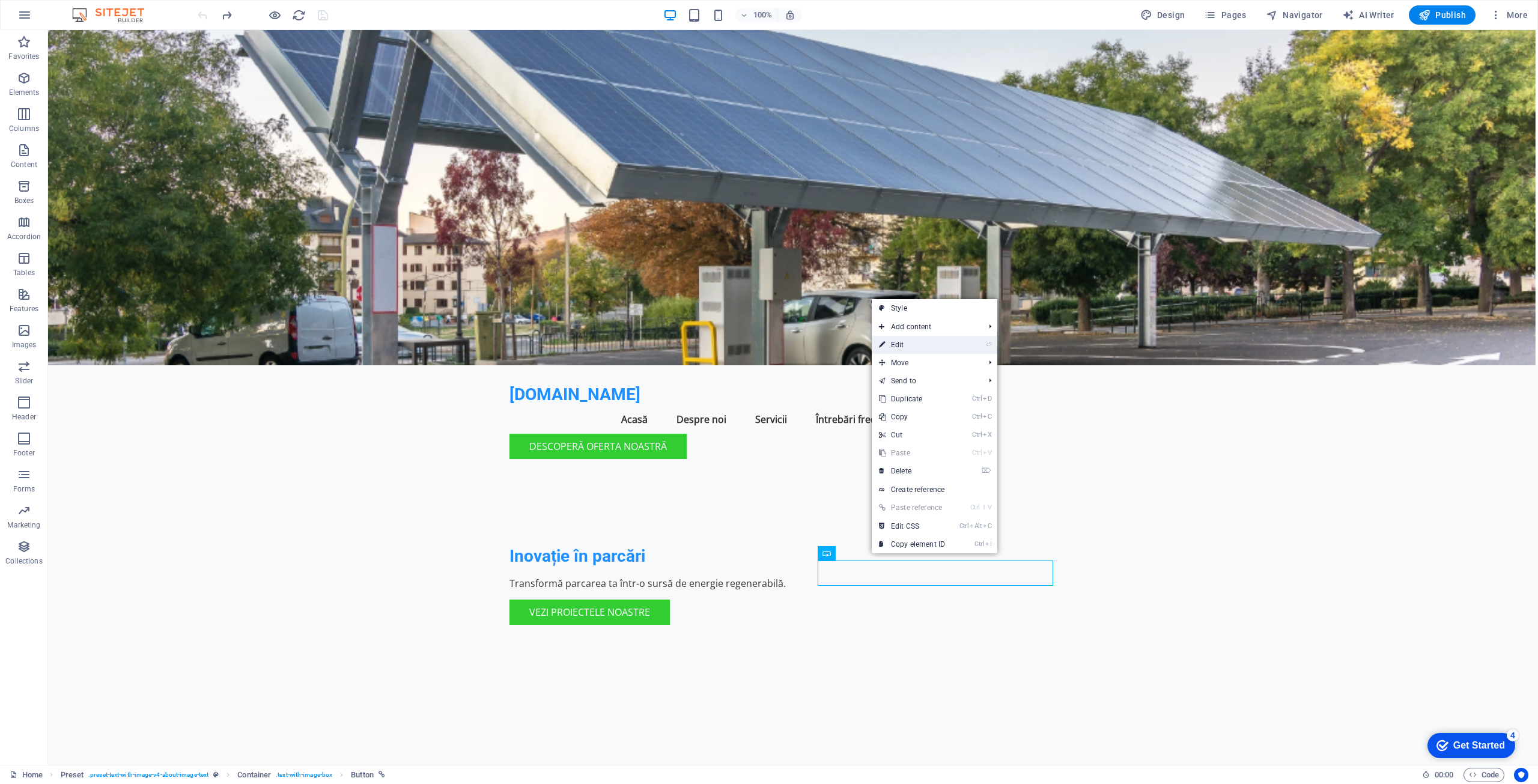
click at [901, 343] on link "⏎ Edit" at bounding box center [912, 344] width 80 height 18
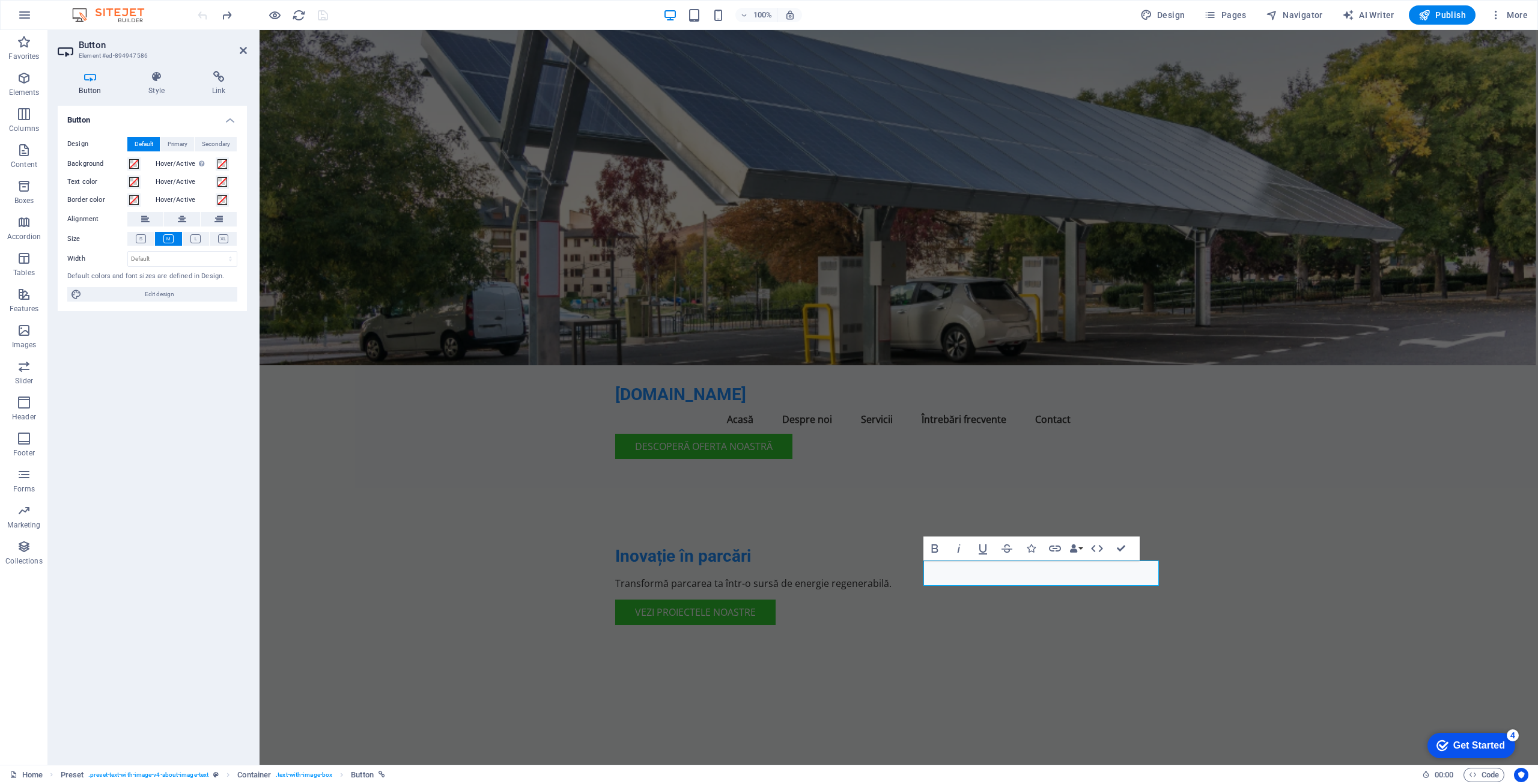
click at [210, 677] on div "Button Design Default Primary Secondary Background Hover/Active Switch to previ…" at bounding box center [152, 431] width 190 height 649
click at [1237, 12] on span "Pages" at bounding box center [1225, 15] width 42 height 12
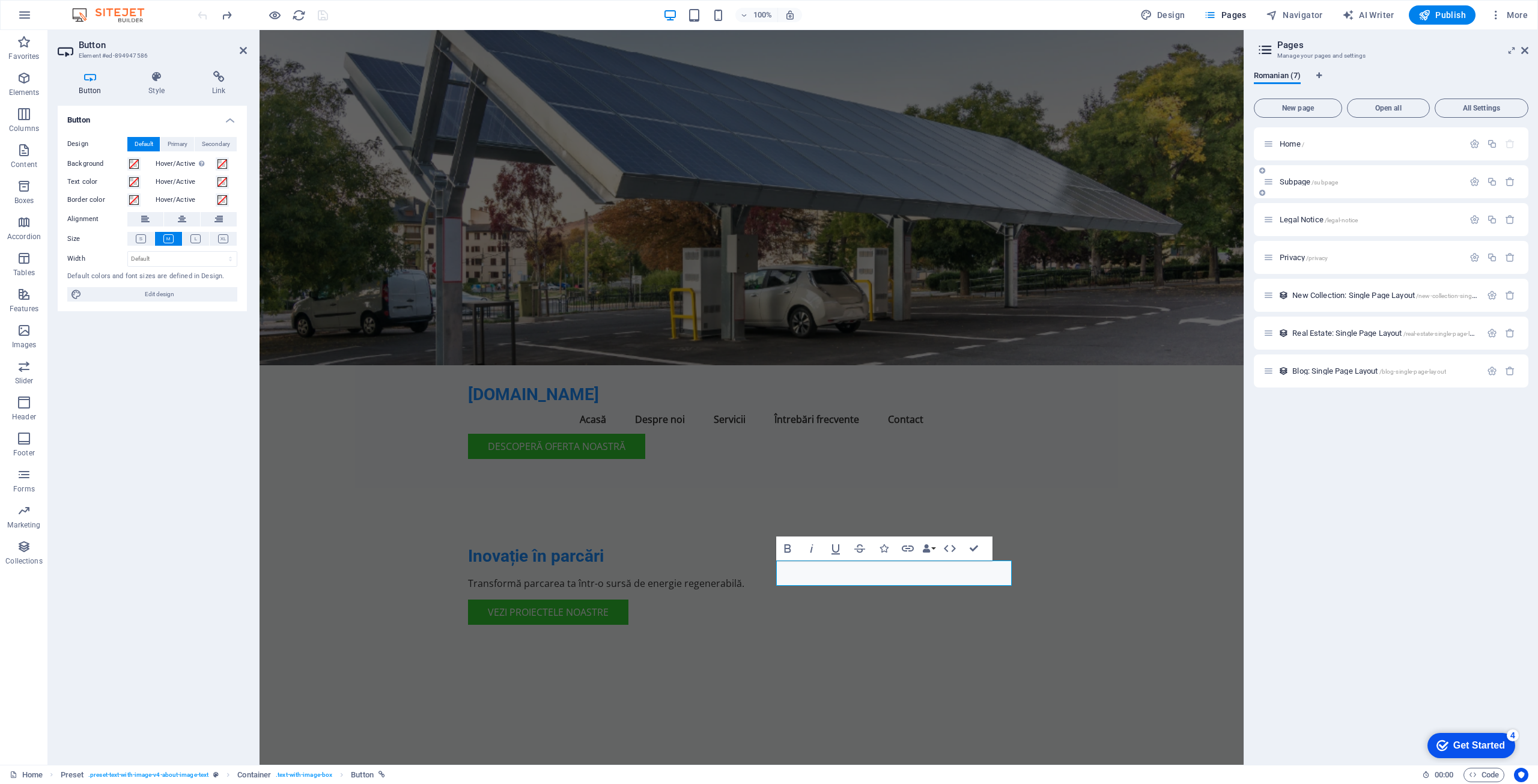
click at [1298, 182] on span "Subpage /subpage" at bounding box center [1308, 182] width 58 height 9
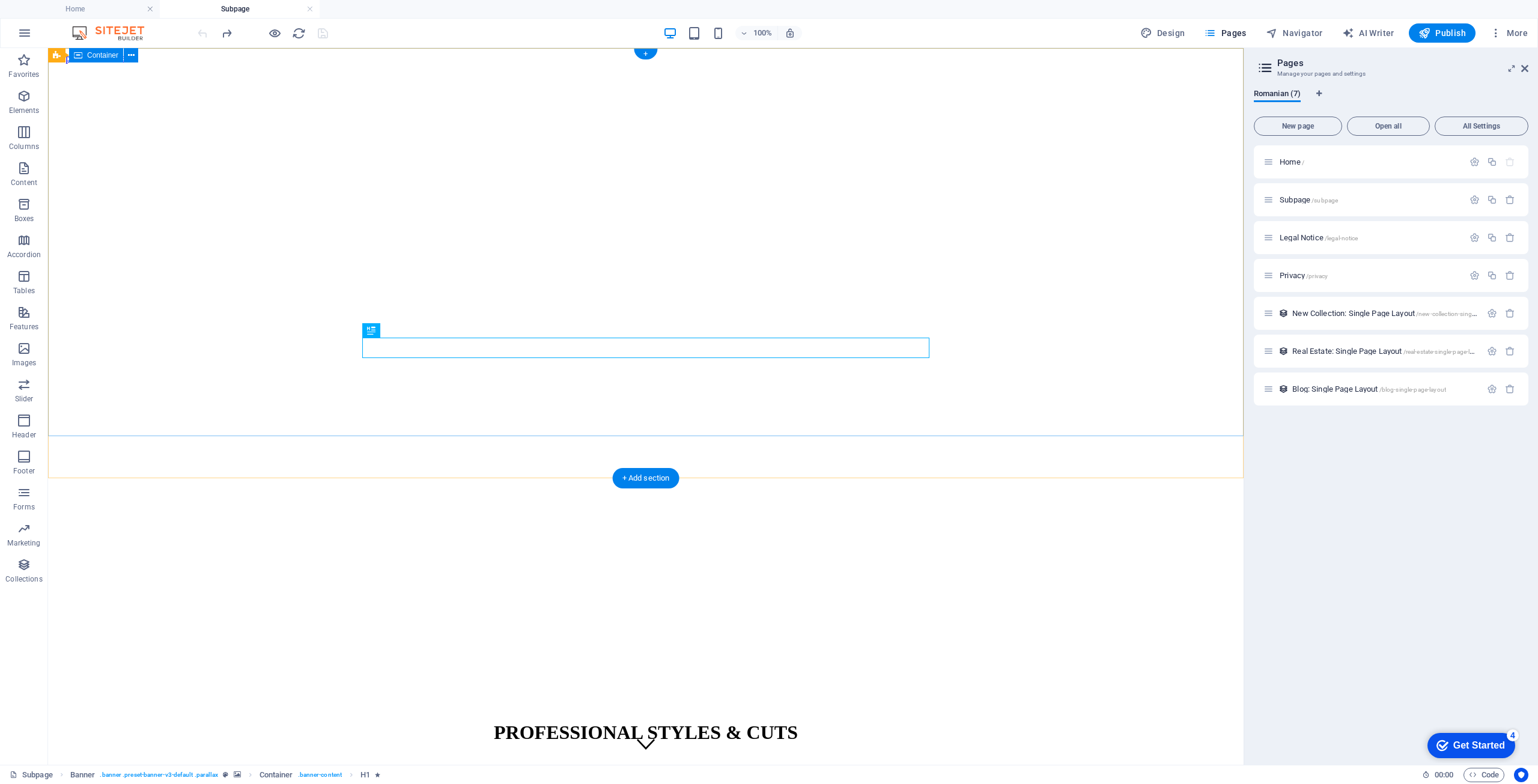
click at [727, 708] on div "PROFESSIONAL STYLES & CUTS [PHONE_NUMBER] | Jucu de Mijloc" at bounding box center [645, 755] width 1186 height 93
click at [646, 55] on div "+" at bounding box center [645, 54] width 23 height 11
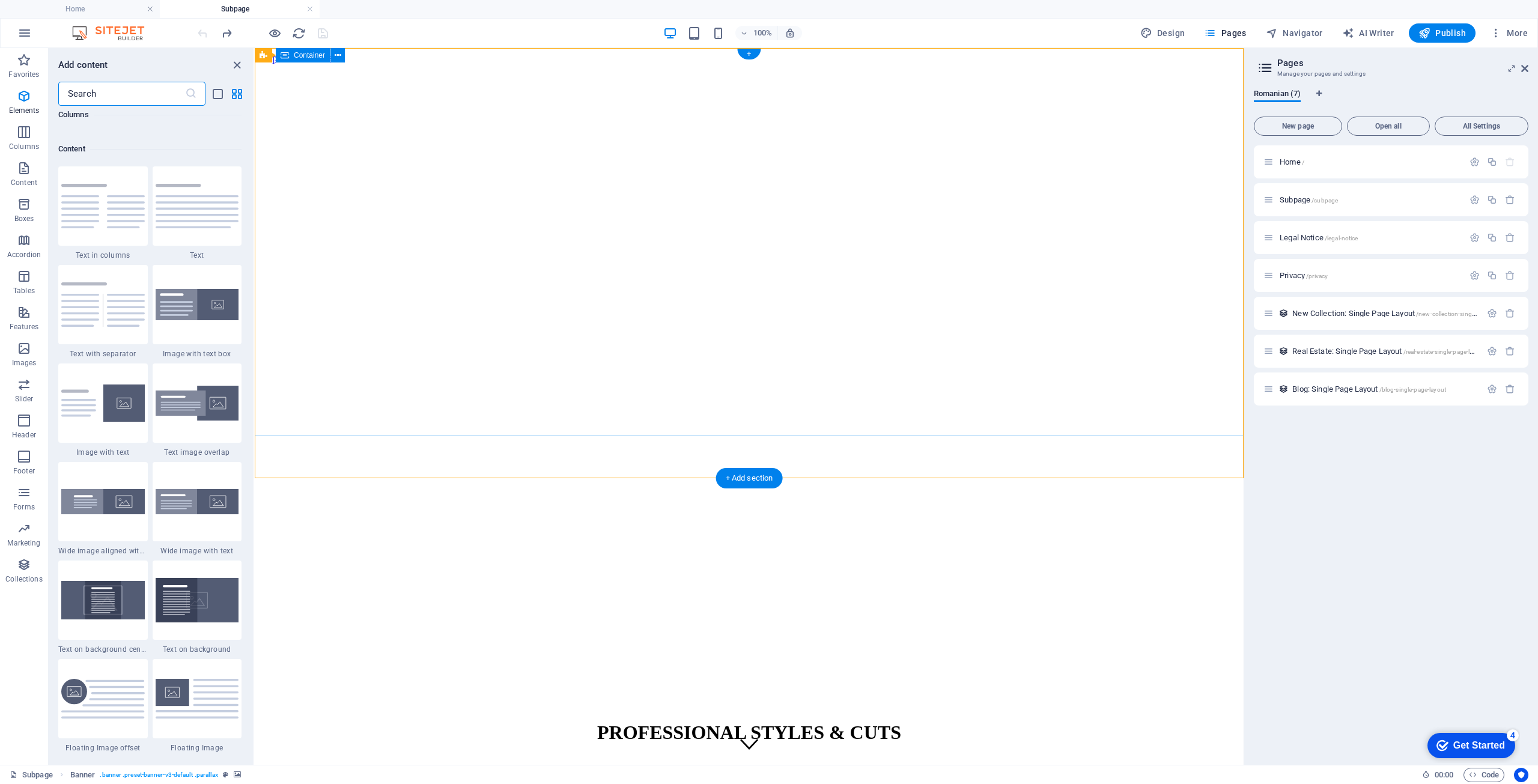
scroll to position [2101, 0]
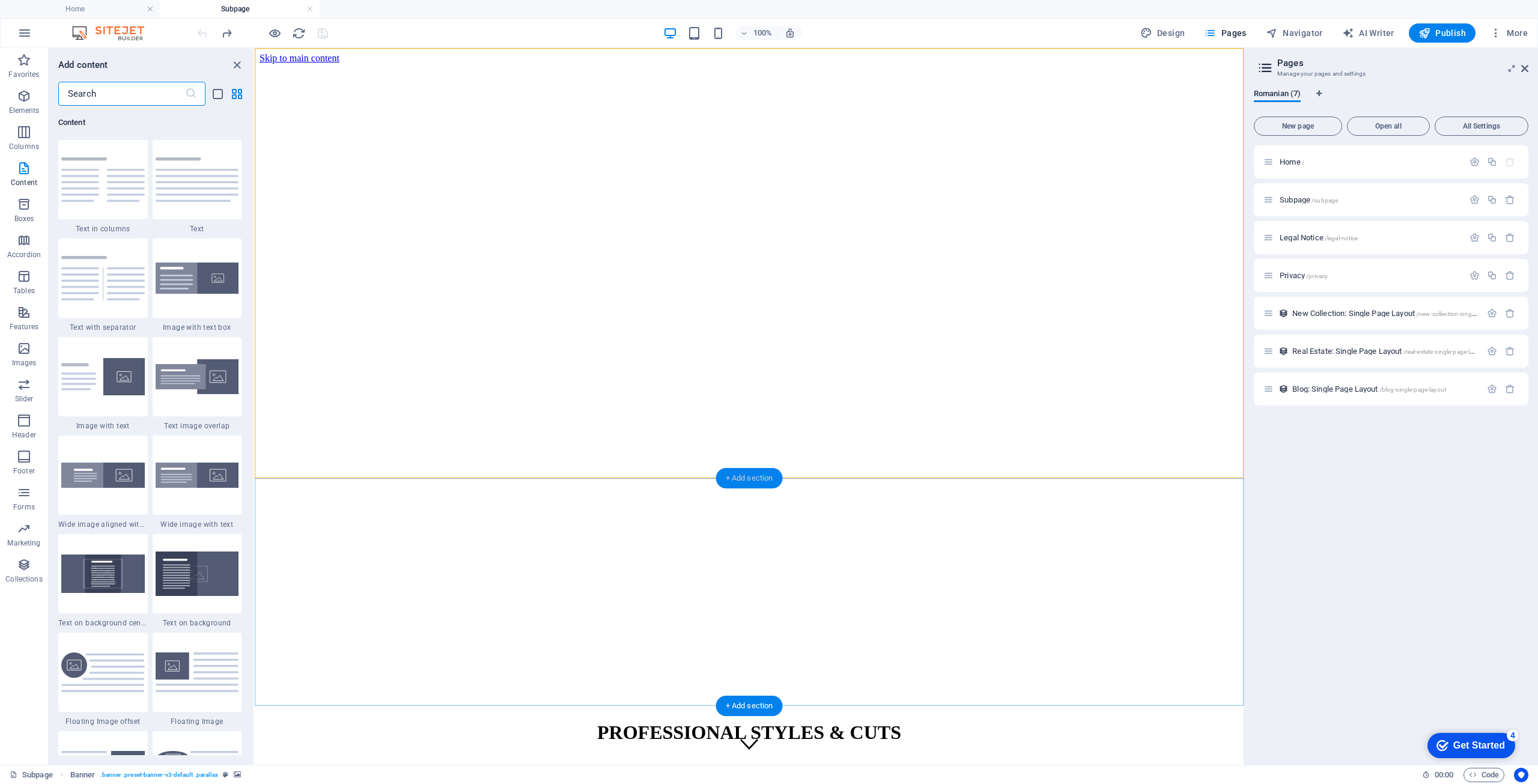
click at [748, 477] on div "+ Add section" at bounding box center [750, 478] width 67 height 20
click at [539, 778] on div "[PHONE_NUMBER] | Jucu de Mijloc" at bounding box center [750, 784] width 979 height 13
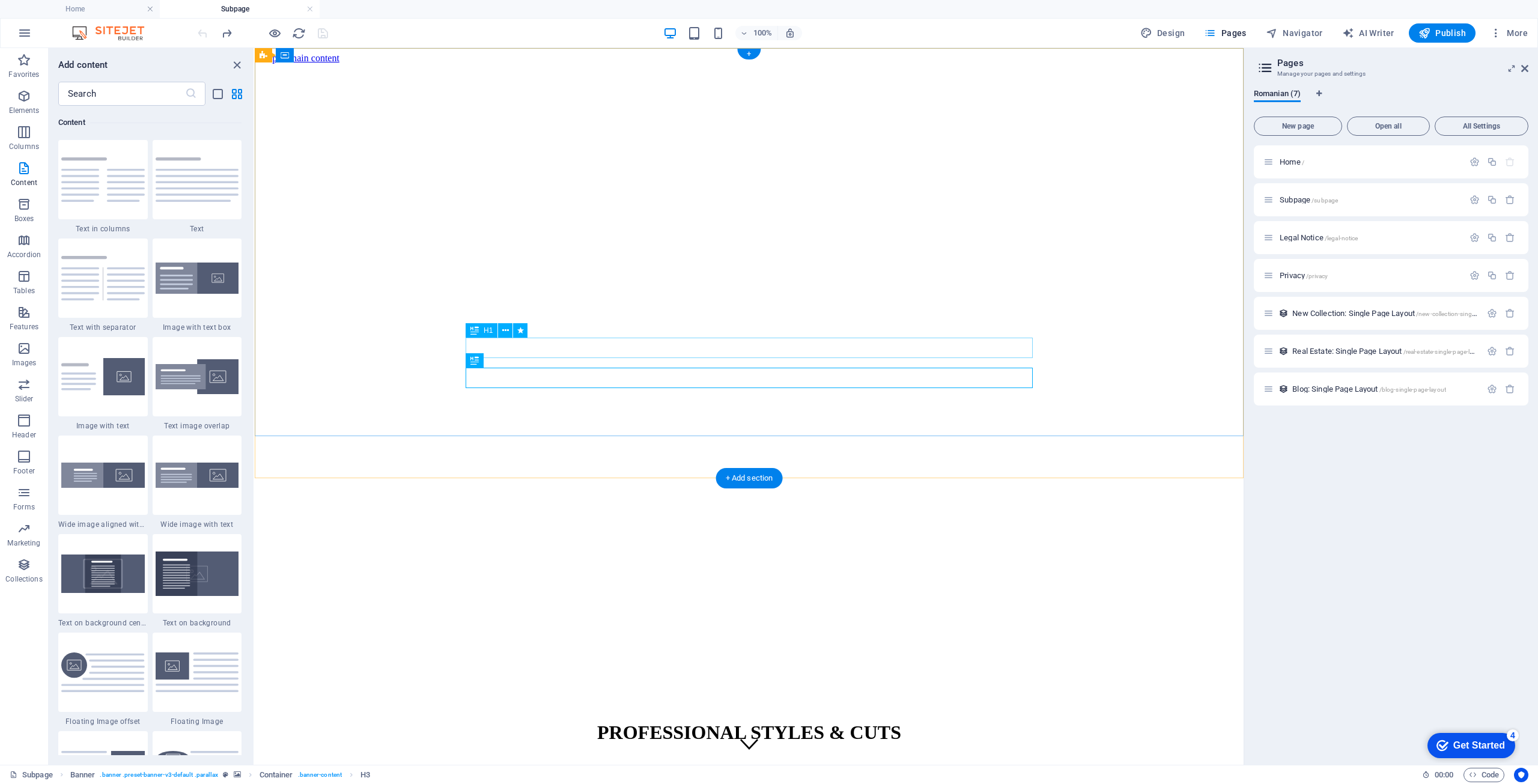
click at [719, 721] on div "PROFESSIONAL STYLES & CUTS" at bounding box center [750, 732] width 979 height 22
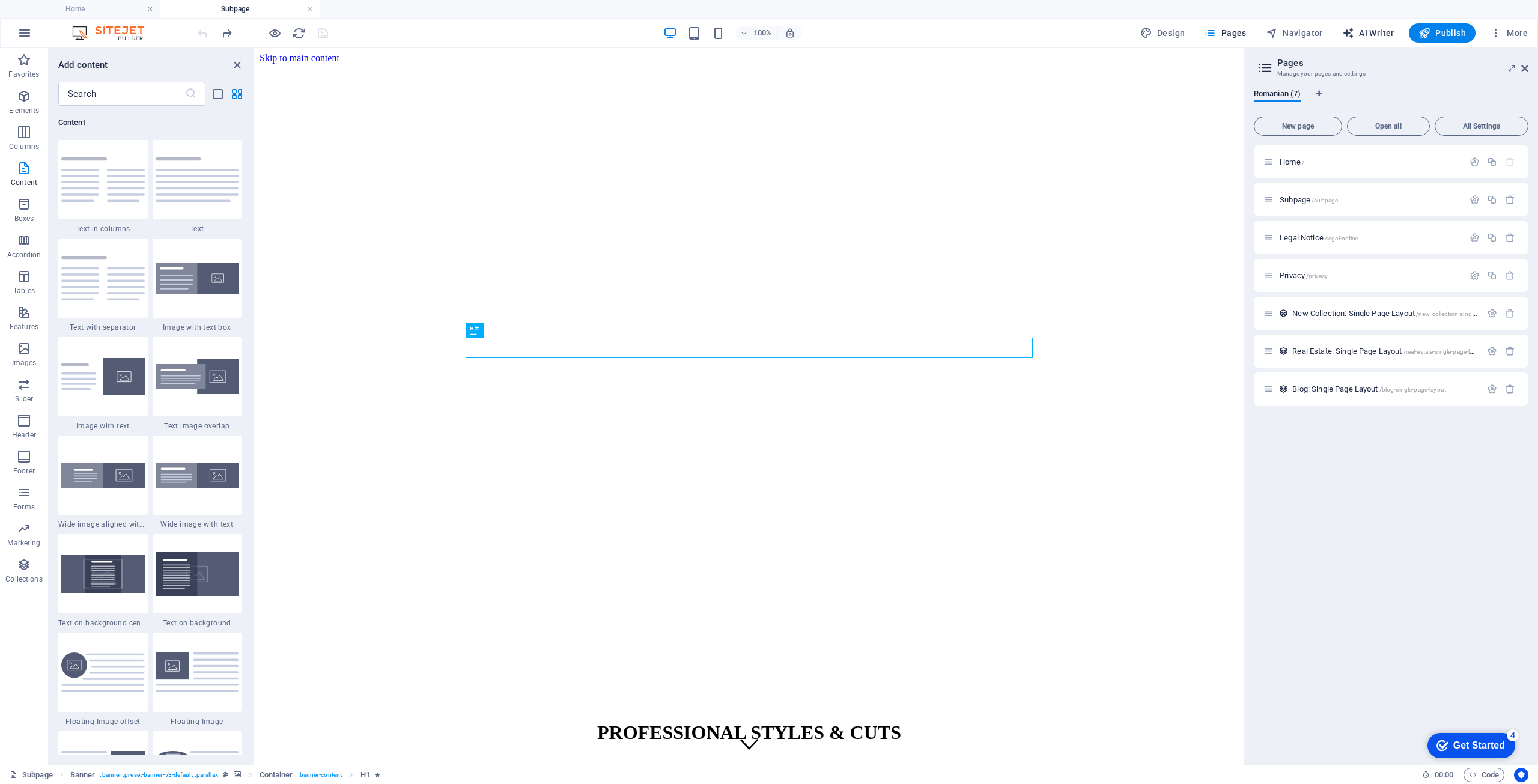
click at [1373, 31] on span "AI Writer" at bounding box center [1369, 33] width 53 height 12
select select "English"
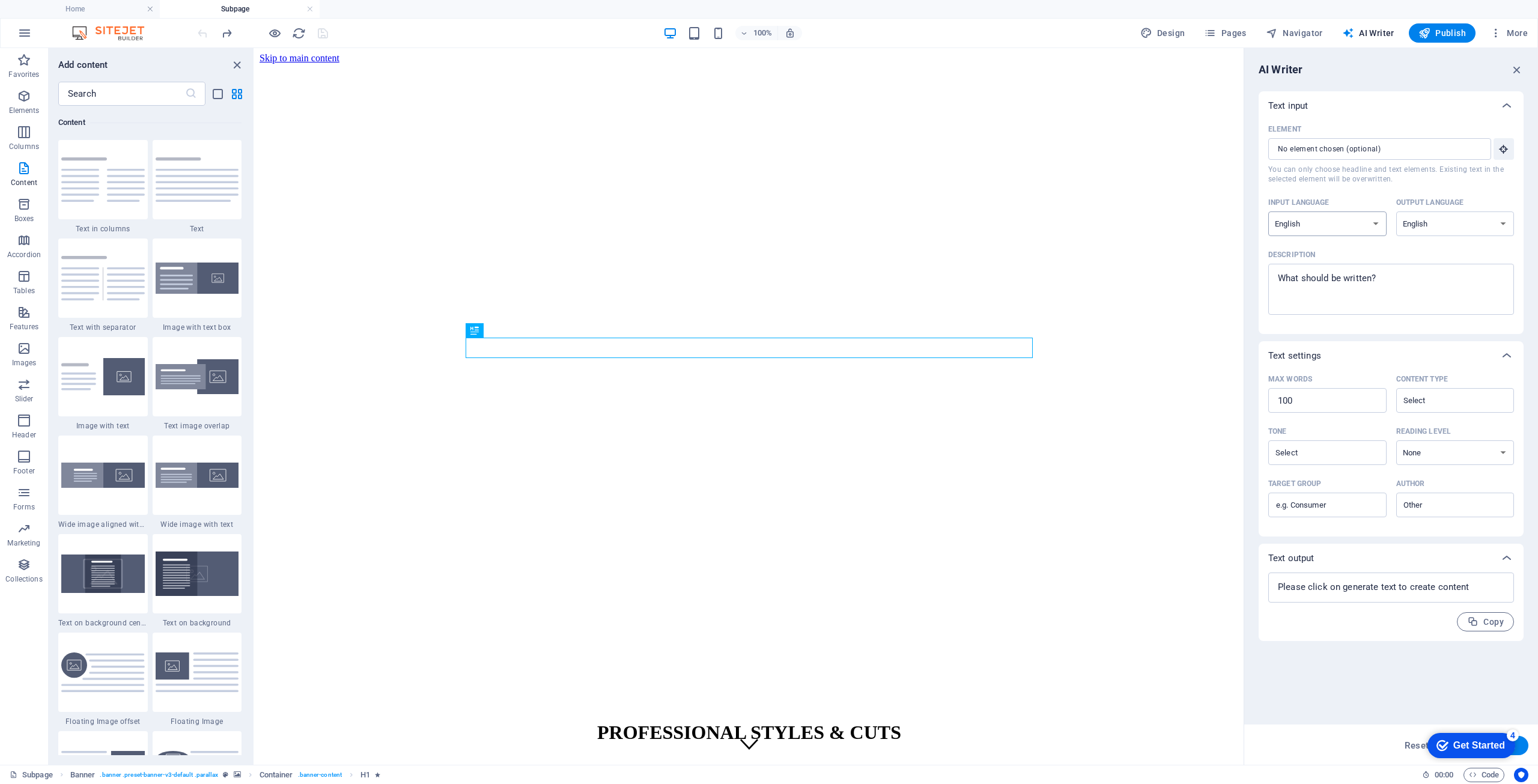
click at [1374, 223] on select "Albanian Arabic Armenian Awadhi Azerbaijani Bashkir Basque Belarusian Bengali B…" at bounding box center [1328, 223] width 118 height 25
select select "Romanian"
click at [1269, 211] on select "Albanian Arabic Armenian Awadhi Azerbaijani Bashkir Basque Belarusian Bengali B…" at bounding box center [1328, 223] width 118 height 25
click at [1471, 221] on select "Albanian Arabic Armenian Awadhi Azerbaijani Bashkir Basque Belarusian Bengali B…" at bounding box center [1455, 223] width 118 height 25
select select "Romanian"
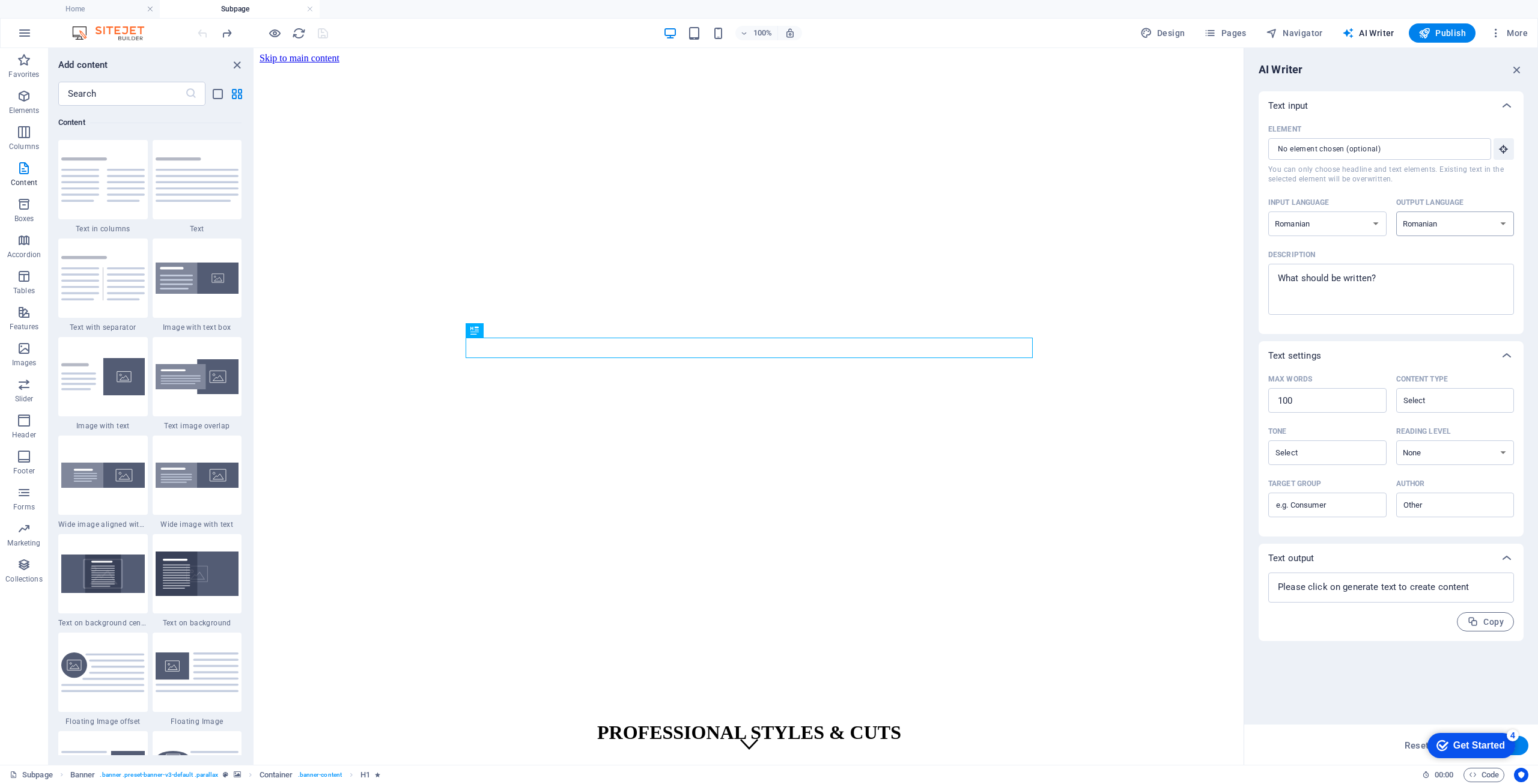
click at [1396, 211] on select "Albanian Arabic Armenian Awadhi Azerbaijani Bashkir Basque Belarusian Bengali B…" at bounding box center [1455, 223] width 118 height 25
click at [1355, 278] on textarea "Description x ​" at bounding box center [1391, 289] width 234 height 39
type textarea "x"
click at [778, 721] on div "PROFESSIONAL STYLES & CUTS" at bounding box center [750, 732] width 979 height 22
click at [769, 721] on div "PROFESSIONAL STYLES & CUTS" at bounding box center [750, 732] width 979 height 22
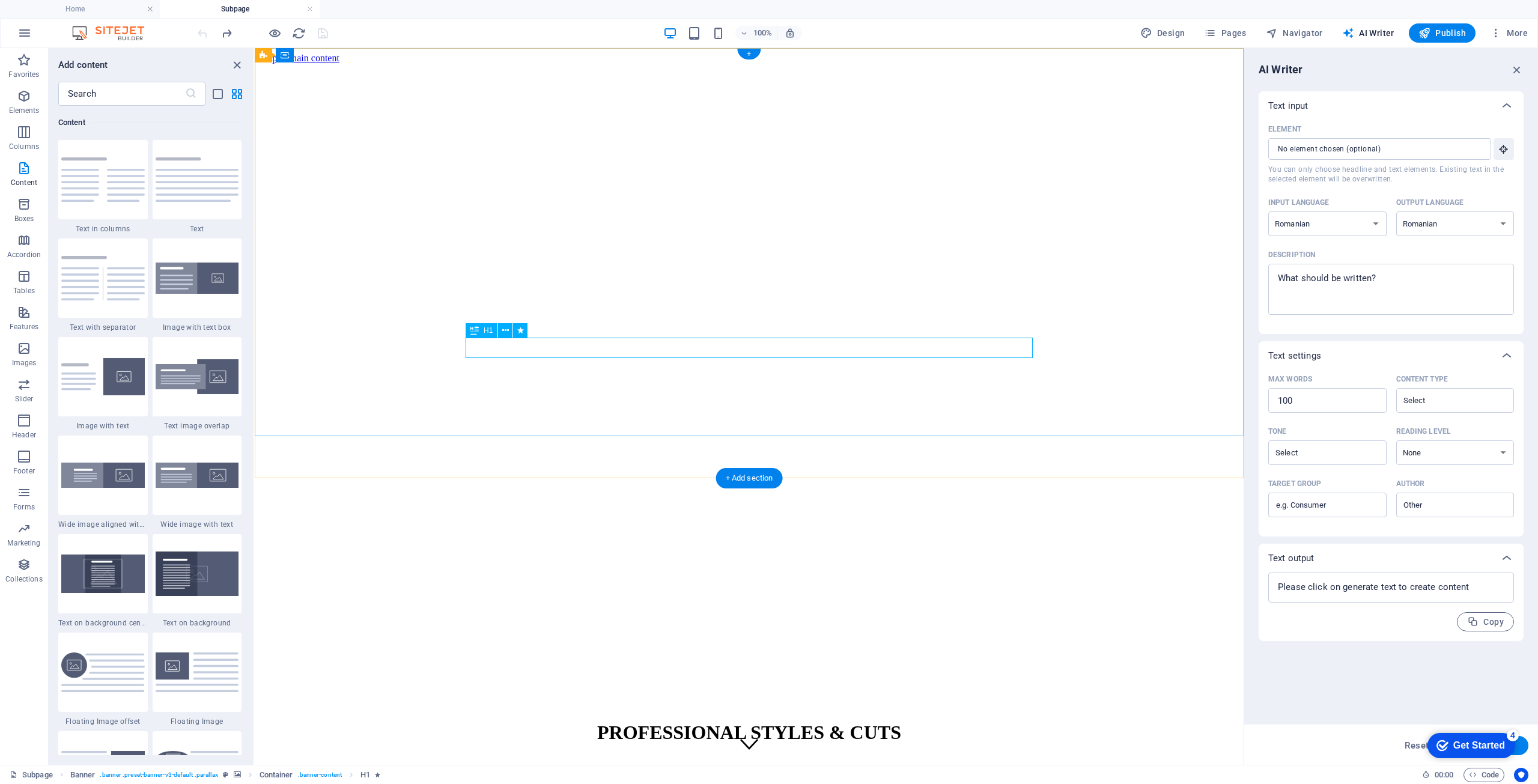
click at [769, 721] on div "PROFESSIONAL STYLES & CUTS" at bounding box center [750, 732] width 979 height 22
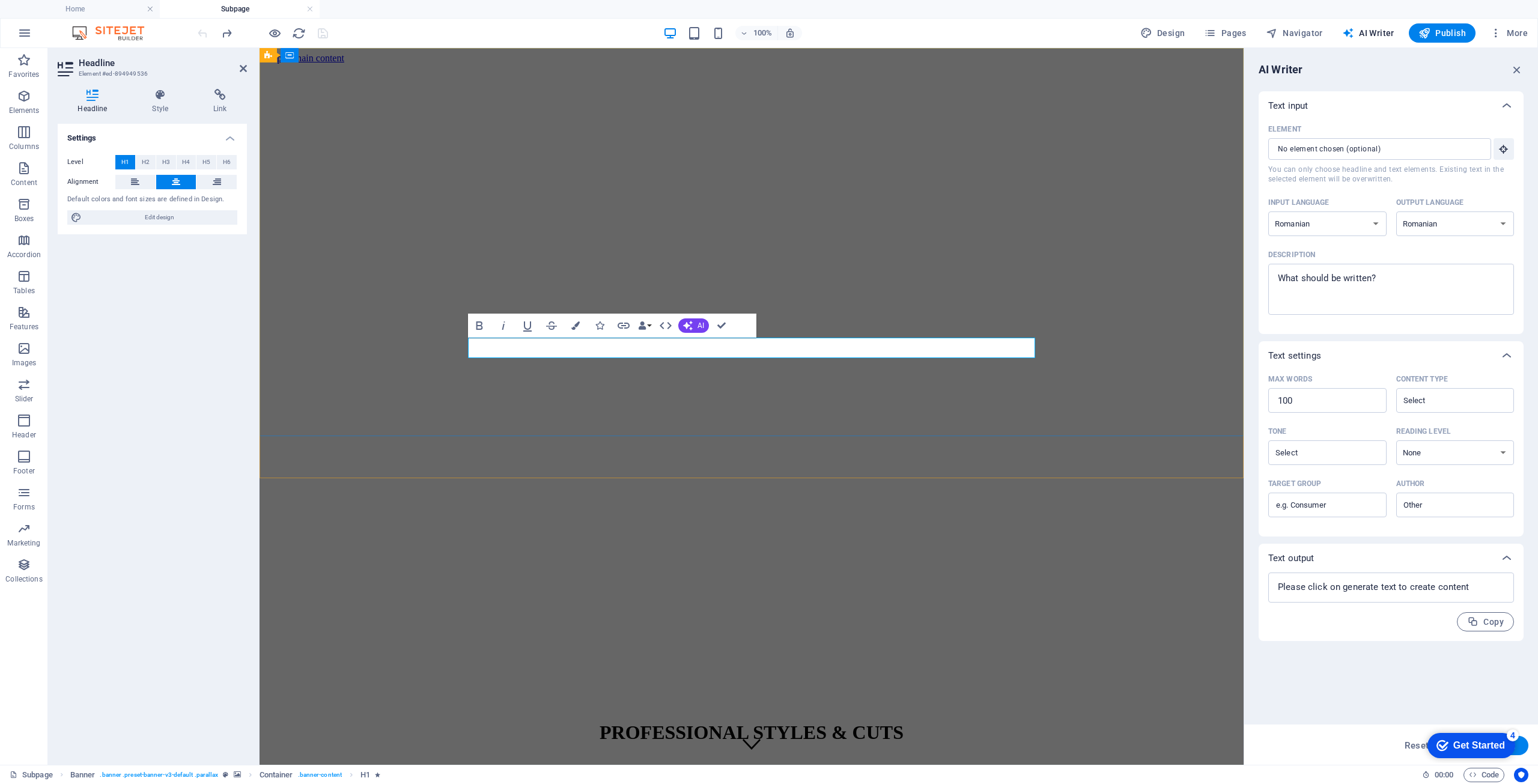
click at [876, 721] on span "PROFESSIONAL STYLES & CUTS" at bounding box center [751, 732] width 304 height 22
drag, startPoint x: 884, startPoint y: 346, endPoint x: 750, endPoint y: 348, distance: 134.0
click at [750, 721] on h1 "PROFESSIONAL STYLES & CUTS" at bounding box center [752, 732] width 975 height 22
click at [746, 721] on span "PROFESSIONALE" at bounding box center [752, 732] width 162 height 22
click at [692, 721] on span "PROFESIONALE" at bounding box center [752, 732] width 152 height 22
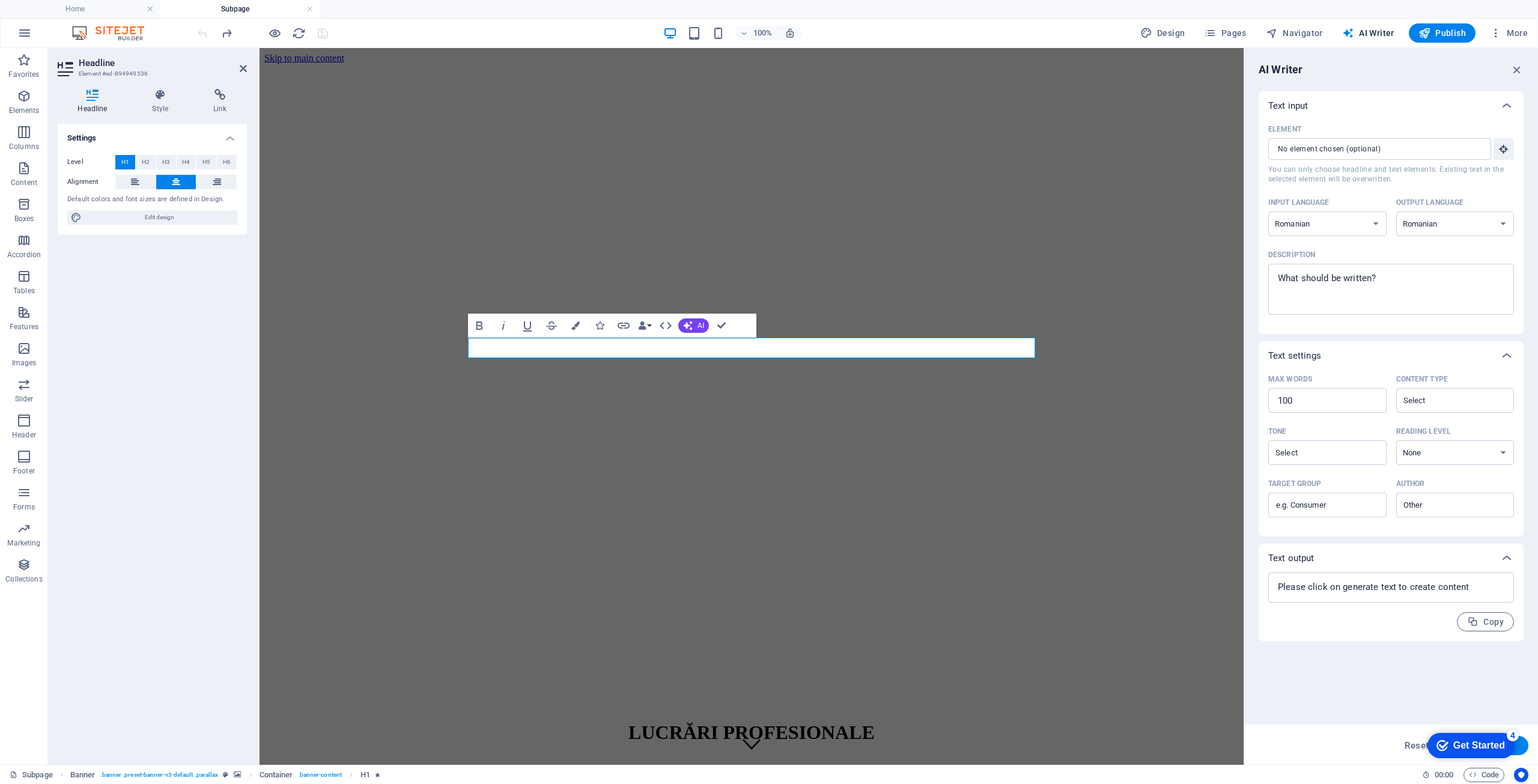
click at [1303, 107] on p "Text input" at bounding box center [1288, 106] width 39 height 12
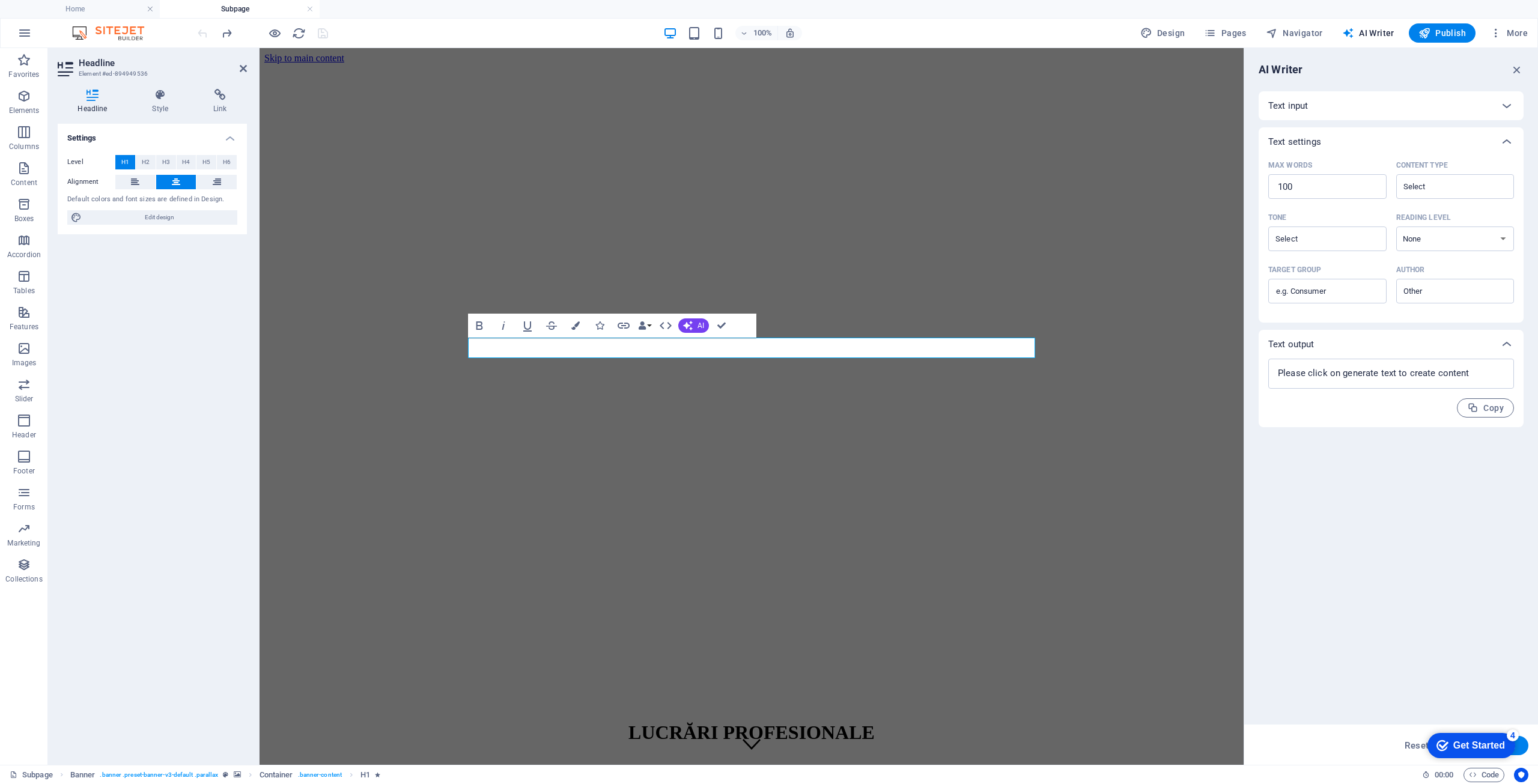
click at [1303, 107] on p "Text input" at bounding box center [1288, 106] width 39 height 12
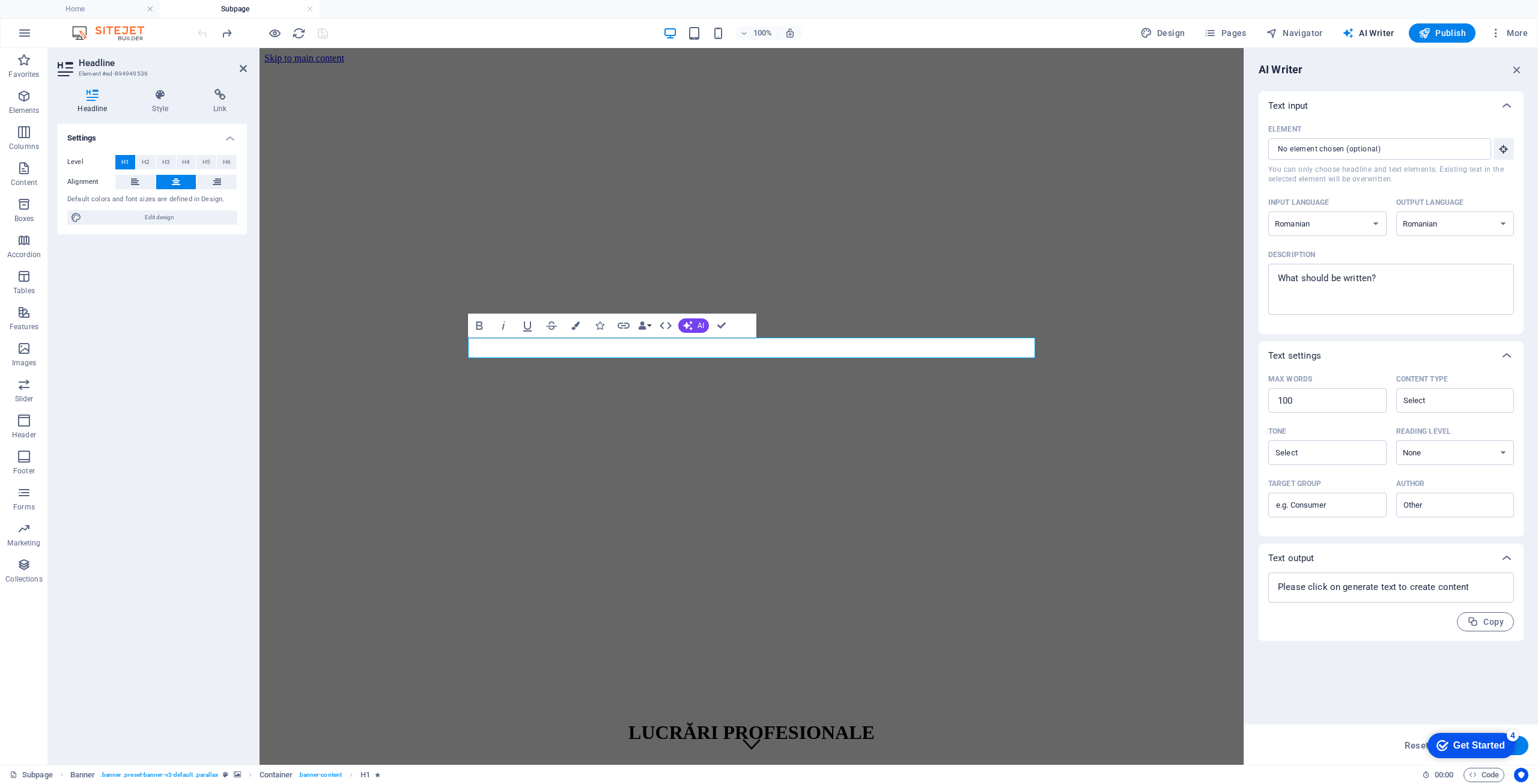
click at [1290, 70] on h6 "AI Writer" at bounding box center [1280, 70] width 44 height 15
